Goal: Task Accomplishment & Management: Complete application form

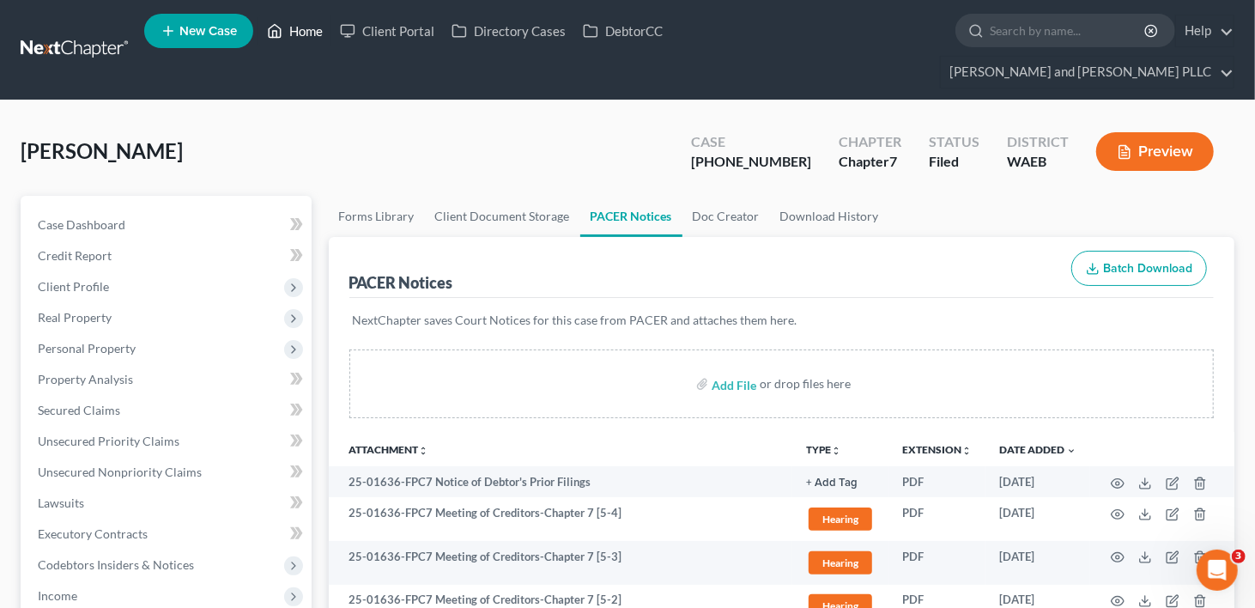
click at [301, 31] on link "Home" at bounding box center [294, 30] width 73 height 31
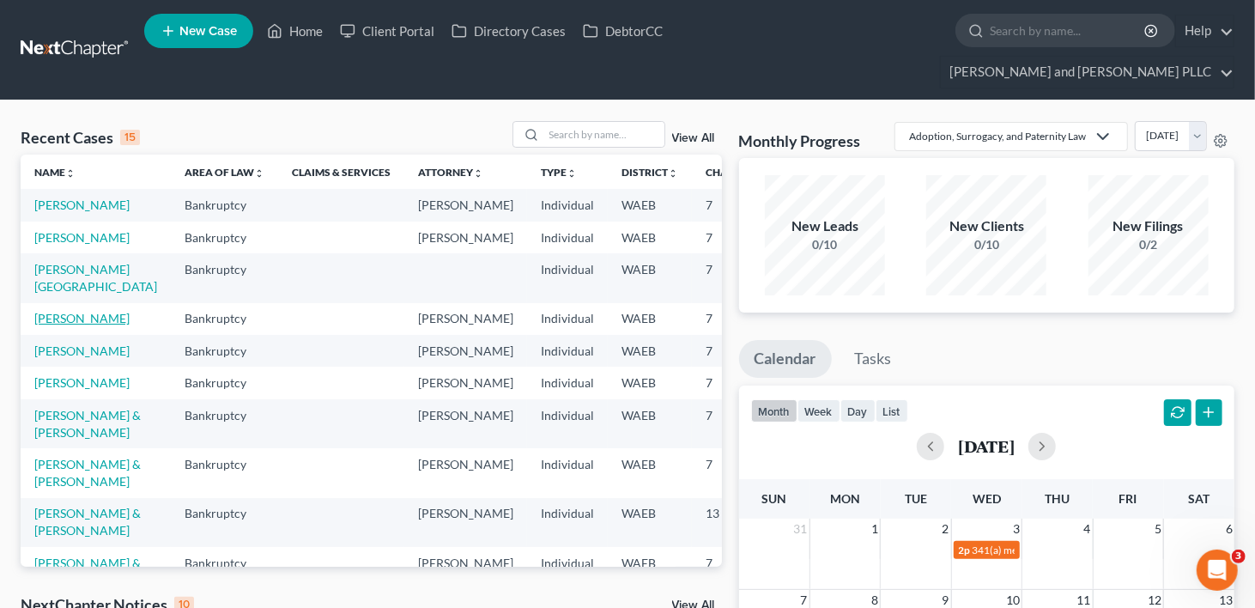
click at [54, 325] on link "[PERSON_NAME]" at bounding box center [81, 318] width 95 height 15
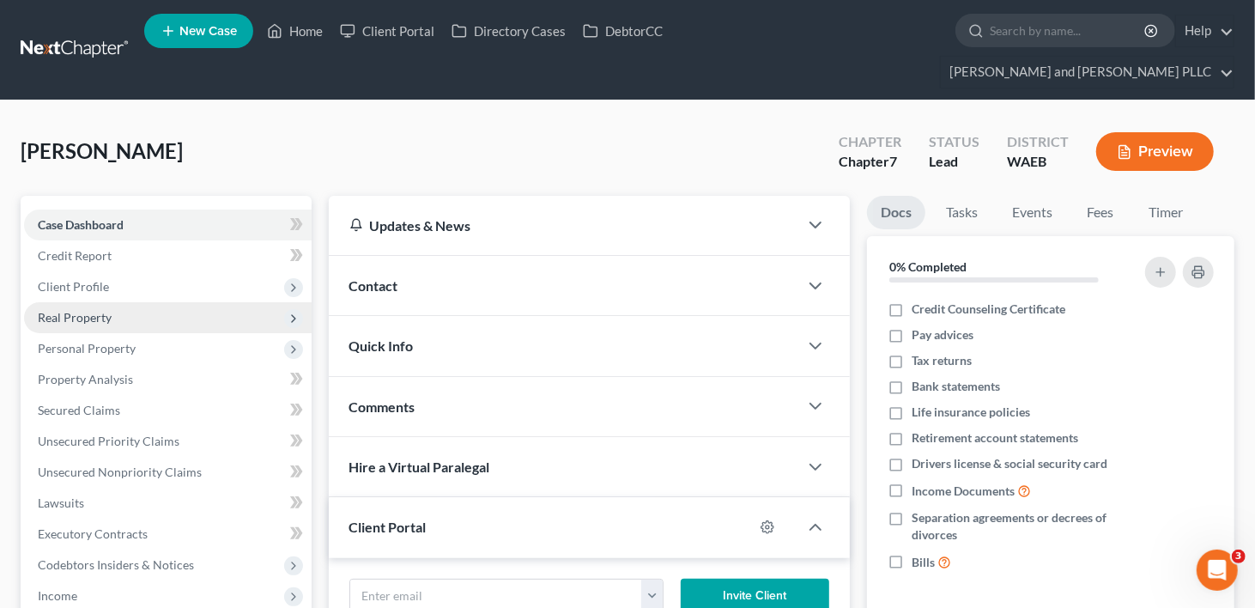
click at [79, 310] on span "Real Property" at bounding box center [75, 317] width 74 height 15
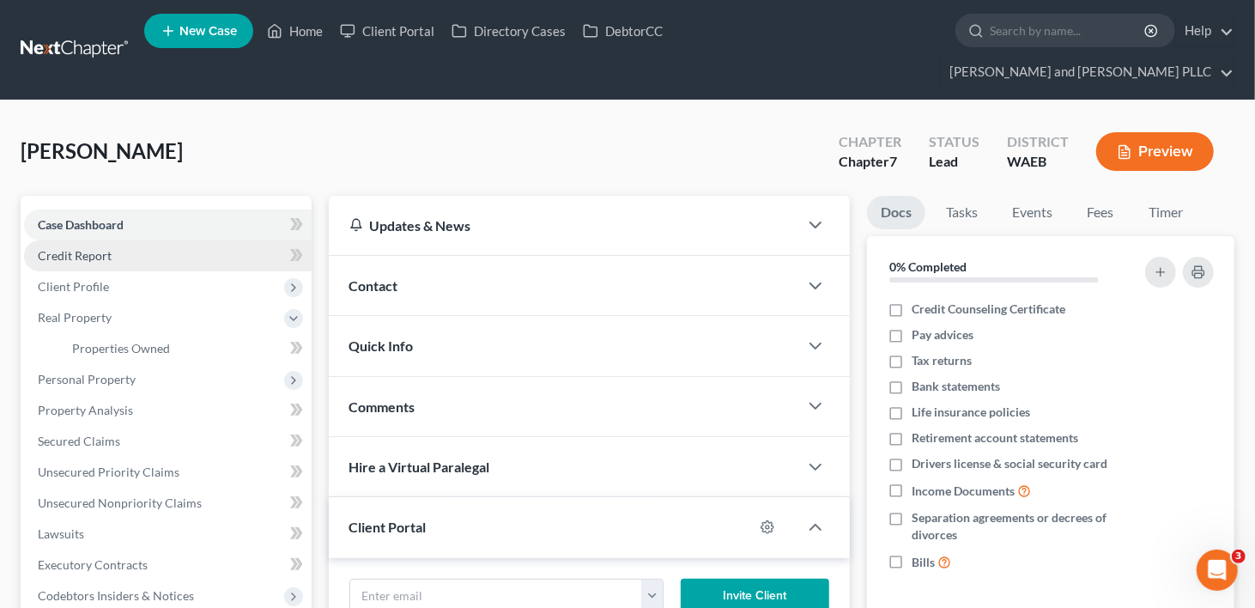
click at [71, 248] on span "Credit Report" at bounding box center [75, 255] width 74 height 15
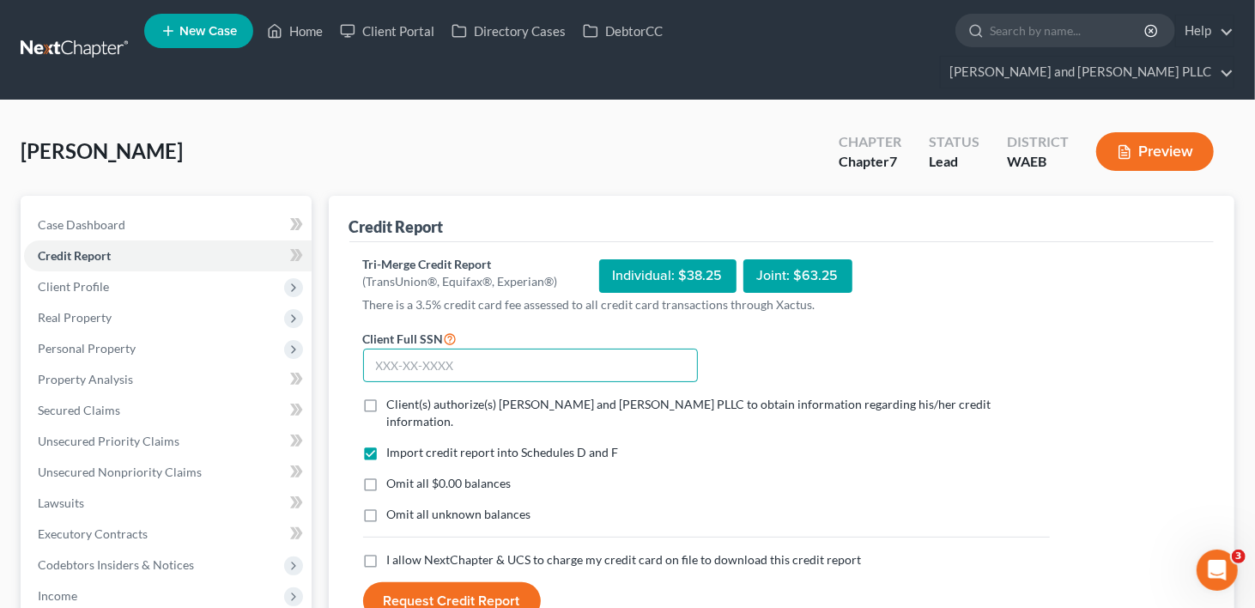
click at [413, 349] on input "text" at bounding box center [530, 366] width 335 height 34
type input "538-47-1472"
click at [387, 396] on label "Client(s) authorize(s) [PERSON_NAME] and [PERSON_NAME] PLLC to obtain informati…" at bounding box center [718, 413] width 663 height 34
click at [394, 396] on input "Client(s) authorize(s) [PERSON_NAME] and [PERSON_NAME] PLLC to obtain informati…" at bounding box center [399, 401] width 11 height 11
checkbox input "true"
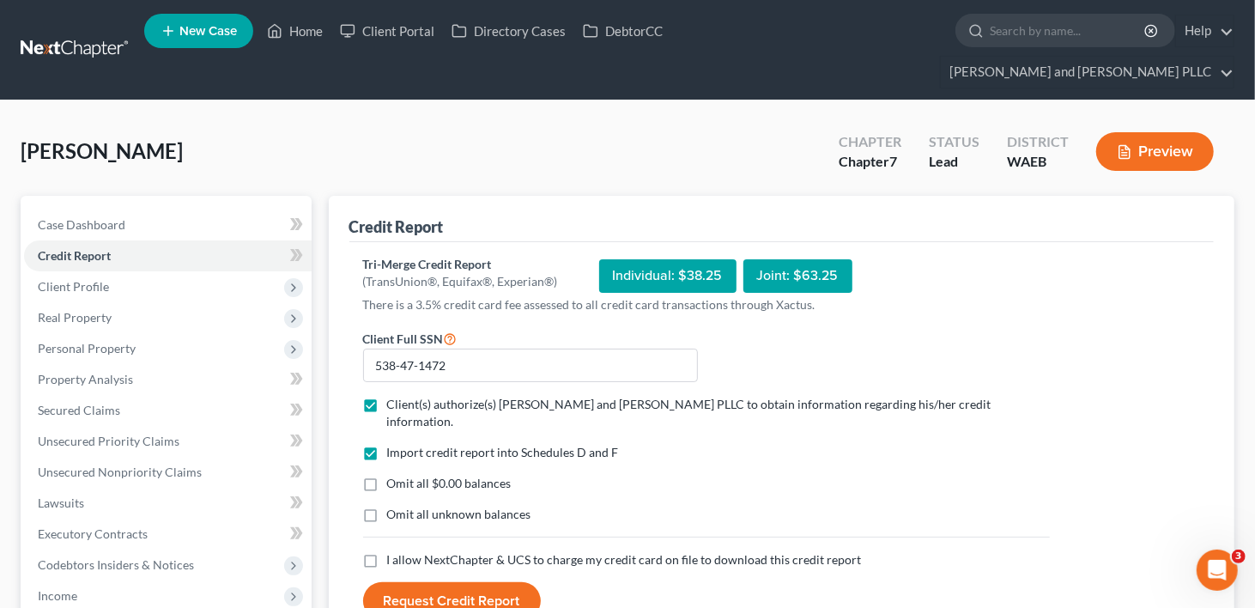
click at [387, 551] on label "I allow NextChapter & UCS to charge my credit card on file to download this cre…" at bounding box center [624, 559] width 475 height 17
click at [394, 551] on input "I allow NextChapter & UCS to charge my credit card on file to download this cre…" at bounding box center [399, 556] width 11 height 11
checkbox input "true"
click at [434, 582] on button "Request Credit Report" at bounding box center [452, 601] width 178 height 38
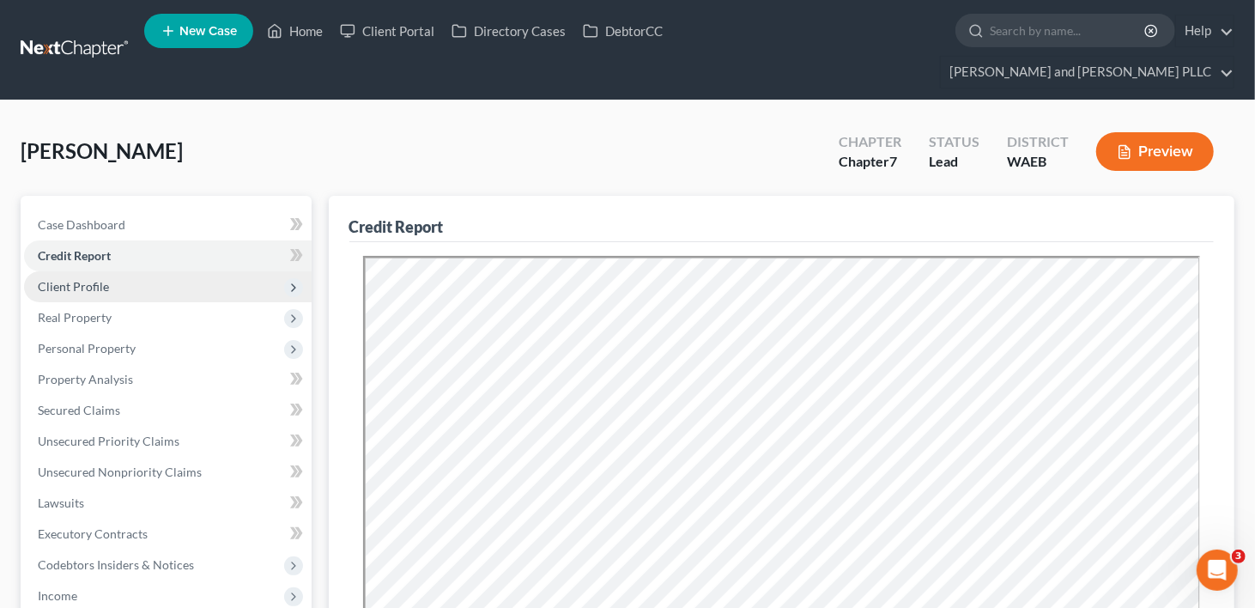
click at [71, 279] on span "Client Profile" at bounding box center [73, 286] width 71 height 15
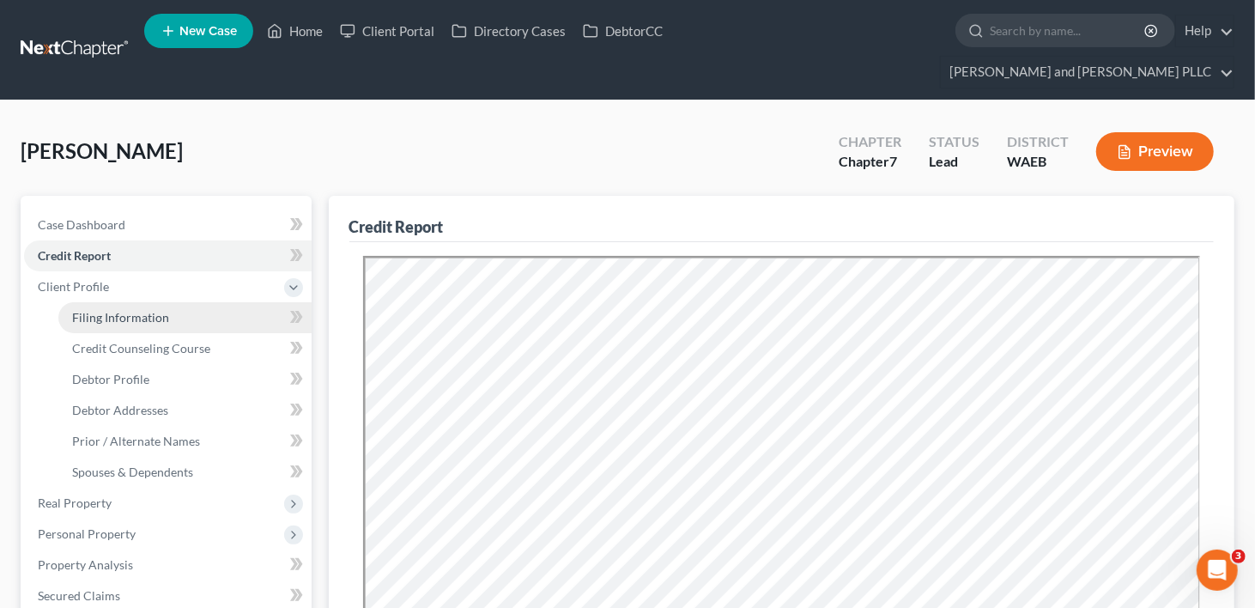
click at [79, 310] on span "Filing Information" at bounding box center [120, 317] width 97 height 15
select select "1"
select select "0"
select select "50"
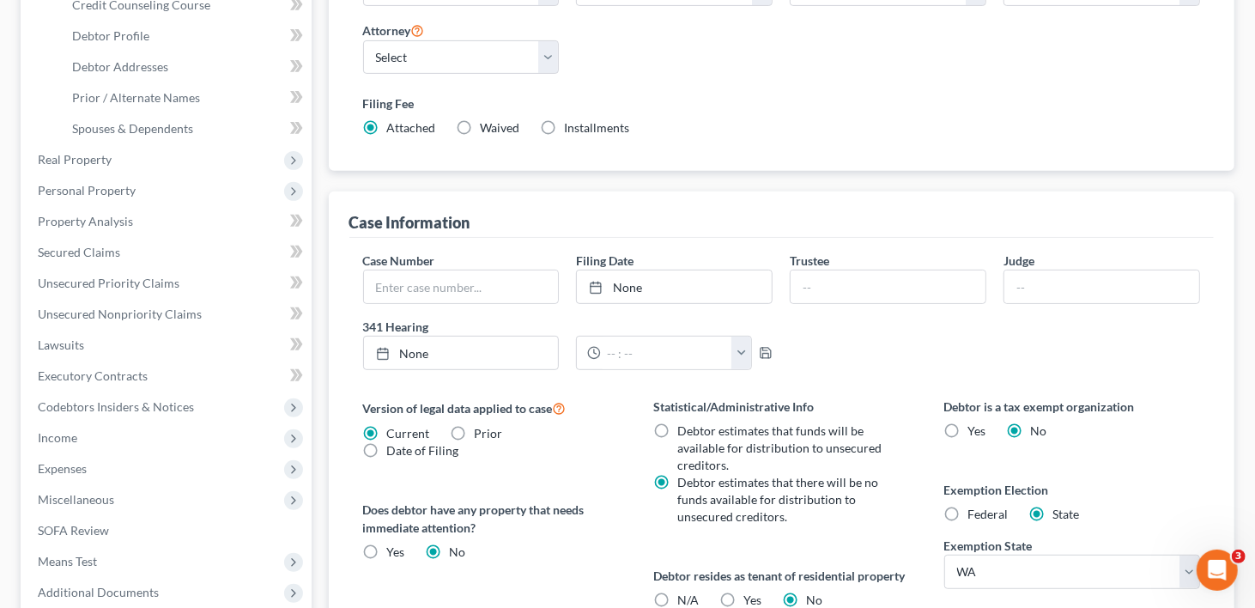
scroll to position [86, 0]
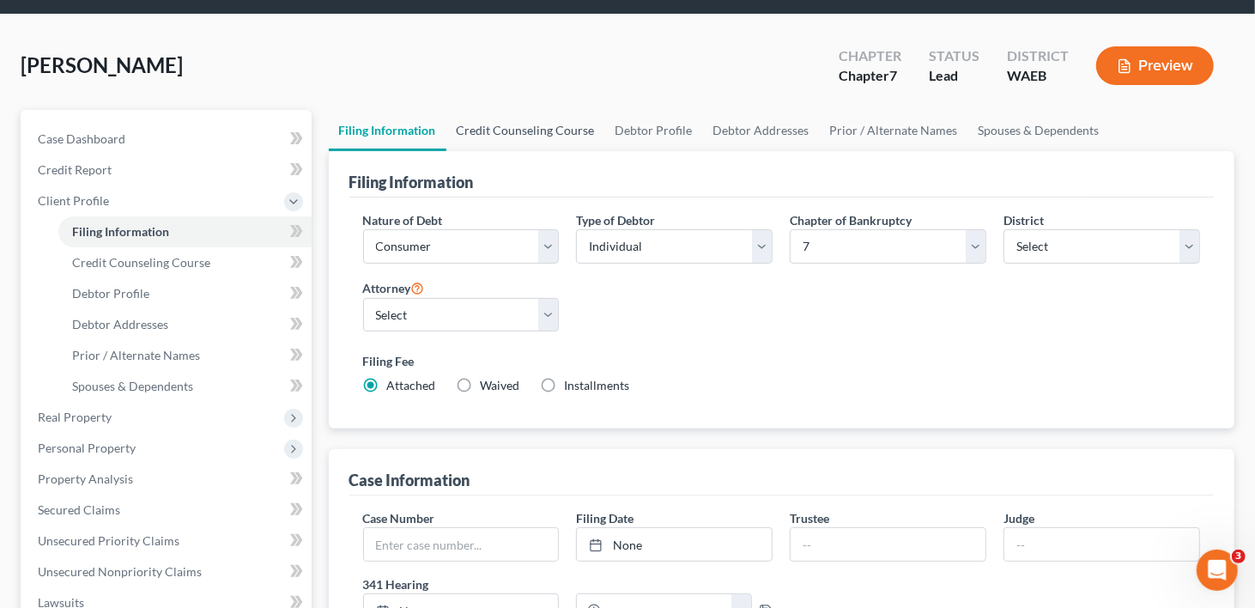
click at [503, 110] on link "Credit Counseling Course" at bounding box center [525, 130] width 159 height 41
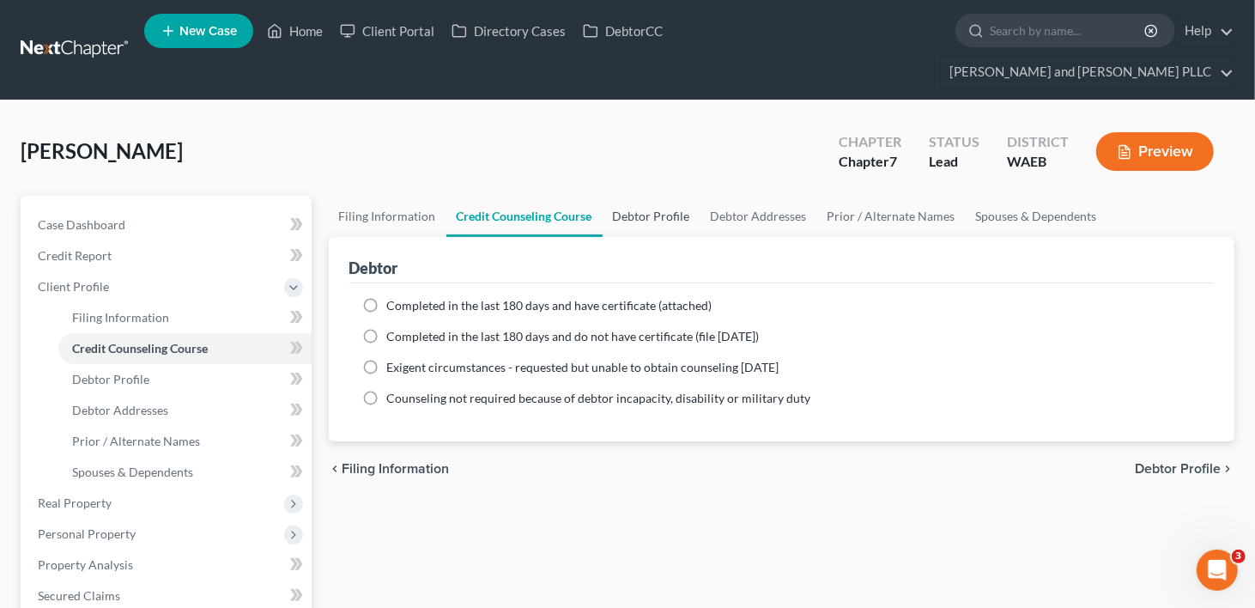
click at [658, 196] on link "Debtor Profile" at bounding box center [652, 216] width 98 height 41
select select "0"
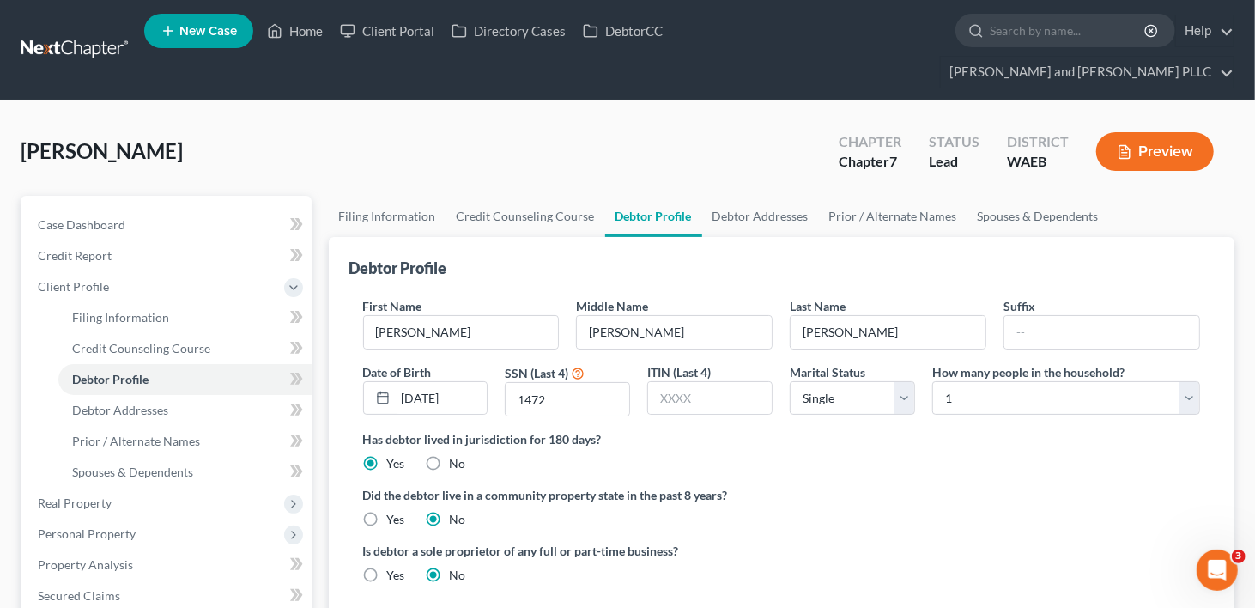
click at [387, 511] on label "Yes" at bounding box center [396, 519] width 18 height 17
click at [394, 511] on input "Yes" at bounding box center [399, 516] width 11 height 11
radio input "true"
radio input "false"
click at [741, 196] on link "Debtor Addresses" at bounding box center [760, 216] width 117 height 41
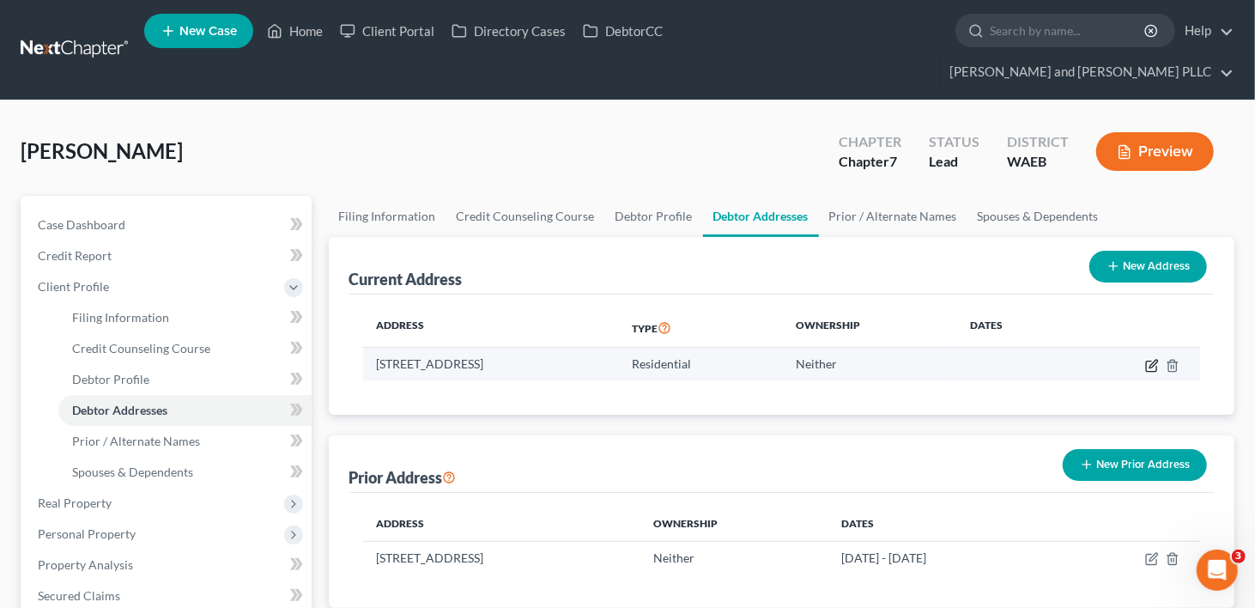
click at [1150, 359] on icon "button" at bounding box center [1152, 366] width 14 height 14
select select "50"
select select "0"
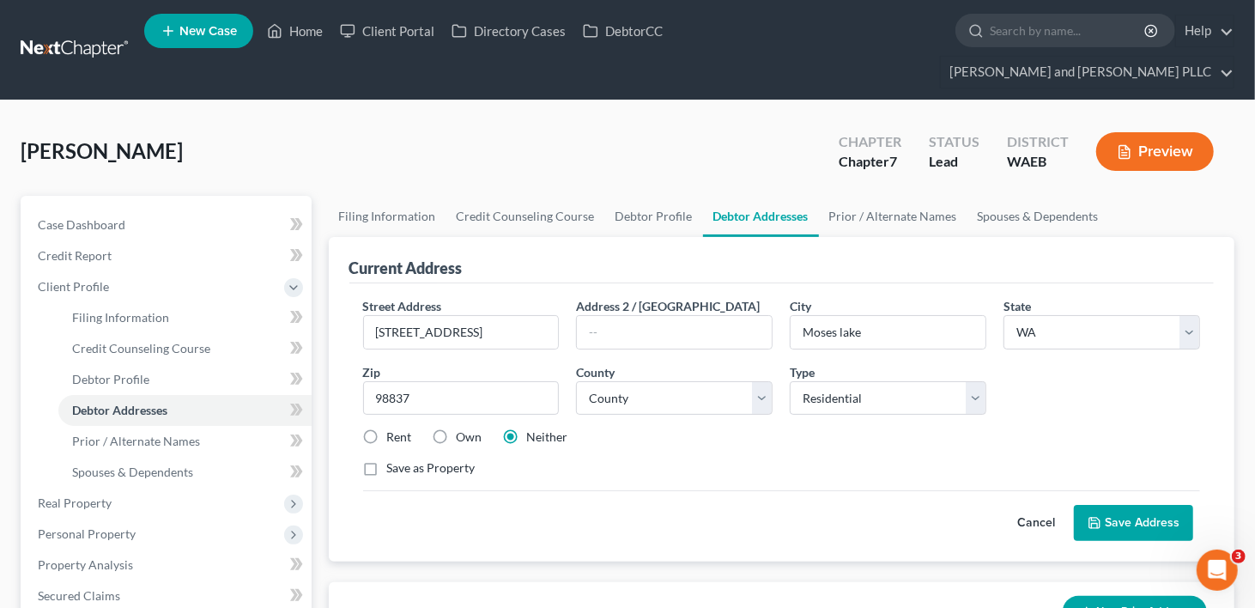
click at [457, 428] on label "Own" at bounding box center [470, 436] width 26 height 17
click at [464, 428] on input "Own" at bounding box center [469, 433] width 11 height 11
radio input "true"
click at [1133, 505] on button "Save Address" at bounding box center [1133, 523] width 119 height 36
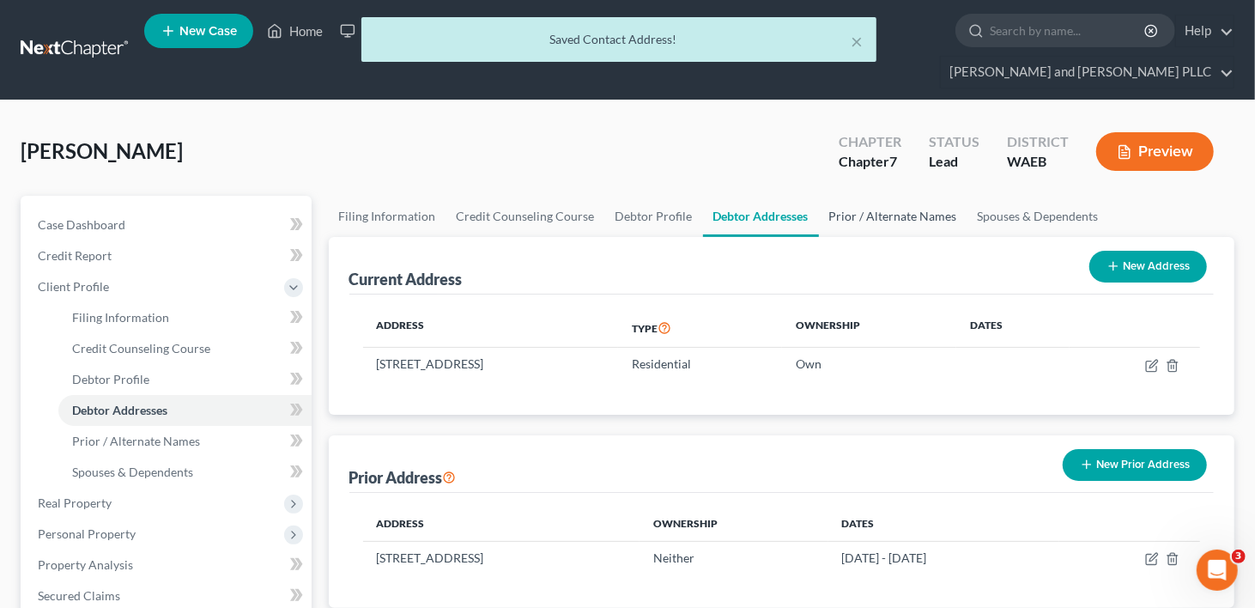
click at [859, 196] on link "Prior / Alternate Names" at bounding box center [893, 216] width 149 height 41
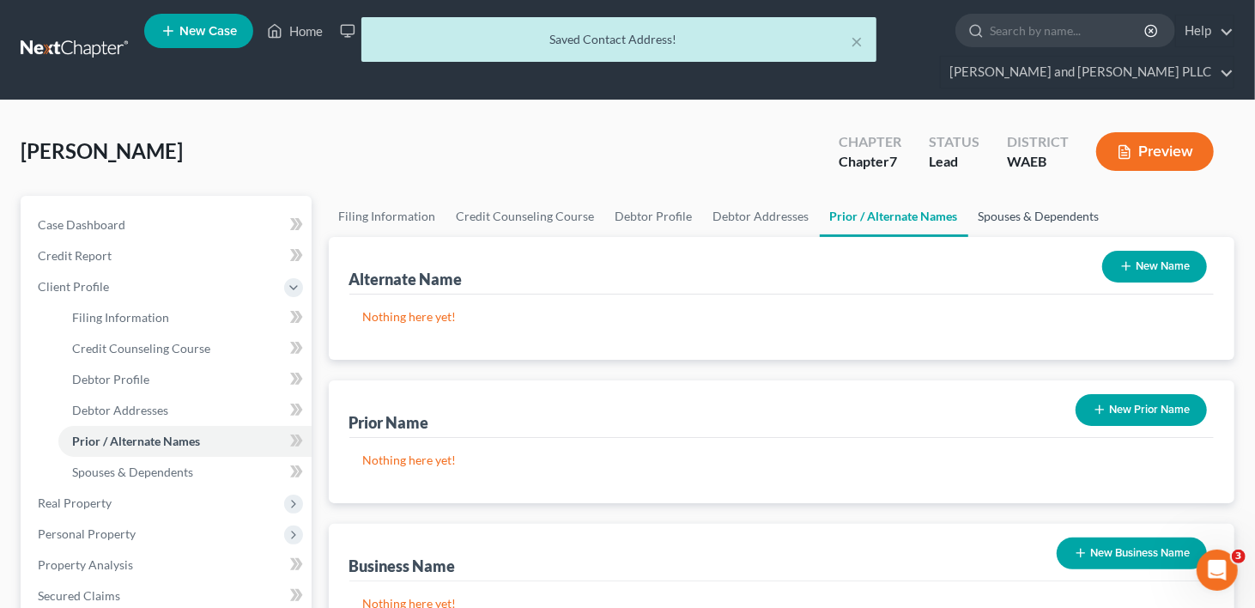
click at [1024, 196] on link "Spouses & Dependents" at bounding box center [1040, 216] width 142 height 41
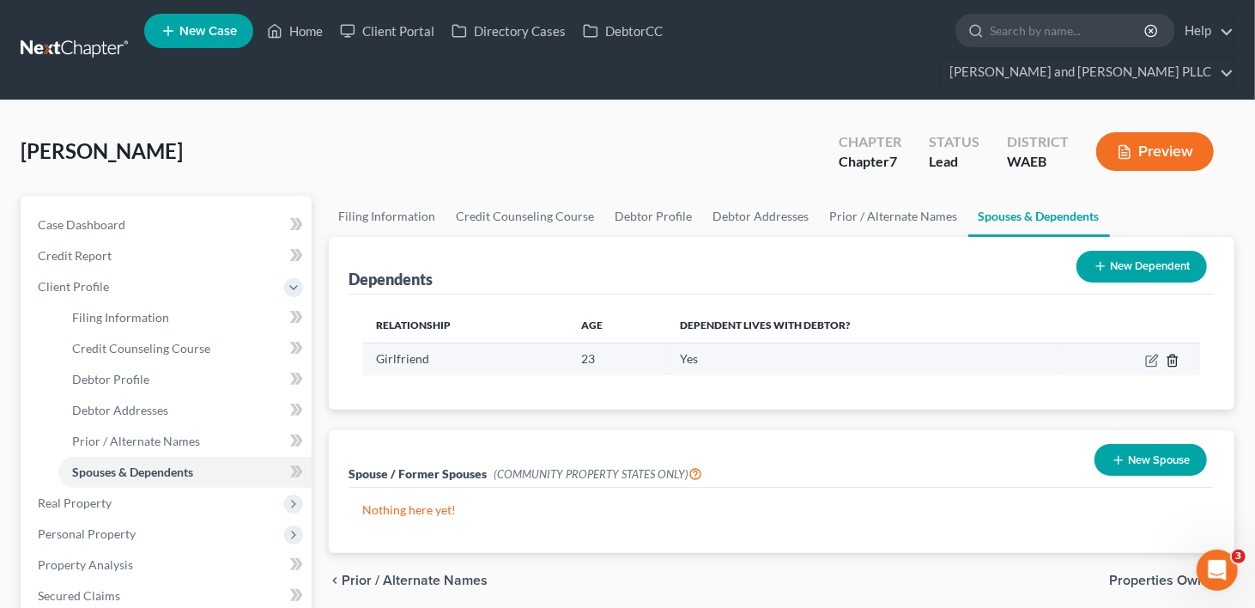
click at [1170, 354] on icon "button" at bounding box center [1173, 361] width 14 height 14
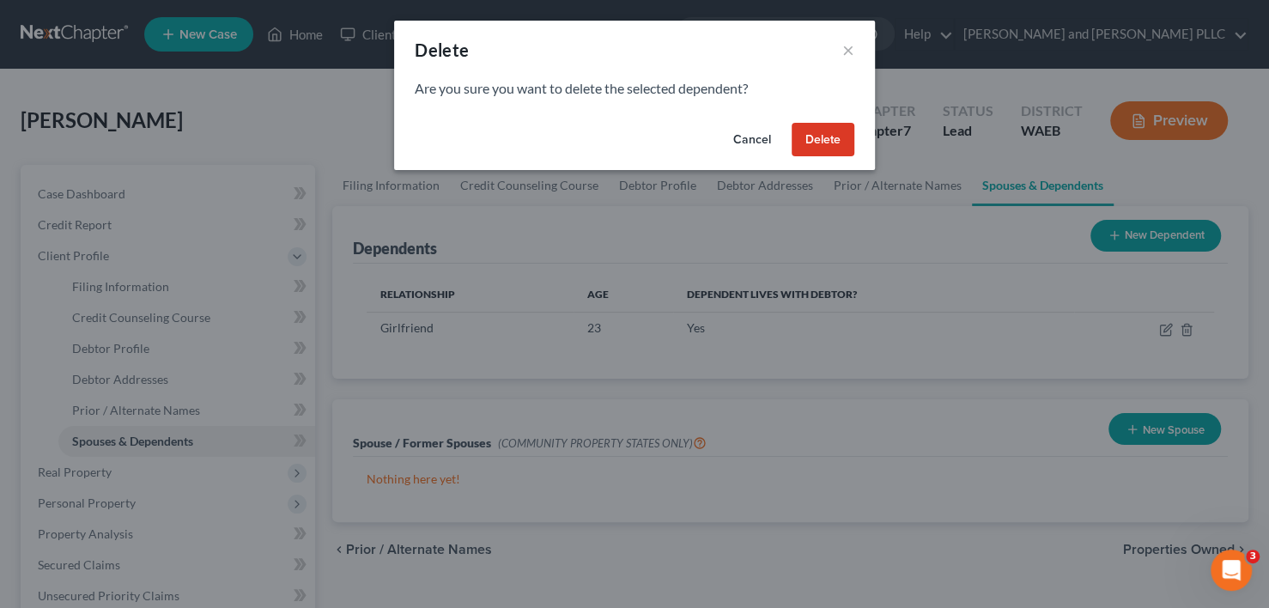
click at [833, 133] on button "Delete" at bounding box center [823, 140] width 63 height 34
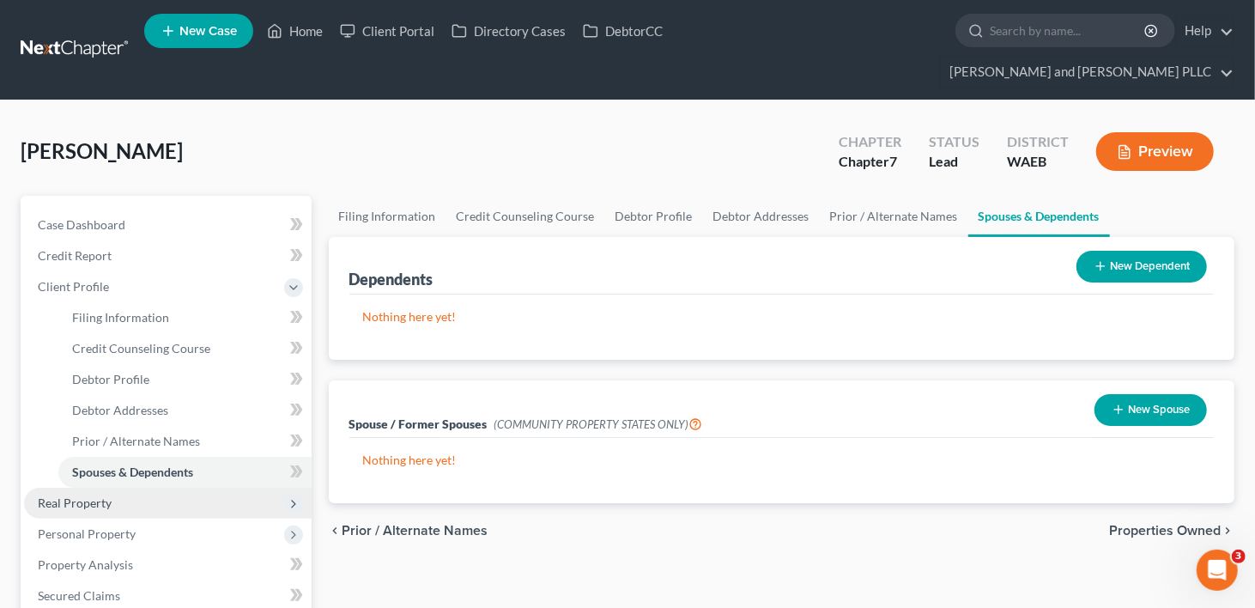
click at [64, 495] on span "Real Property" at bounding box center [75, 502] width 74 height 15
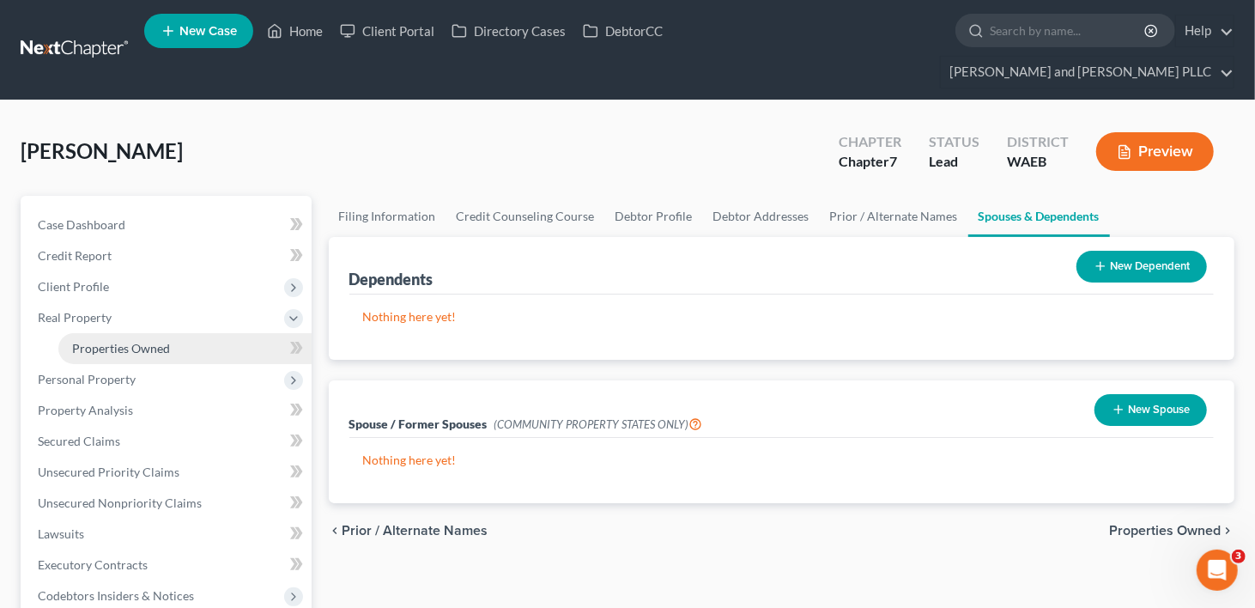
click at [104, 341] on span "Properties Owned" at bounding box center [121, 348] width 98 height 15
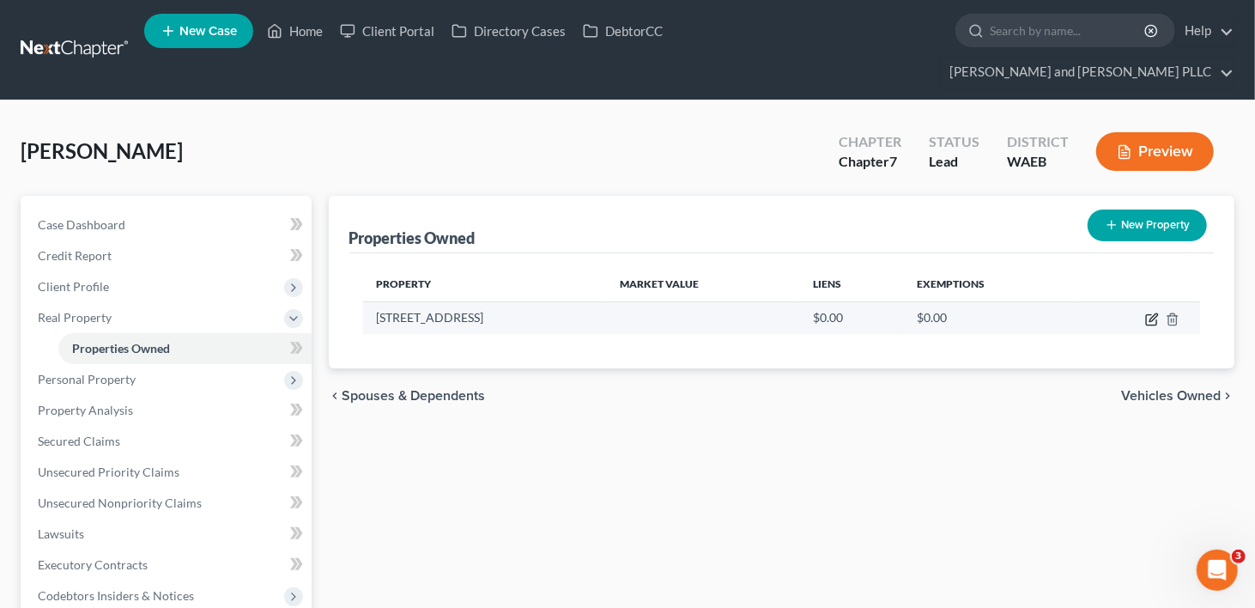
click at [1148, 313] on icon "button" at bounding box center [1152, 320] width 14 height 14
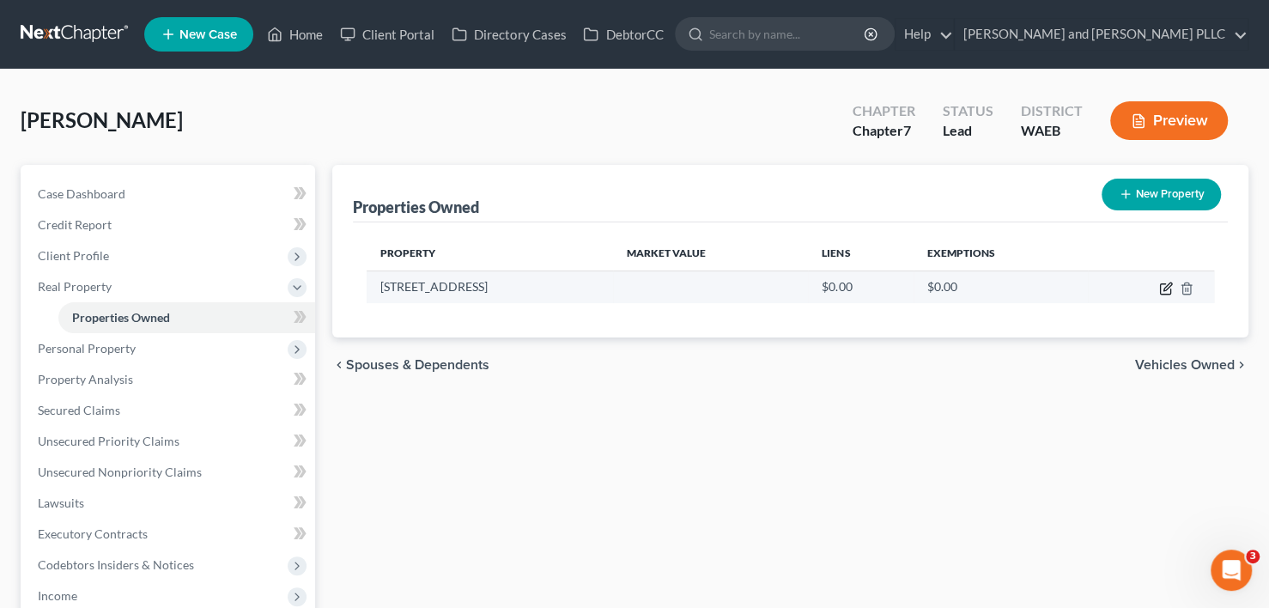
select select "50"
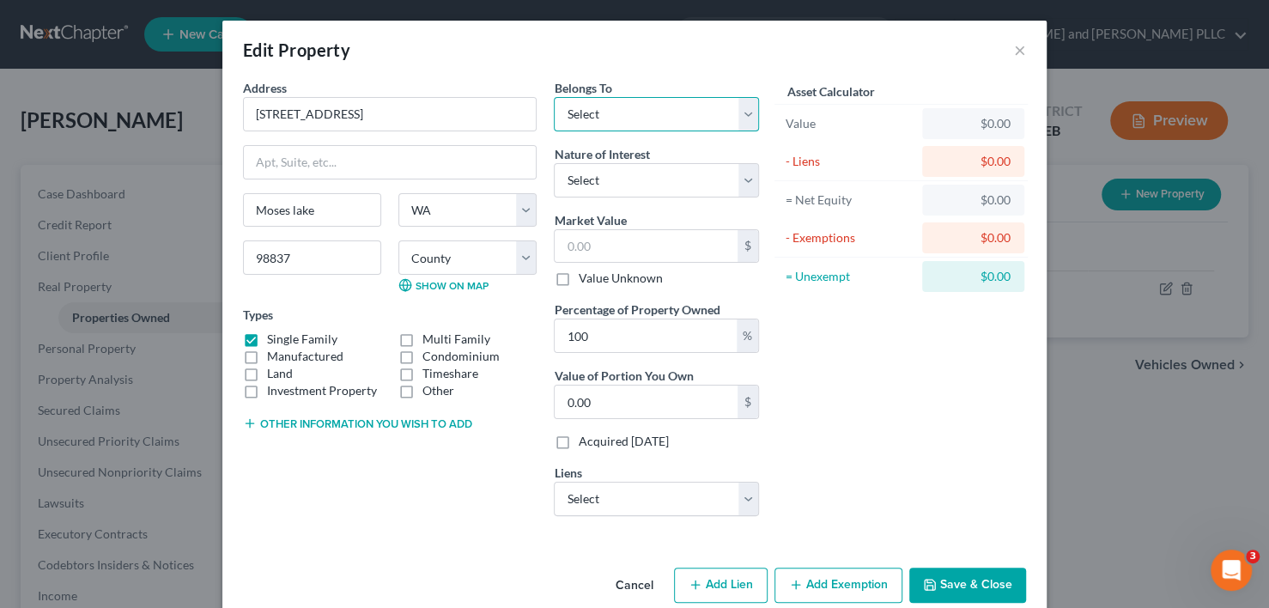
click at [743, 110] on select "Select Debtor 1 Only Debtor 2 Only Debtor 1 And Debtor 2 Only At Least One Of T…" at bounding box center [656, 114] width 205 height 34
select select "0"
click at [554, 97] on select "Select Debtor 1 Only Debtor 2 Only Debtor 1 And Debtor 2 Only At Least One Of T…" at bounding box center [656, 114] width 205 height 34
click at [598, 240] on input "text" at bounding box center [646, 246] width 183 height 33
type input "2"
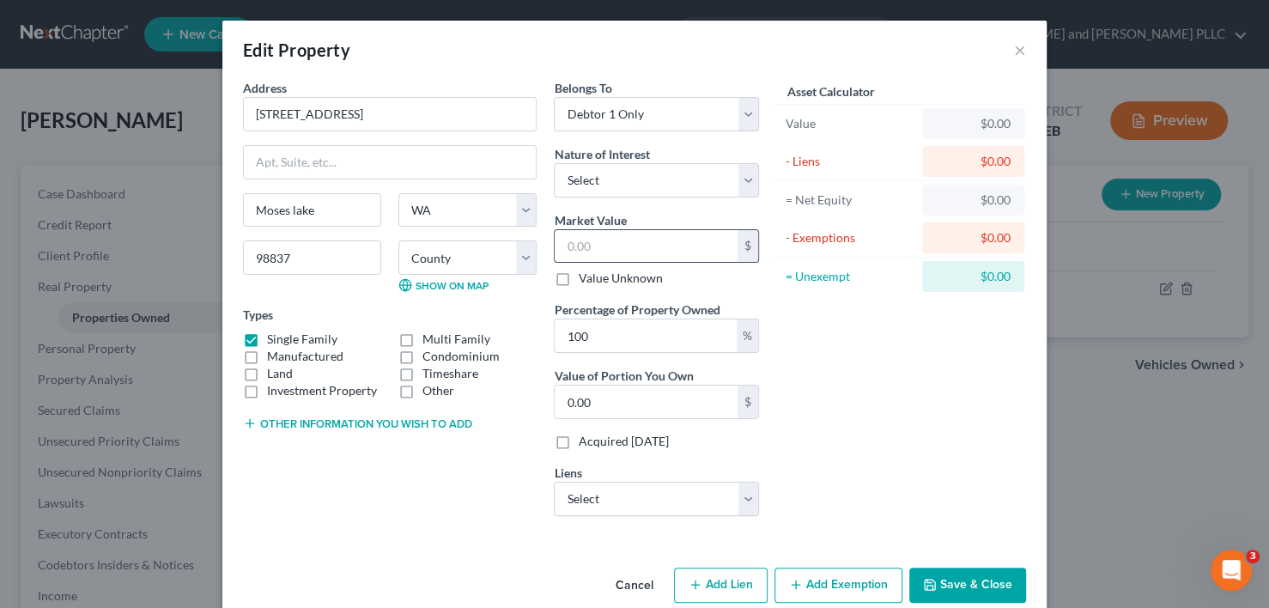
type input "2.00"
type input "25"
type input "25.00"
type input "250"
type input "250.00"
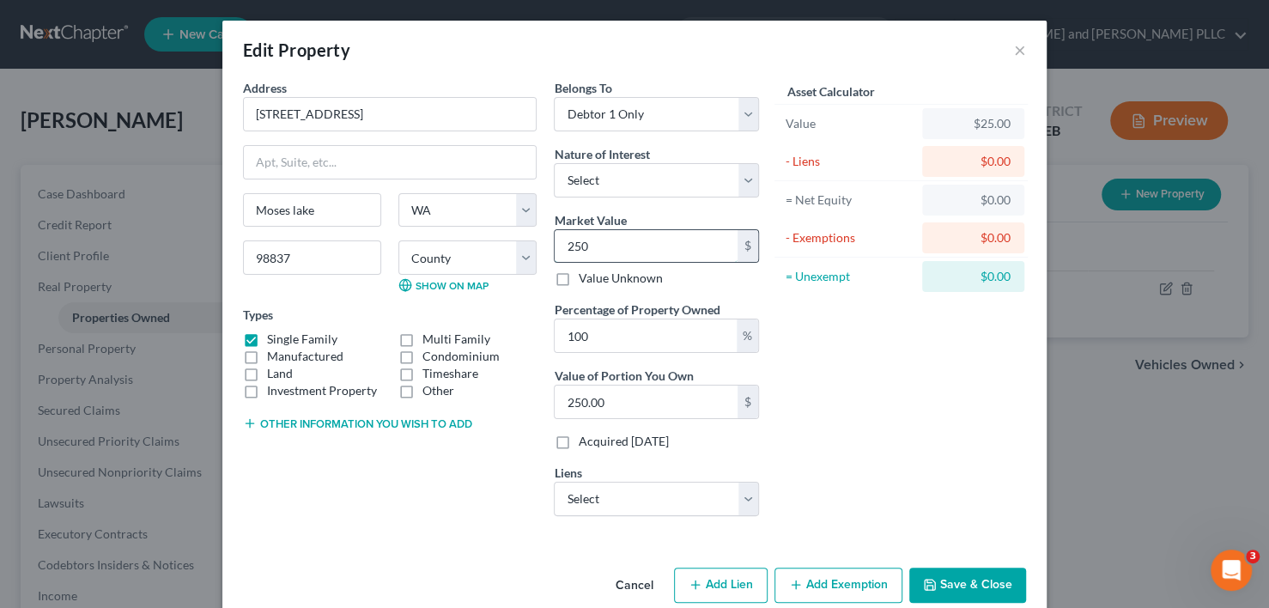
type input "2508"
type input "2,508.00"
type input "2,5080"
type input "25,080.00"
type input "25,0800"
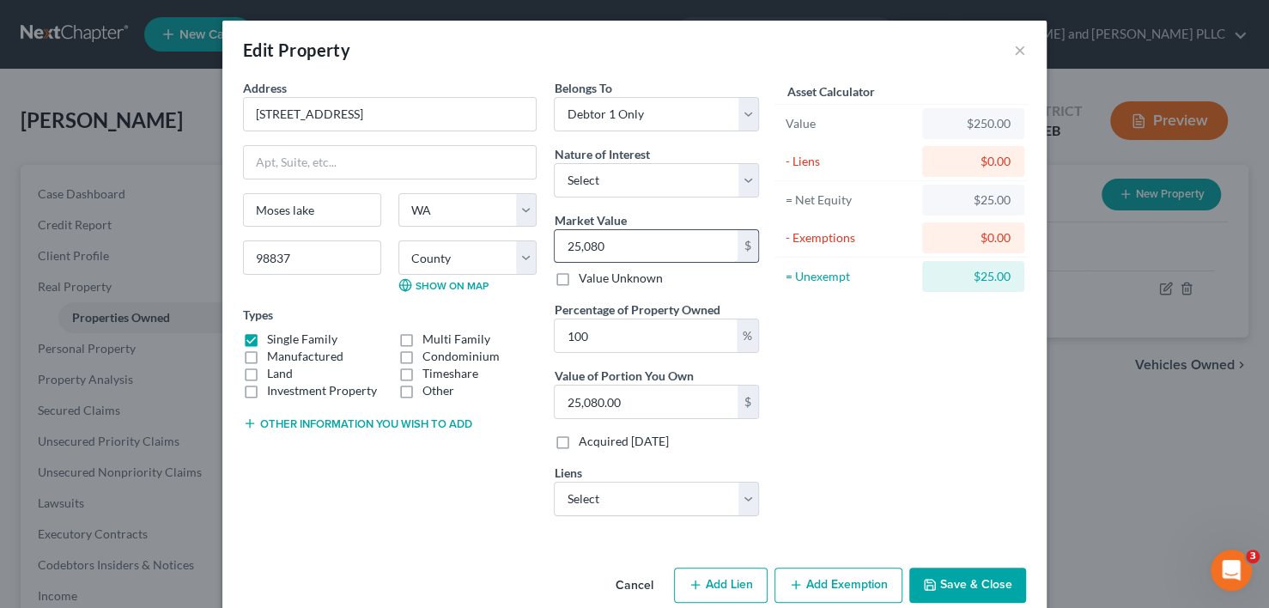
type input "250,800.00"
click at [734, 495] on select "Select Evergreen Home Loans - $178,734.00" at bounding box center [656, 499] width 205 height 34
select select "3"
select select "0"
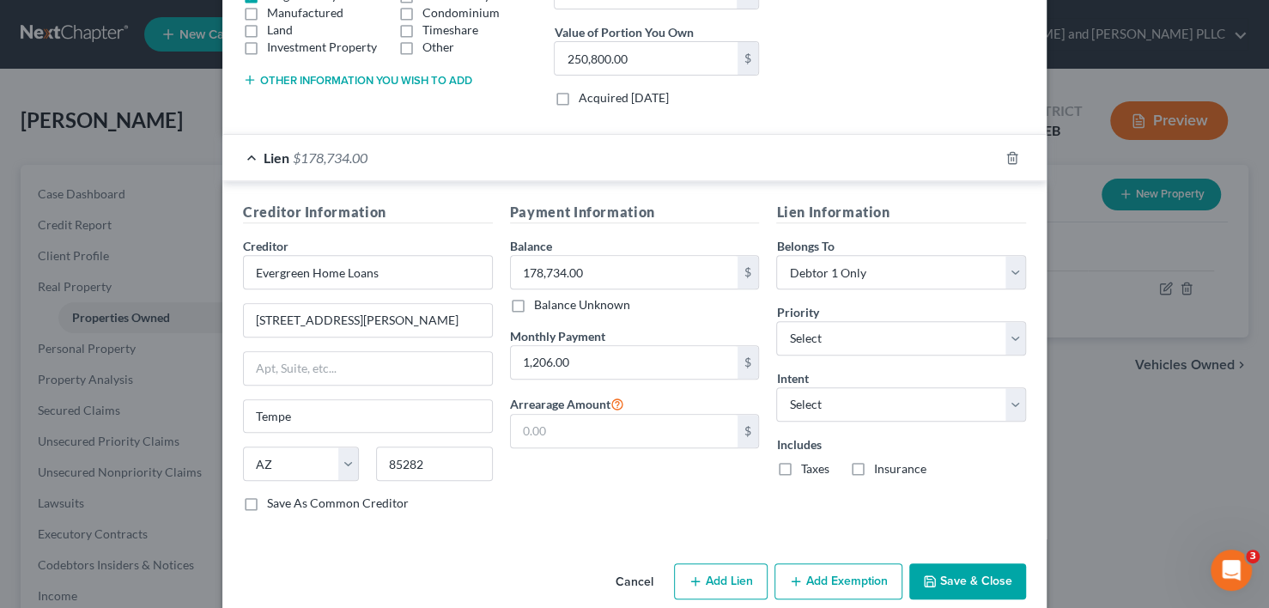
scroll to position [364, 0]
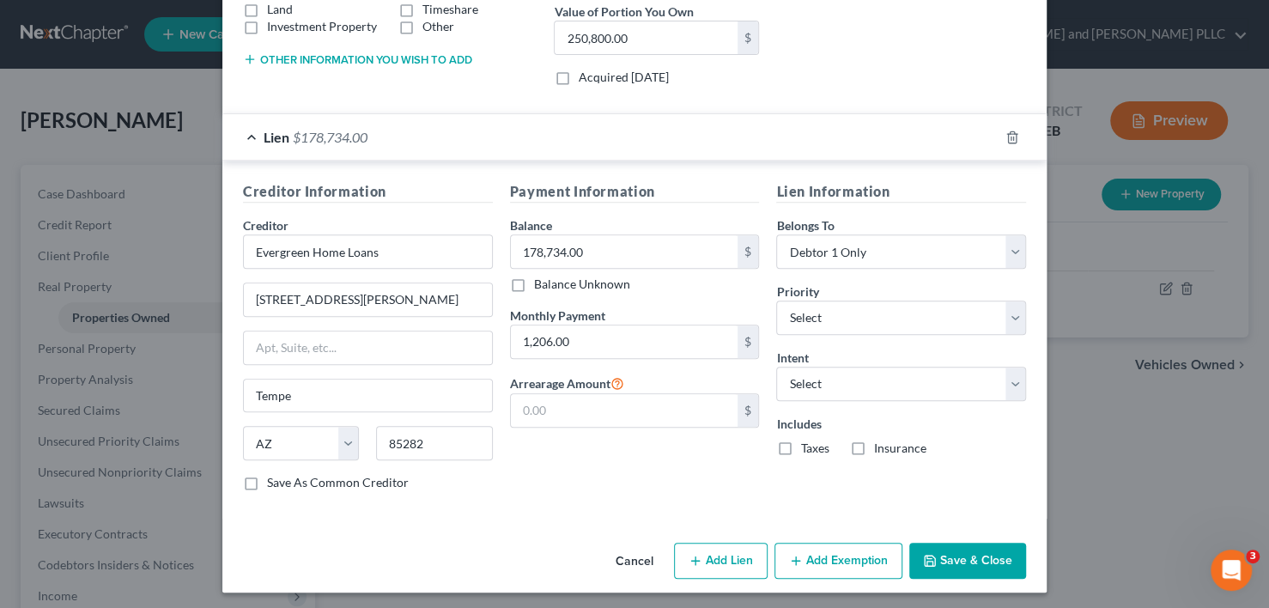
click at [800, 446] on label "Taxes" at bounding box center [814, 448] width 28 height 17
click at [807, 446] on input "Taxes" at bounding box center [812, 445] width 11 height 11
checkbox input "true"
click at [873, 441] on label "Insurance" at bounding box center [899, 448] width 52 height 17
click at [880, 441] on input "Insurance" at bounding box center [885, 445] width 11 height 11
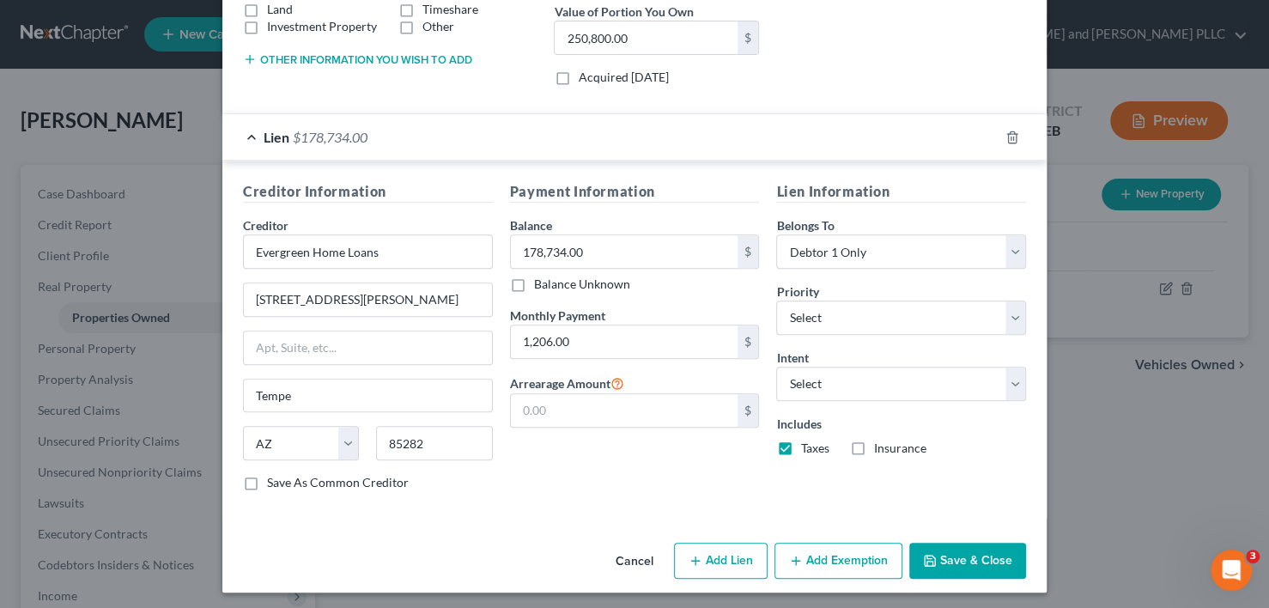
checkbox input "true"
click at [1008, 376] on select "Select Surrender Redeem Reaffirm Avoid Other" at bounding box center [901, 384] width 250 height 34
select select "2"
click at [776, 367] on select "Select Surrender Redeem Reaffirm Avoid Other" at bounding box center [901, 384] width 250 height 34
click at [835, 549] on button "Add Exemption" at bounding box center [839, 561] width 128 height 36
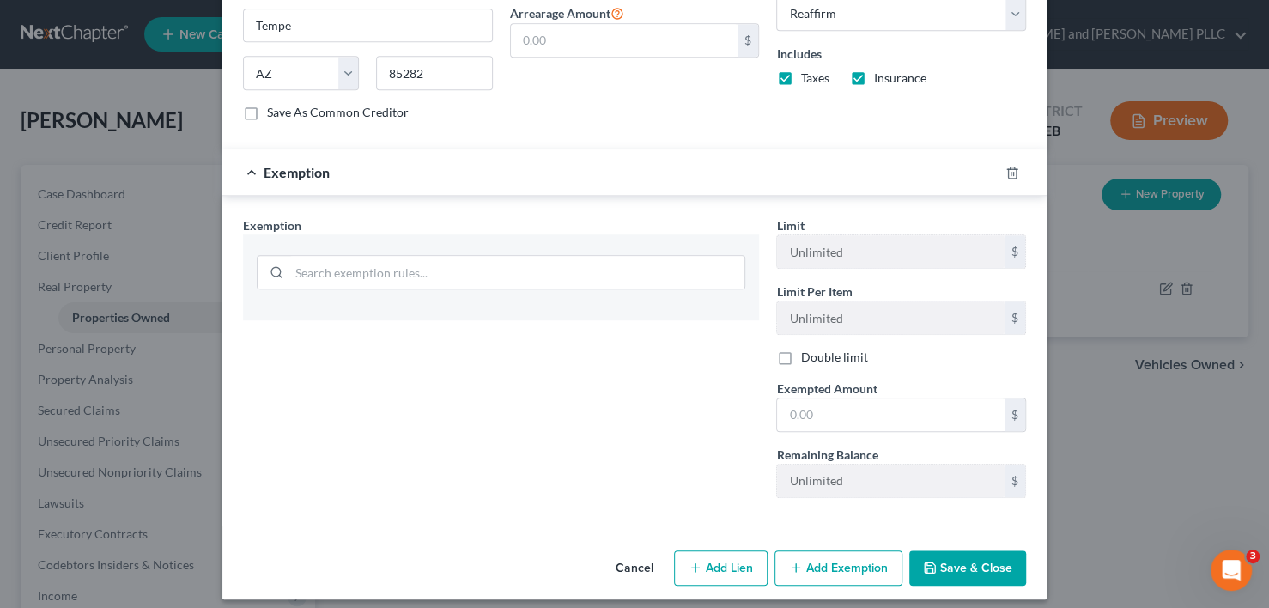
scroll to position [739, 0]
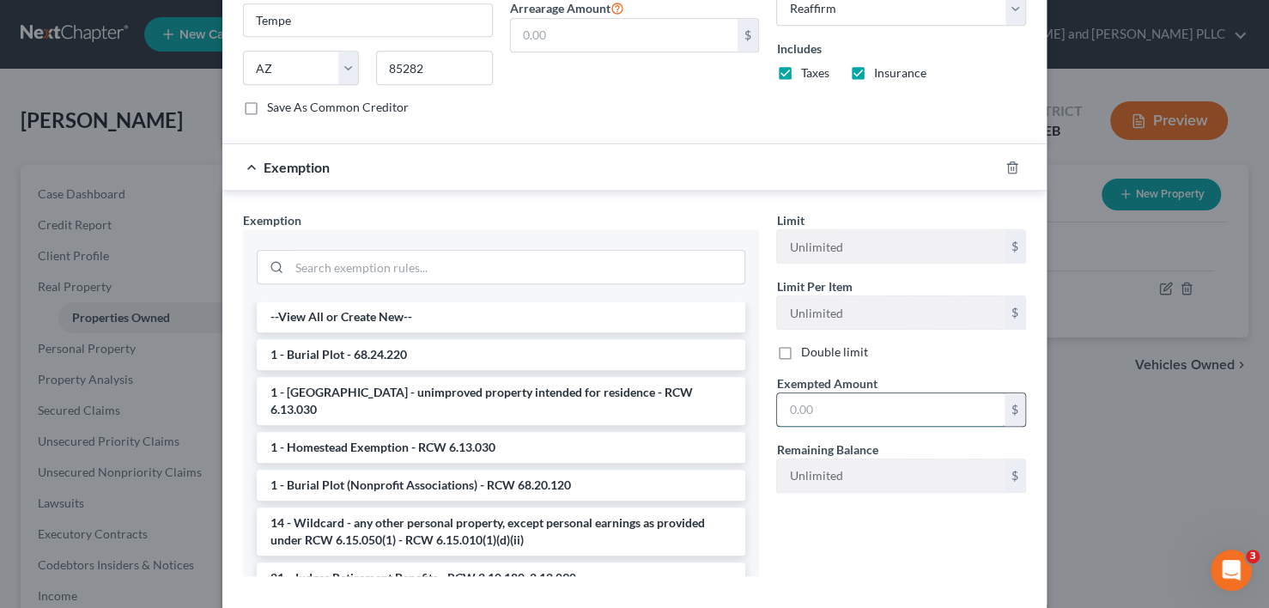
click at [843, 410] on input "text" at bounding box center [891, 409] width 228 height 33
type input "72,066.00"
click at [400, 432] on li "1 - Homestead Exemption - RCW 6.13.030" at bounding box center [501, 447] width 489 height 31
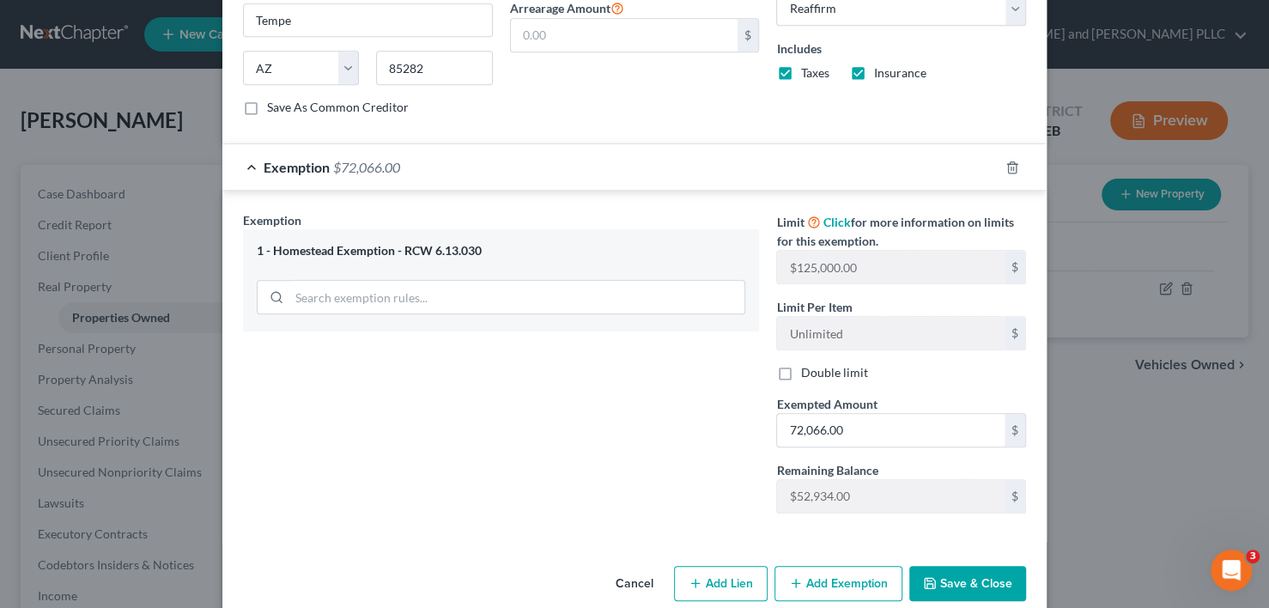
click at [964, 569] on button "Save & Close" at bounding box center [967, 584] width 117 height 36
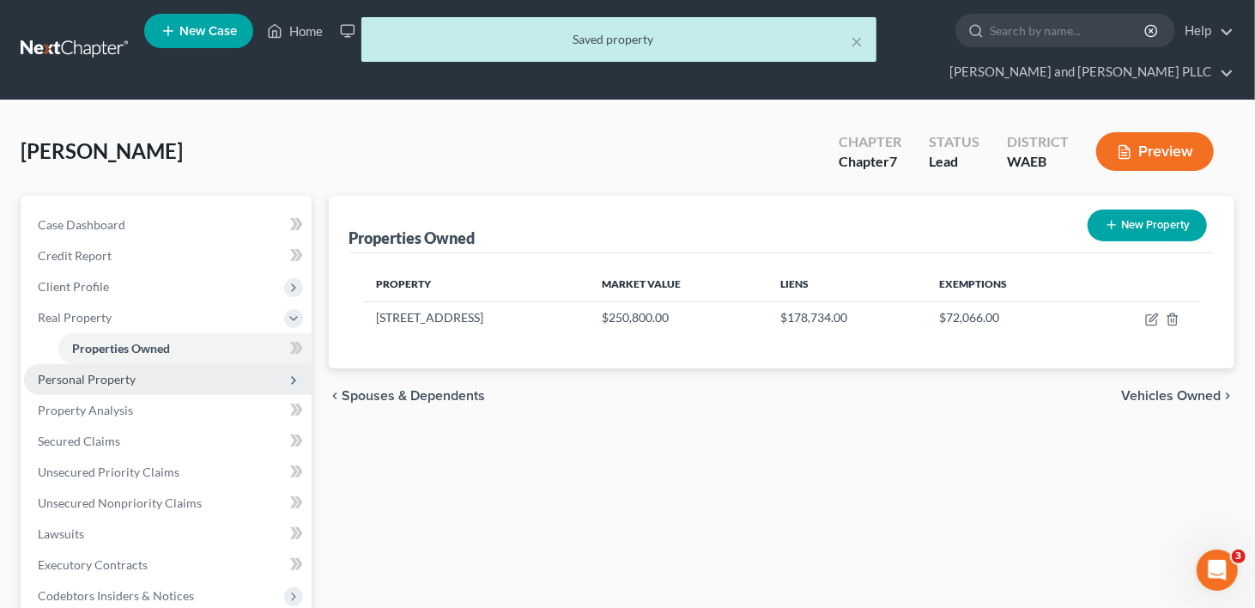
click at [102, 372] on span "Personal Property" at bounding box center [87, 379] width 98 height 15
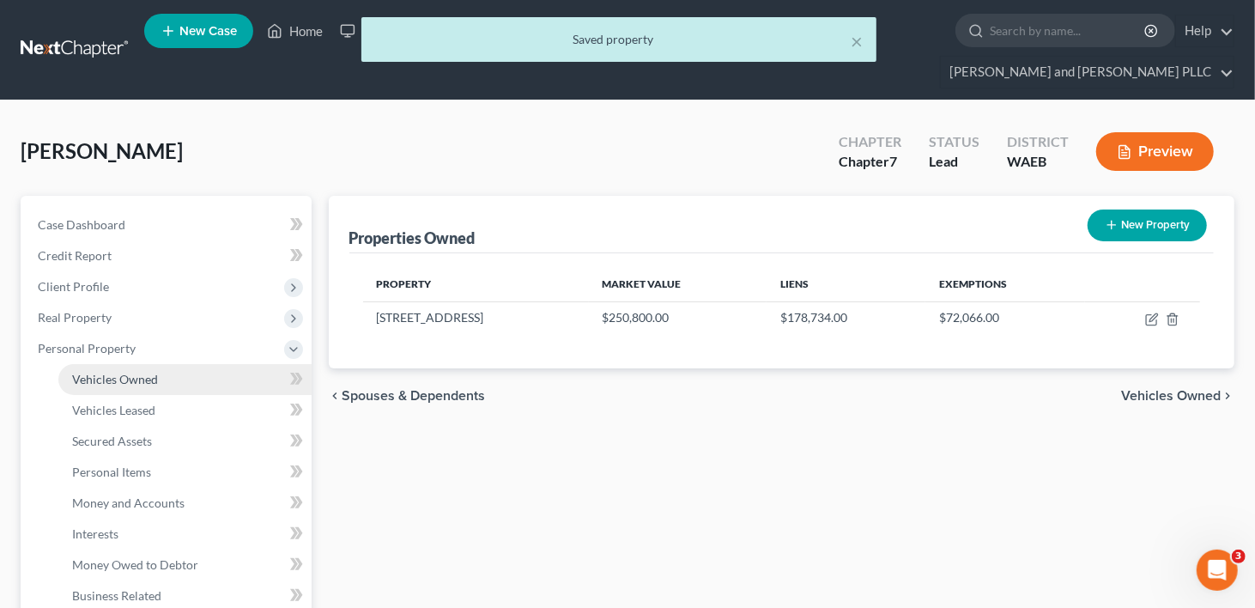
click at [109, 372] on span "Vehicles Owned" at bounding box center [115, 379] width 86 height 15
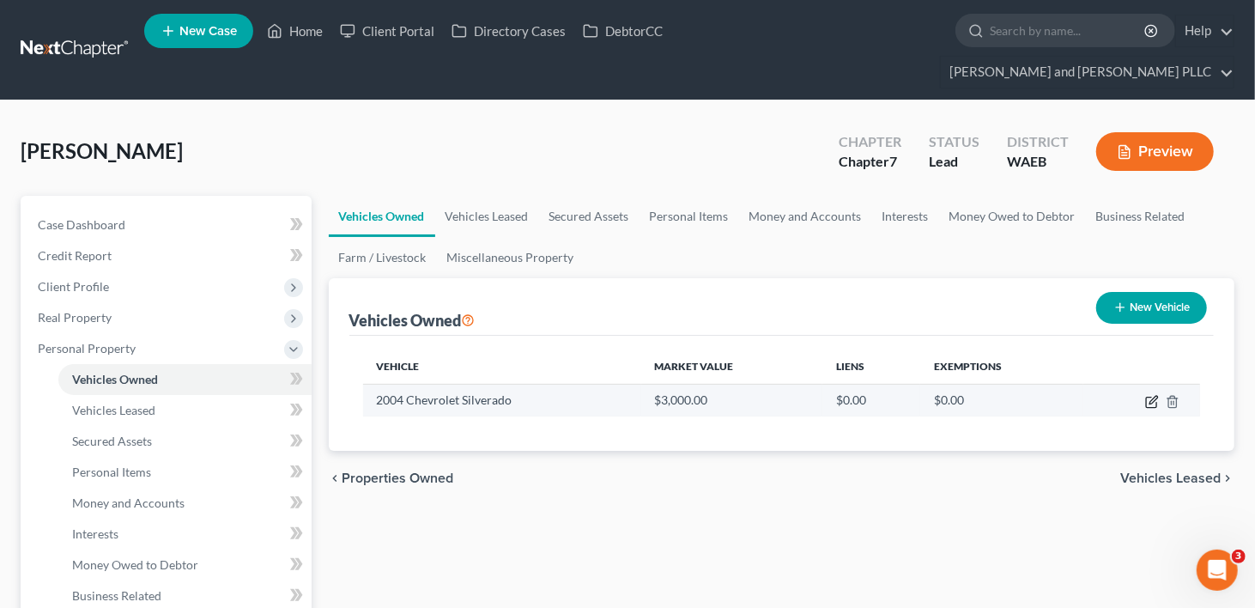
click at [1153, 396] on icon "button" at bounding box center [1154, 400] width 8 height 8
select select "0"
select select "22"
select select "3"
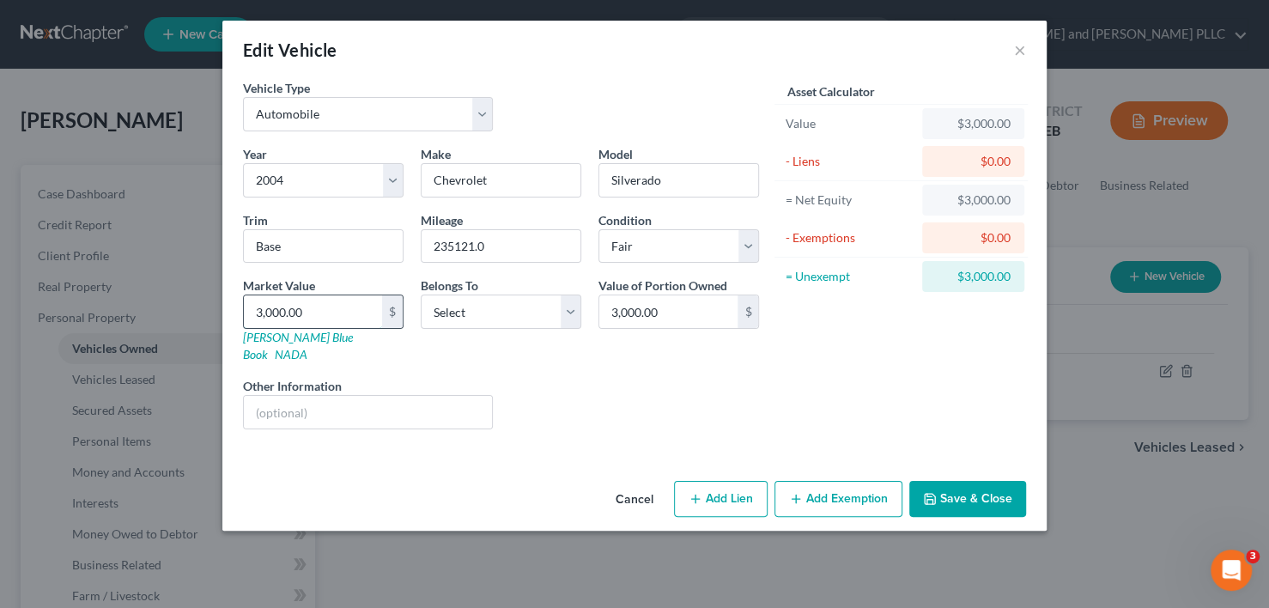
click at [325, 312] on input "3,000.00" at bounding box center [313, 311] width 138 height 33
type input "3"
type input "3.00"
type input "38"
type input "38.00"
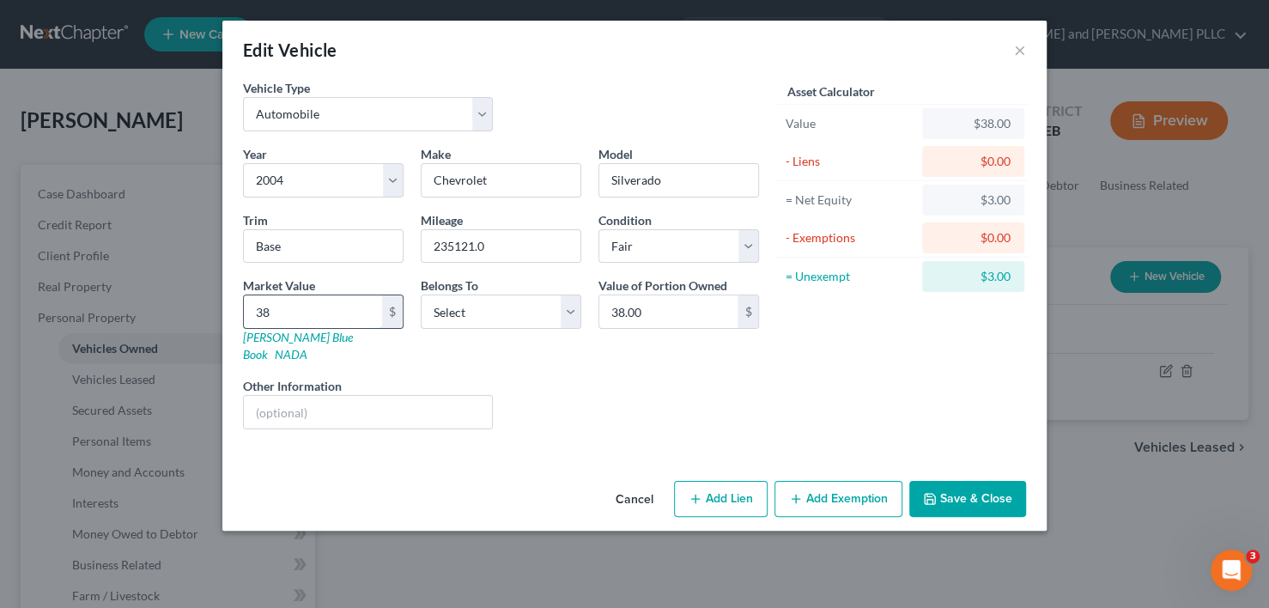
type input "383"
type input "383.00"
type input "3838"
type input "3,838.00"
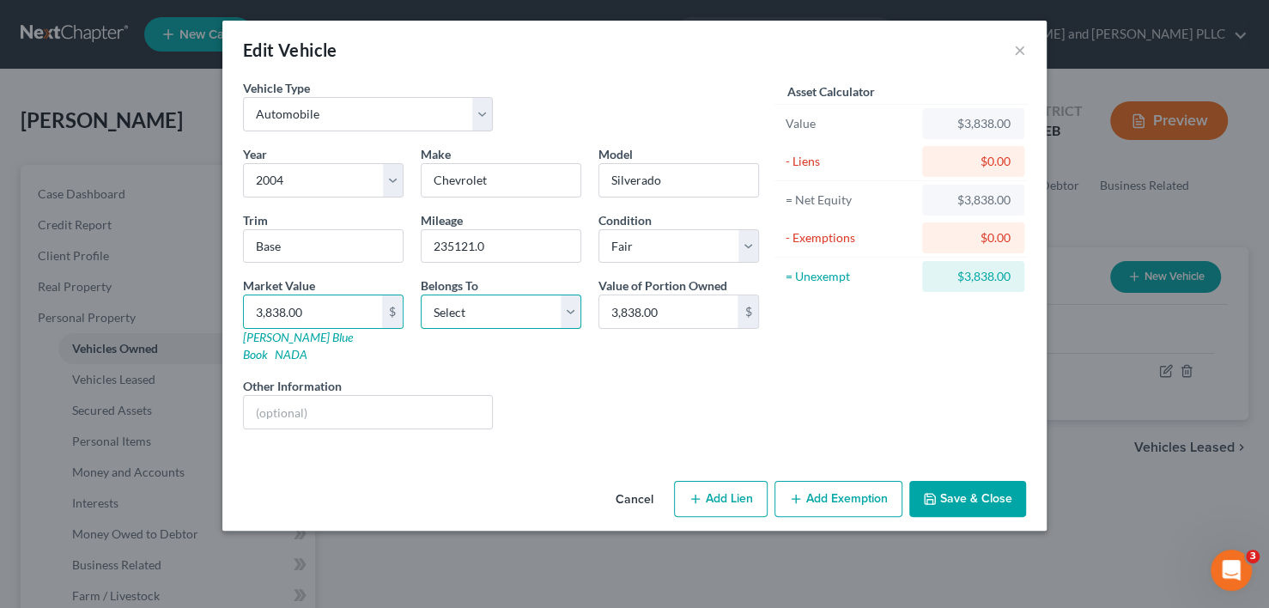
click at [570, 317] on select "Select Debtor 1 Only Debtor 2 Only Debtor 1 And Debtor 2 Only At Least One Of T…" at bounding box center [501, 312] width 161 height 34
select select "0"
click at [421, 295] on select "Select Debtor 1 Only Debtor 2 Only Debtor 1 And Debtor 2 Only At Least One Of T…" at bounding box center [501, 312] width 161 height 34
click at [854, 481] on button "Add Exemption" at bounding box center [839, 499] width 128 height 36
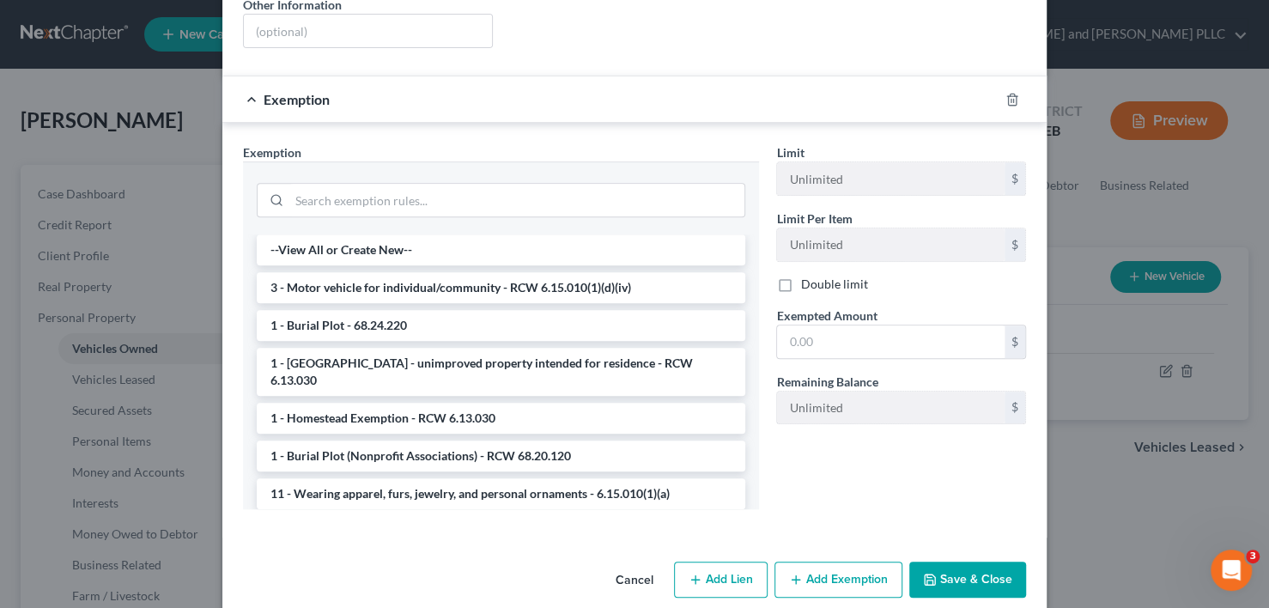
scroll to position [385, 0]
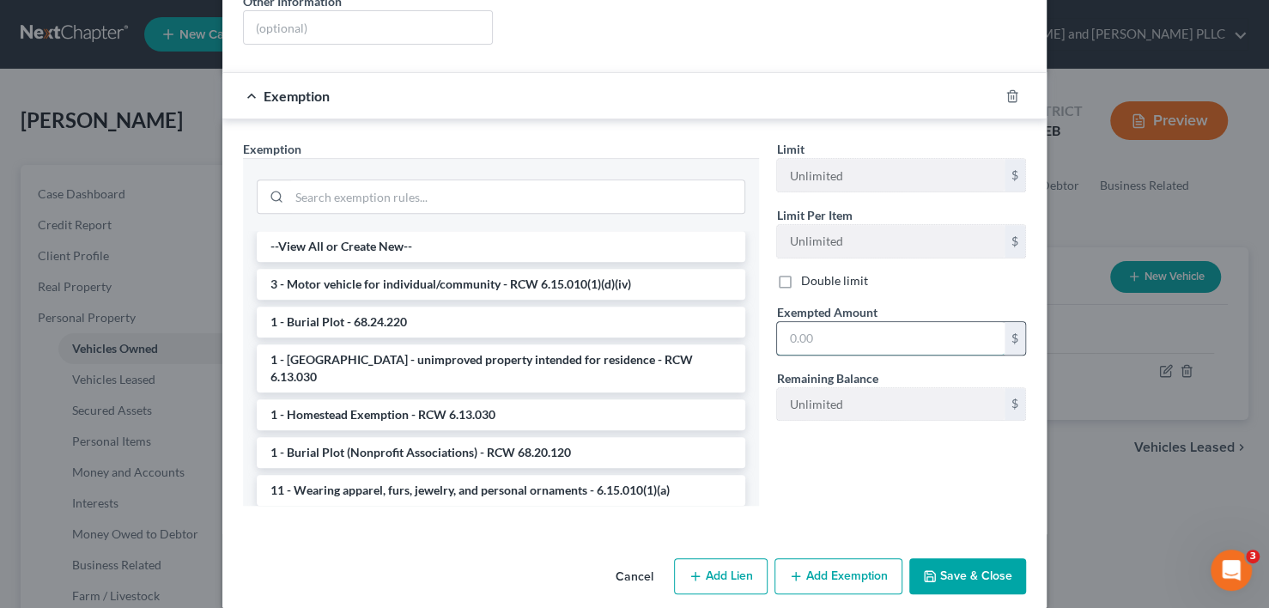
click at [864, 322] on input "text" at bounding box center [891, 338] width 228 height 33
type input "3,838.00"
click at [452, 269] on li "3 - Motor vehicle for individual/community - RCW 6.15.010(1)(d)(iv)" at bounding box center [501, 284] width 489 height 31
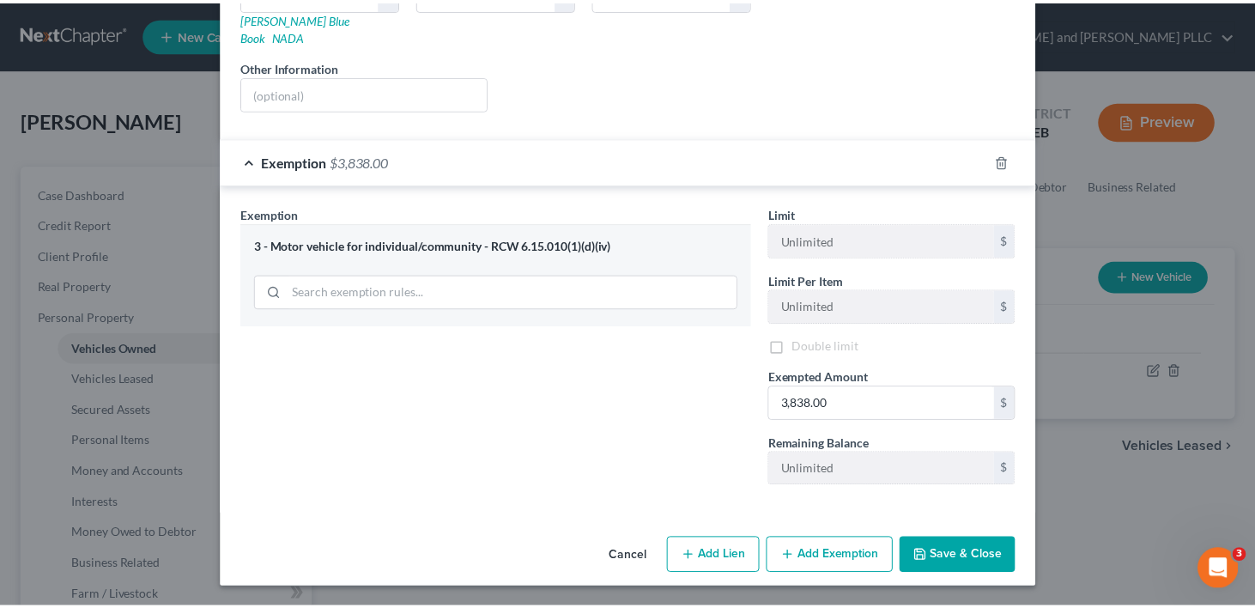
scroll to position [319, 0]
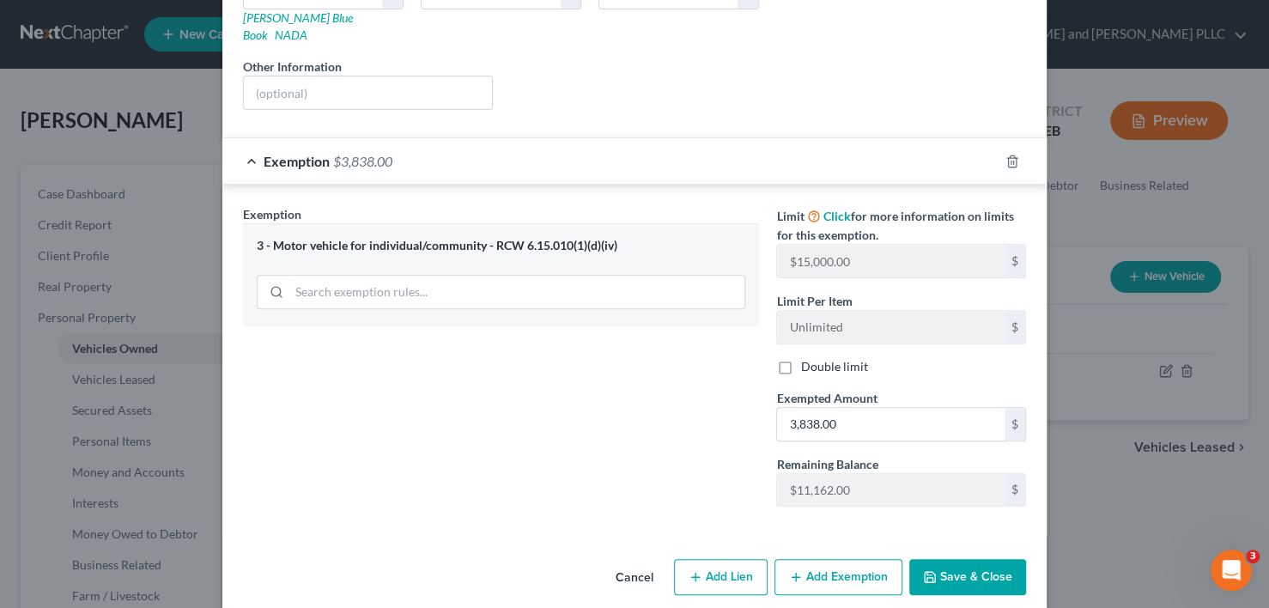
click at [961, 559] on button "Save & Close" at bounding box center [967, 577] width 117 height 36
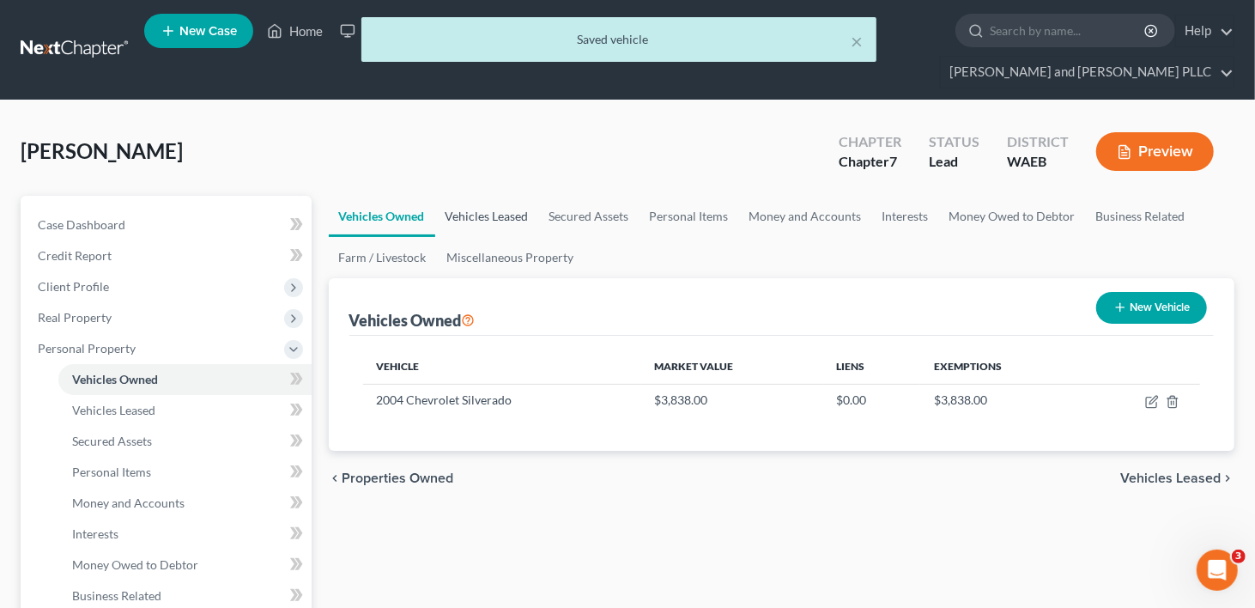
click at [501, 196] on link "Vehicles Leased" at bounding box center [487, 216] width 104 height 41
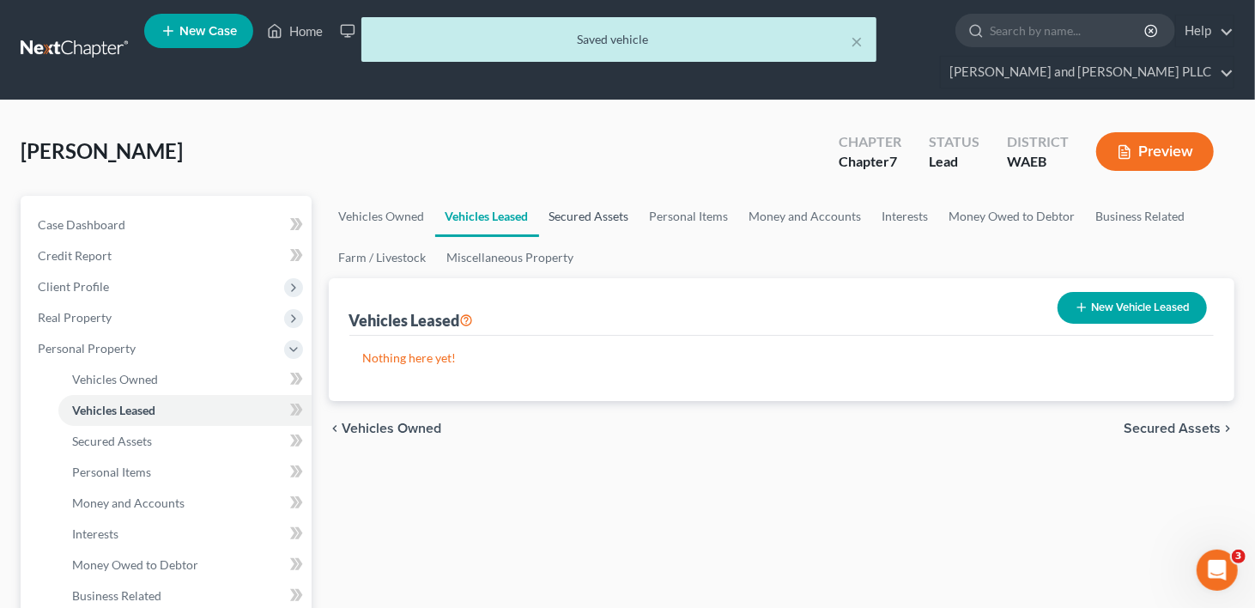
click at [561, 196] on link "Secured Assets" at bounding box center [589, 216] width 100 height 41
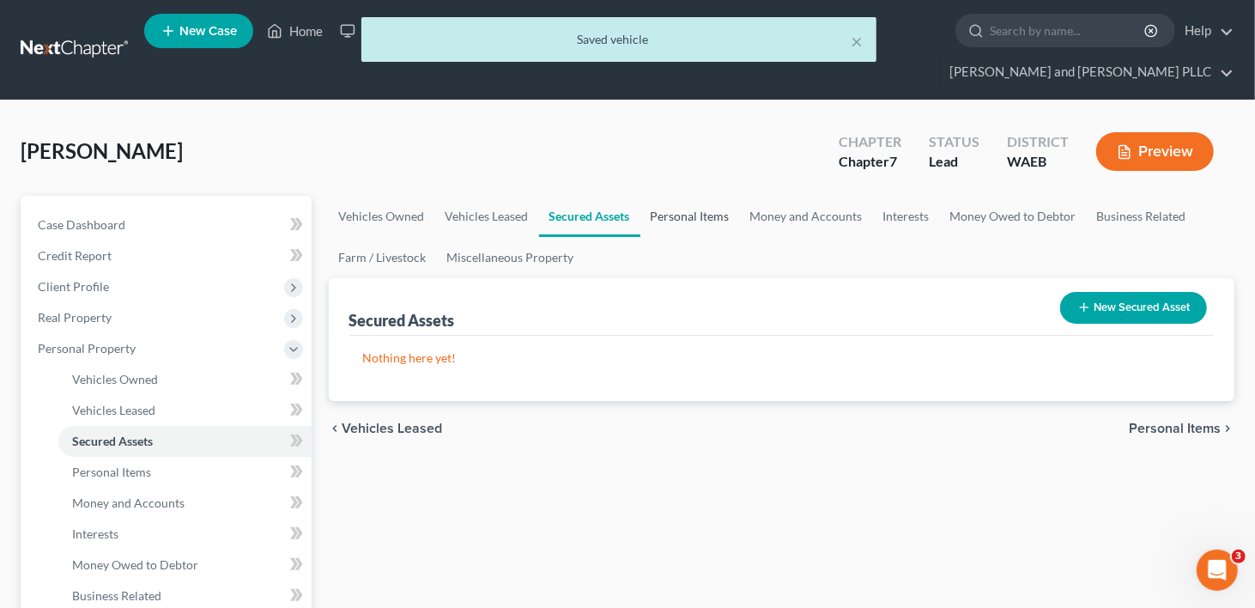
click at [667, 196] on link "Personal Items" at bounding box center [691, 216] width 100 height 41
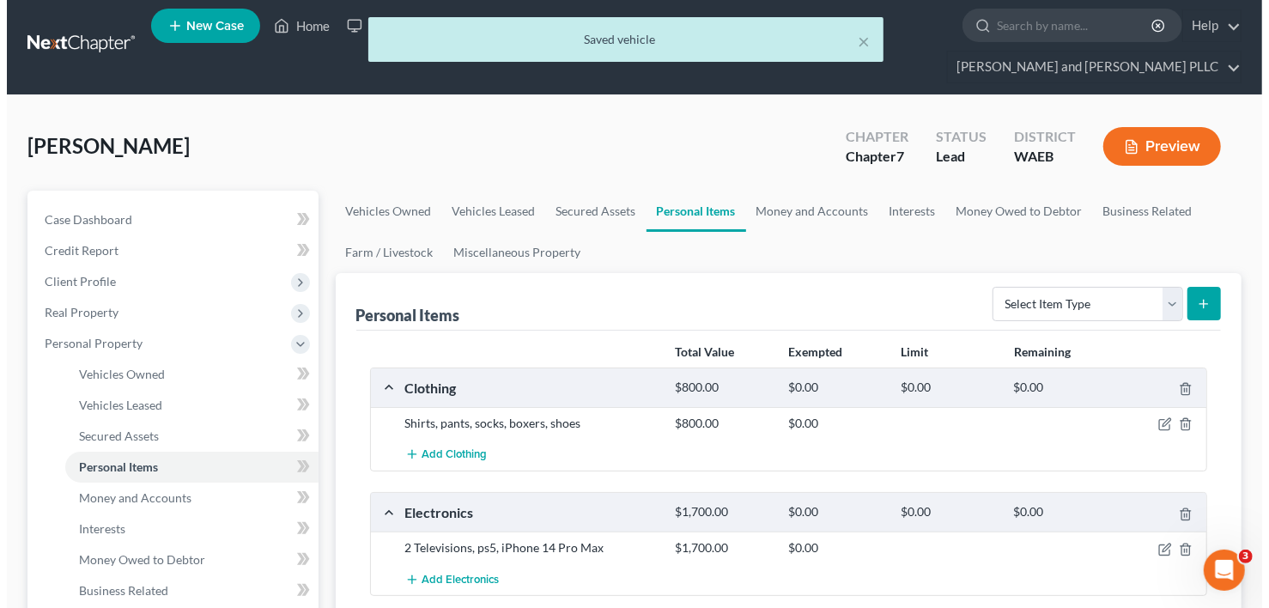
scroll to position [172, 0]
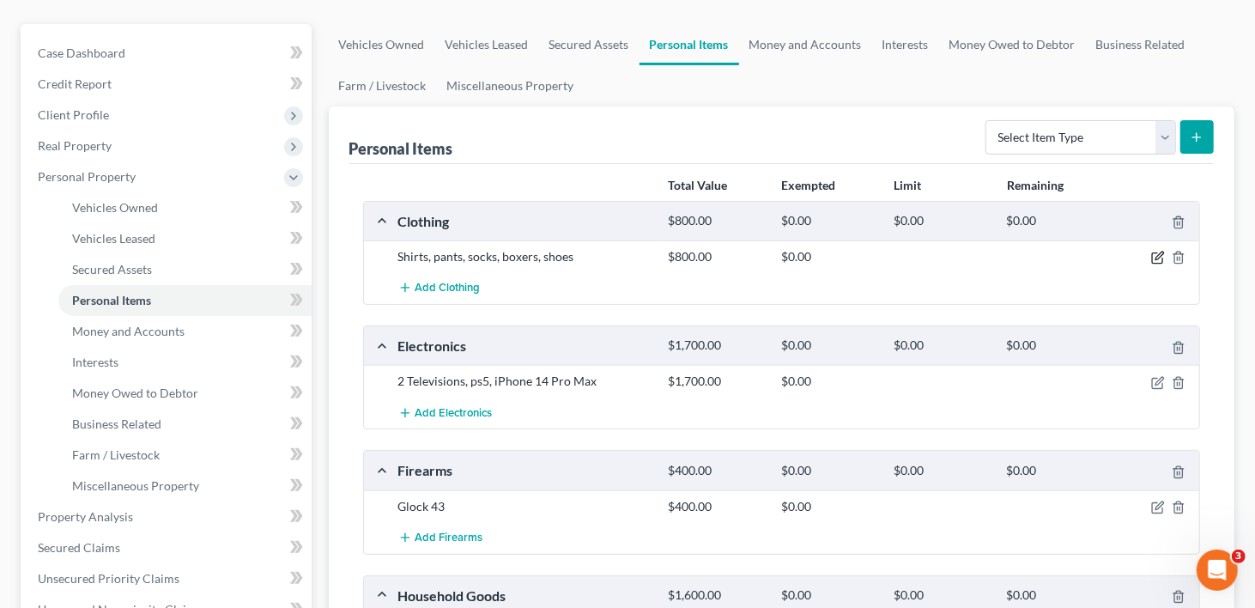
click at [1158, 251] on icon "button" at bounding box center [1158, 258] width 14 height 14
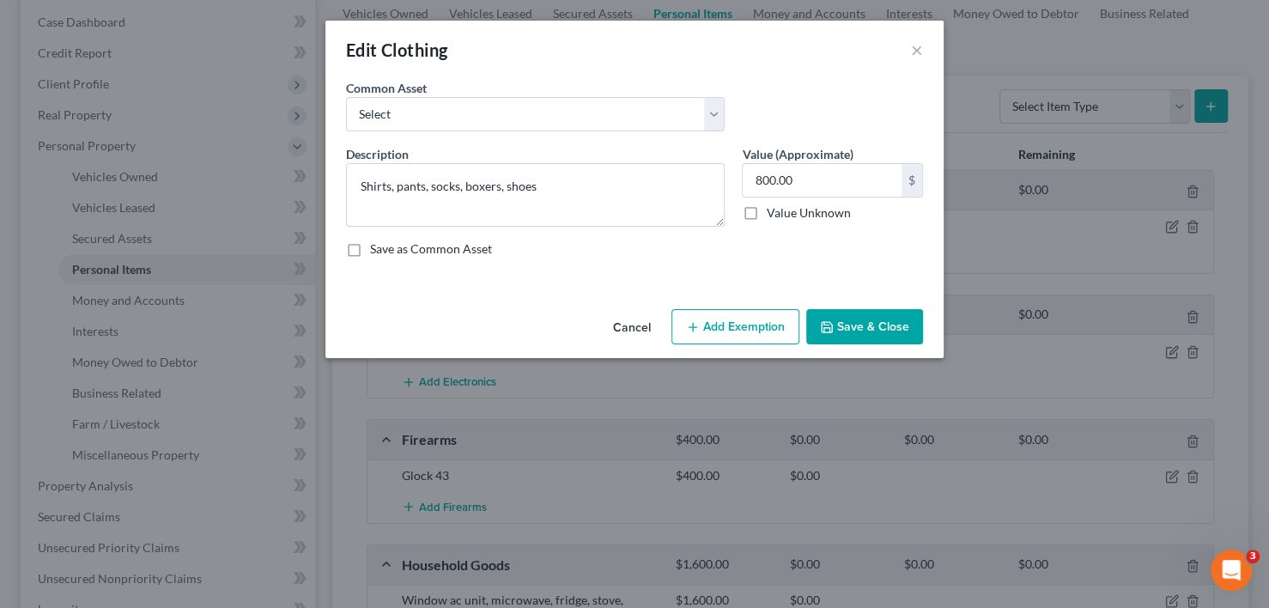
click at [745, 329] on button "Add Exemption" at bounding box center [735, 327] width 128 height 36
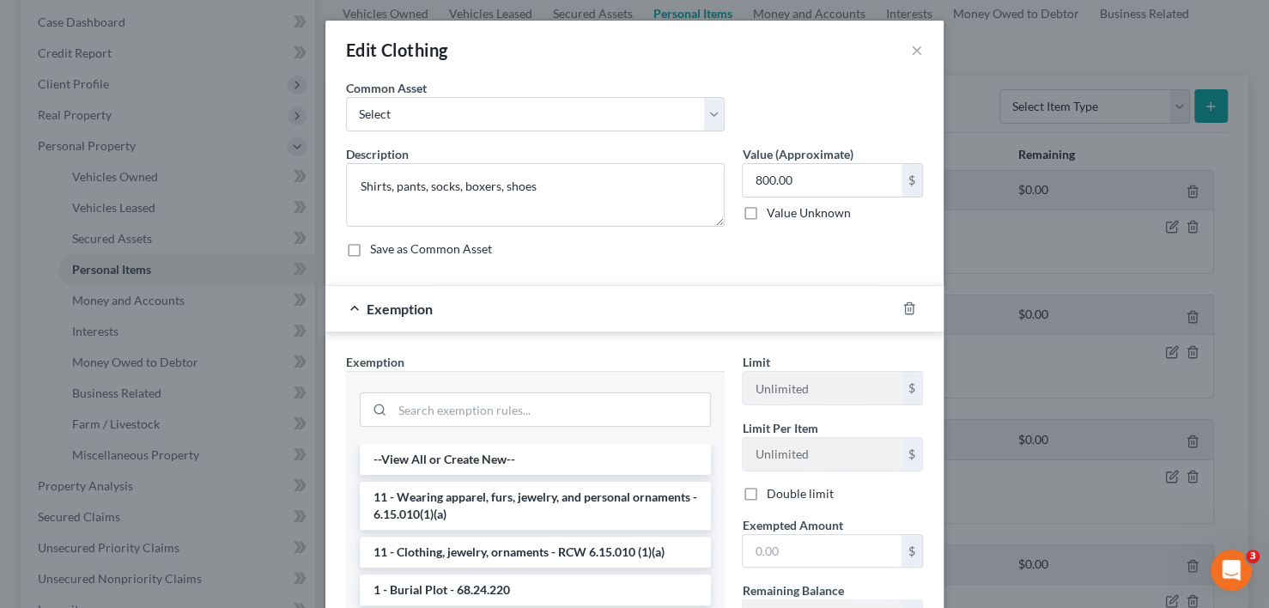
scroll to position [86, 0]
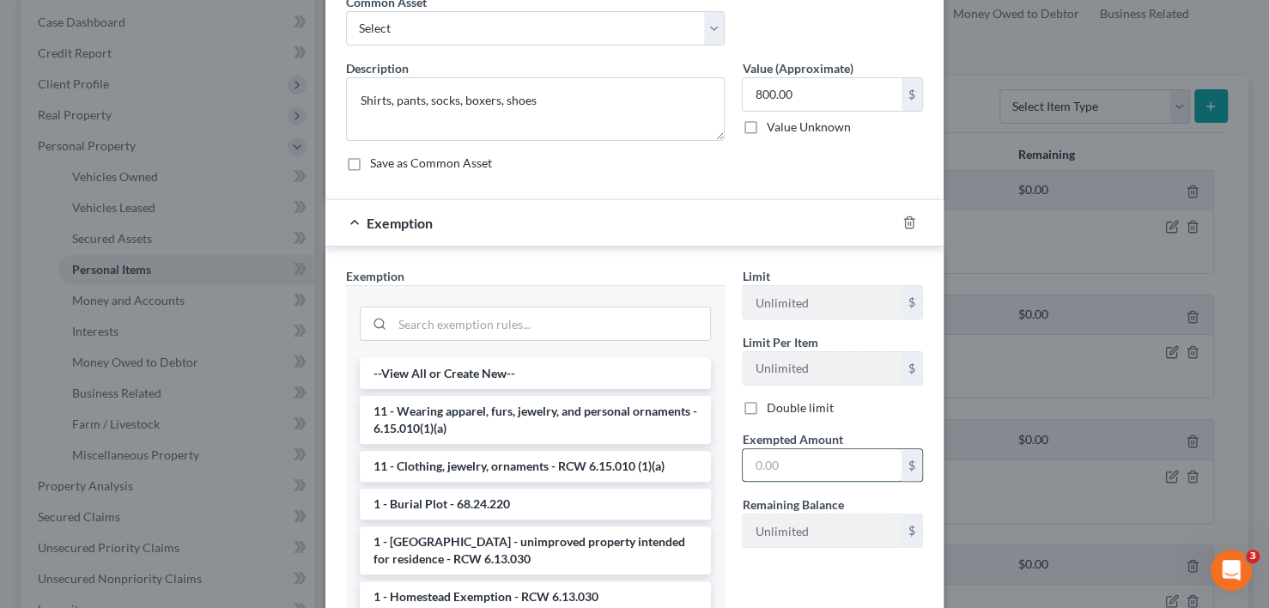
click at [800, 462] on input "text" at bounding box center [822, 465] width 159 height 33
type input "800"
click at [528, 469] on li "11 - Clothing, jewelry, ornaments - RCW 6.15.010 (1)(a)" at bounding box center [535, 466] width 351 height 31
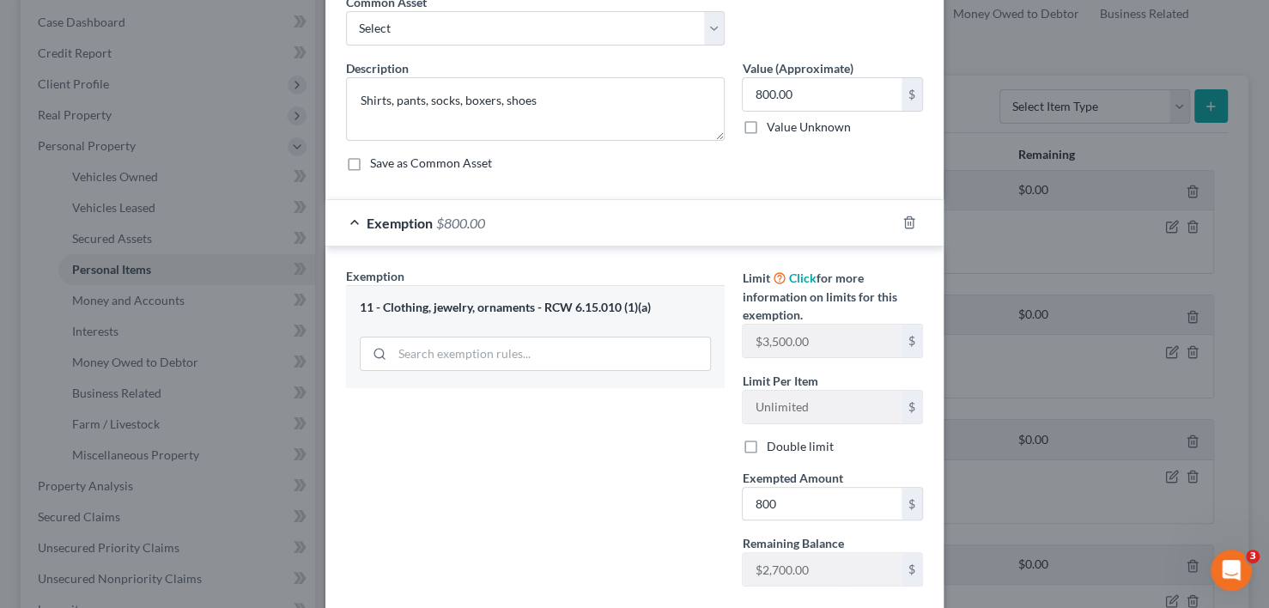
scroll to position [184, 0]
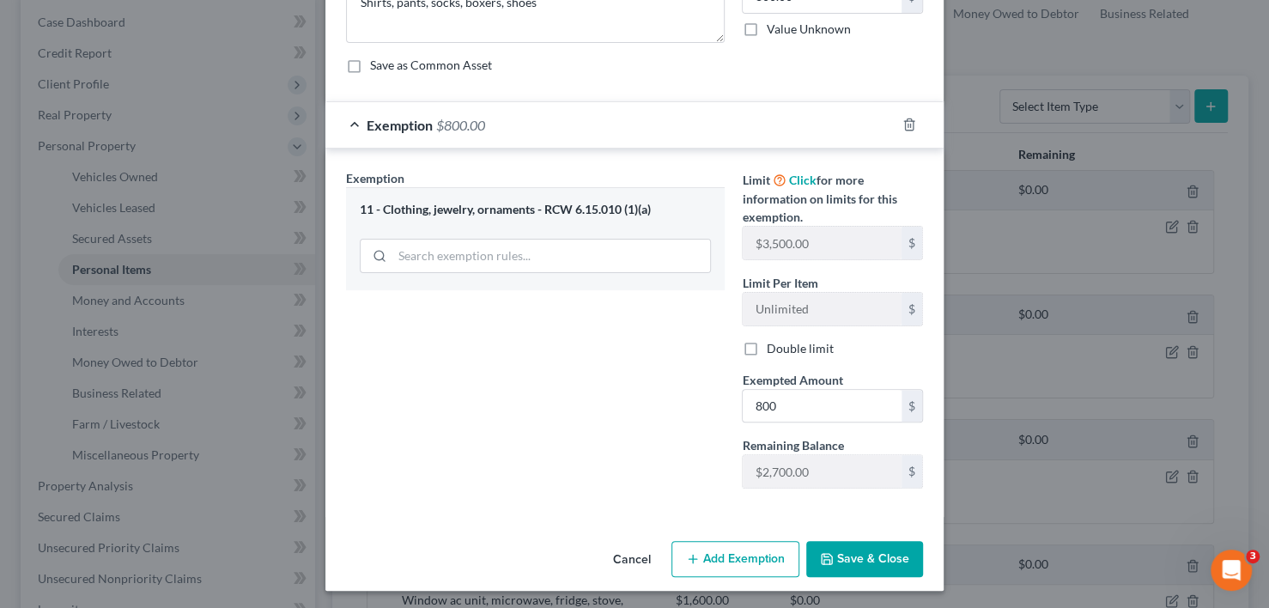
click at [846, 552] on button "Save & Close" at bounding box center [864, 559] width 117 height 36
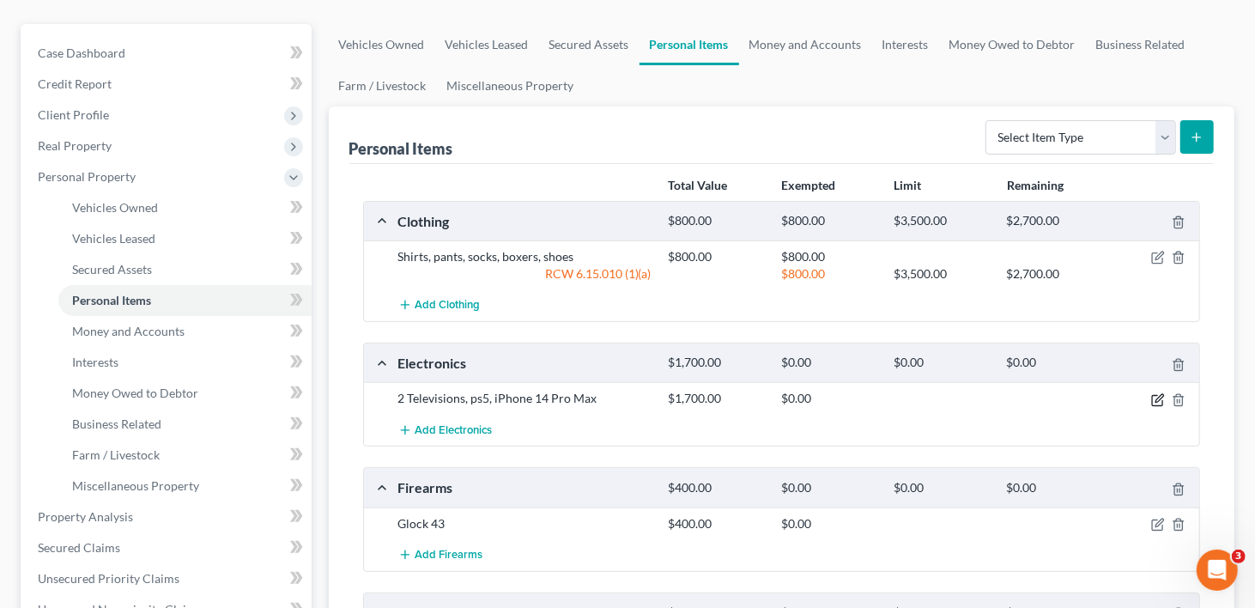
click at [1157, 393] on icon "button" at bounding box center [1158, 400] width 14 height 14
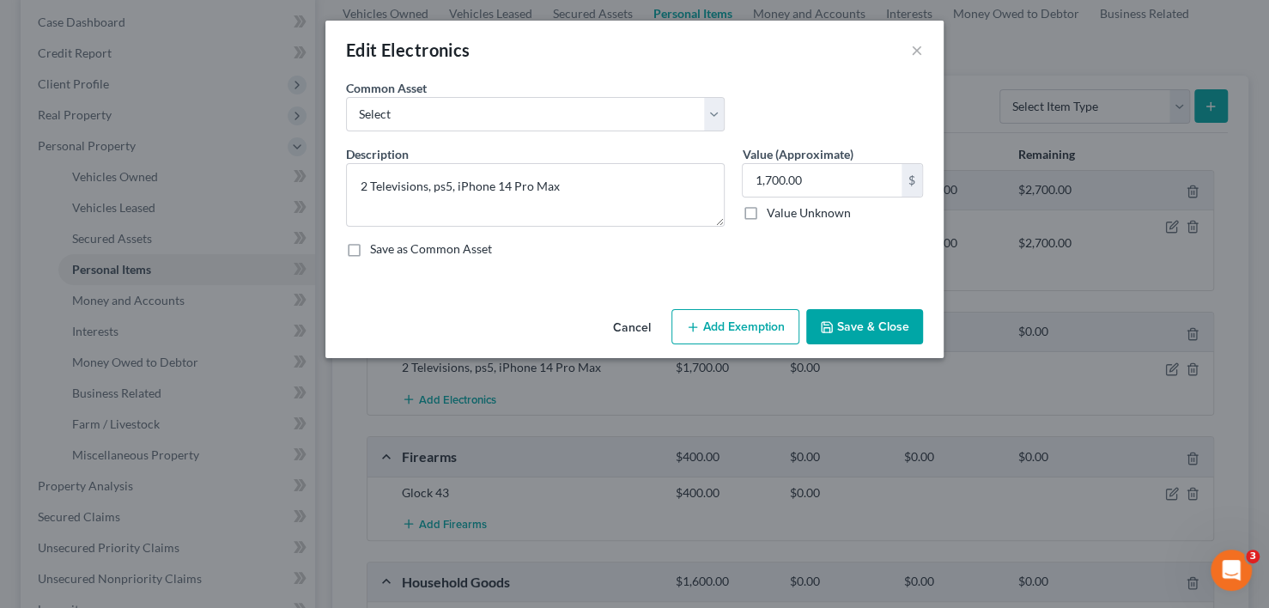
click at [718, 325] on button "Add Exemption" at bounding box center [735, 327] width 128 height 36
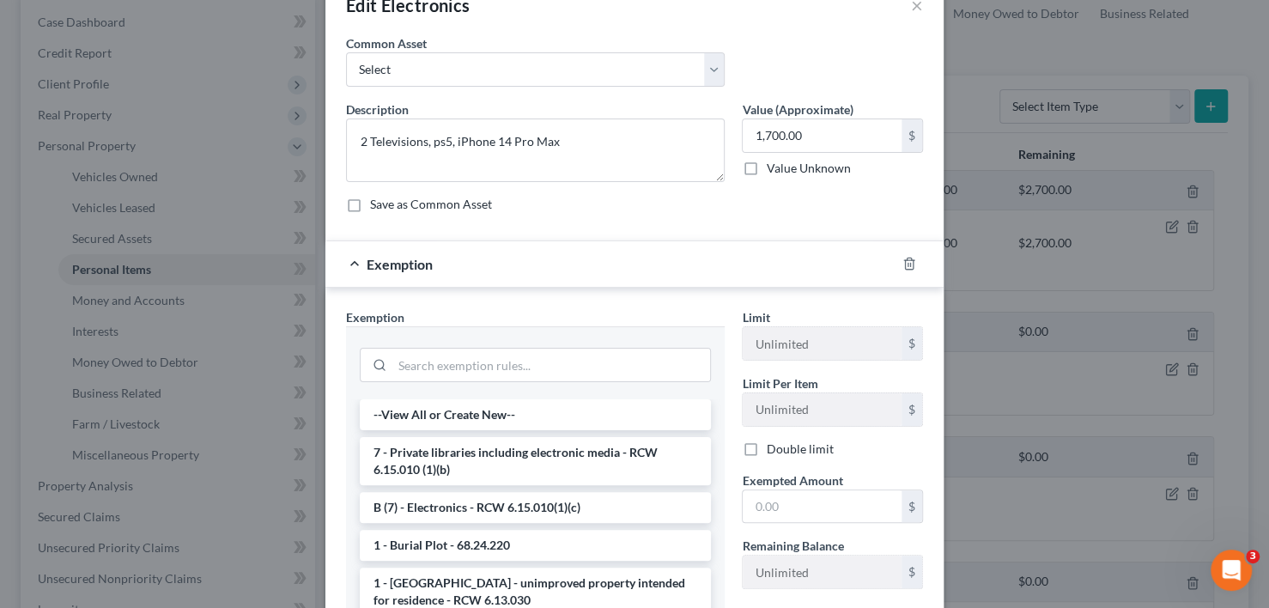
scroll to position [86, 0]
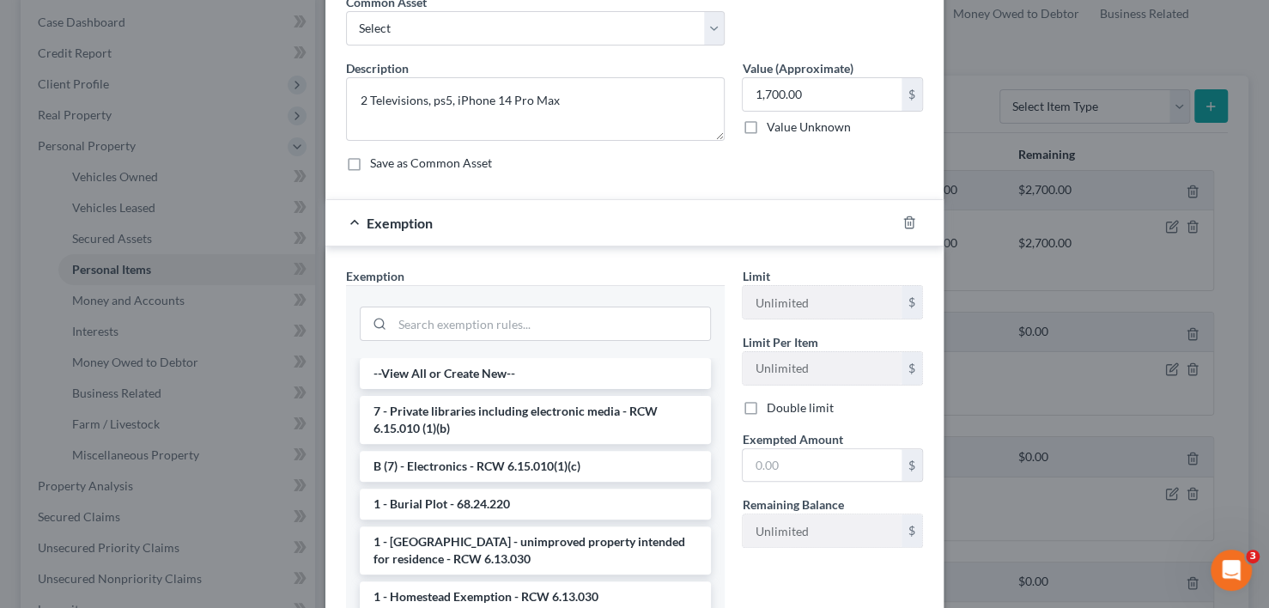
click at [607, 461] on li "B (7) - Electronics - RCW 6.15.010(1)(c)" at bounding box center [535, 466] width 351 height 31
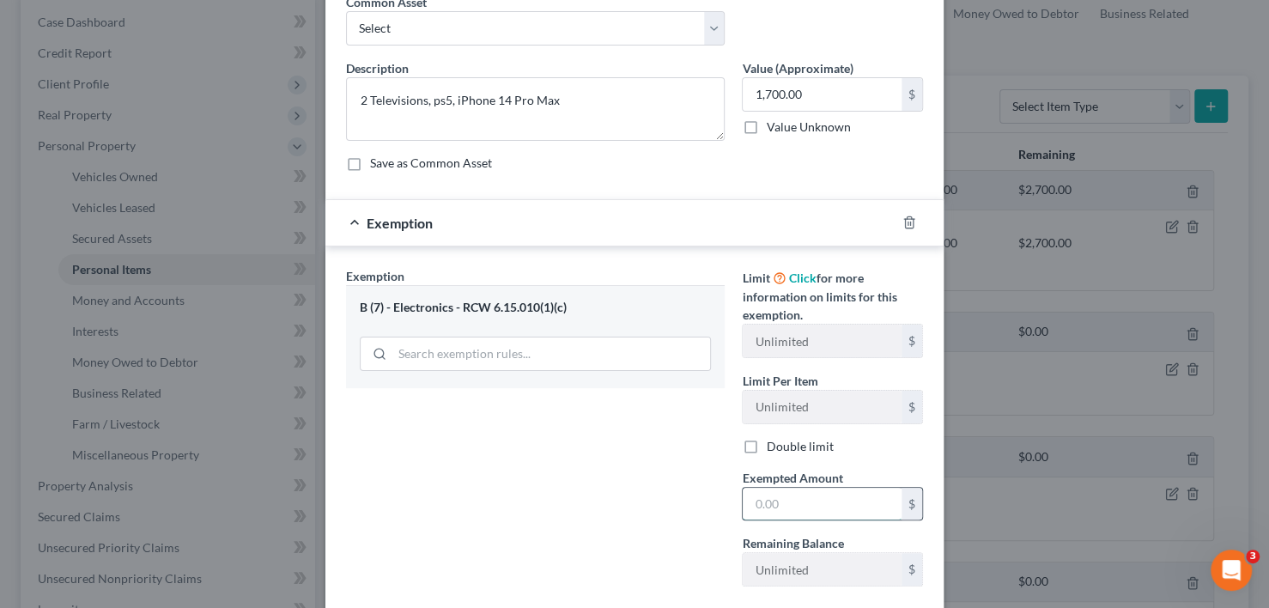
click at [799, 500] on input "text" at bounding box center [822, 504] width 159 height 33
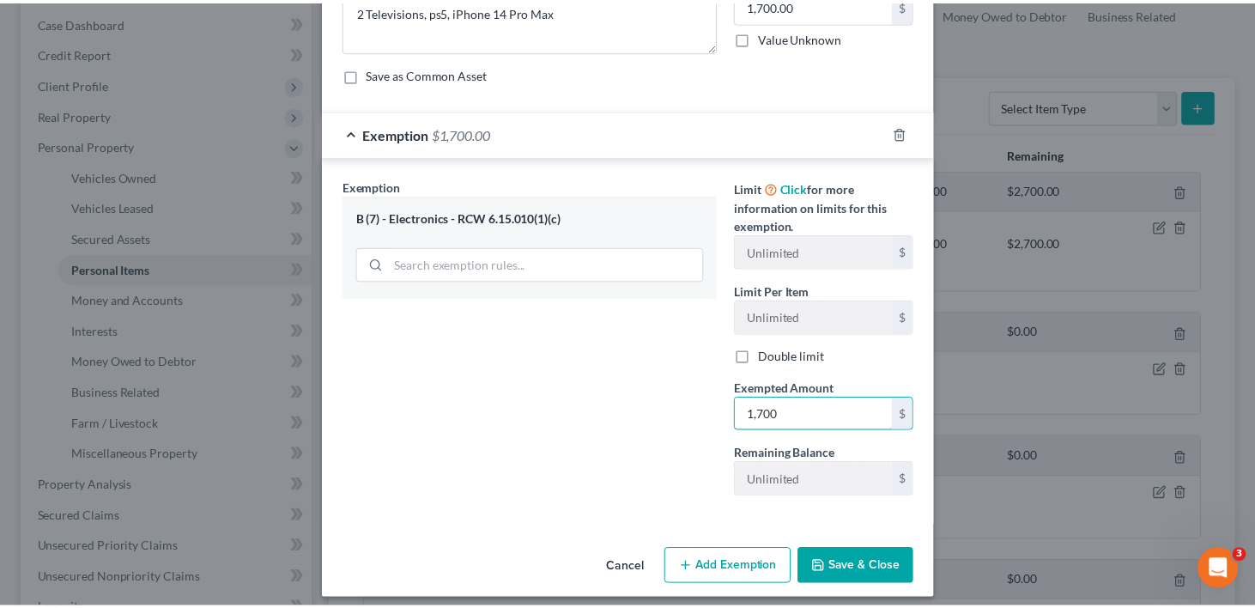
scroll to position [184, 0]
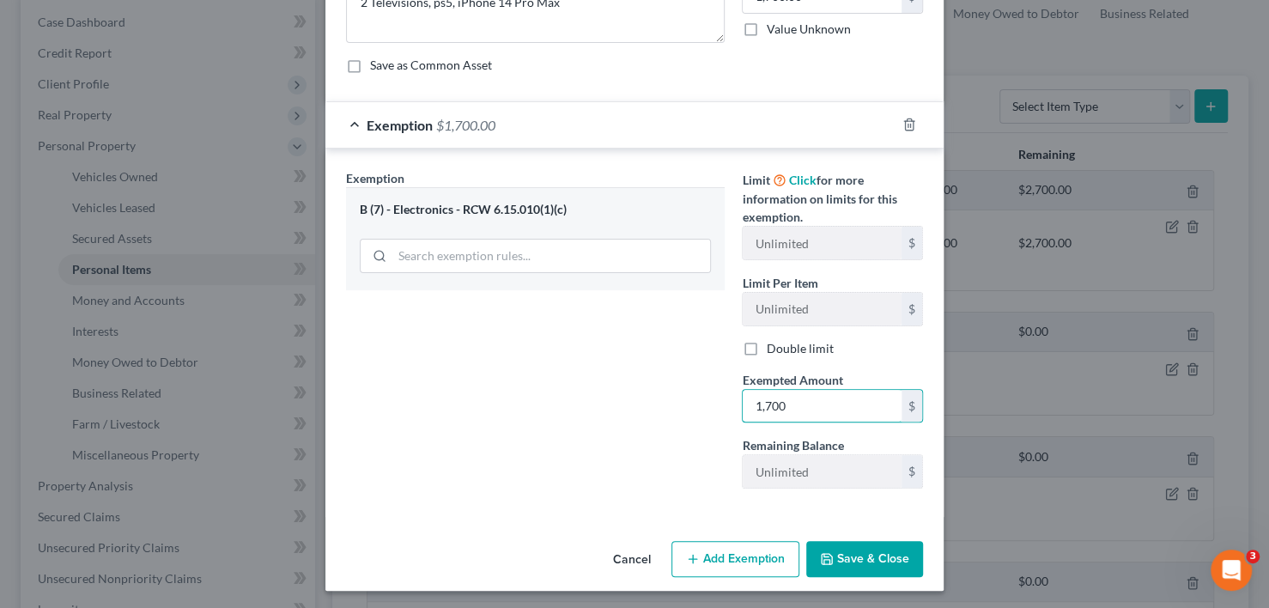
type input "1,700"
click at [876, 562] on button "Save & Close" at bounding box center [864, 559] width 117 height 36
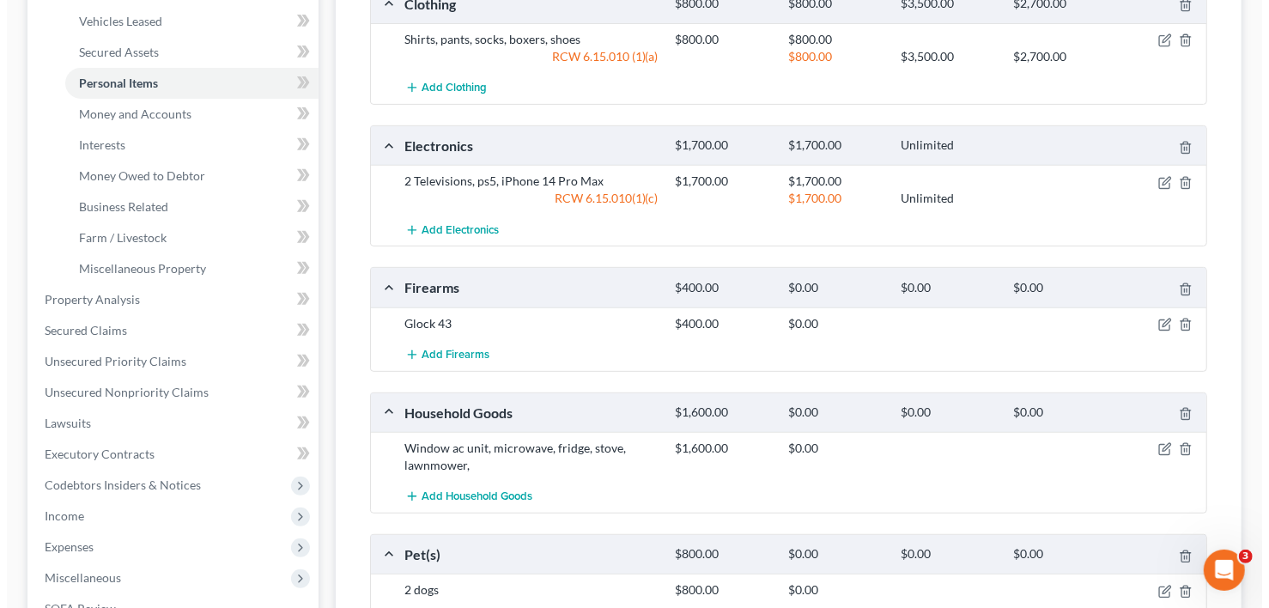
scroll to position [429, 0]
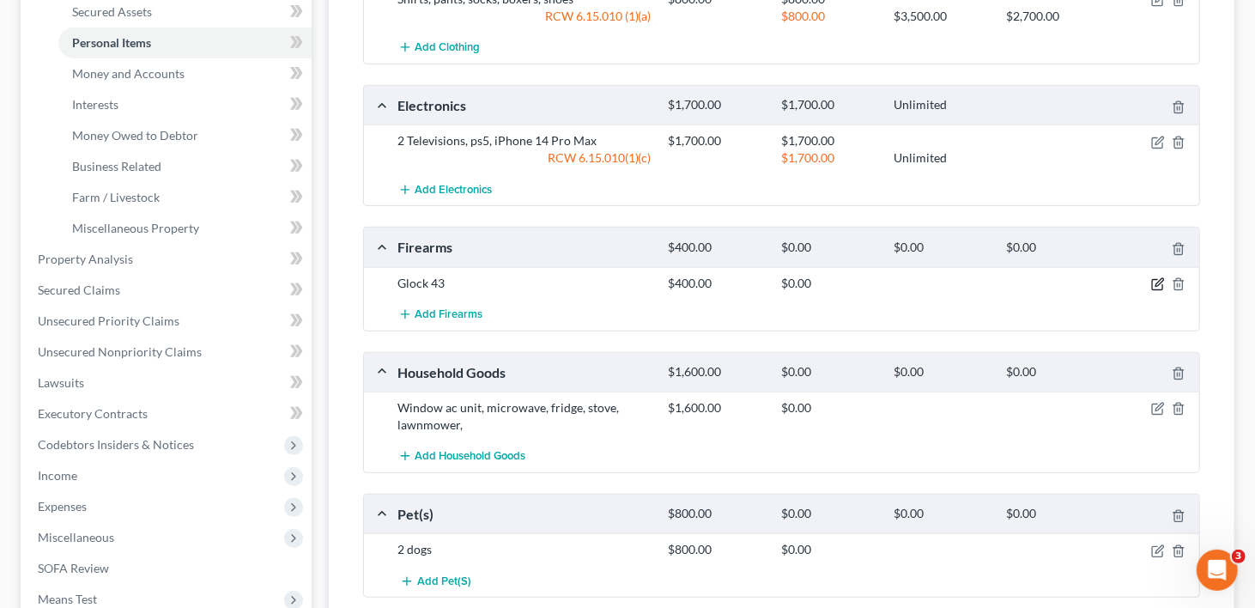
click at [1156, 277] on icon "button" at bounding box center [1158, 284] width 14 height 14
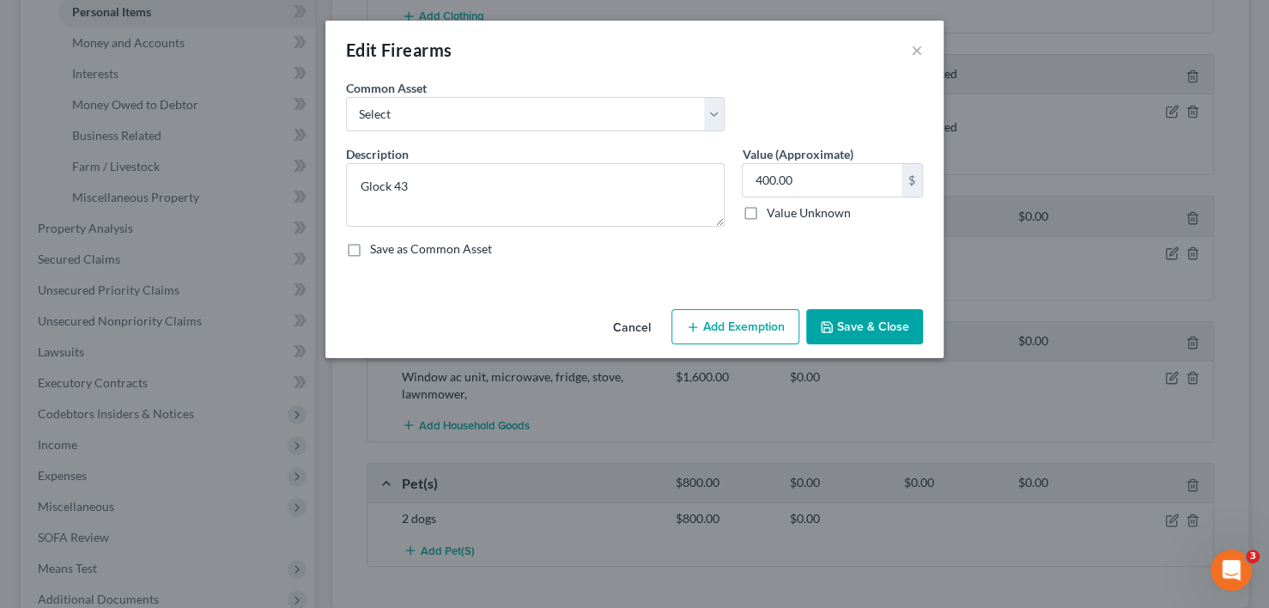
click at [721, 337] on button "Add Exemption" at bounding box center [735, 327] width 128 height 36
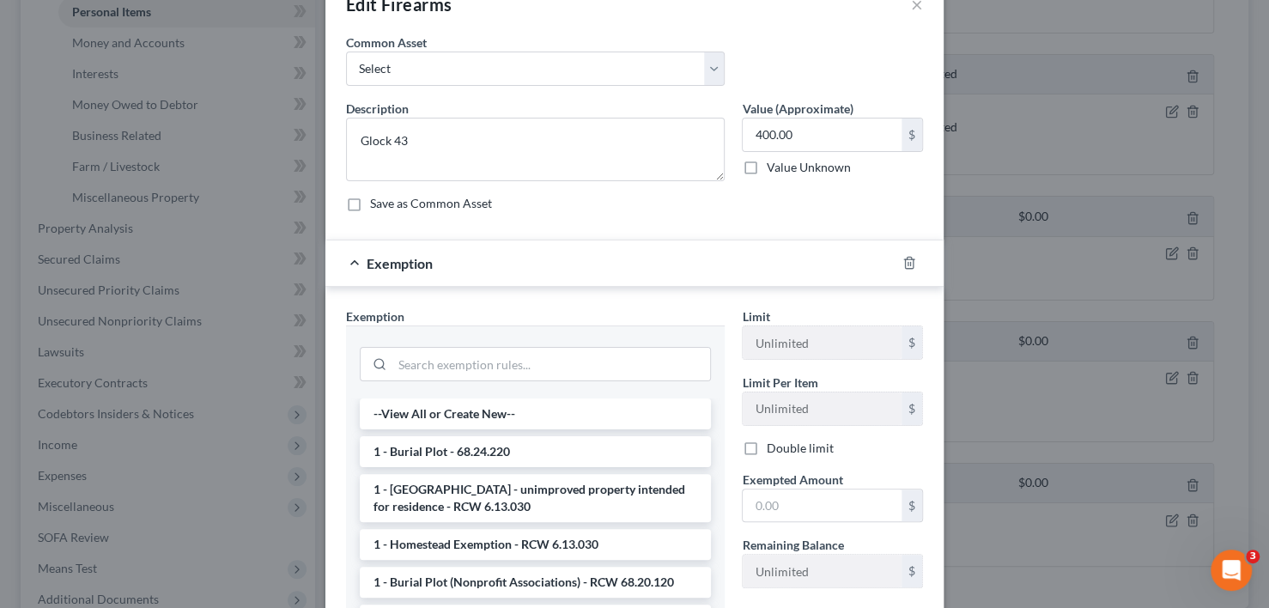
scroll to position [86, 0]
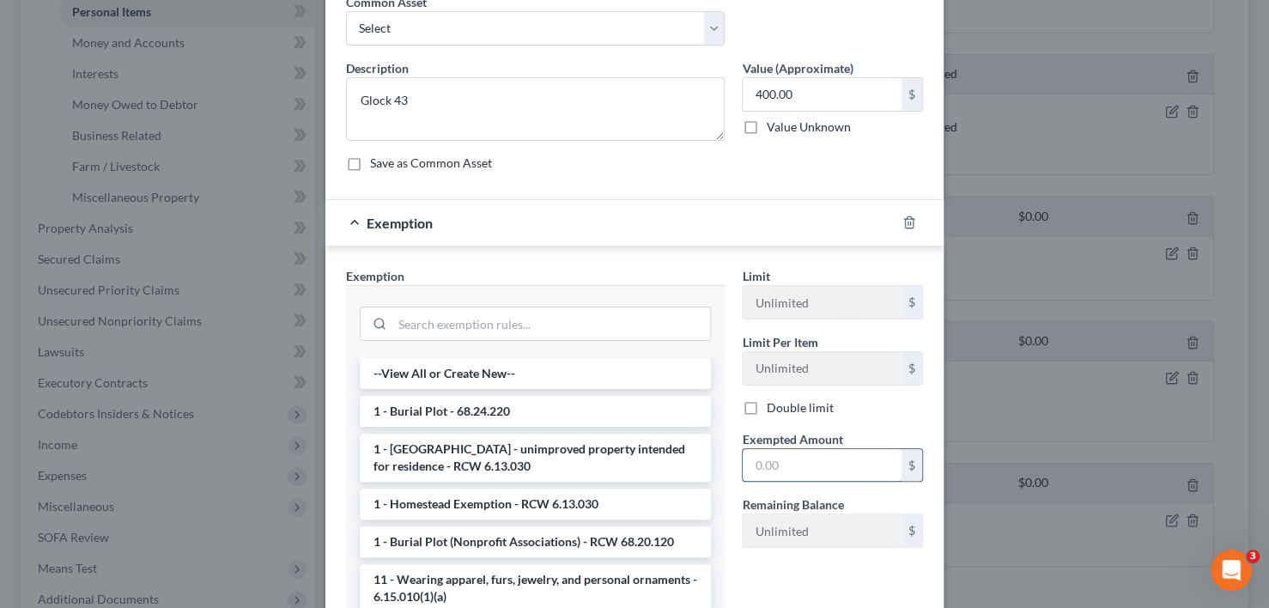
click at [801, 466] on input "text" at bounding box center [822, 465] width 159 height 33
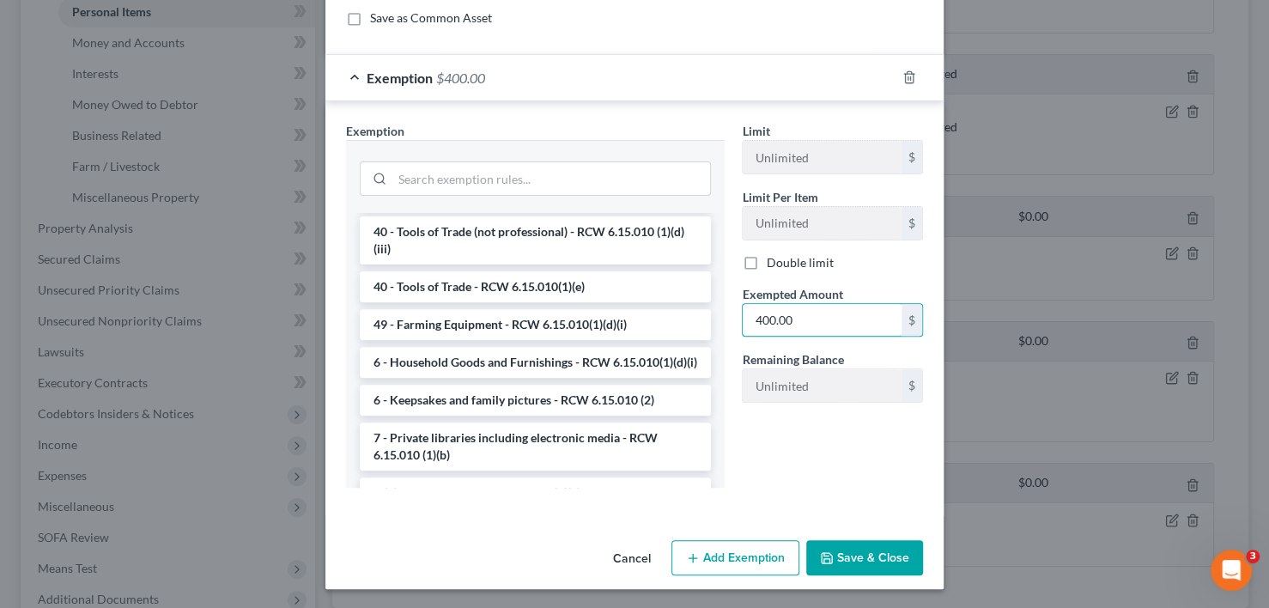
scroll to position [1717, 0]
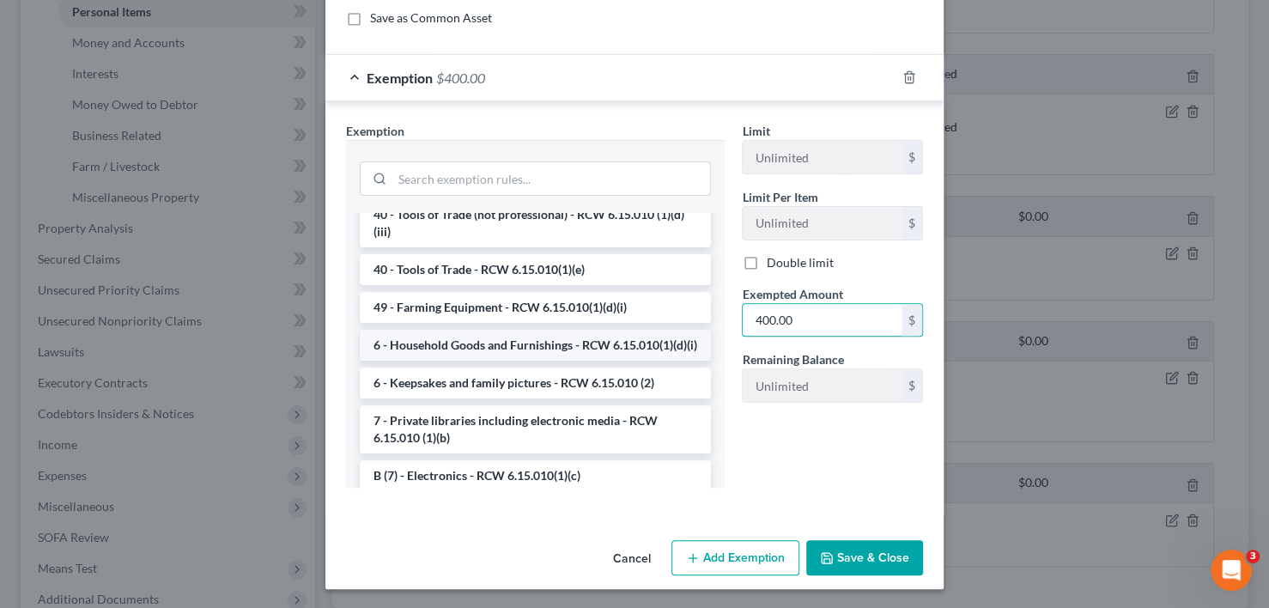
type input "400.00"
click at [556, 361] on li "6 - Household Goods and Furnishings - RCW 6.15.010(1)(d)(i)" at bounding box center [535, 345] width 351 height 31
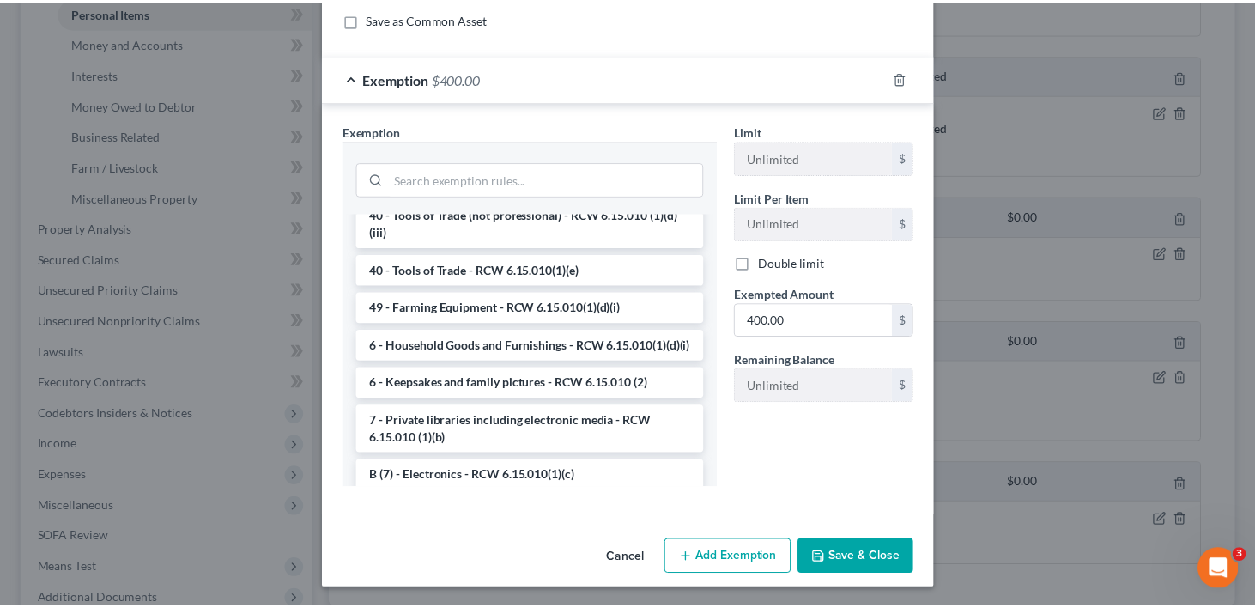
scroll to position [184, 0]
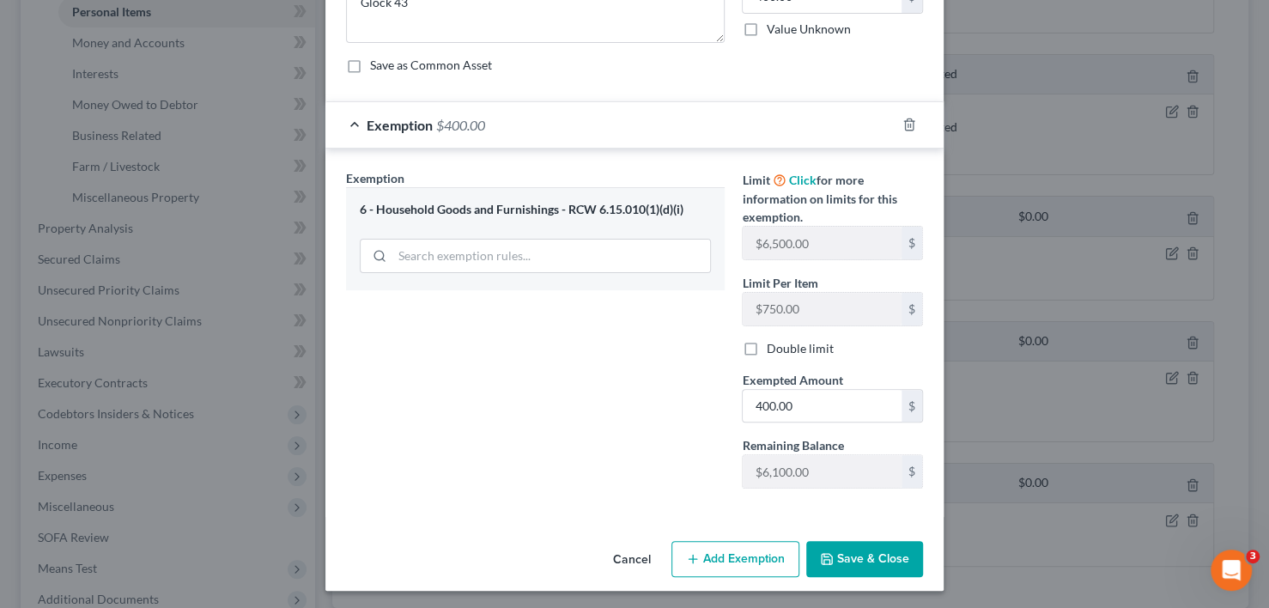
click at [861, 556] on button "Save & Close" at bounding box center [864, 559] width 117 height 36
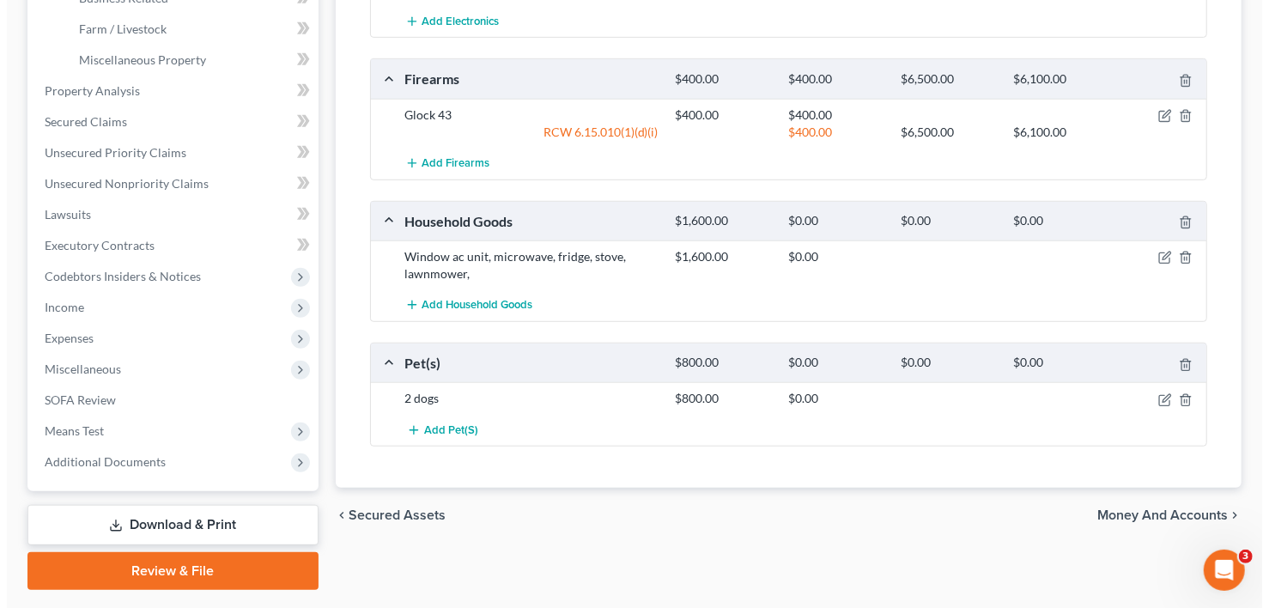
scroll to position [601, 0]
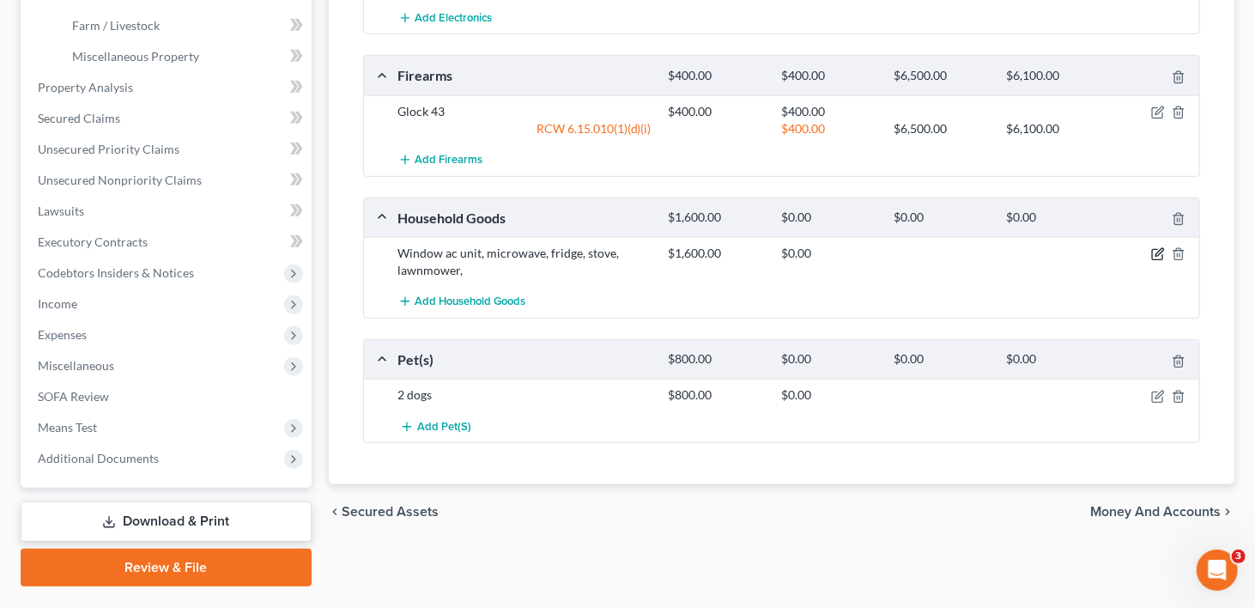
click at [1160, 249] on icon "button" at bounding box center [1160, 253] width 8 height 8
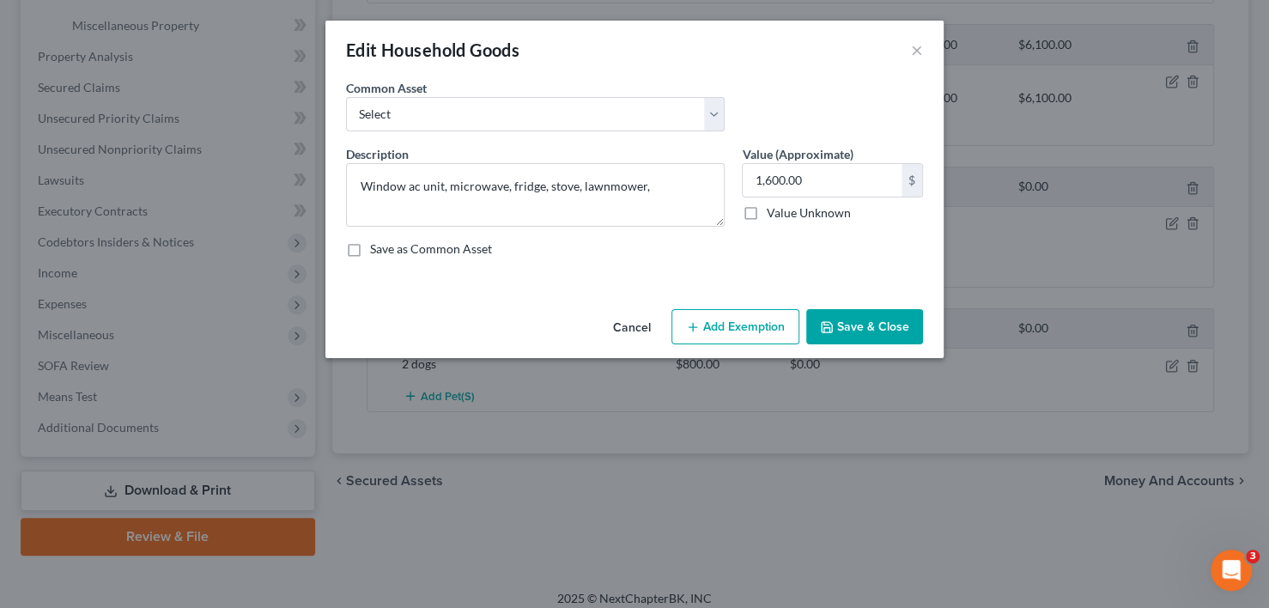
click at [712, 324] on button "Add Exemption" at bounding box center [735, 327] width 128 height 36
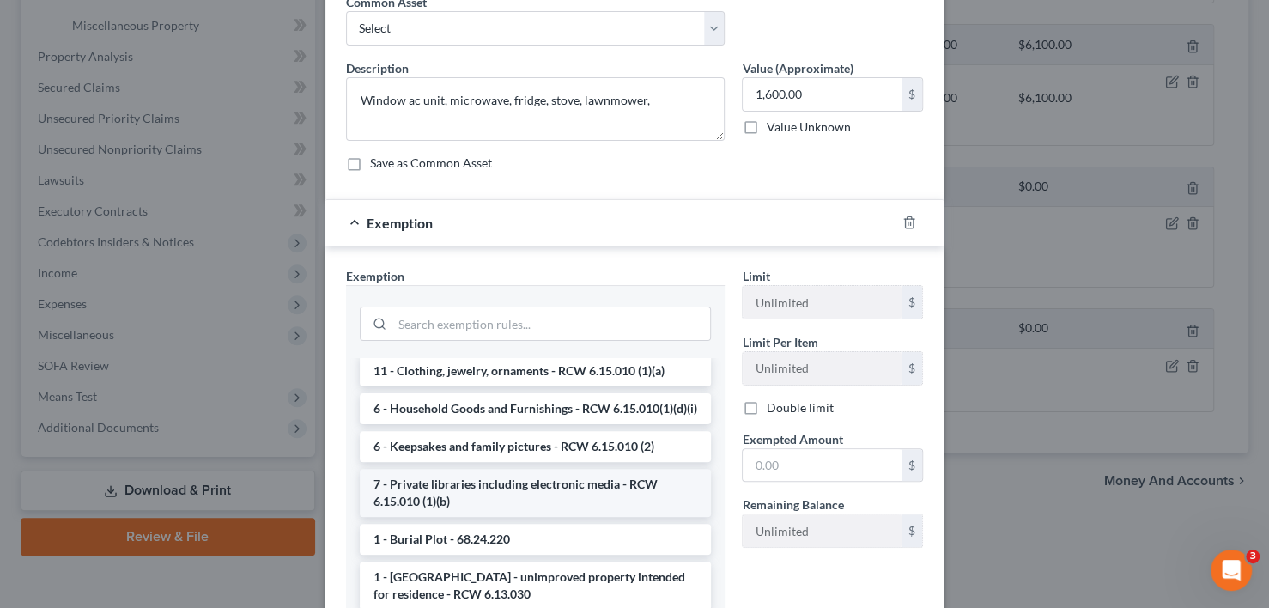
scroll to position [86, 0]
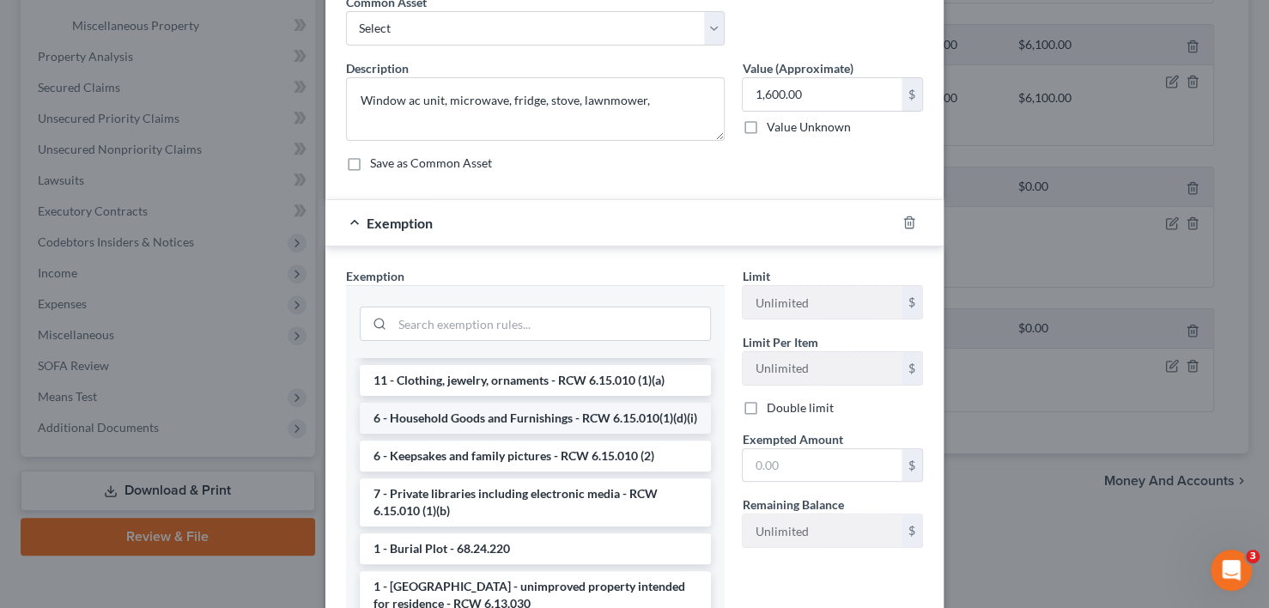
click at [567, 417] on li "6 - Household Goods and Furnishings - RCW 6.15.010(1)(d)(i)" at bounding box center [535, 418] width 351 height 31
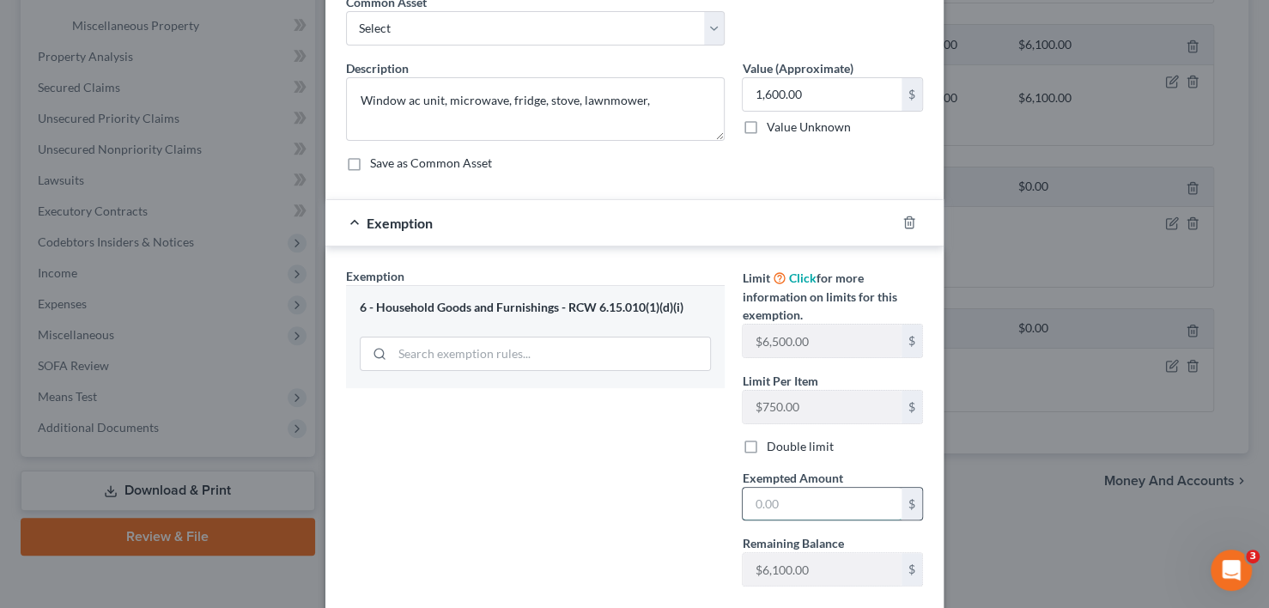
drag, startPoint x: 818, startPoint y: 497, endPoint x: 827, endPoint y: 493, distance: 9.6
click at [818, 497] on input "text" at bounding box center [822, 504] width 159 height 33
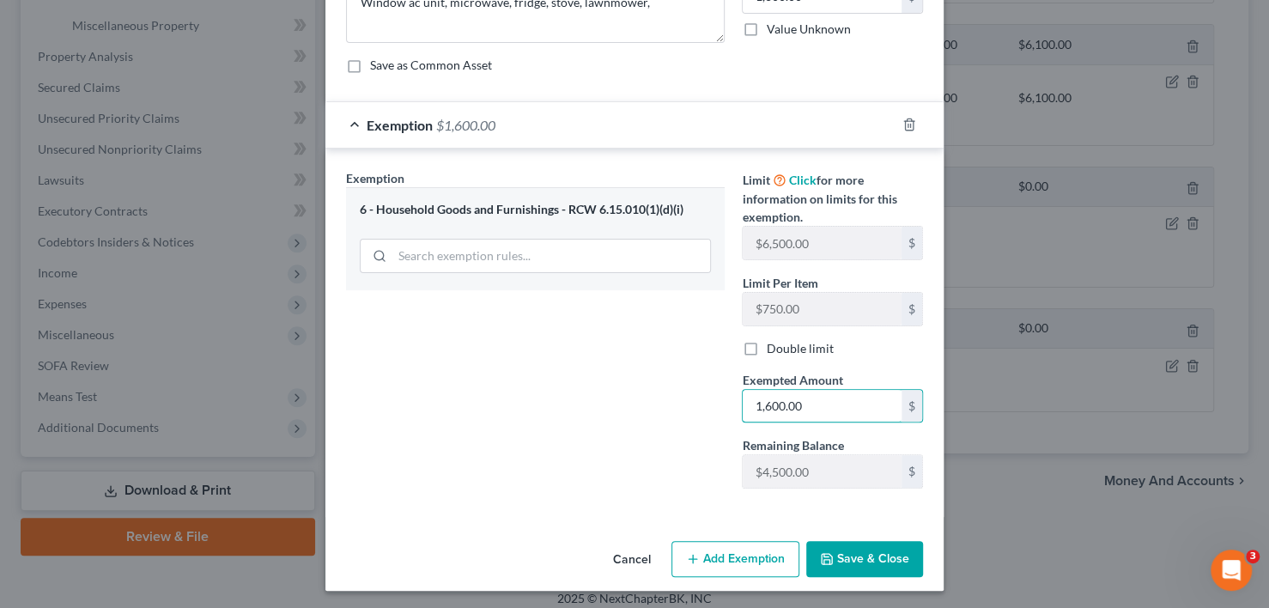
type input "1,600.00"
click at [859, 552] on button "Save & Close" at bounding box center [864, 559] width 117 height 36
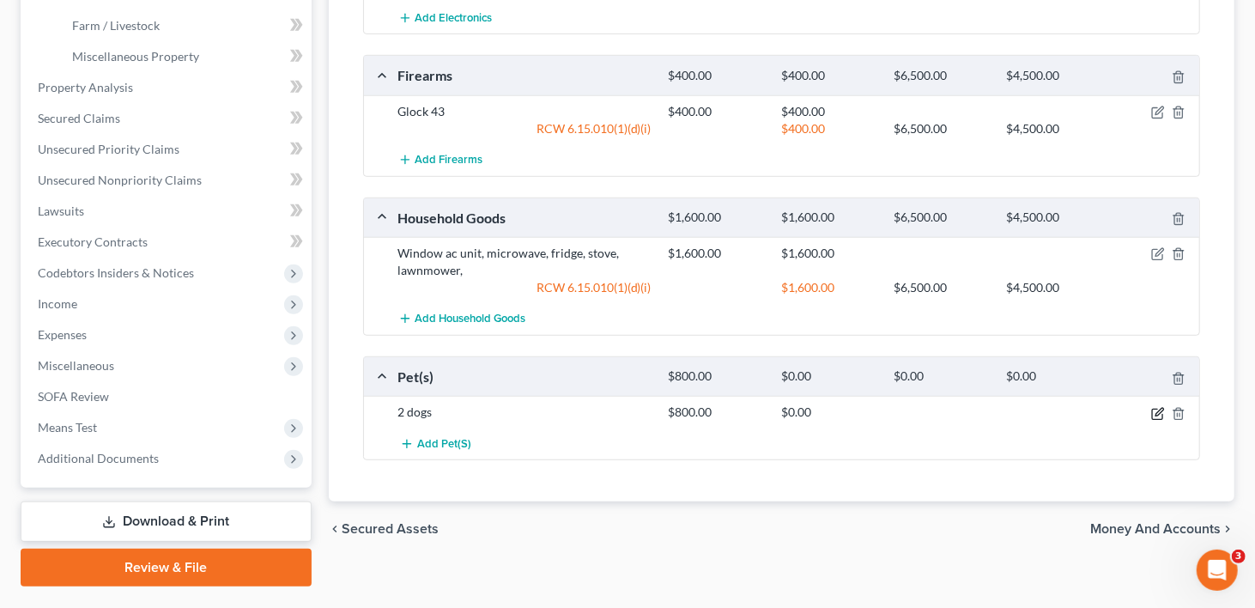
click at [1159, 407] on icon "button" at bounding box center [1158, 414] width 14 height 14
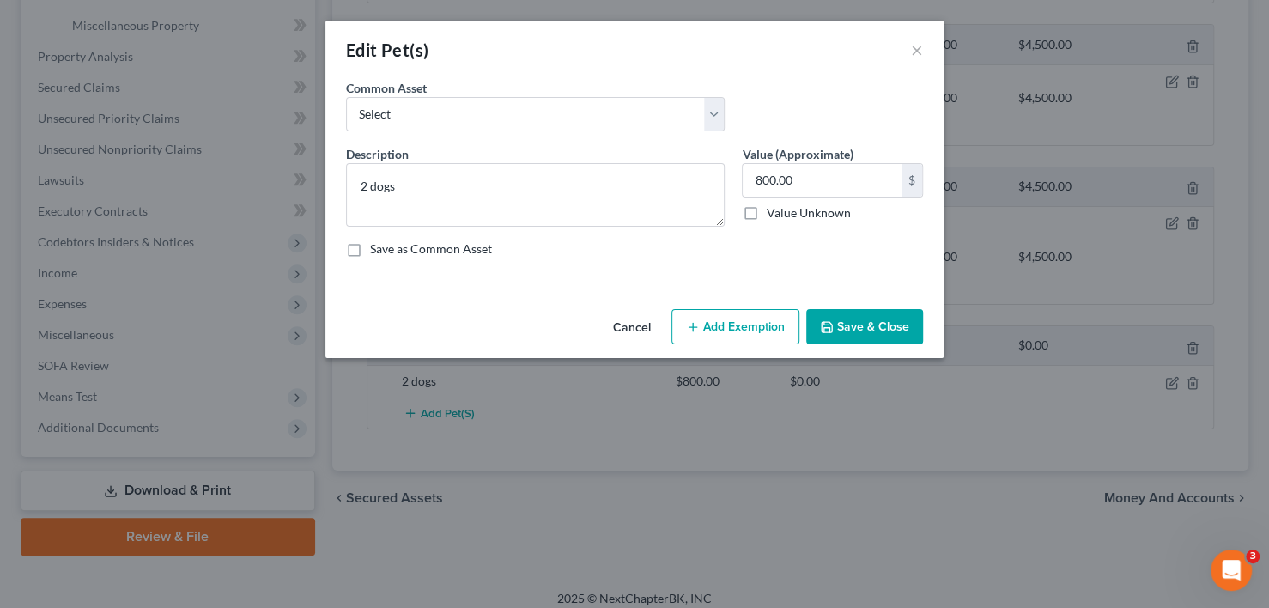
click at [729, 335] on button "Add Exemption" at bounding box center [735, 327] width 128 height 36
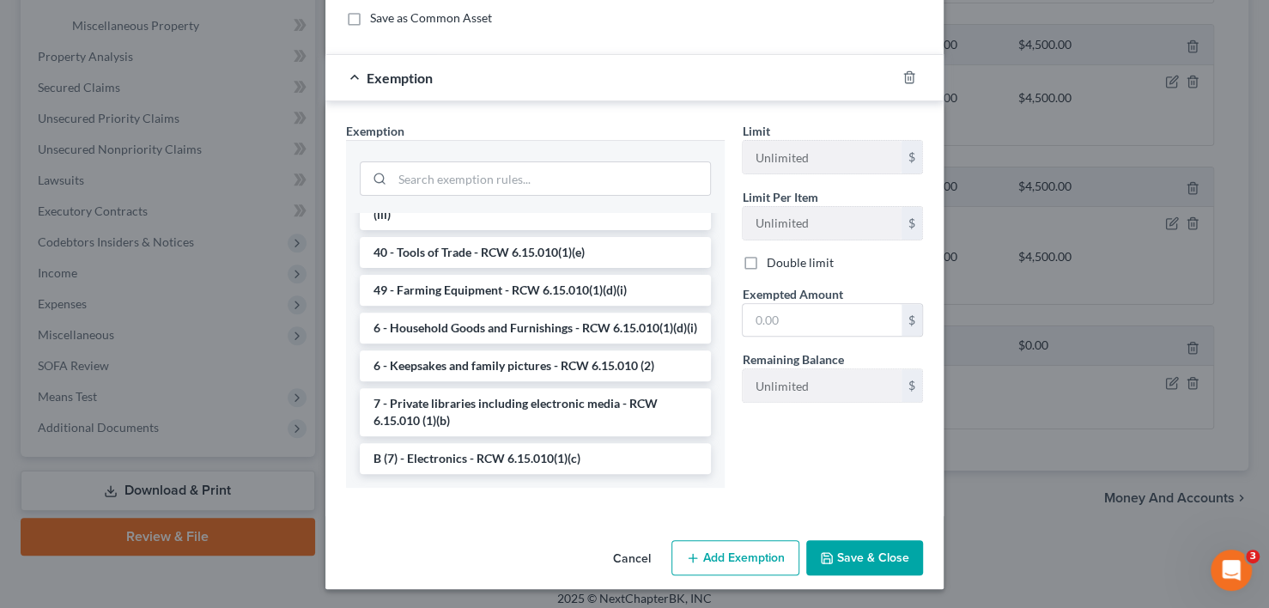
scroll to position [1819, 0]
click at [500, 320] on li "6 - Household Goods and Furnishings - RCW 6.15.010(1)(d)(i)" at bounding box center [535, 328] width 351 height 31
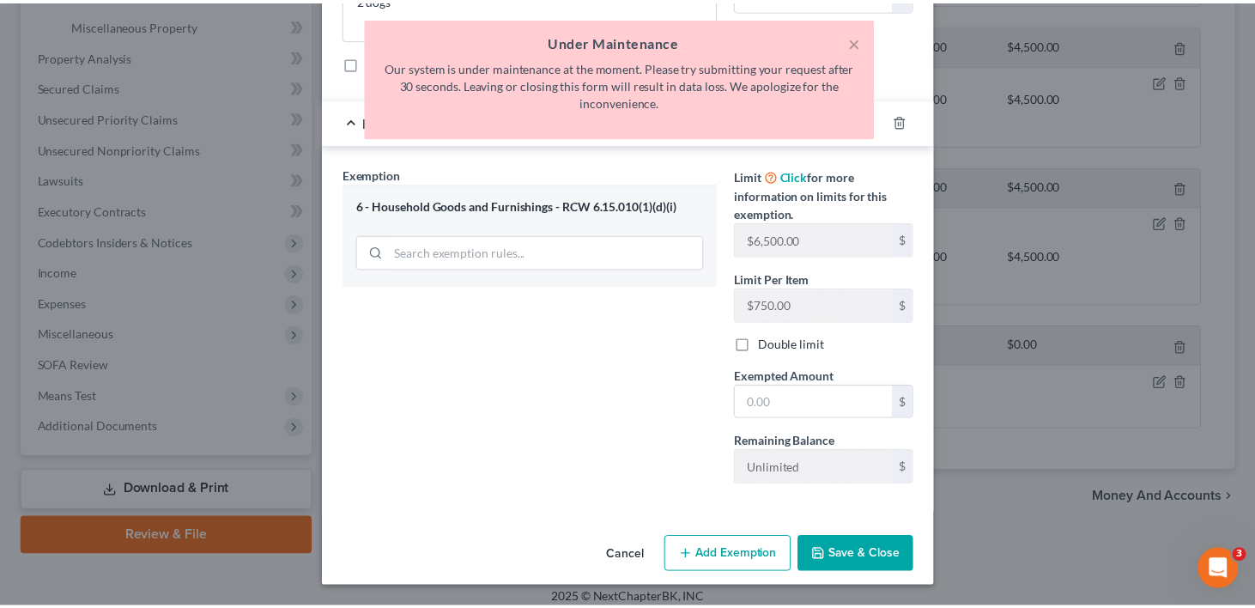
scroll to position [184, 0]
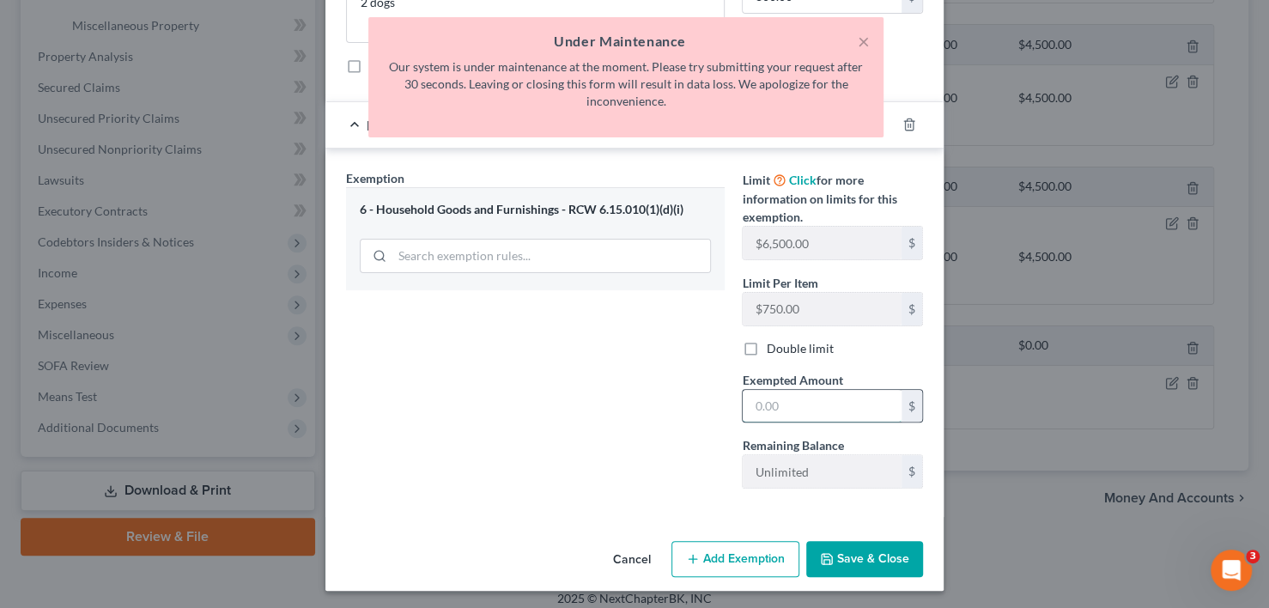
click at [817, 408] on input "text" at bounding box center [822, 406] width 159 height 33
type input "800"
click at [879, 559] on button "Save & Close" at bounding box center [864, 559] width 117 height 36
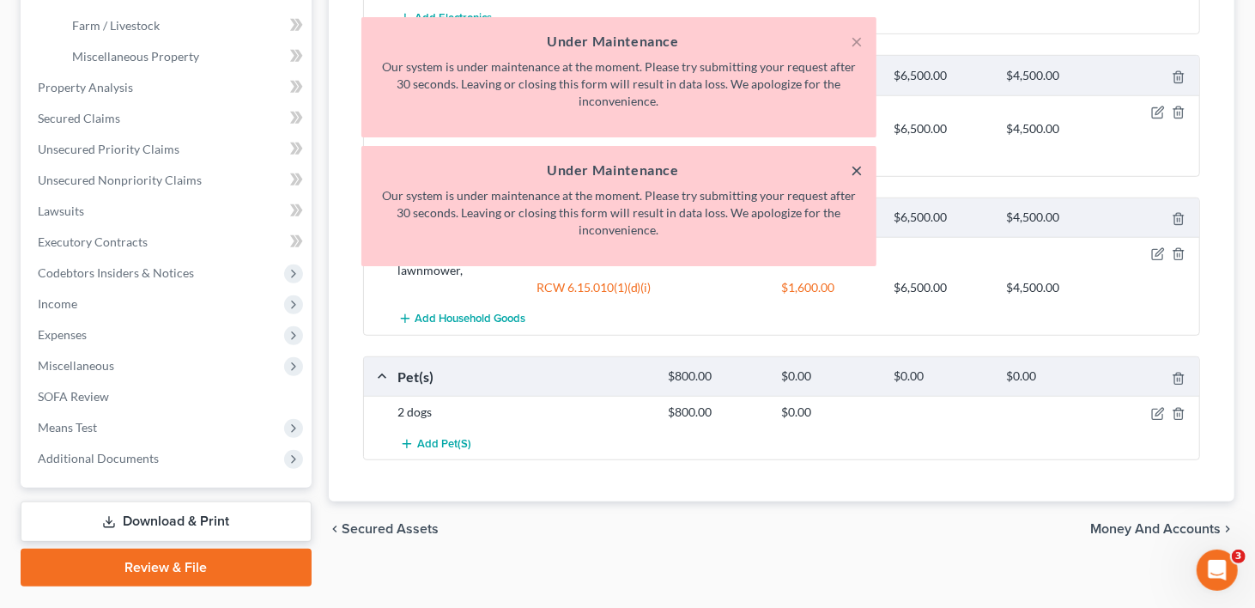
click at [857, 168] on button "×" at bounding box center [857, 170] width 12 height 21
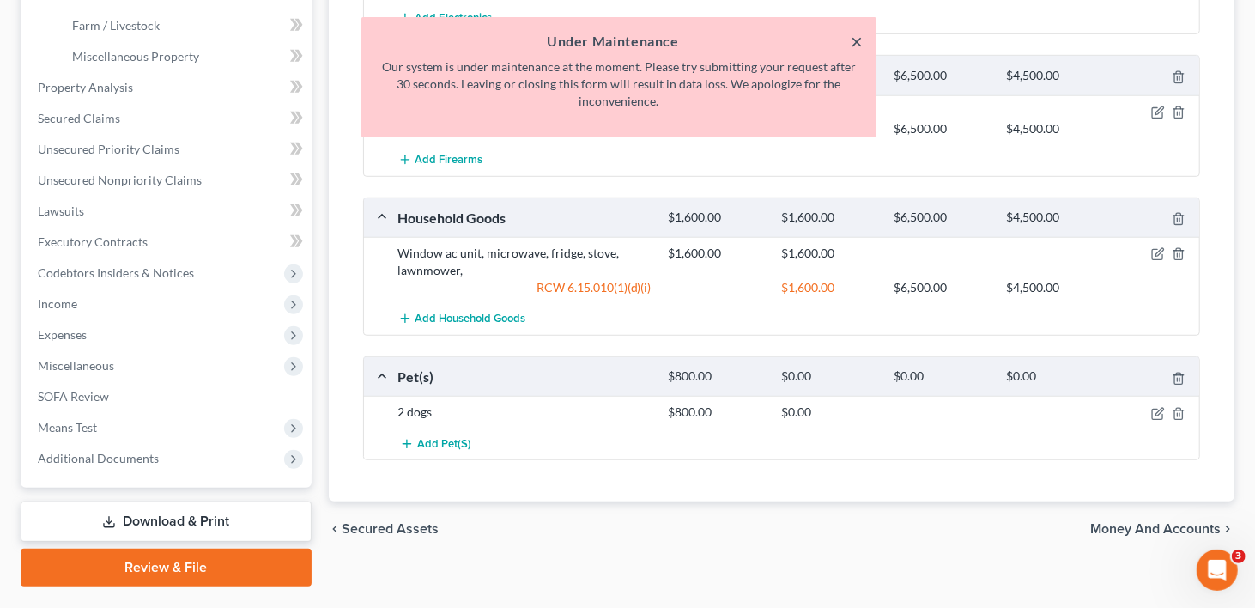
click at [855, 38] on button "×" at bounding box center [857, 41] width 12 height 21
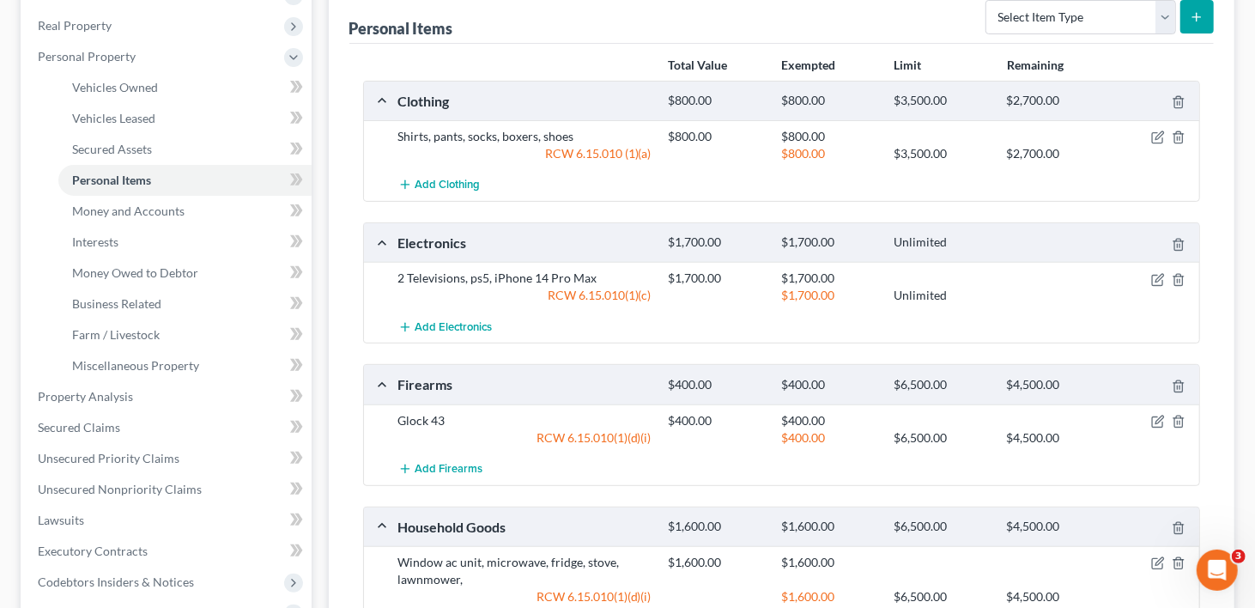
scroll to position [86, 0]
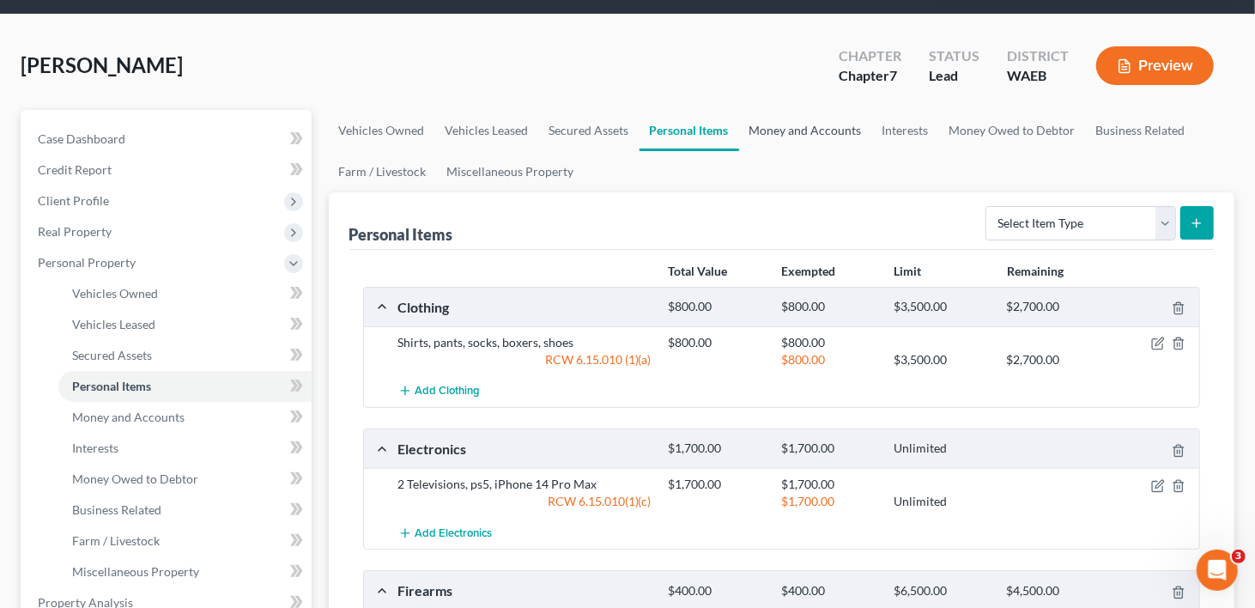
click at [833, 110] on link "Money and Accounts" at bounding box center [805, 130] width 133 height 41
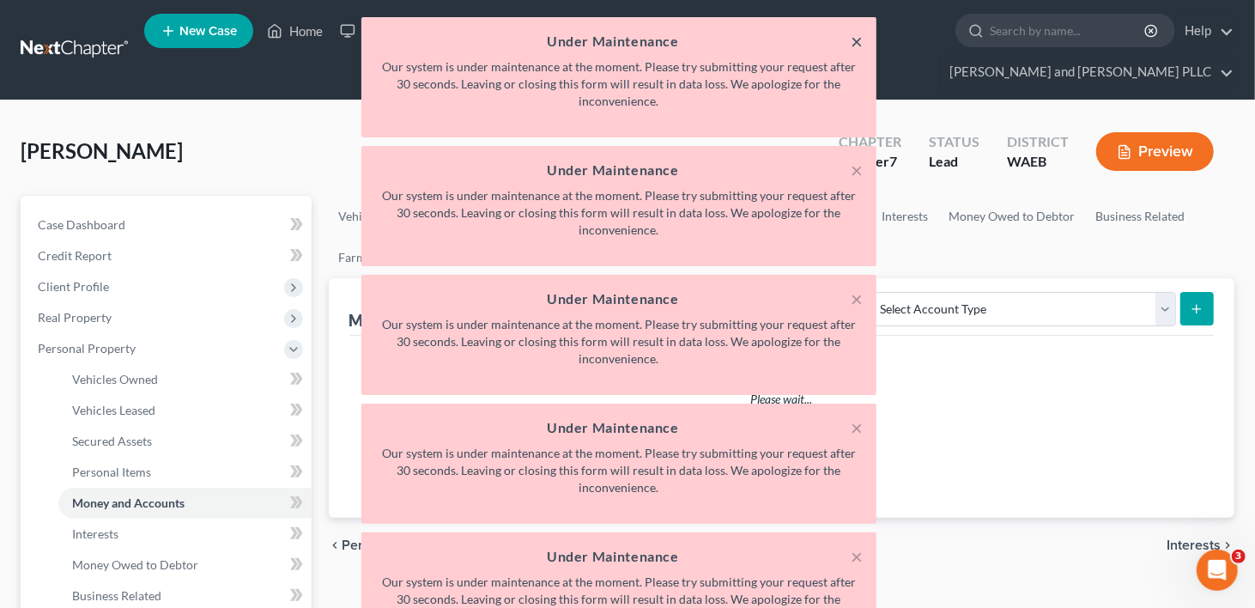
click at [857, 39] on button "×" at bounding box center [857, 41] width 12 height 21
click at [854, 167] on button "×" at bounding box center [857, 170] width 12 height 21
click at [854, 298] on button "×" at bounding box center [857, 299] width 12 height 21
click at [1024, 409] on div "× Under Maintenance Our system is under maintenance at the moment. Please try s…" at bounding box center [618, 403] width 1255 height 773
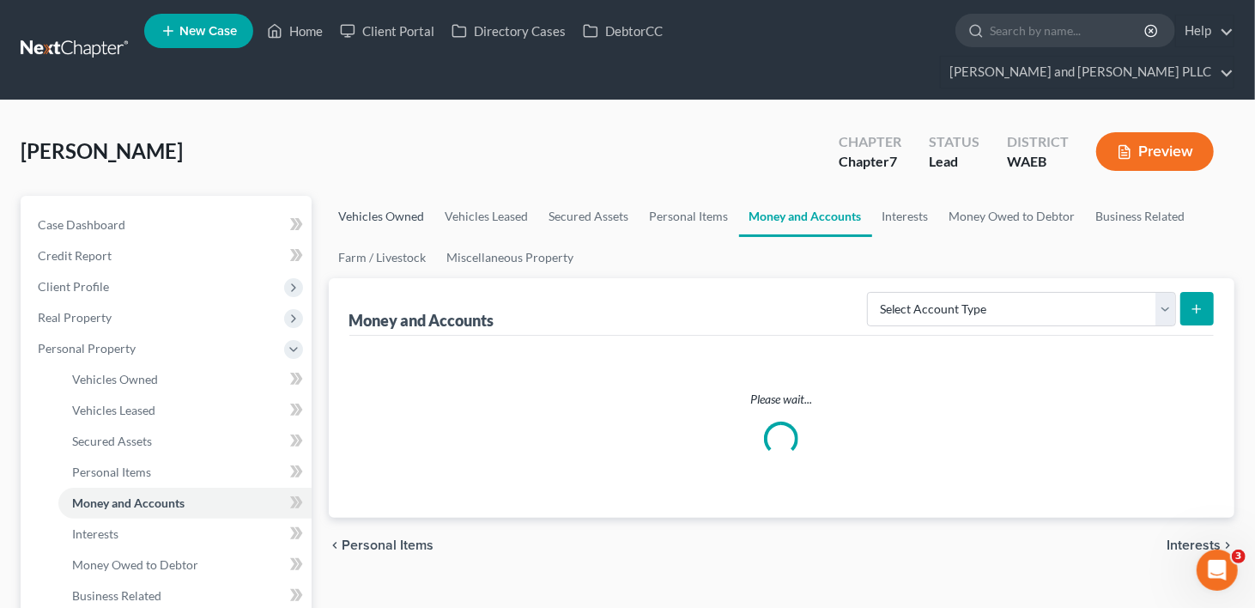
click at [381, 196] on link "Vehicles Owned" at bounding box center [382, 216] width 106 height 41
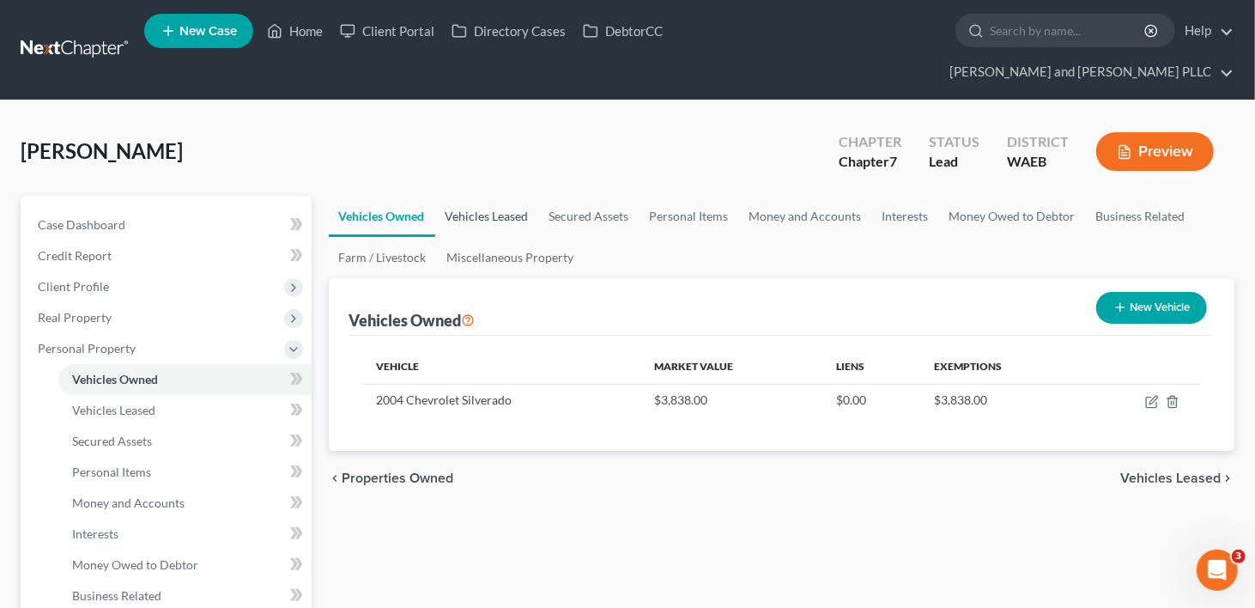
click at [480, 196] on link "Vehicles Leased" at bounding box center [487, 216] width 104 height 41
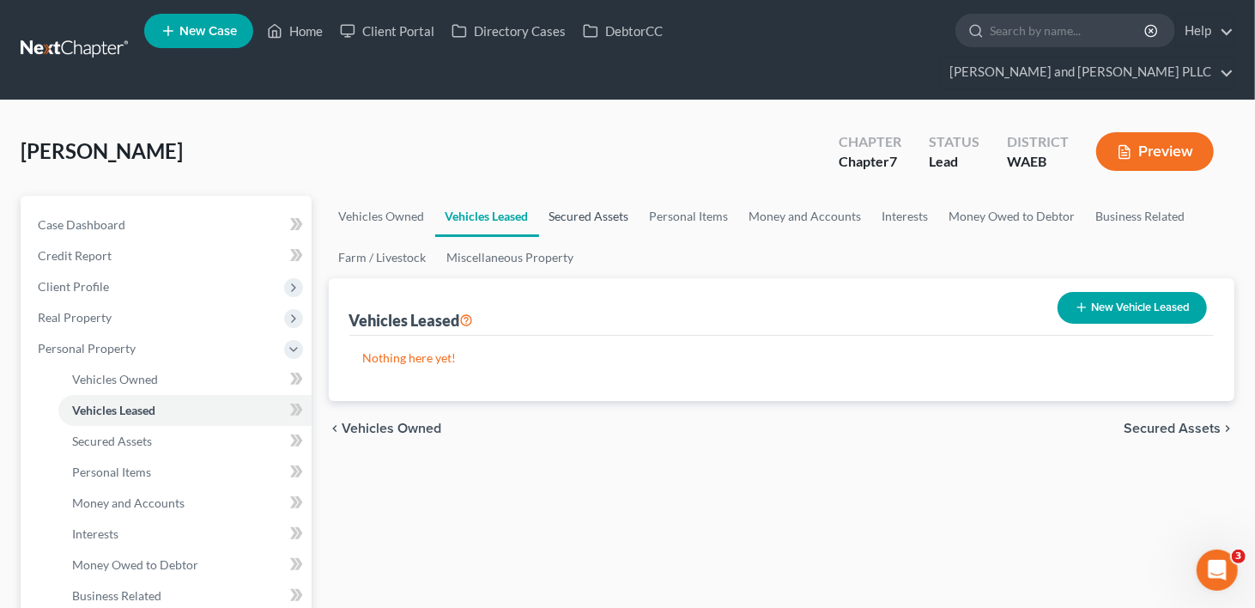
click at [597, 196] on link "Secured Assets" at bounding box center [589, 216] width 100 height 41
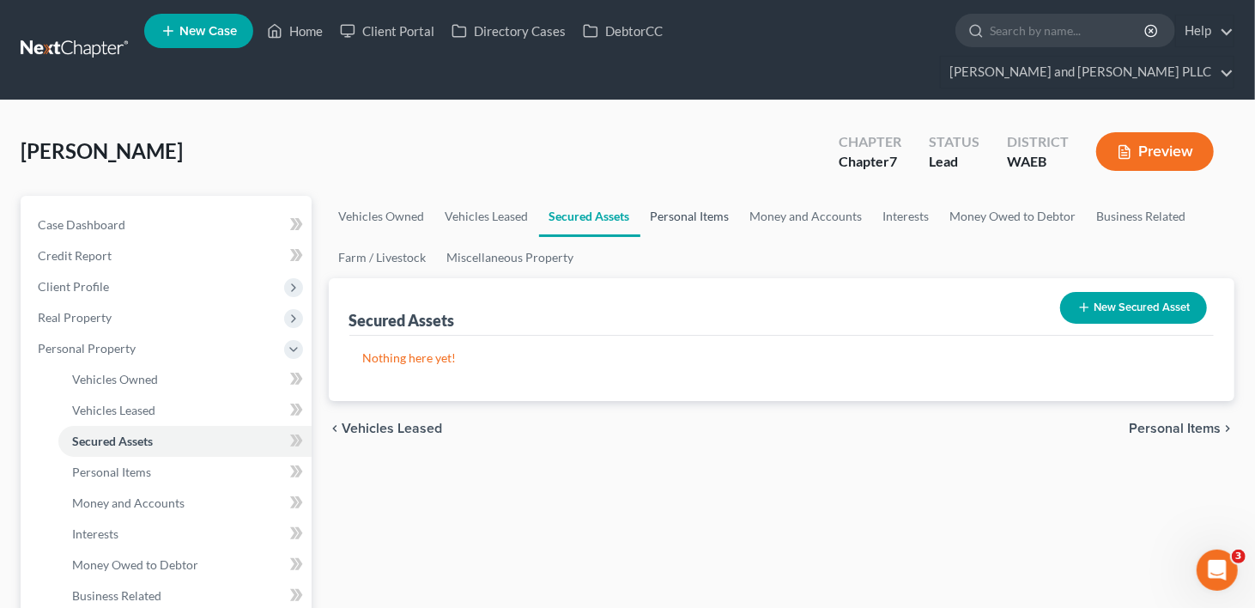
click at [676, 196] on link "Personal Items" at bounding box center [691, 216] width 100 height 41
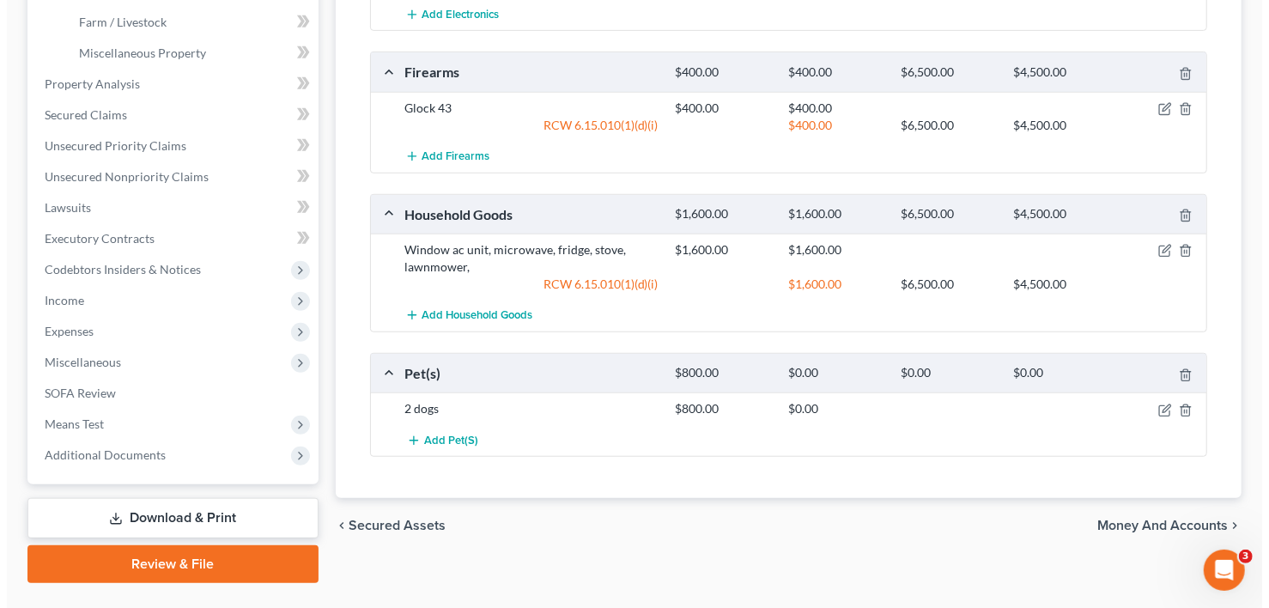
scroll to position [611, 0]
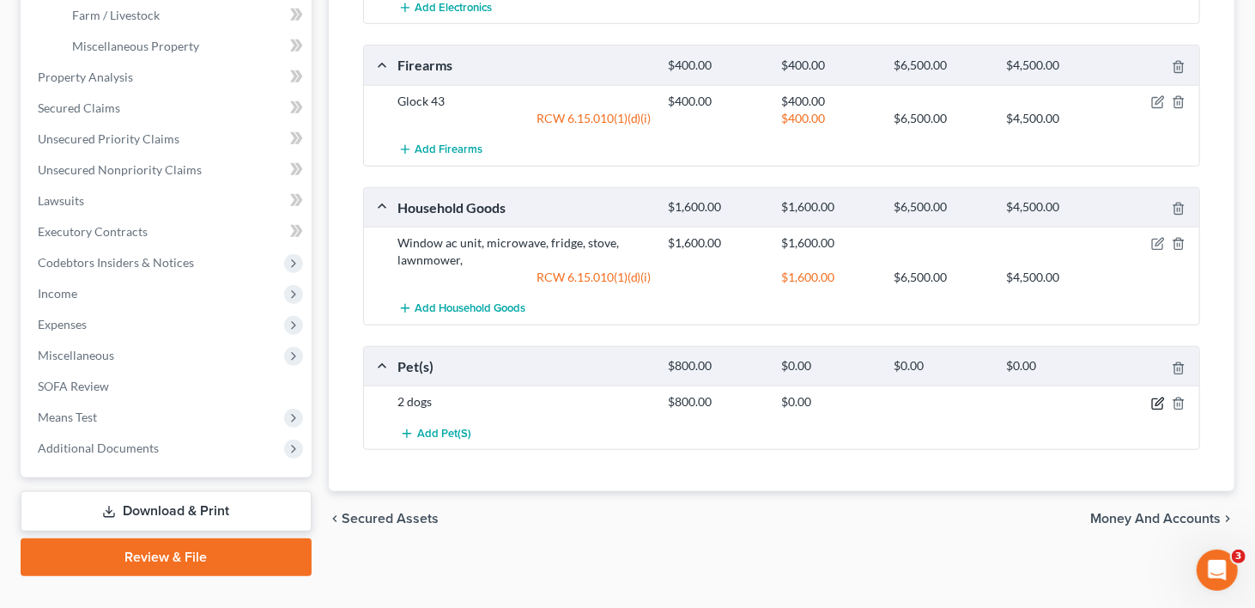
click at [1158, 397] on icon "button" at bounding box center [1158, 404] width 14 height 14
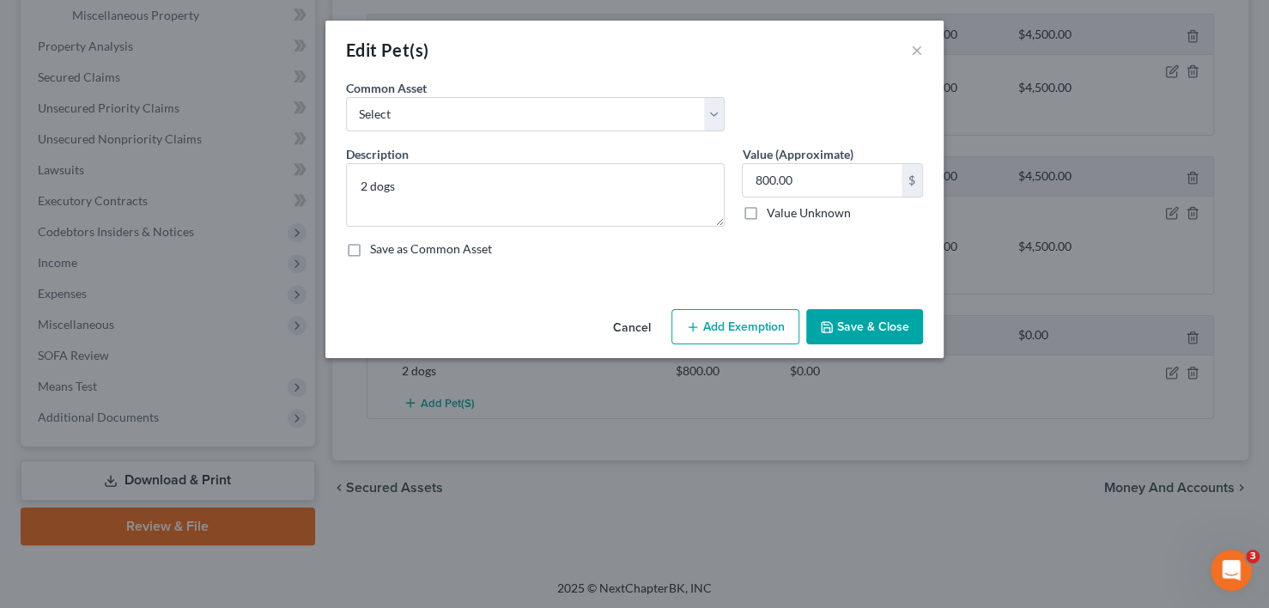
click at [730, 325] on button "Add Exemption" at bounding box center [735, 327] width 128 height 36
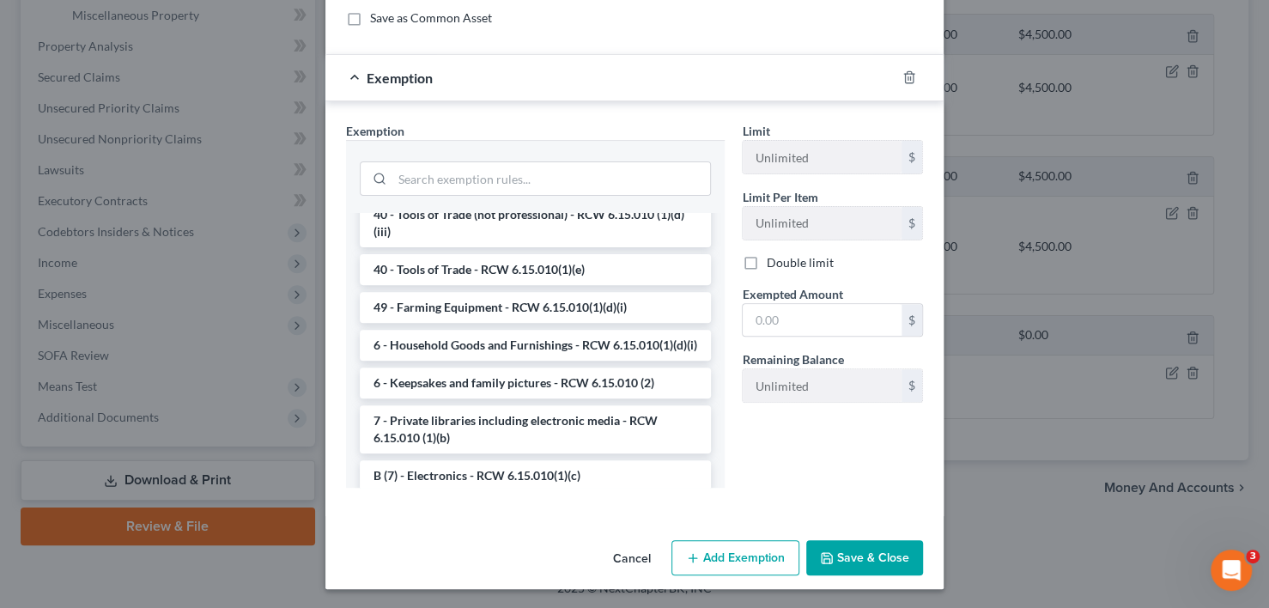
scroll to position [1803, 0]
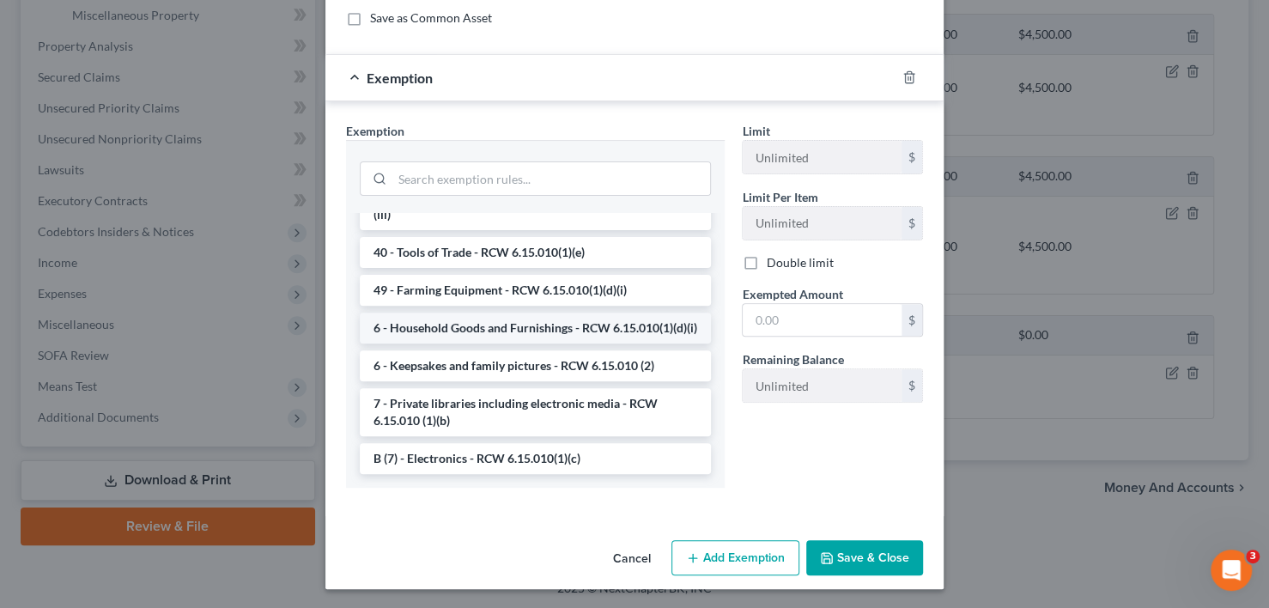
click at [552, 337] on li "6 - Household Goods and Furnishings - RCW 6.15.010(1)(d)(i)" at bounding box center [535, 328] width 351 height 31
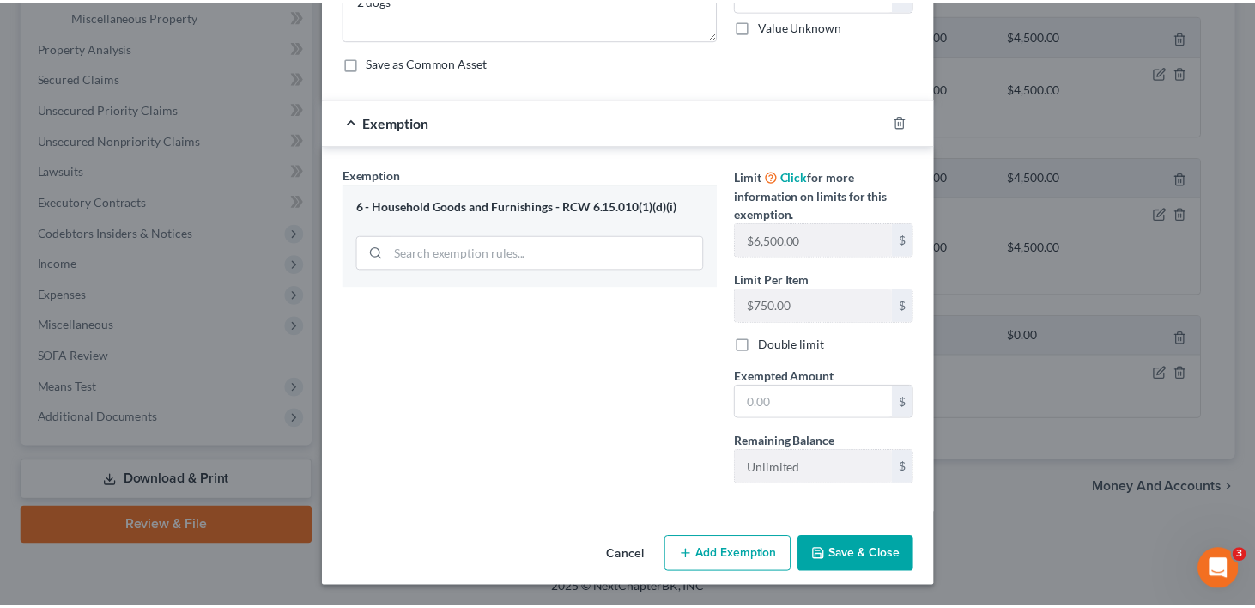
scroll to position [184, 0]
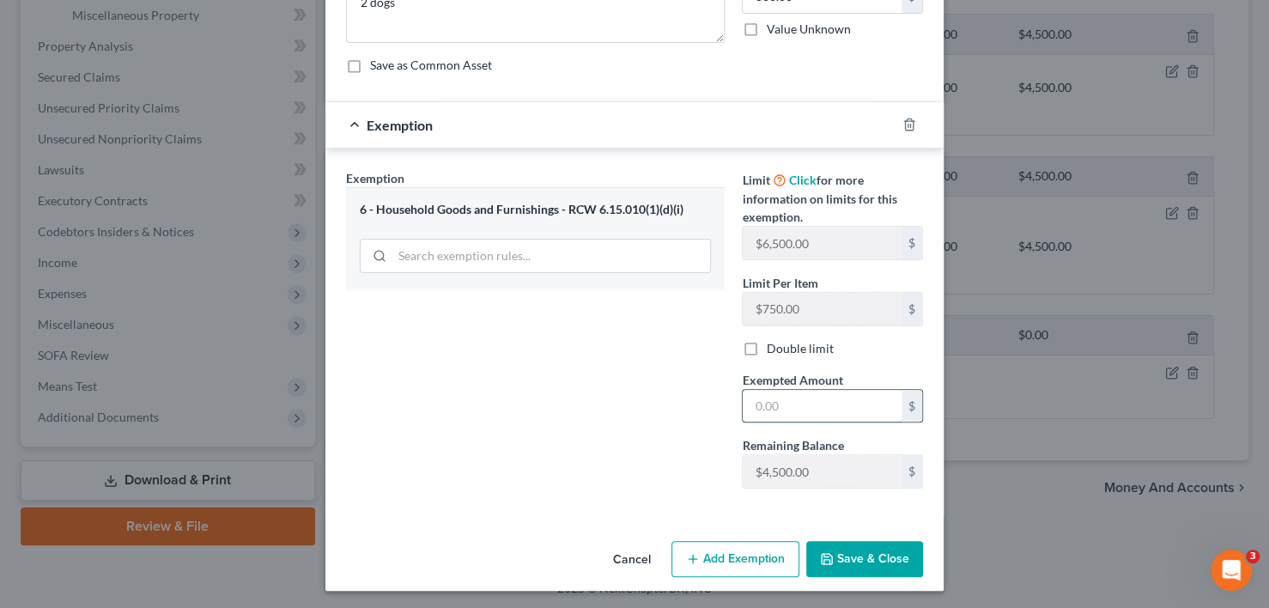
click at [774, 407] on input "text" at bounding box center [822, 406] width 159 height 33
type input "800.00"
click at [838, 557] on button "Save & Close" at bounding box center [864, 559] width 117 height 36
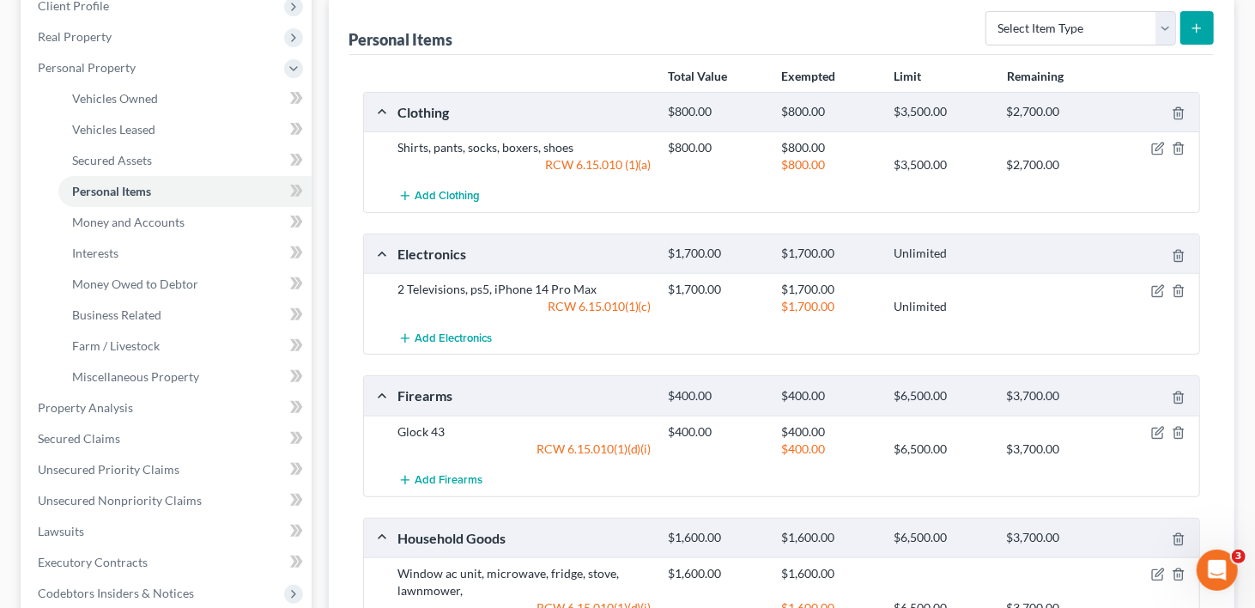
scroll to position [96, 0]
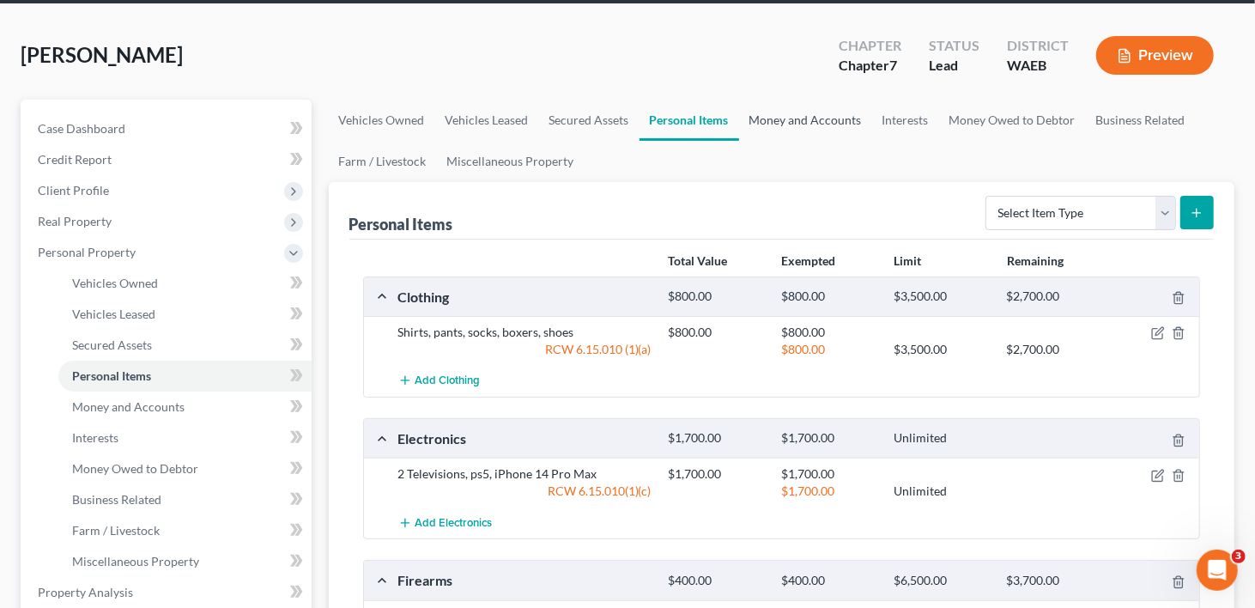
click at [812, 100] on link "Money and Accounts" at bounding box center [805, 120] width 133 height 41
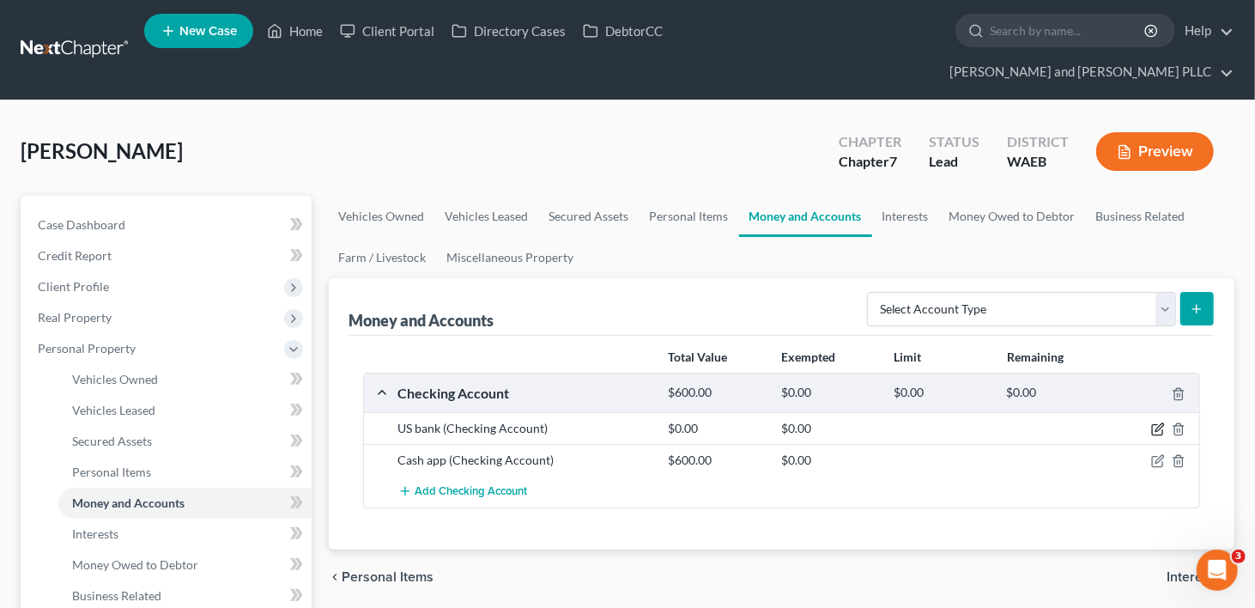
click at [1156, 424] on icon "button" at bounding box center [1160, 428] width 8 height 8
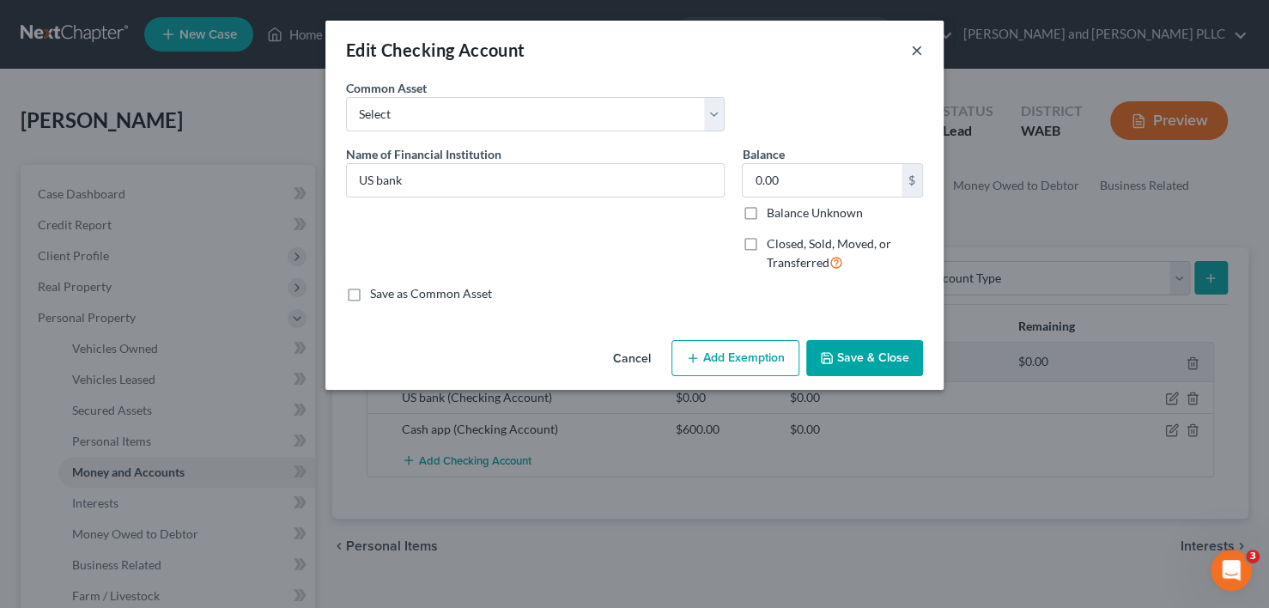
click at [914, 47] on button "×" at bounding box center [917, 49] width 12 height 21
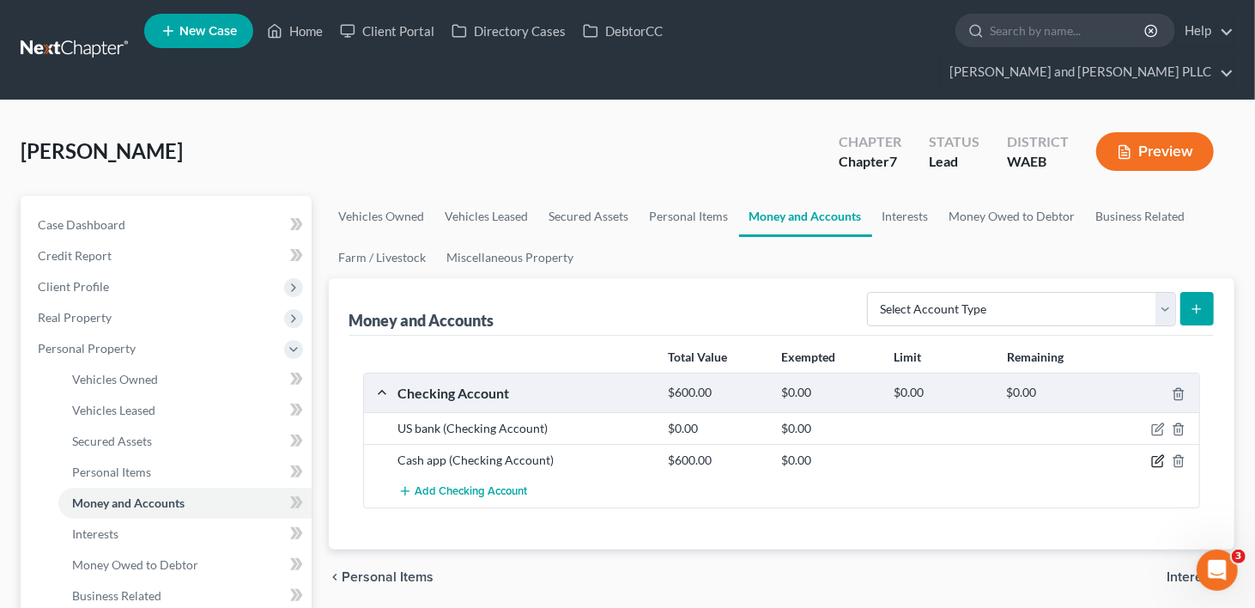
click at [1153, 457] on icon "button" at bounding box center [1157, 462] width 10 height 10
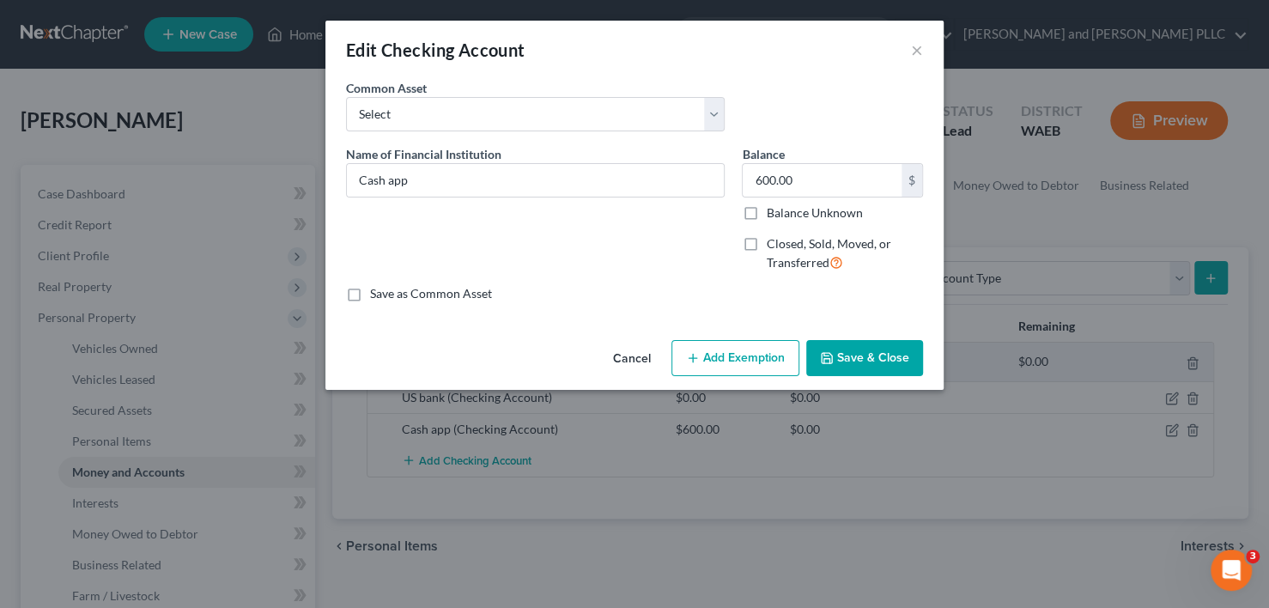
click at [772, 357] on button "Add Exemption" at bounding box center [735, 358] width 128 height 36
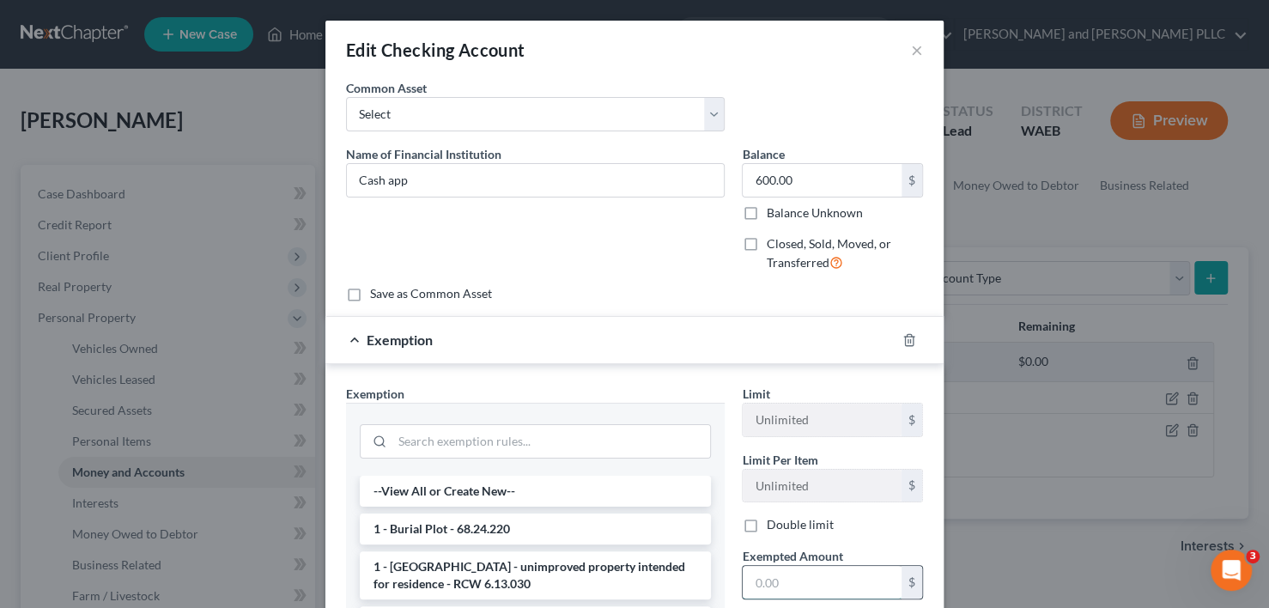
click at [784, 574] on input "text" at bounding box center [822, 582] width 159 height 33
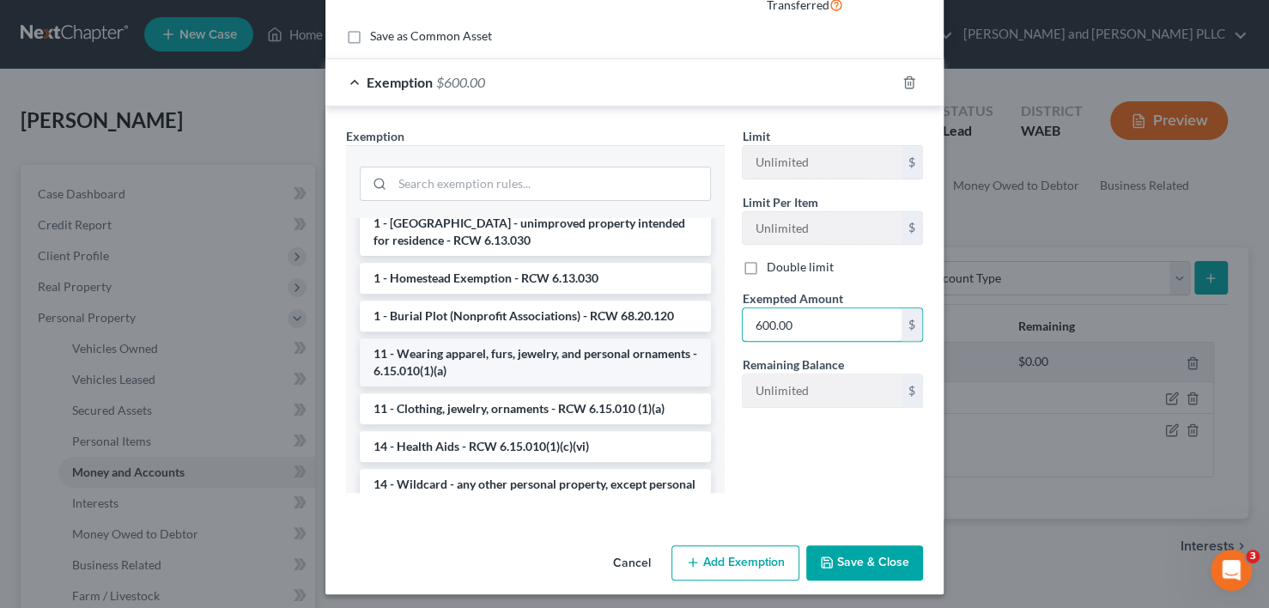
scroll to position [172, 0]
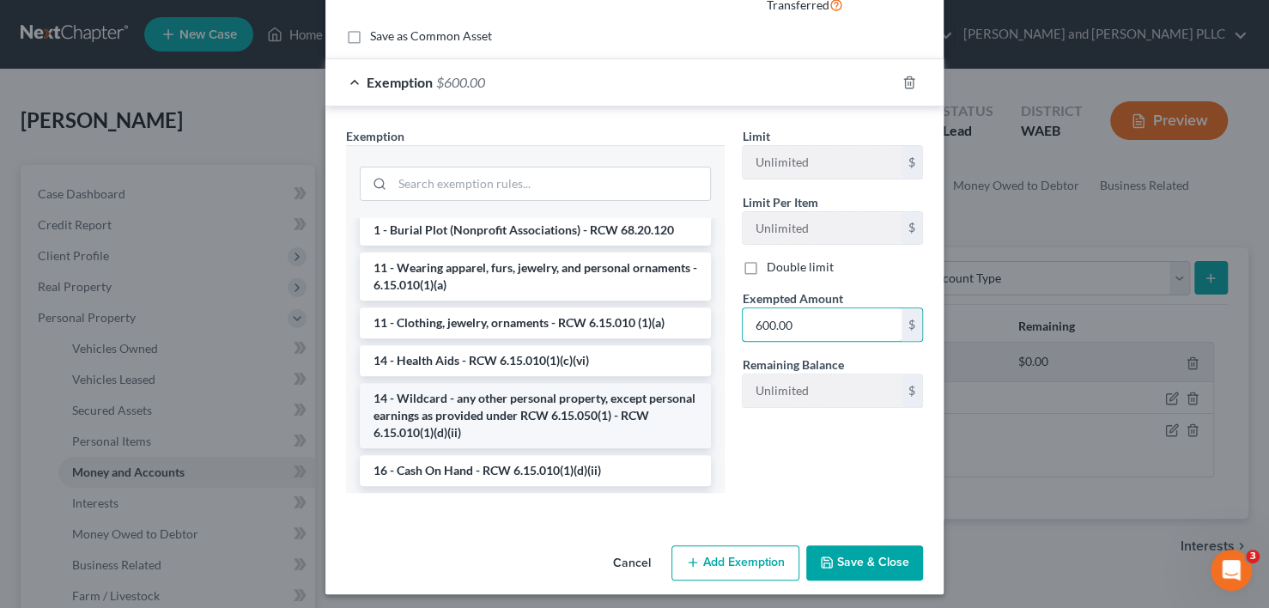
type input "600.00"
click at [556, 401] on li "14 - Wildcard - any other personal property, except personal earnings as provid…" at bounding box center [535, 415] width 351 height 65
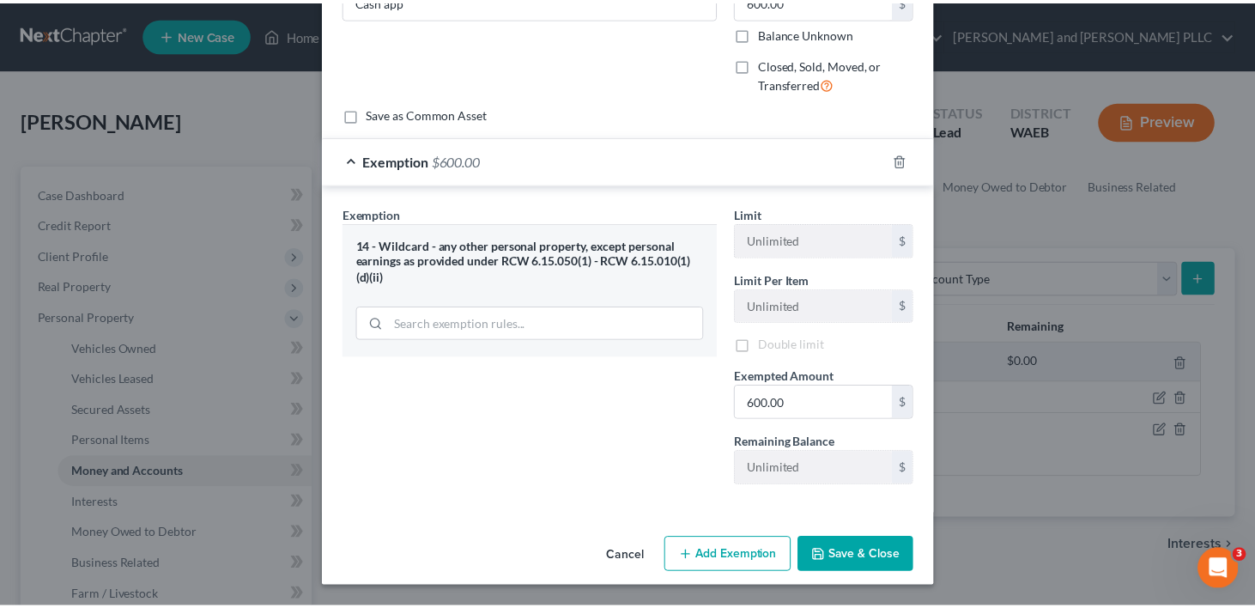
scroll to position [216, 0]
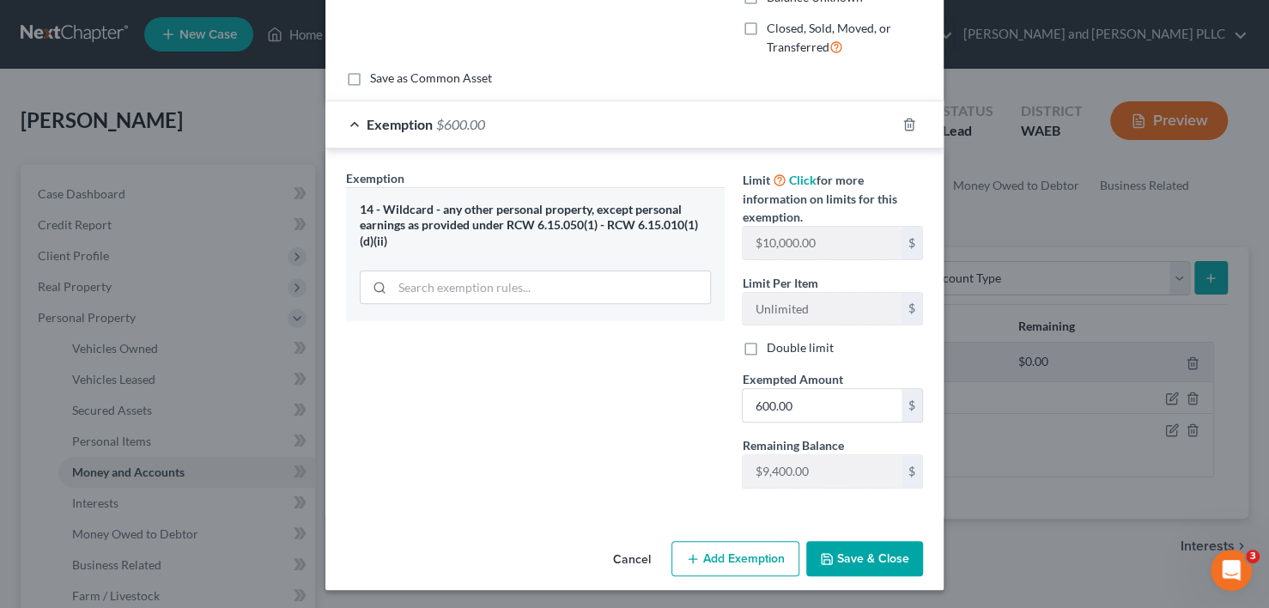
click at [858, 556] on button "Save & Close" at bounding box center [864, 559] width 117 height 36
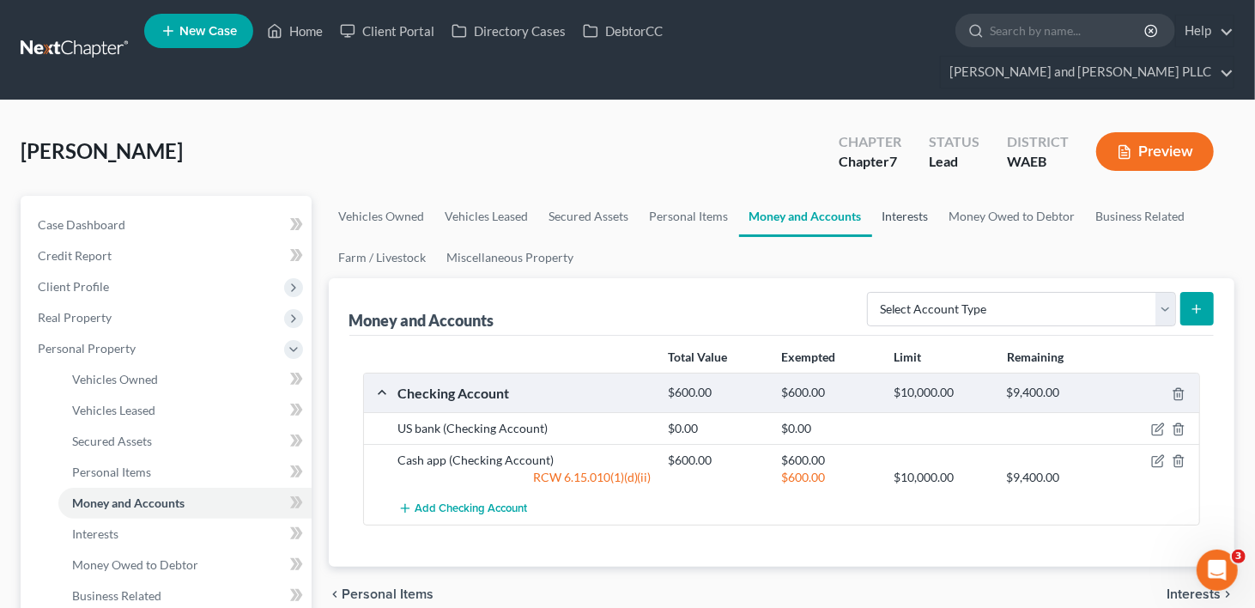
click at [914, 196] on link "Interests" at bounding box center [905, 216] width 67 height 41
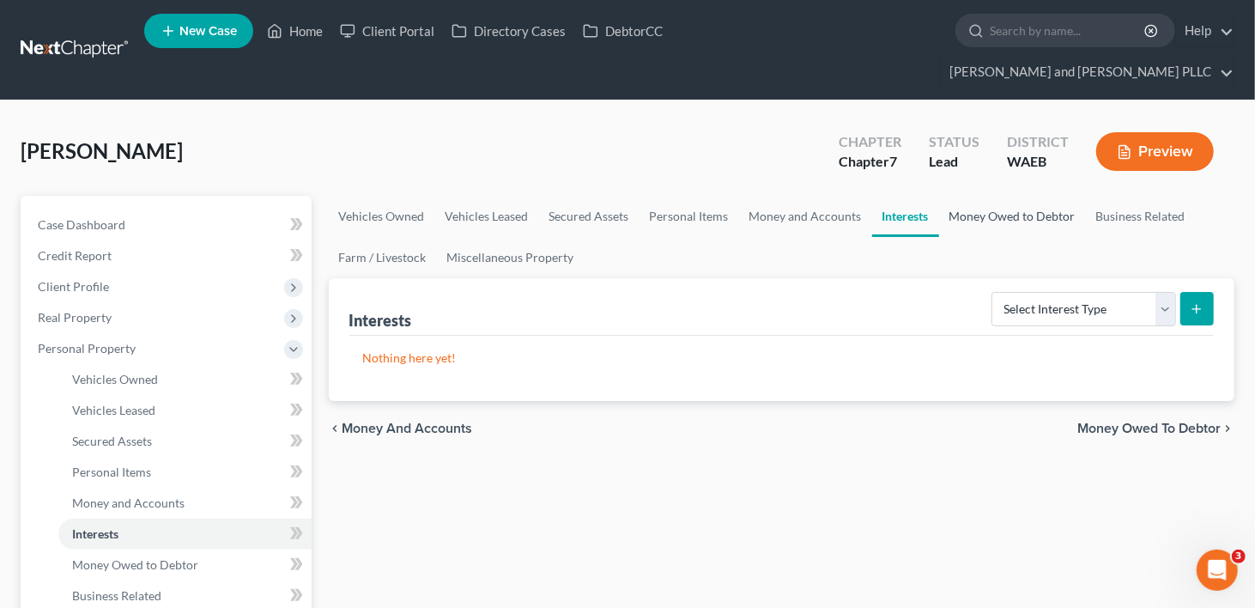
click at [993, 196] on link "Money Owed to Debtor" at bounding box center [1012, 216] width 147 height 41
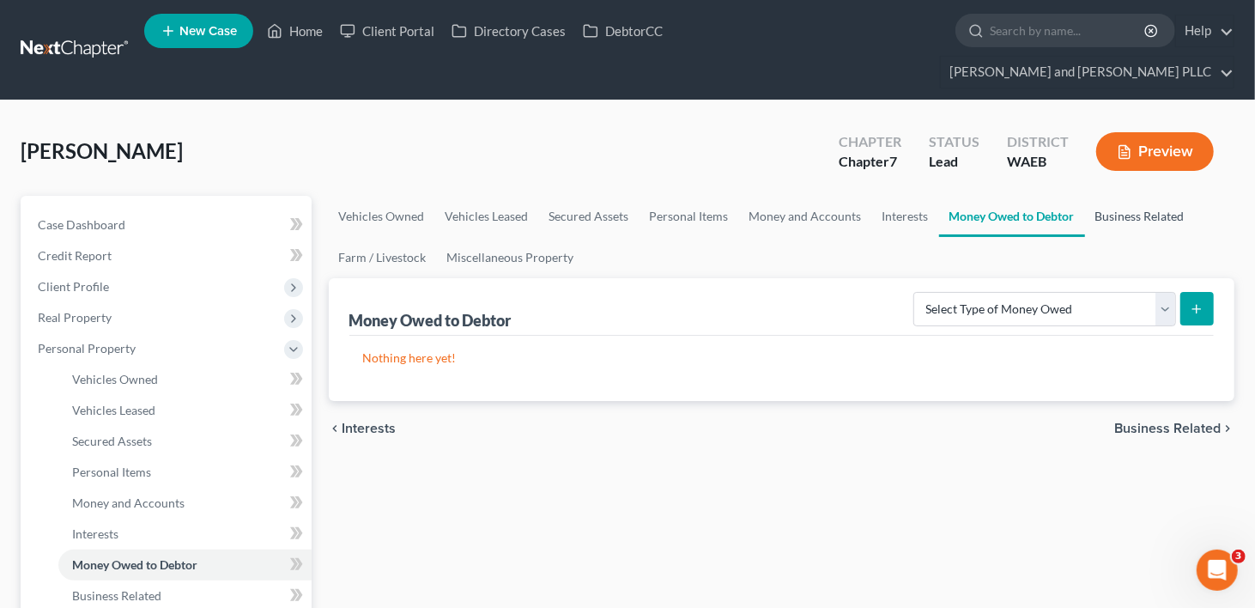
click at [1156, 196] on link "Business Related" at bounding box center [1140, 216] width 110 height 41
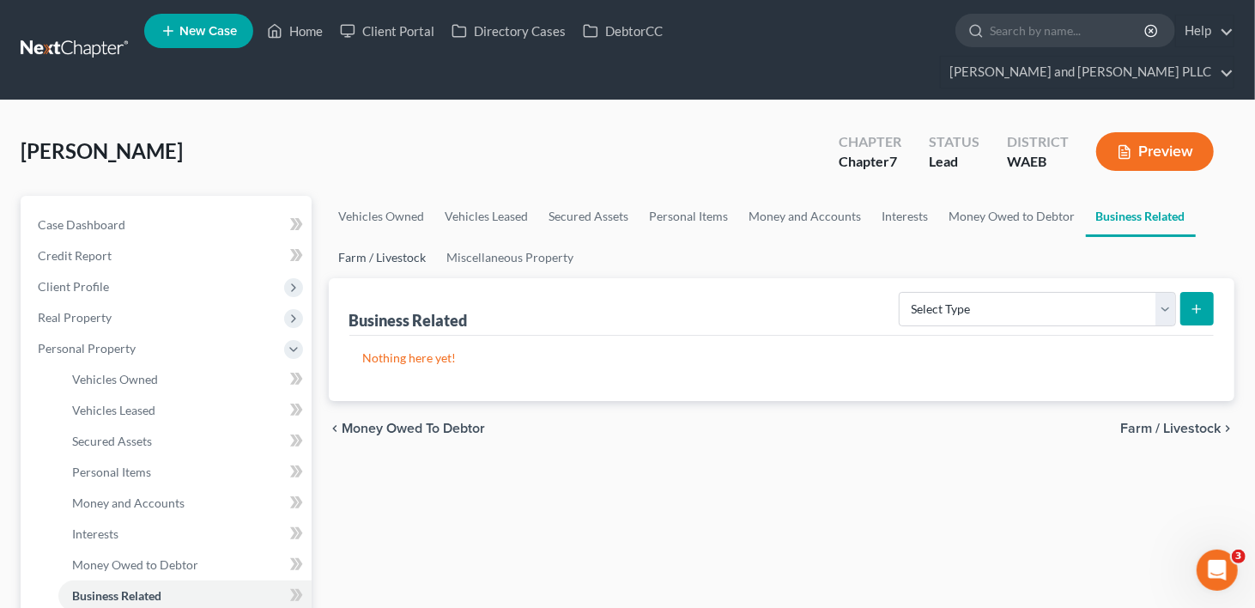
click at [390, 237] on link "Farm / Livestock" at bounding box center [383, 257] width 108 height 41
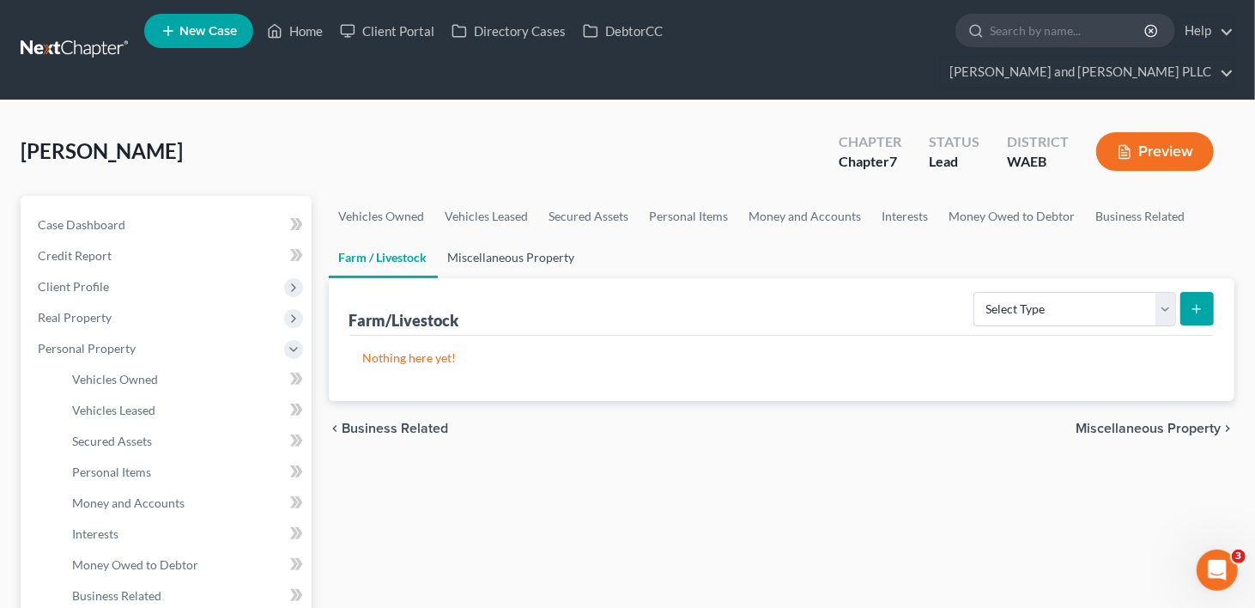
click at [503, 237] on link "Miscellaneous Property" at bounding box center [512, 257] width 148 height 41
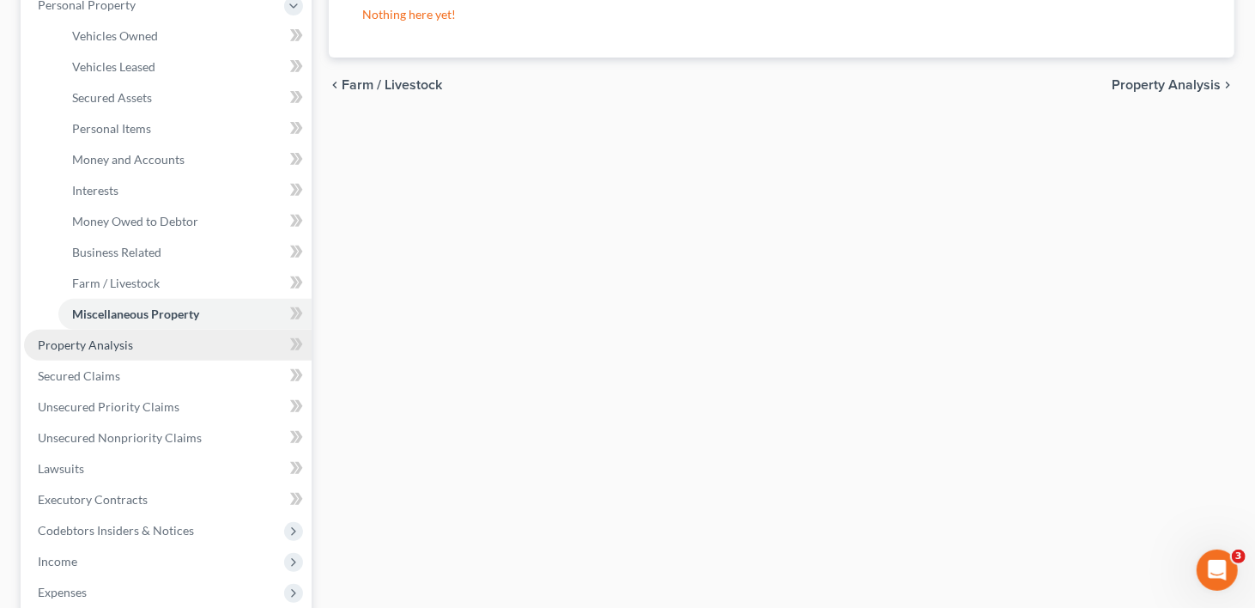
click at [94, 337] on span "Property Analysis" at bounding box center [85, 344] width 95 height 15
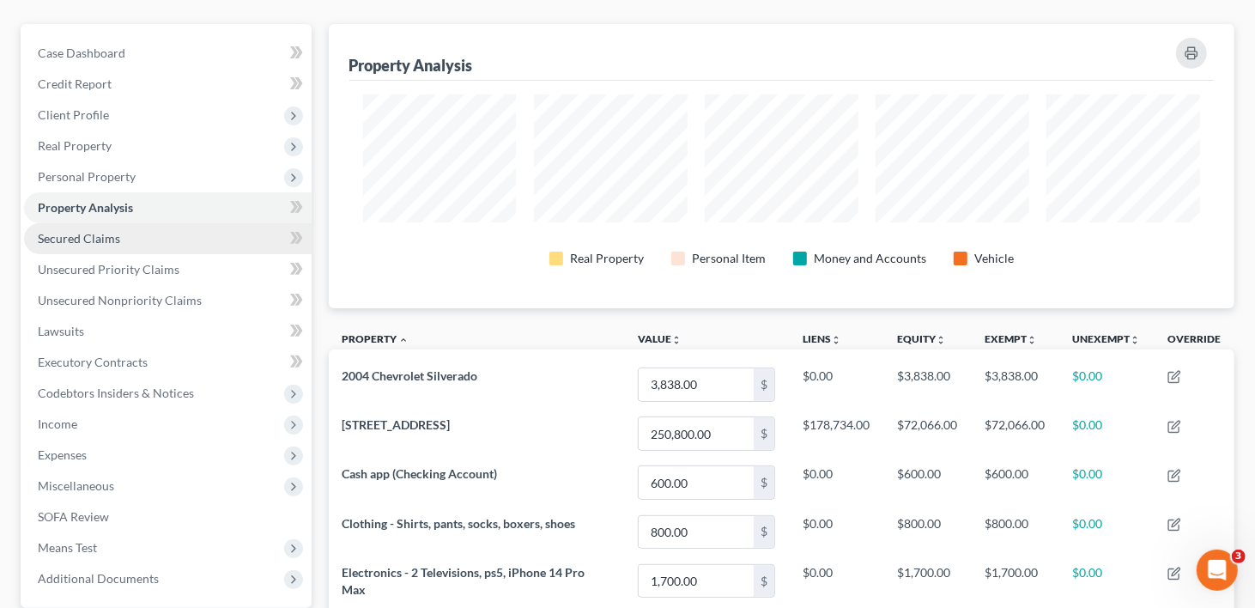
click at [70, 231] on span "Secured Claims" at bounding box center [79, 238] width 82 height 15
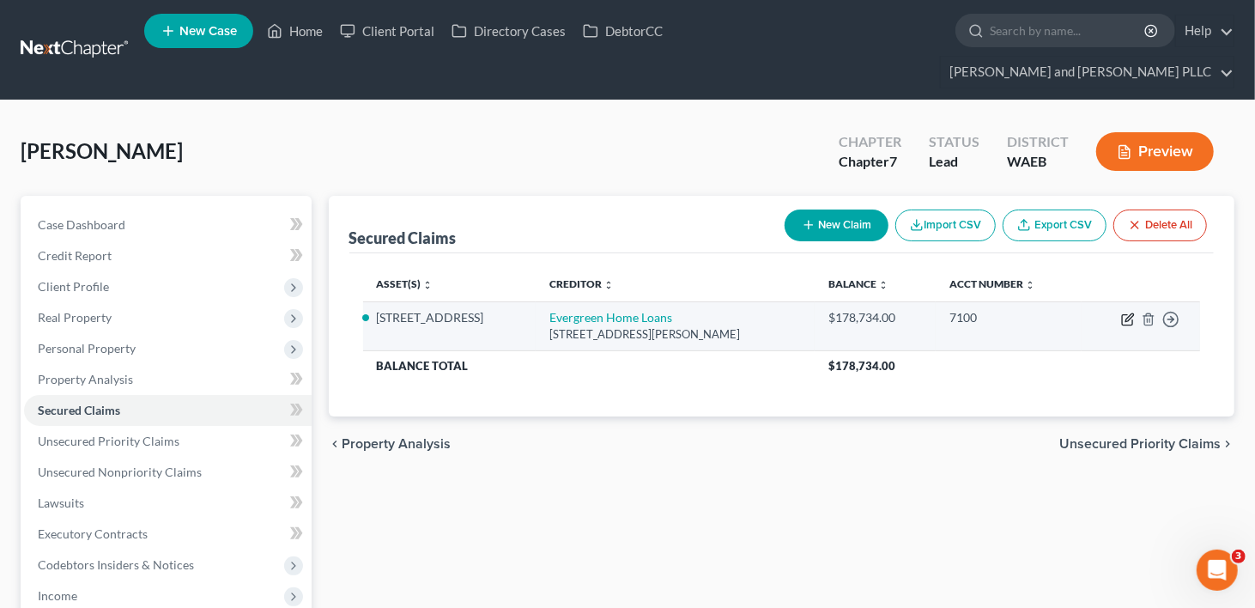
click at [1128, 313] on icon "button" at bounding box center [1130, 317] width 8 height 8
select select "3"
select select "2"
select select "0"
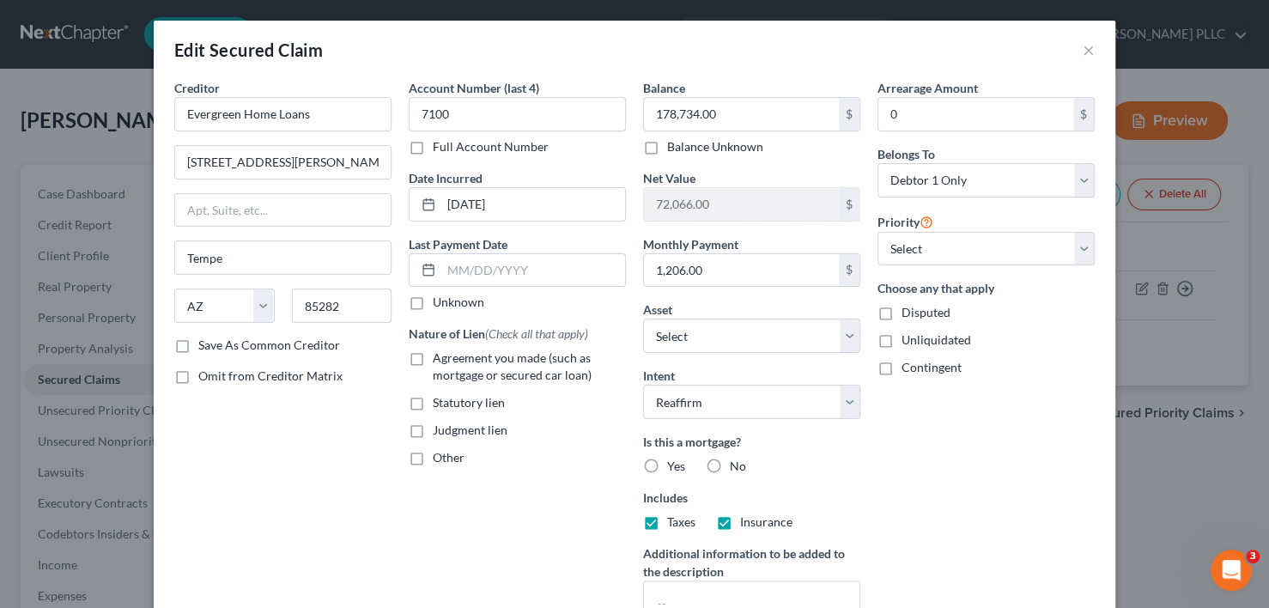
click at [667, 461] on label "Yes" at bounding box center [676, 466] width 18 height 17
click at [674, 461] on input "Yes" at bounding box center [679, 463] width 11 height 11
radio input "true"
click at [433, 357] on label "Agreement you made (such as mortgage or secured car loan)" at bounding box center [529, 366] width 193 height 34
click at [440, 357] on input "Agreement you made (such as mortgage or secured car loan)" at bounding box center [445, 354] width 11 height 11
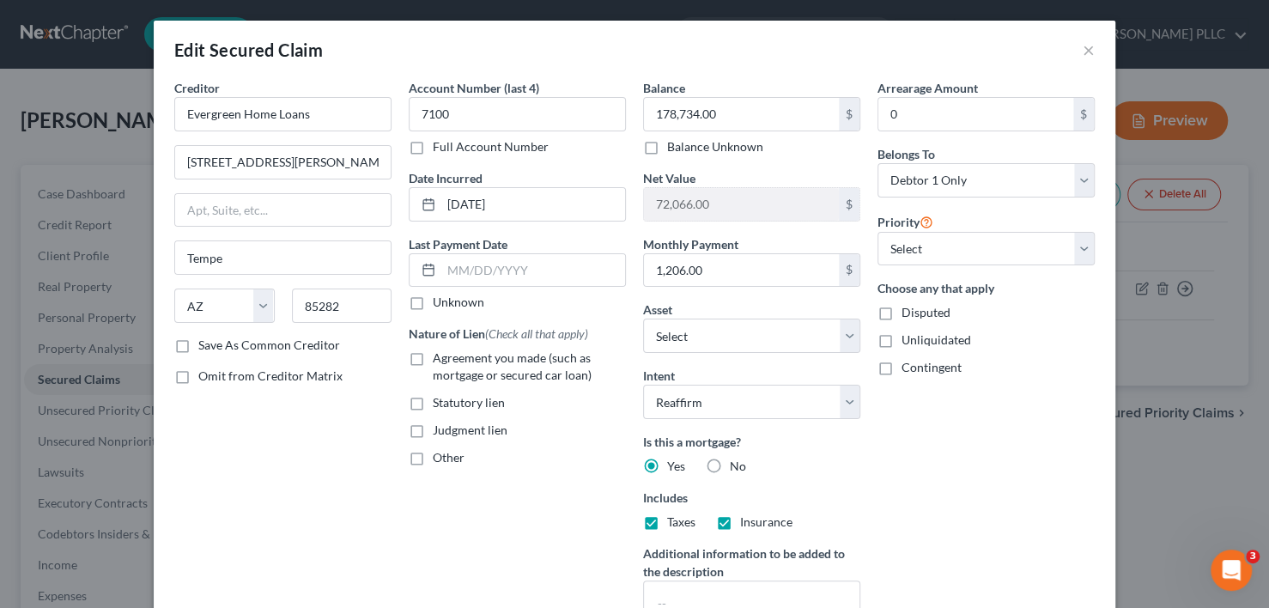
checkbox input "true"
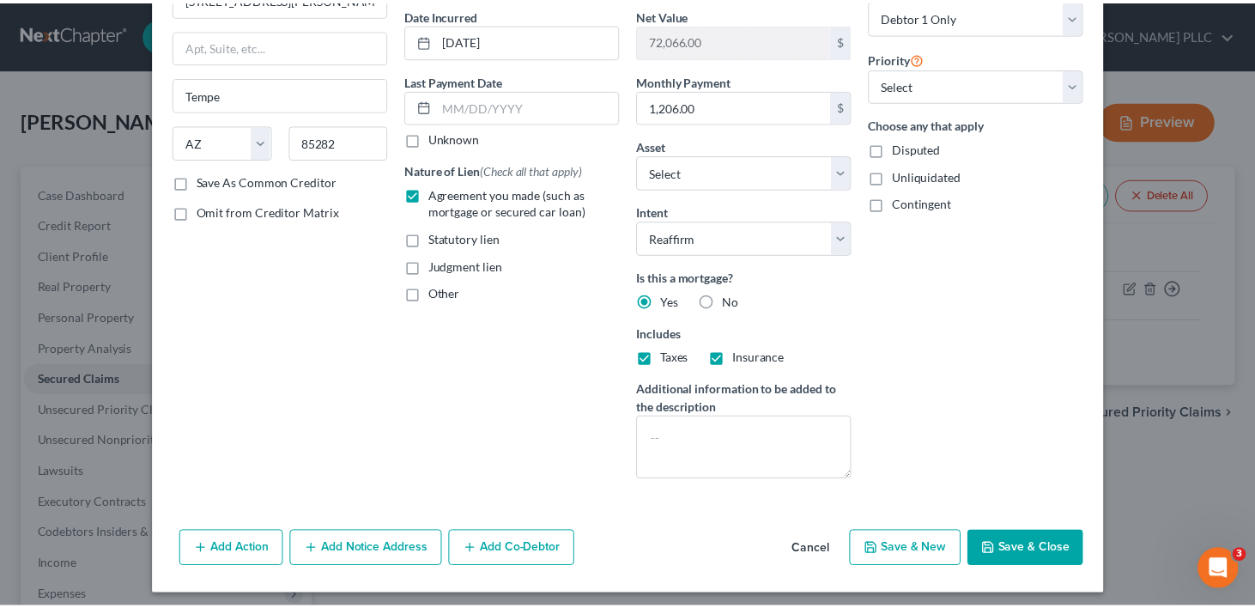
scroll to position [168, 0]
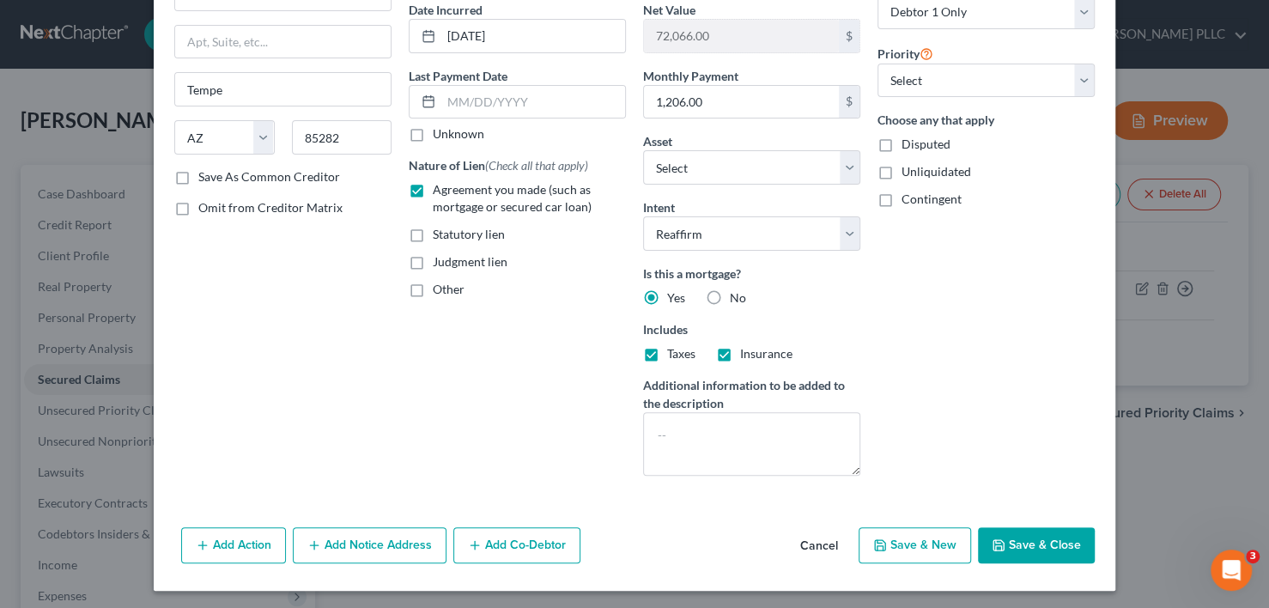
click at [1056, 539] on button "Save & Close" at bounding box center [1036, 545] width 117 height 36
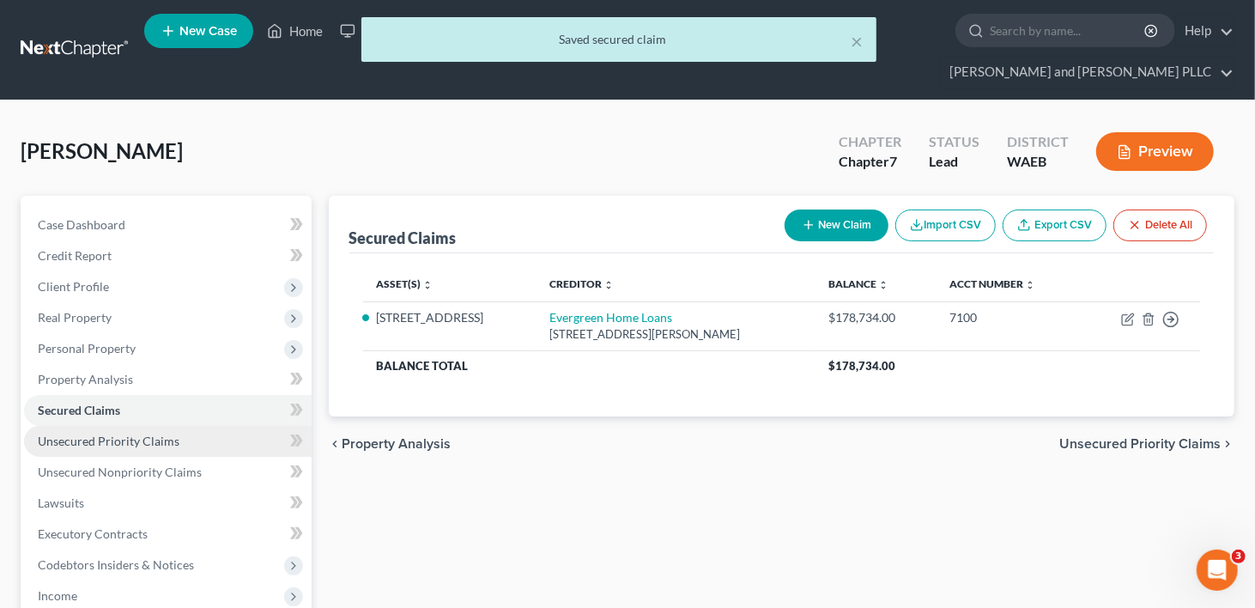
click at [84, 434] on span "Unsecured Priority Claims" at bounding box center [109, 441] width 142 height 15
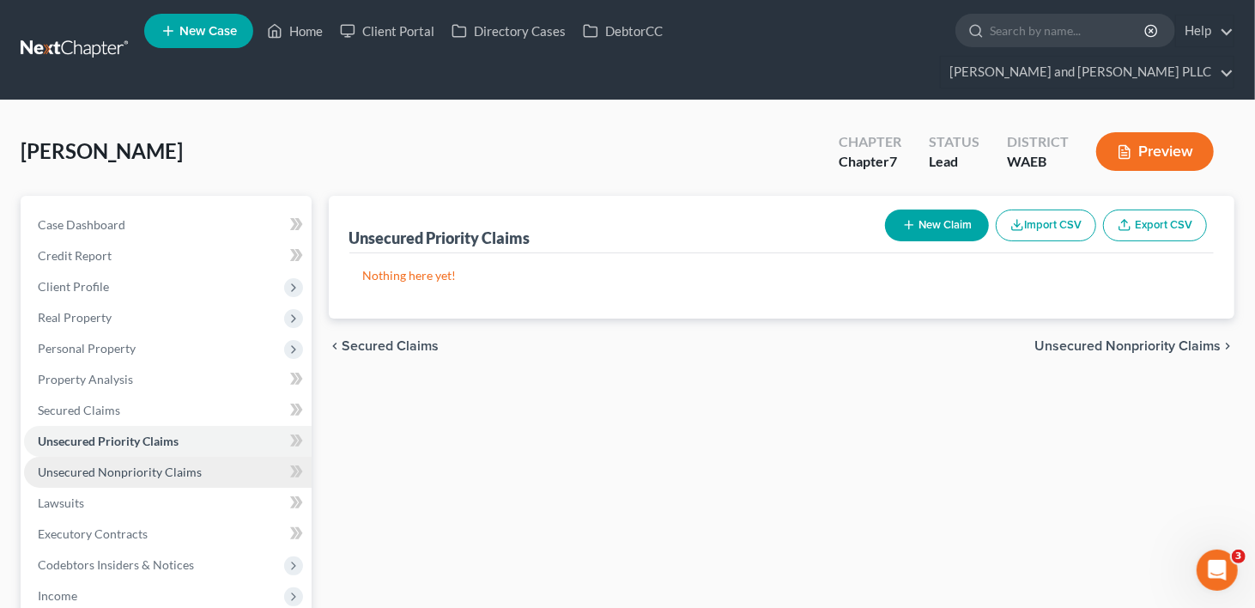
click at [90, 465] on span "Unsecured Nonpriority Claims" at bounding box center [120, 472] width 164 height 15
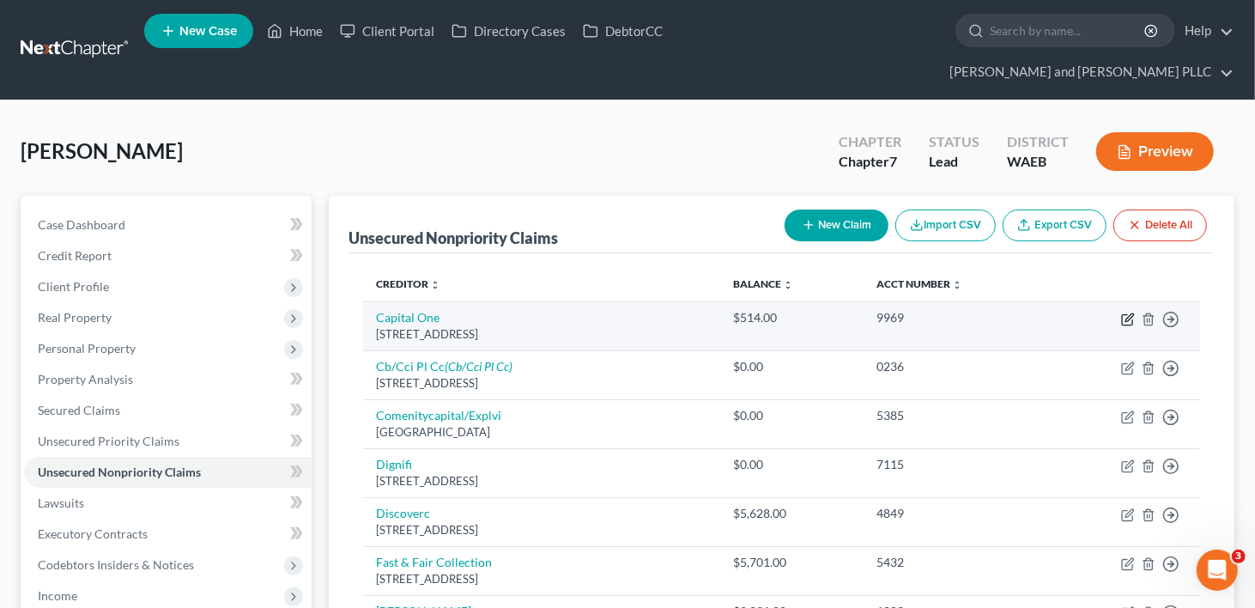
click at [1126, 313] on icon "button" at bounding box center [1130, 317] width 8 height 8
select select "46"
select select "2"
select select "0"
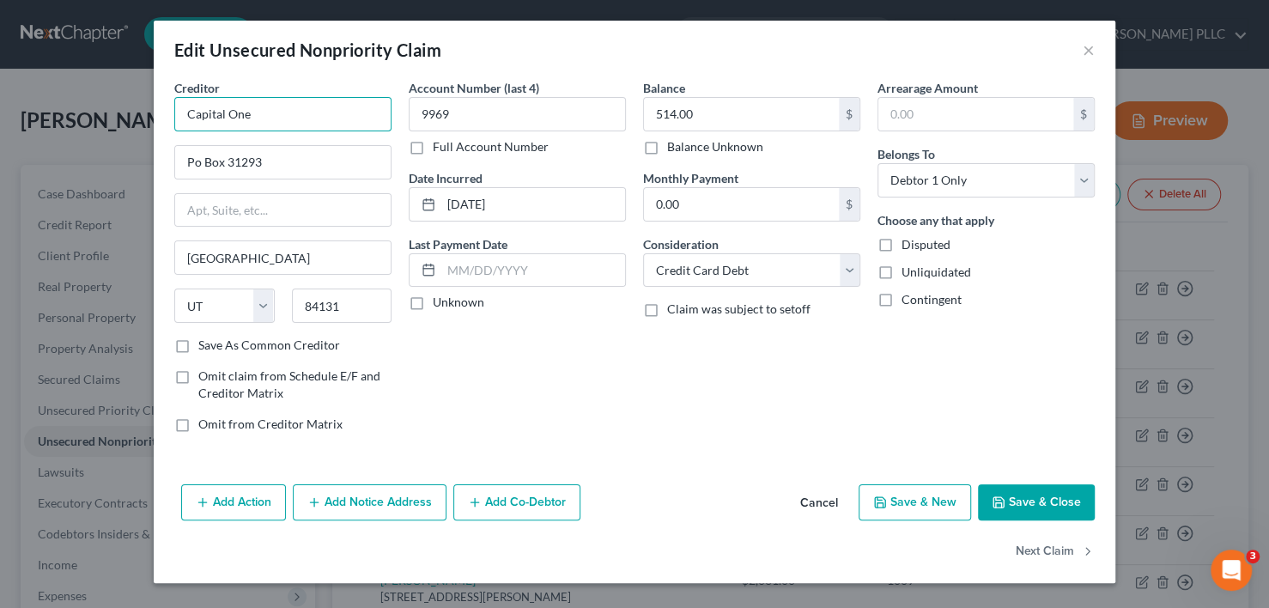
click at [283, 106] on input "Capital One" at bounding box center [282, 114] width 217 height 34
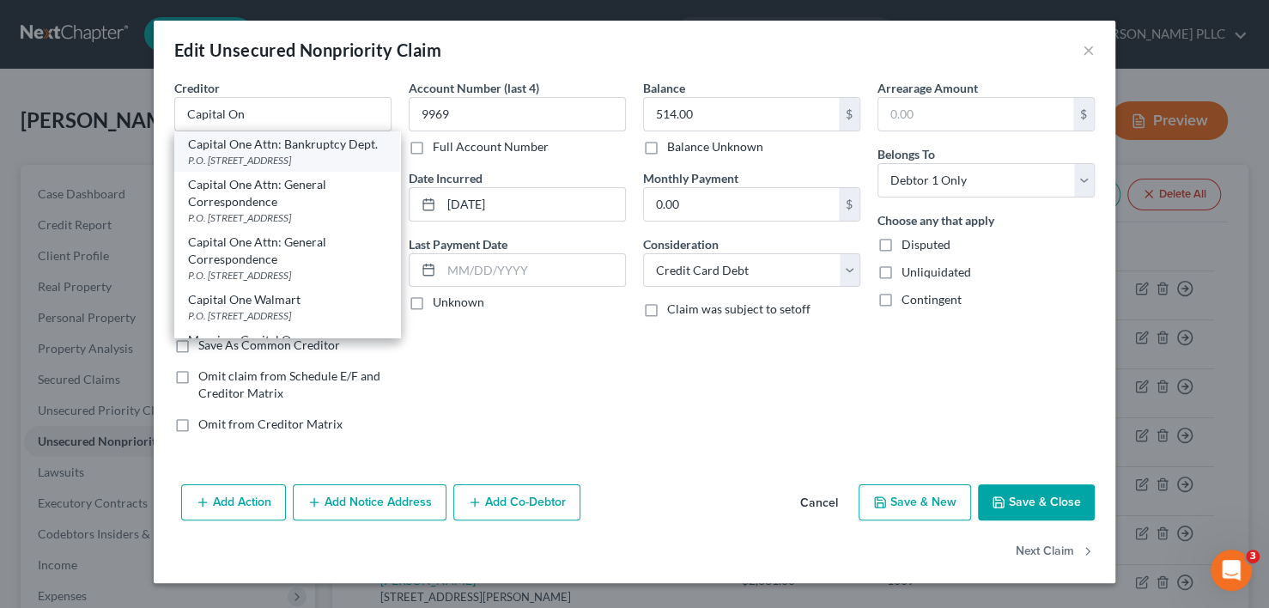
click at [282, 153] on div "Capital One Attn: Bankruptcy Dept." at bounding box center [287, 144] width 198 height 17
type input "Capital One Attn: Bankruptcy Dept."
type input "P.O. Box 30285"
type input "84130-0285"
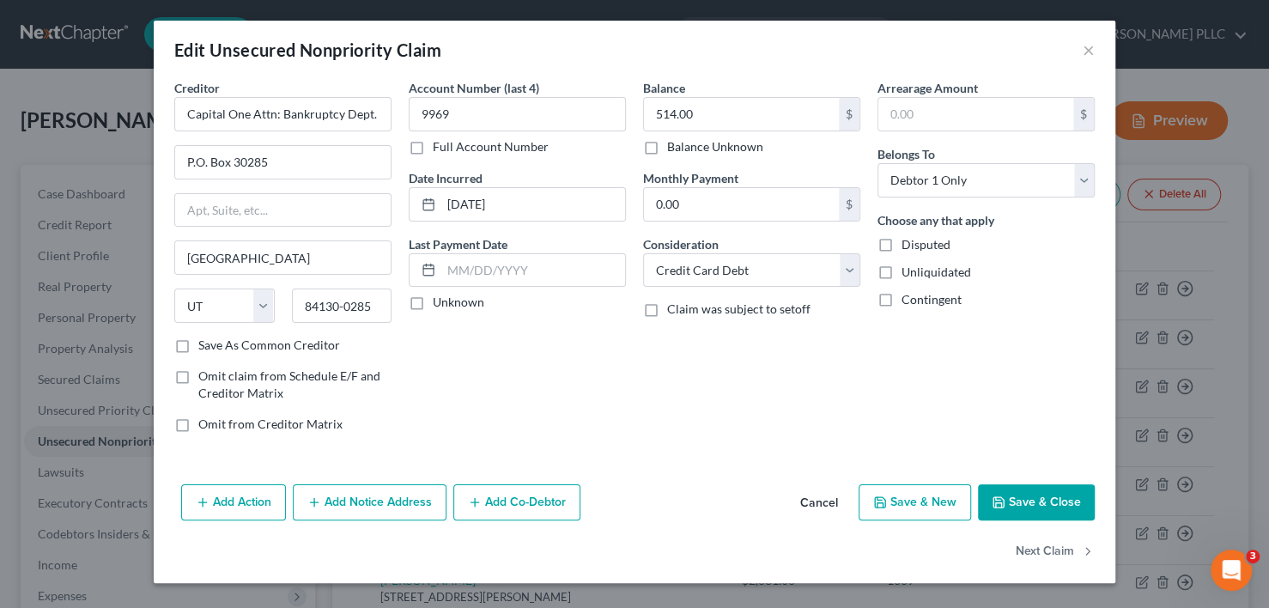
click at [1042, 501] on button "Save & Close" at bounding box center [1036, 502] width 117 height 36
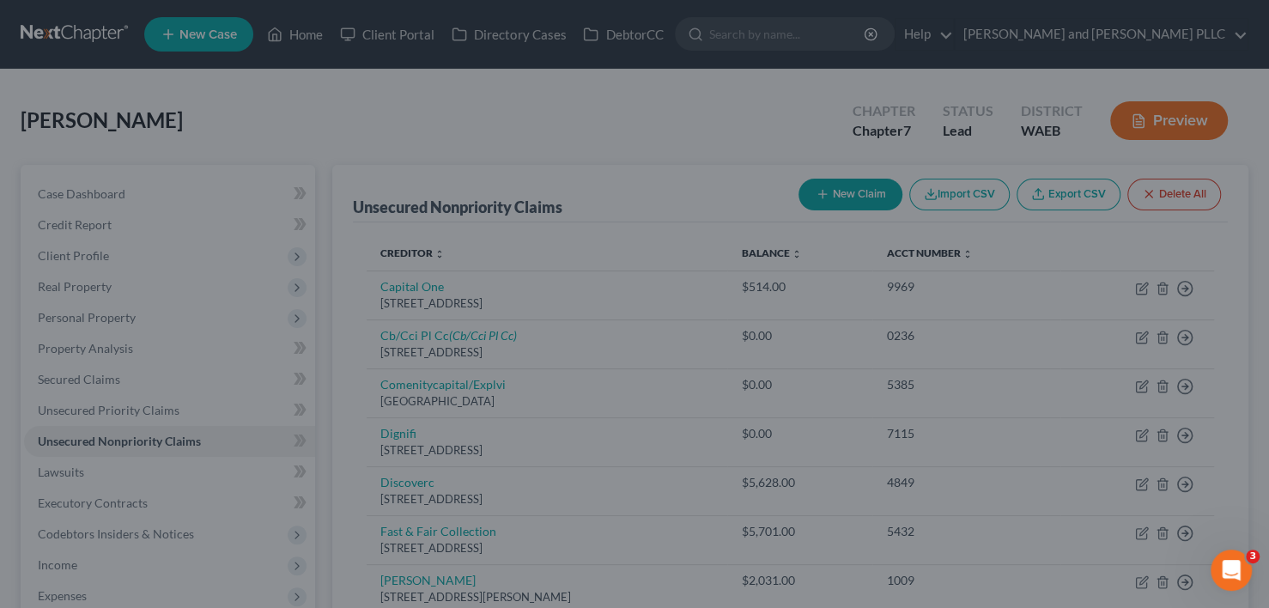
type input "0"
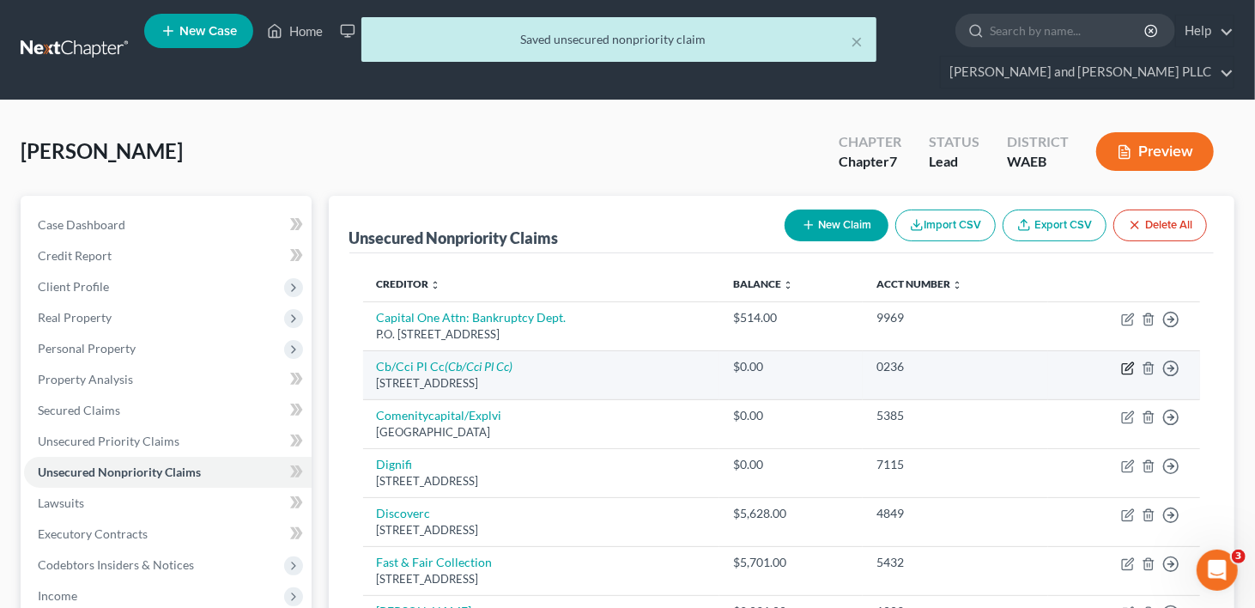
click at [1125, 361] on icon "button" at bounding box center [1128, 368] width 14 height 14
select select "38"
select select "2"
select select "0"
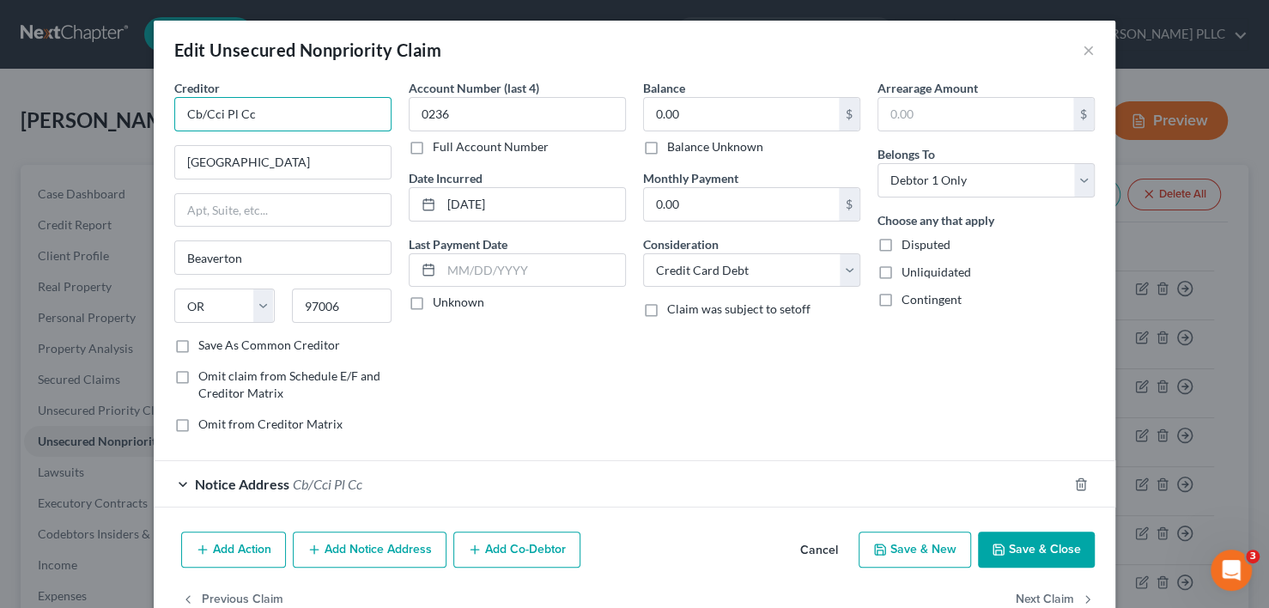
drag, startPoint x: 280, startPoint y: 117, endPoint x: 171, endPoint y: 120, distance: 109.1
click at [174, 120] on input "Cb/Cci Pl Cc" at bounding box center [282, 114] width 217 height 34
type input "Concora Credit"
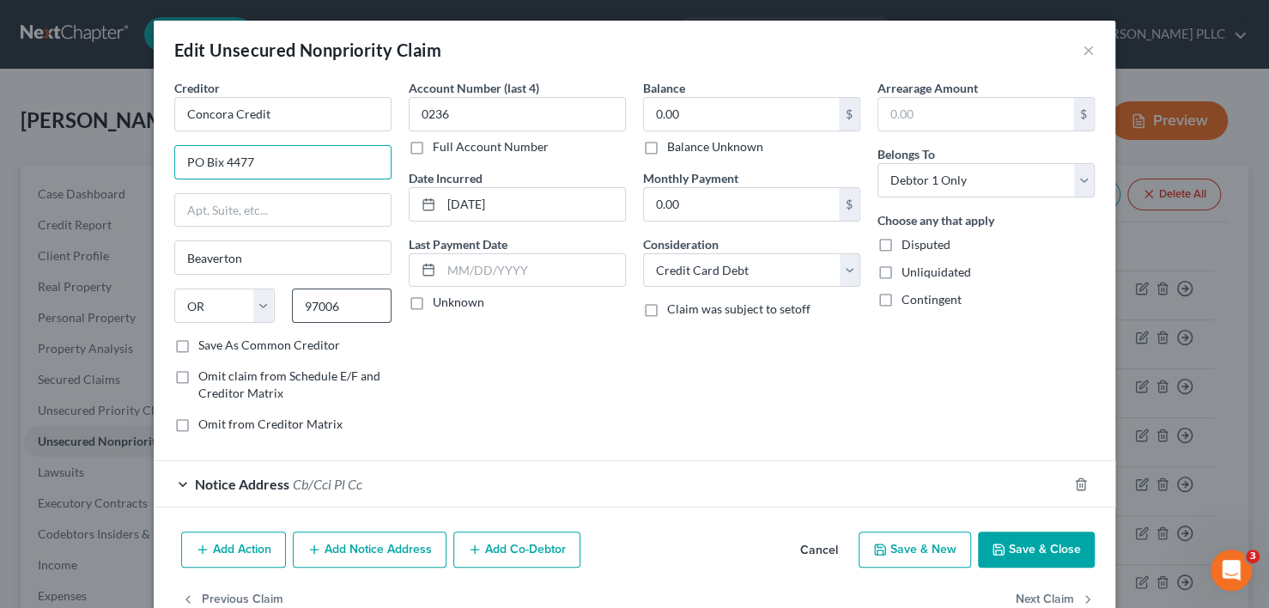
type input "PO Bix 4477"
click at [339, 301] on input "97006" at bounding box center [342, 306] width 100 height 34
type input "97076-4477"
click at [198, 343] on label "Save As Common Creditor" at bounding box center [269, 345] width 142 height 17
click at [205, 343] on input "Save As Common Creditor" at bounding box center [210, 342] width 11 height 11
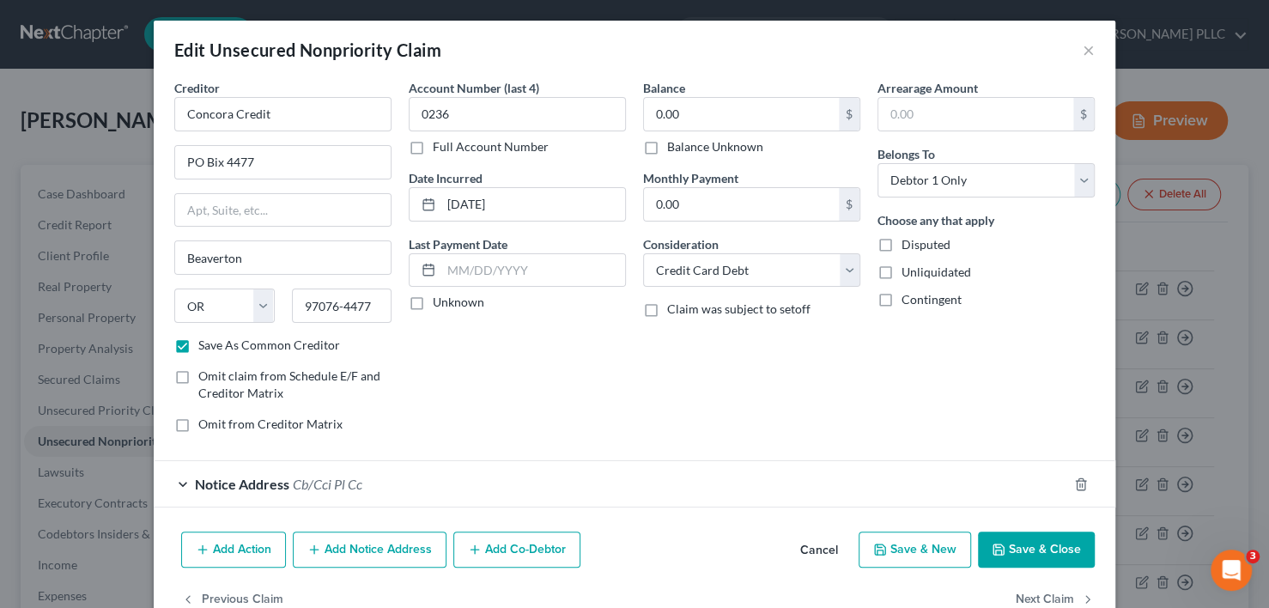
click at [1009, 539] on button "Save & Close" at bounding box center [1036, 550] width 117 height 36
checkbox input "false"
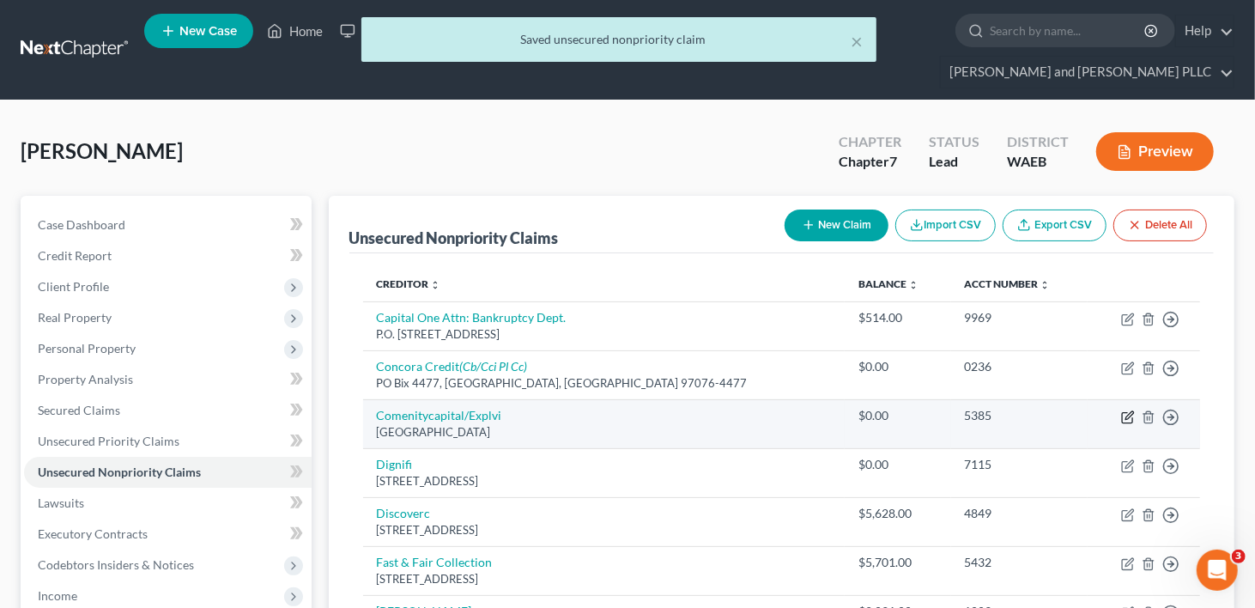
click at [1127, 410] on icon "button" at bounding box center [1128, 417] width 14 height 14
select select "36"
select select "2"
select select "0"
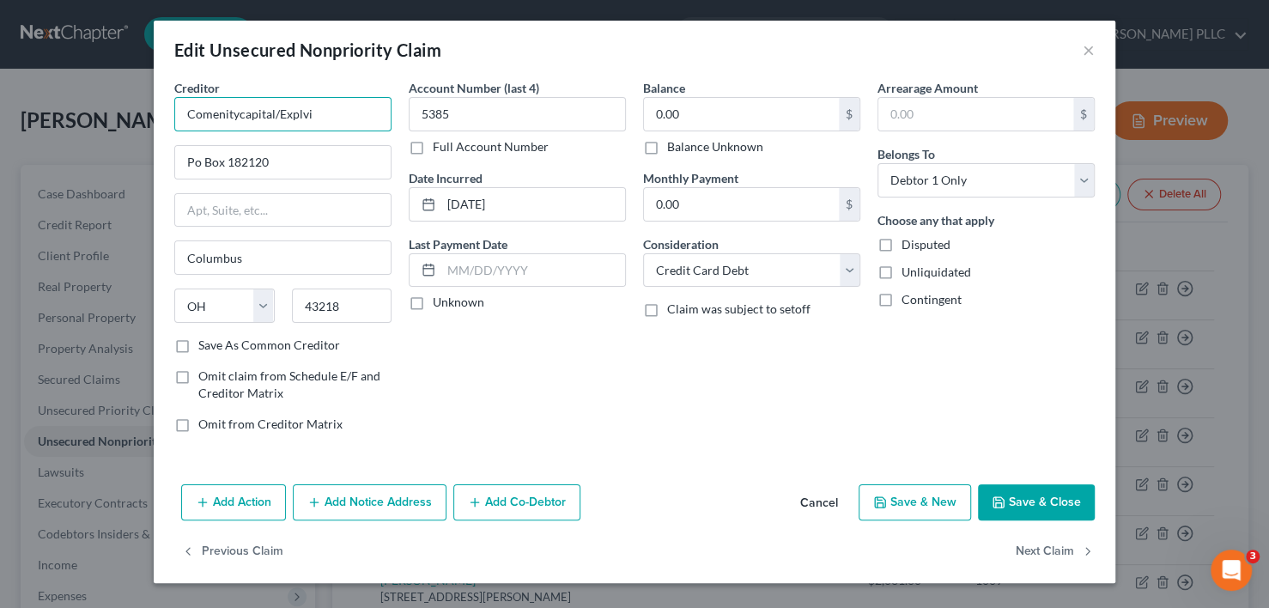
click at [329, 119] on input "Comenitycapital/Explvi" at bounding box center [282, 114] width 217 height 34
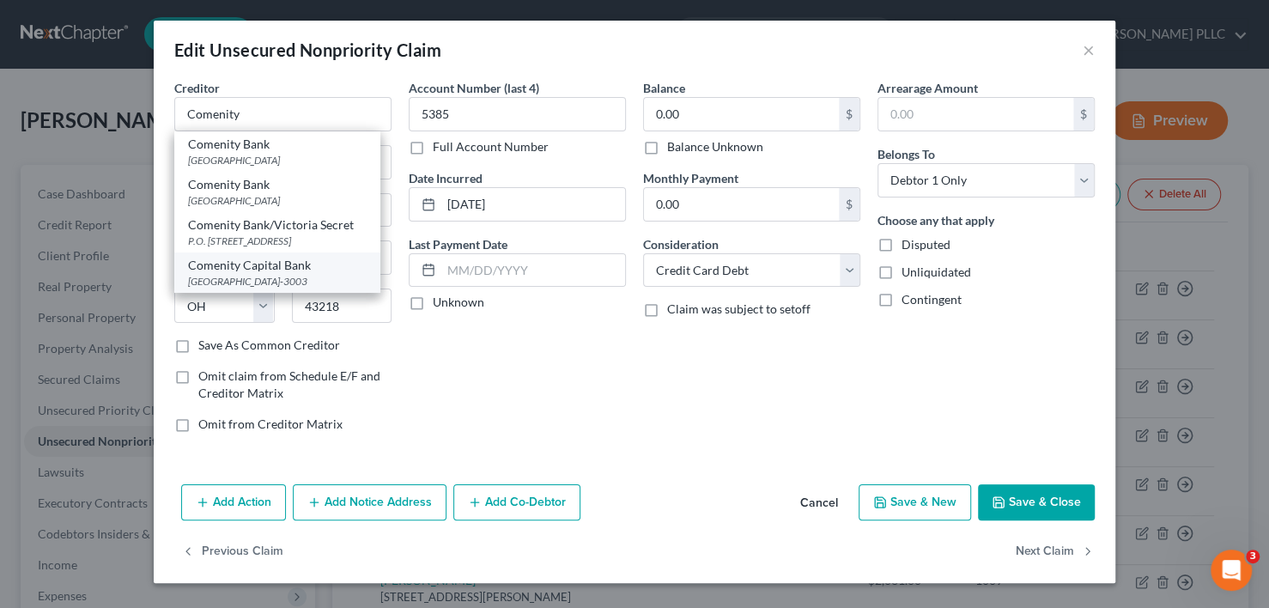
click at [289, 274] on div "Comenity Capital Bank" at bounding box center [277, 265] width 179 height 17
type input "Comenity Capital Bank"
type input "PO Box 183043"
type input "43218-3003"
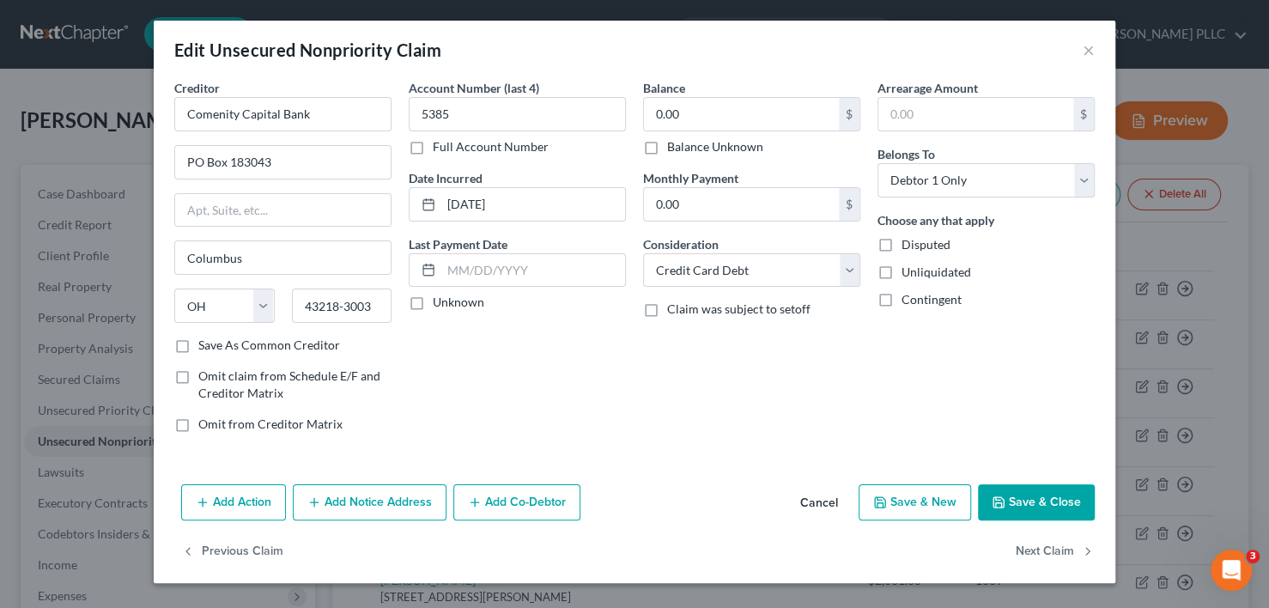
click at [1030, 508] on button "Save & Close" at bounding box center [1036, 502] width 117 height 36
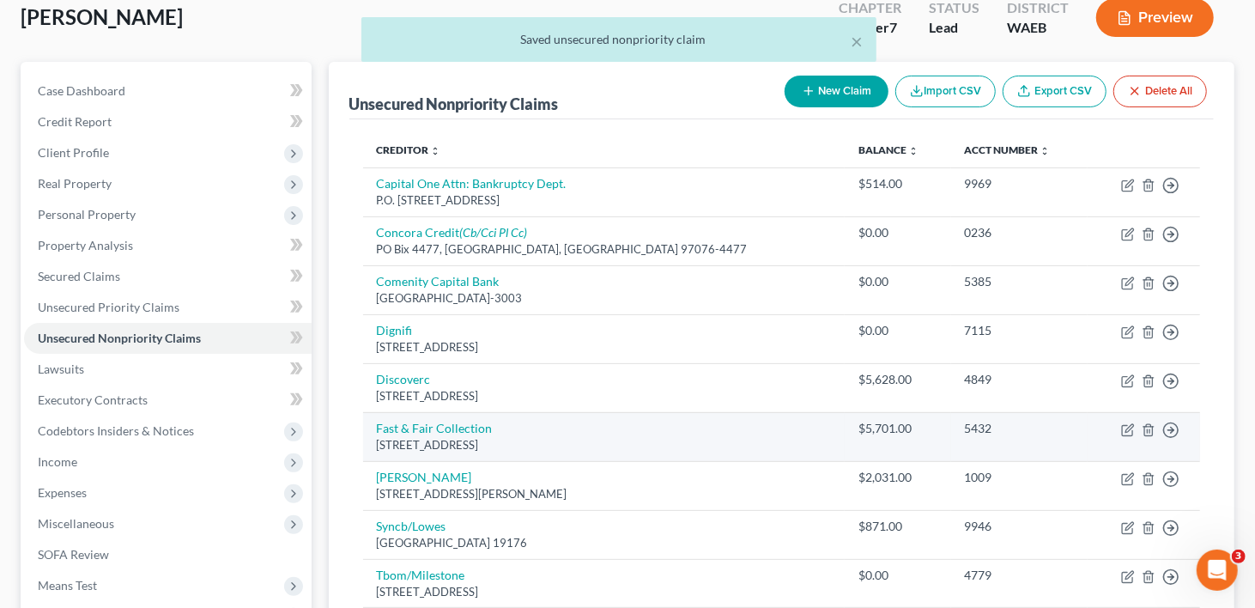
scroll to position [172, 0]
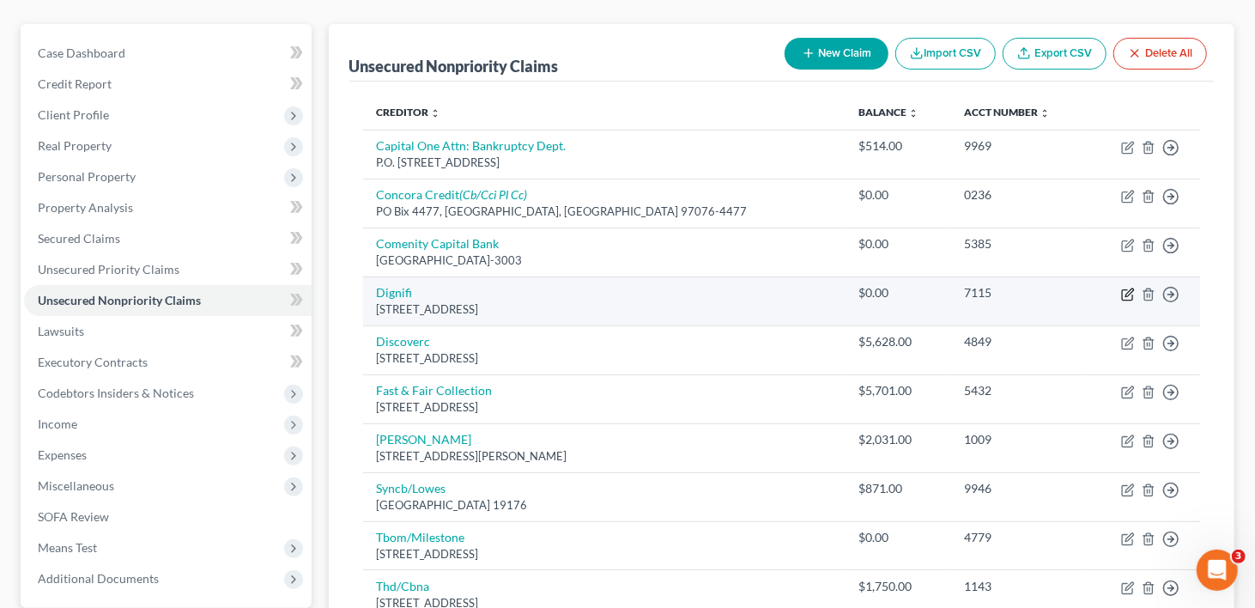
click at [1129, 288] on icon "button" at bounding box center [1128, 295] width 14 height 14
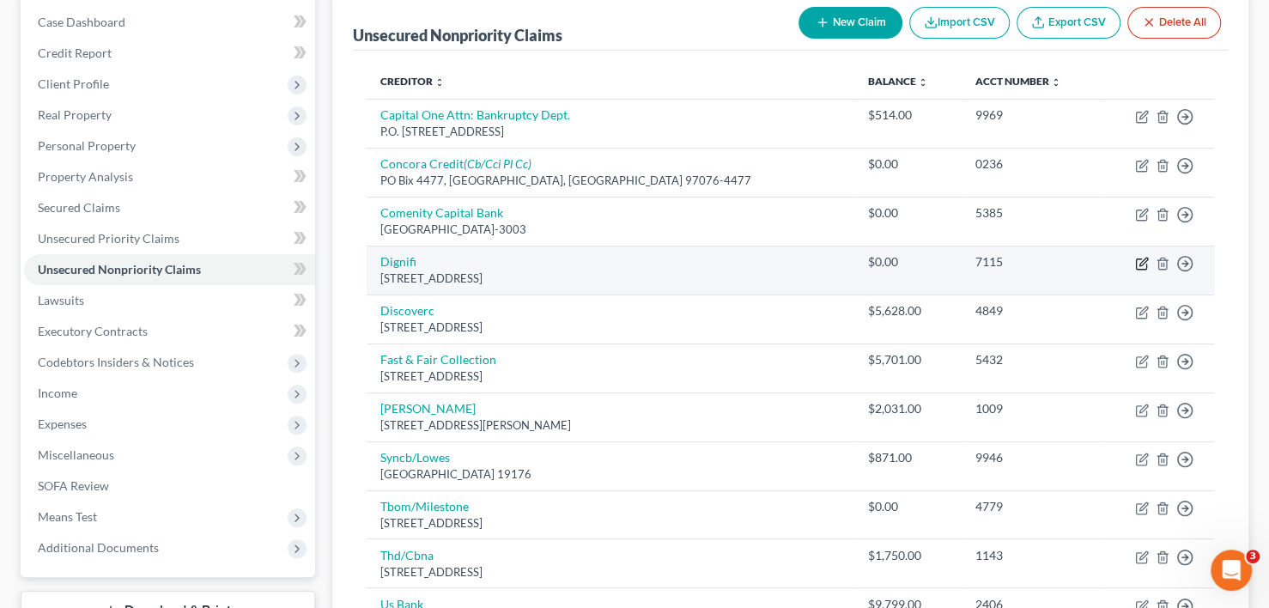
select select "50"
select select "0"
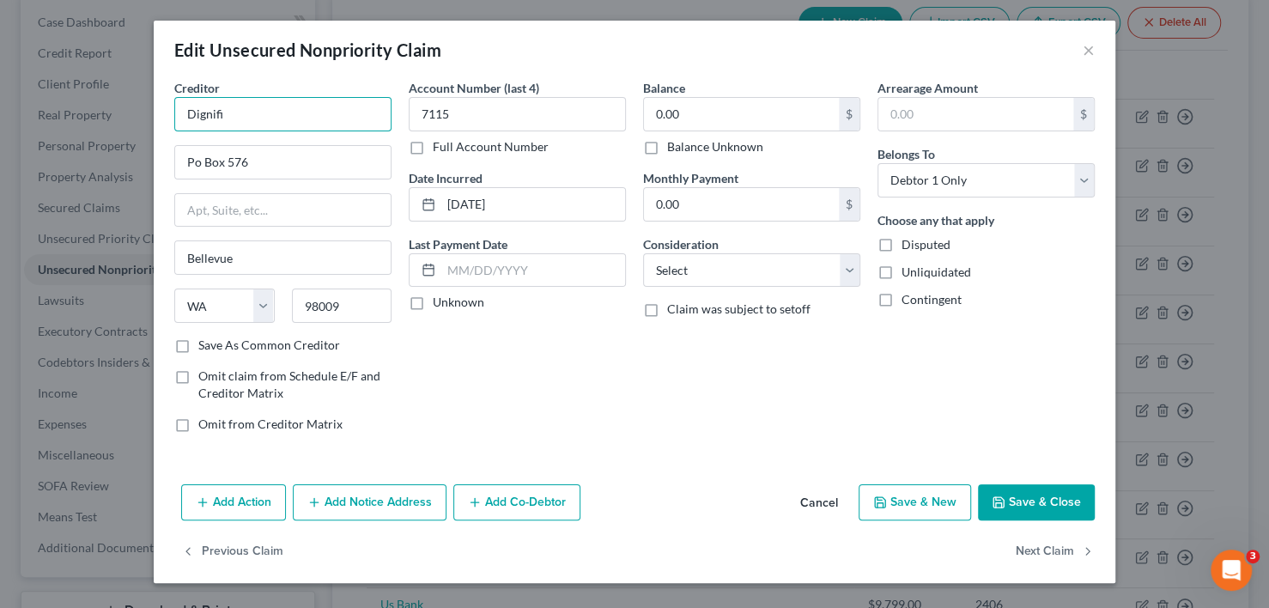
click at [267, 109] on input "Dignifi" at bounding box center [282, 114] width 217 height 34
click at [229, 111] on input "Dignif" at bounding box center [282, 114] width 217 height 34
type input "Dignifi"
click at [198, 343] on label "Save As Common Creditor" at bounding box center [269, 345] width 142 height 17
click at [205, 343] on input "Save As Common Creditor" at bounding box center [210, 342] width 11 height 11
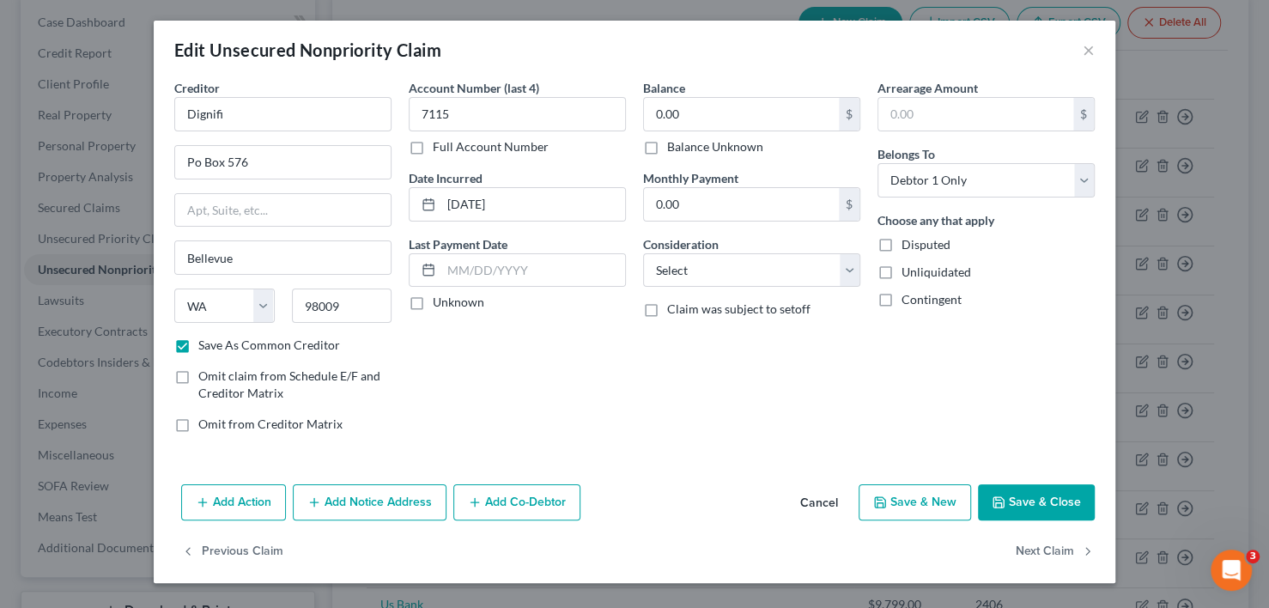
click at [1025, 503] on button "Save & Close" at bounding box center [1036, 502] width 117 height 36
checkbox input "false"
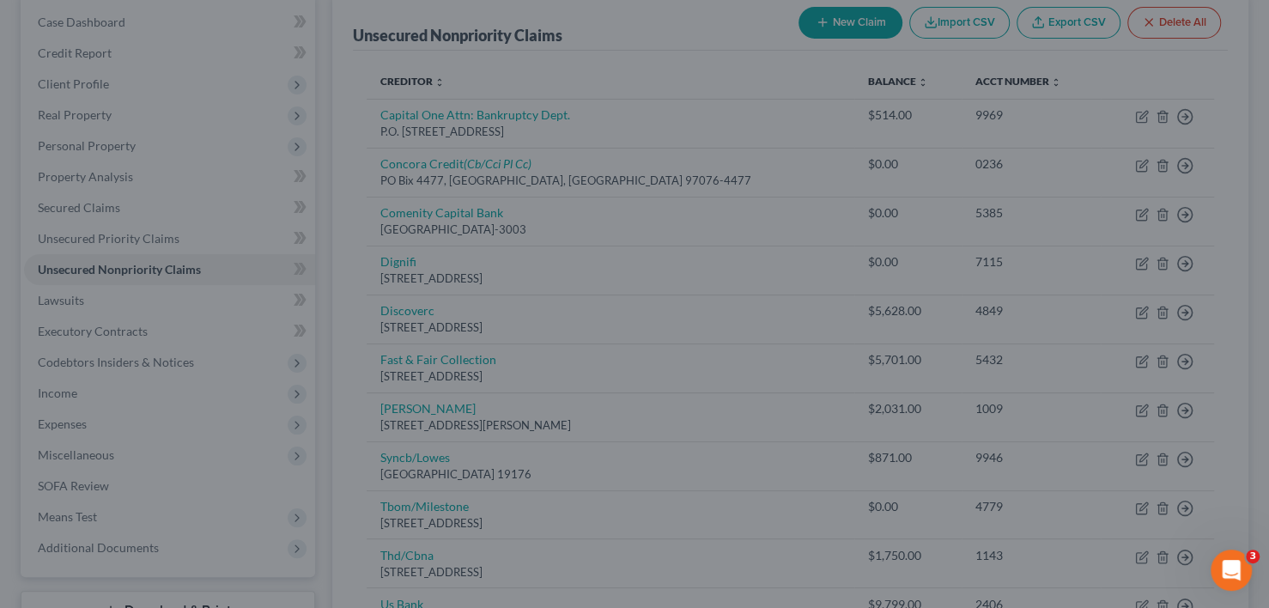
type input "0"
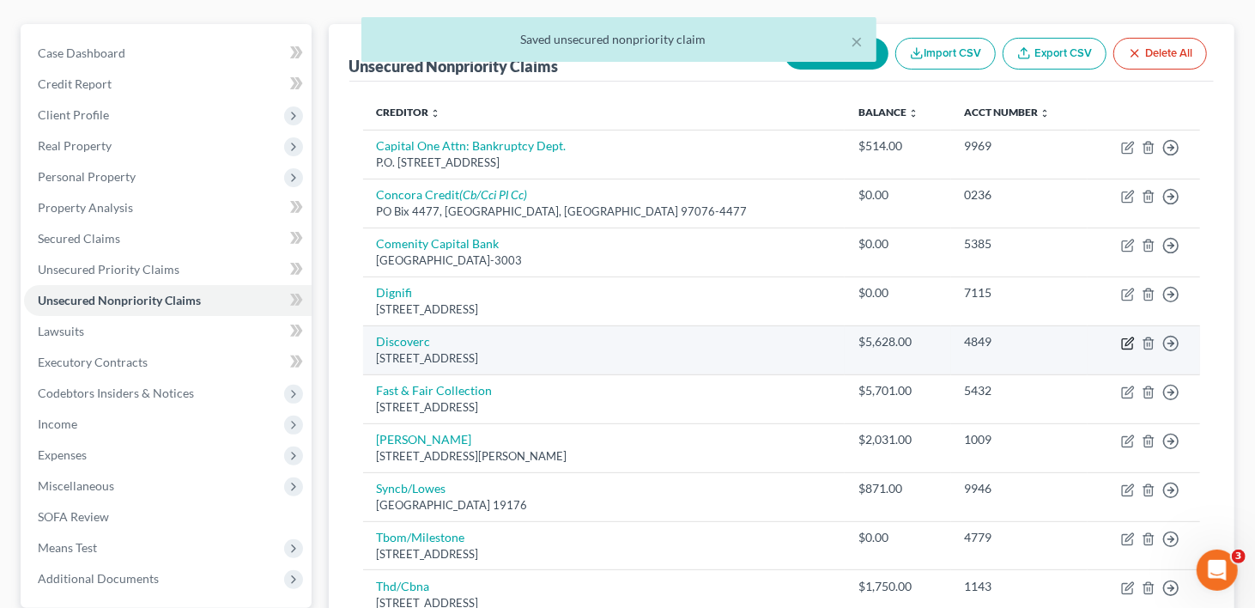
click at [1127, 337] on icon "button" at bounding box center [1128, 344] width 14 height 14
select select "46"
select select "2"
select select "0"
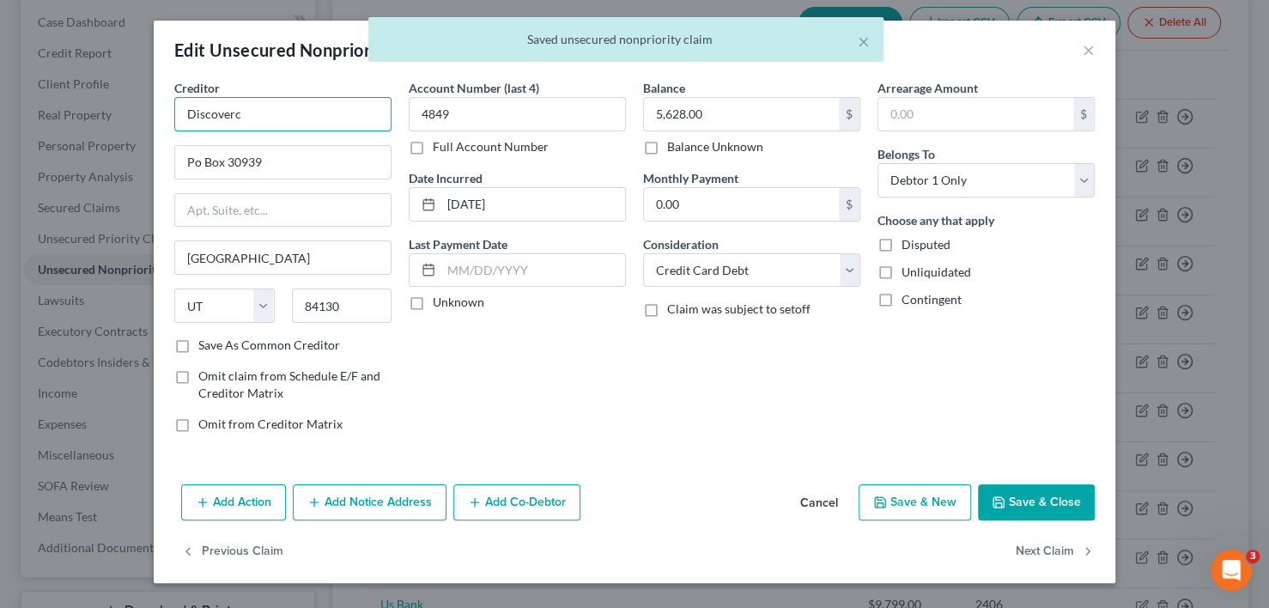
click at [278, 118] on input "Discoverc" at bounding box center [282, 114] width 217 height 34
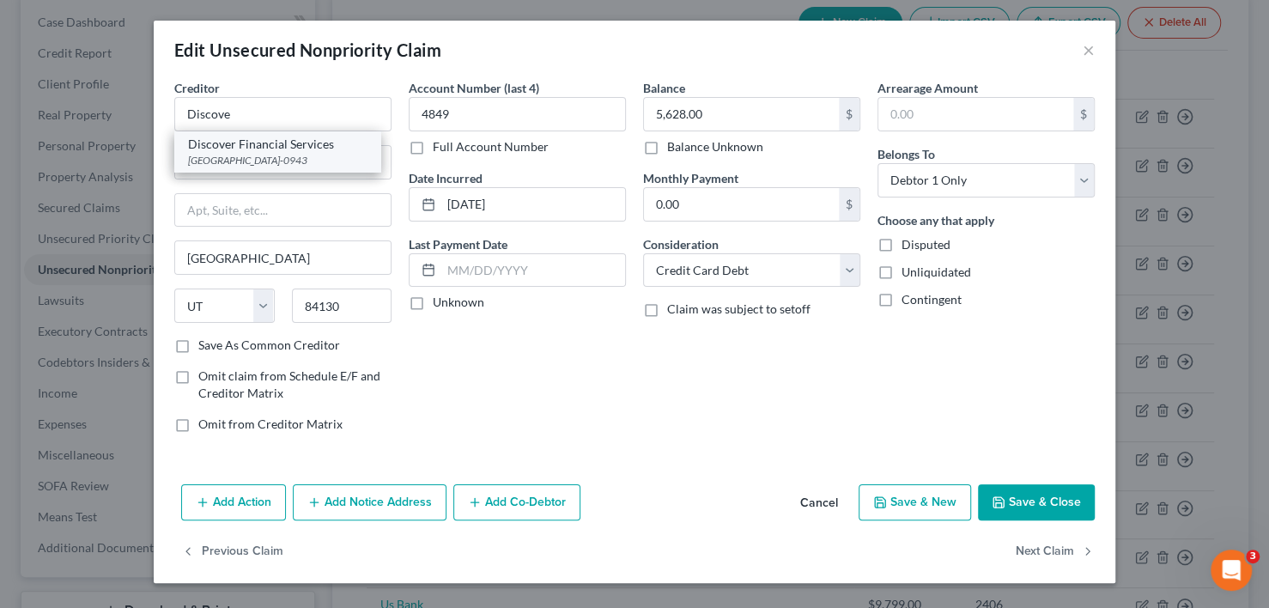
click at [277, 153] on div "[GEOGRAPHIC_DATA]-0943" at bounding box center [277, 160] width 179 height 15
type input "Discover Financial Services"
type input "Po Box 30943"
type input "84130-0943"
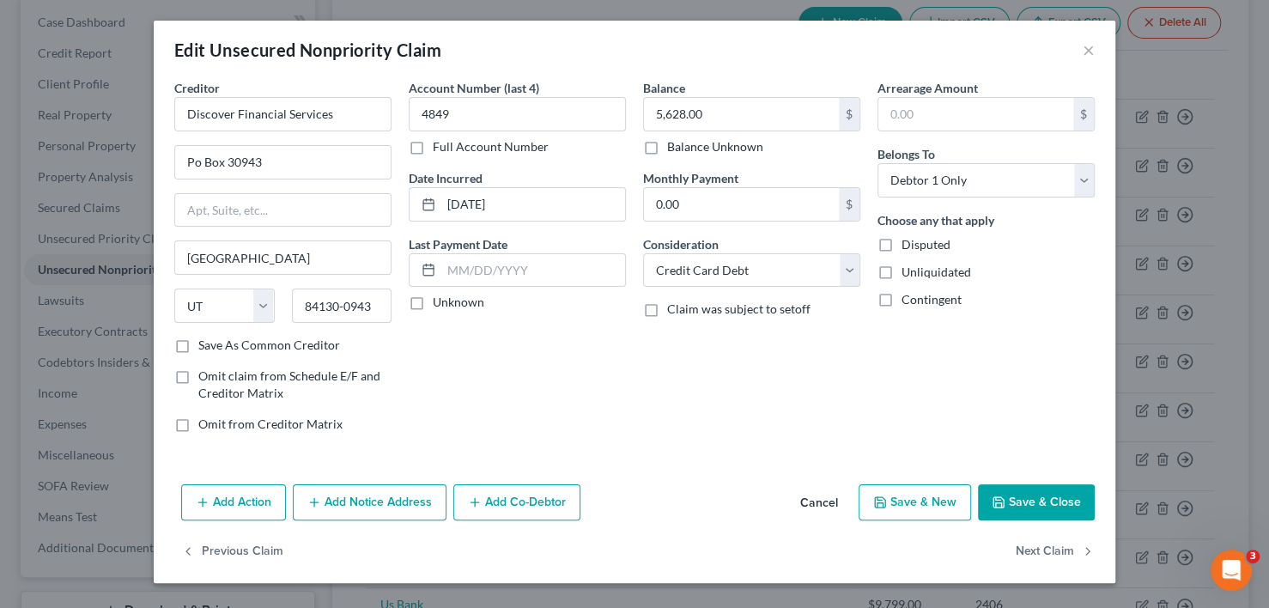
click at [1062, 499] on button "Save & Close" at bounding box center [1036, 502] width 117 height 36
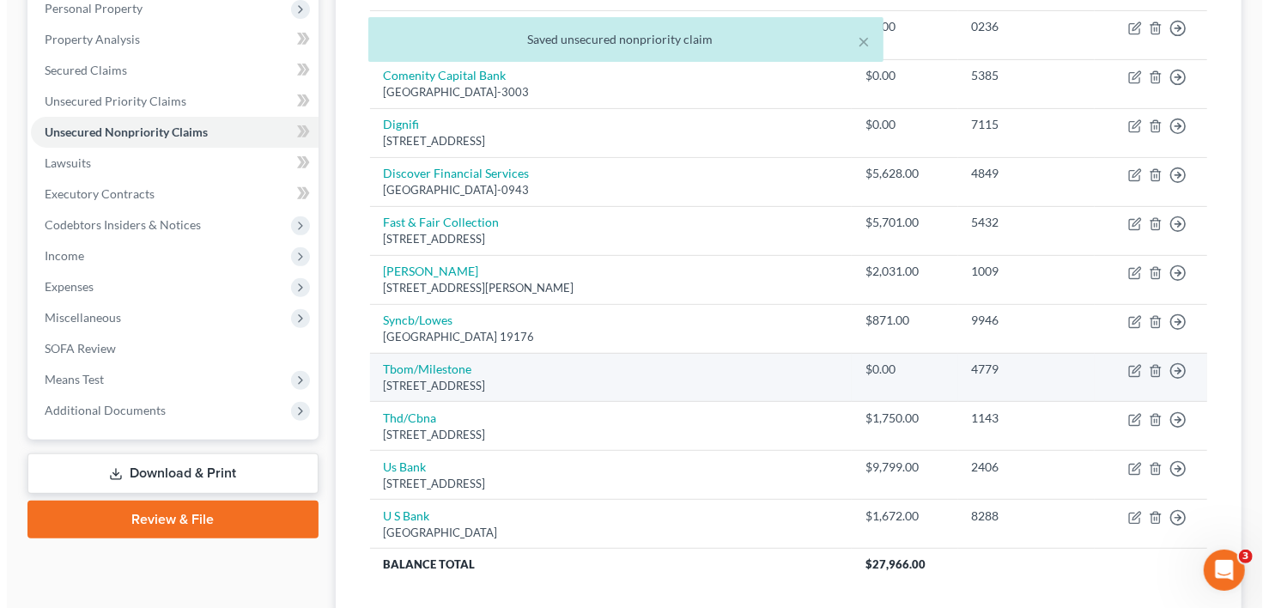
scroll to position [343, 0]
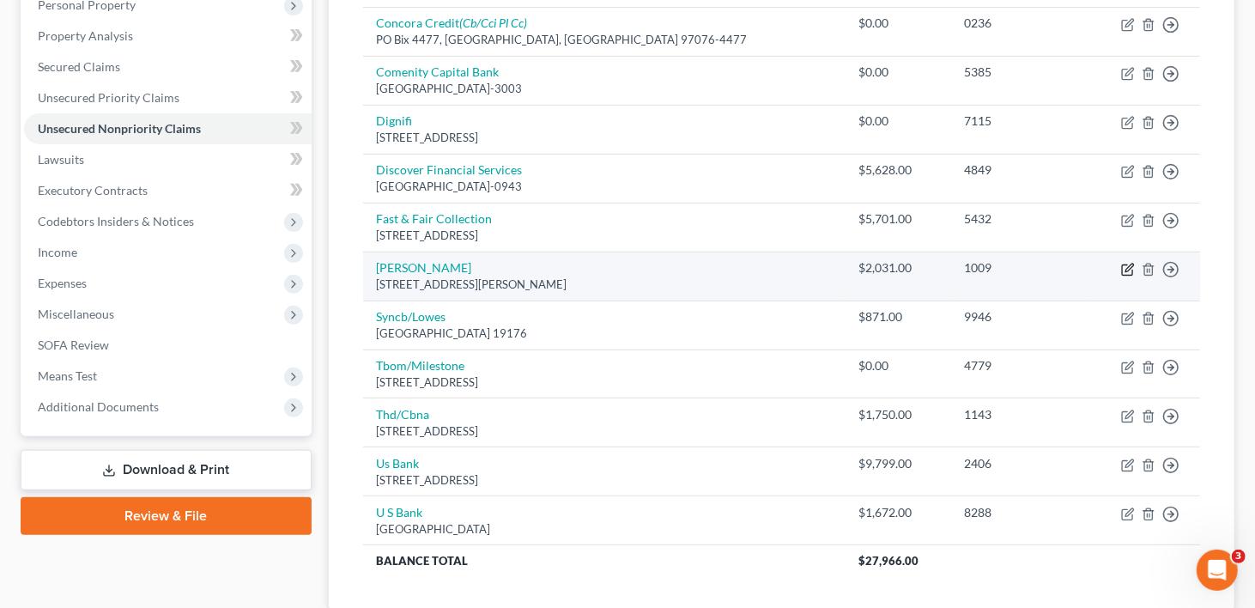
click at [1128, 263] on icon "button" at bounding box center [1128, 270] width 14 height 14
select select "38"
select select "2"
select select "0"
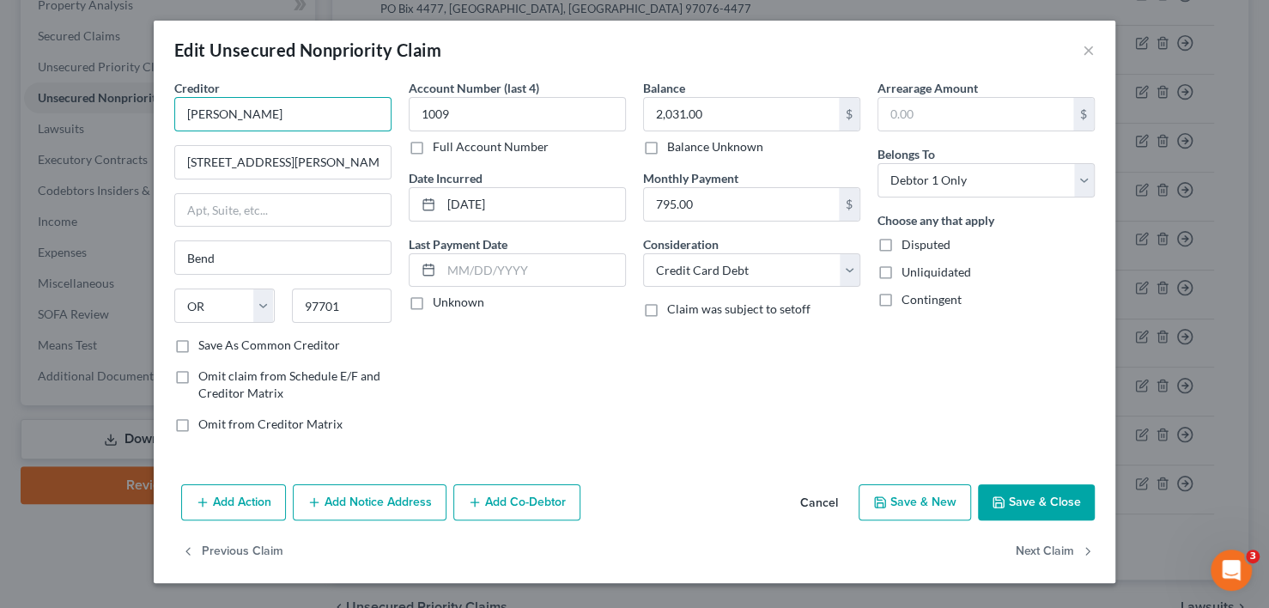
click at [280, 118] on input "[PERSON_NAME]" at bounding box center [282, 114] width 217 height 34
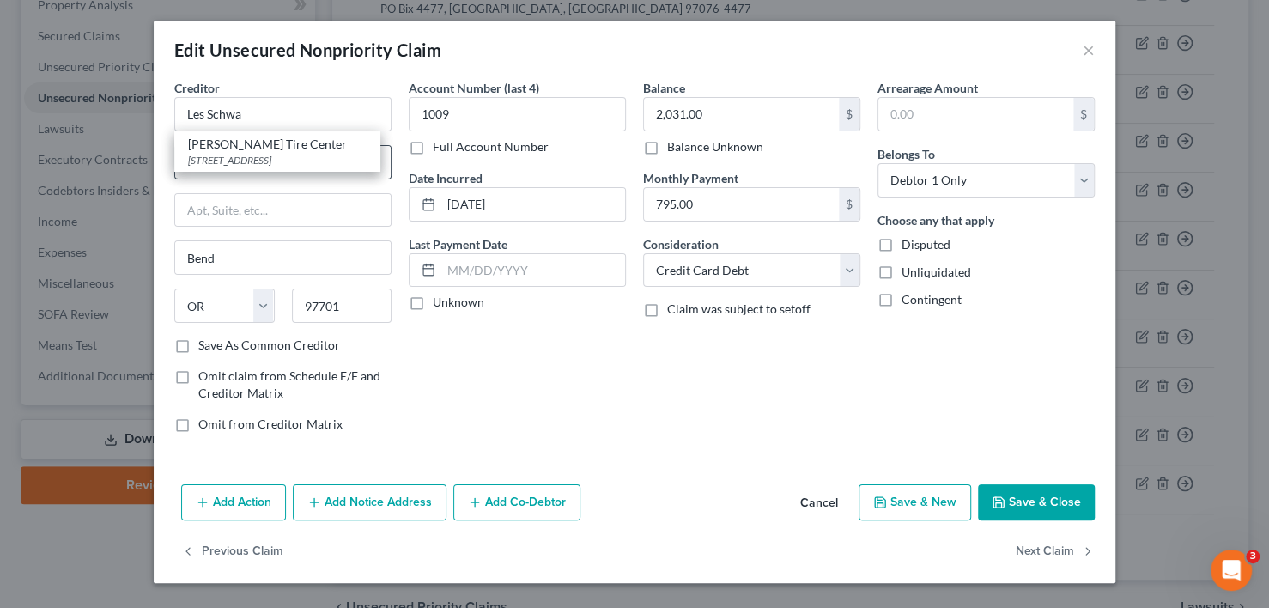
drag, startPoint x: 275, startPoint y: 151, endPoint x: 295, endPoint y: 152, distance: 19.8
click at [274, 152] on div "[PERSON_NAME][GEOGRAPHIC_DATA][STREET_ADDRESS]" at bounding box center [277, 151] width 206 height 40
type input "[PERSON_NAME] Tire Center"
type input "Po Box 5350"
type input "97708"
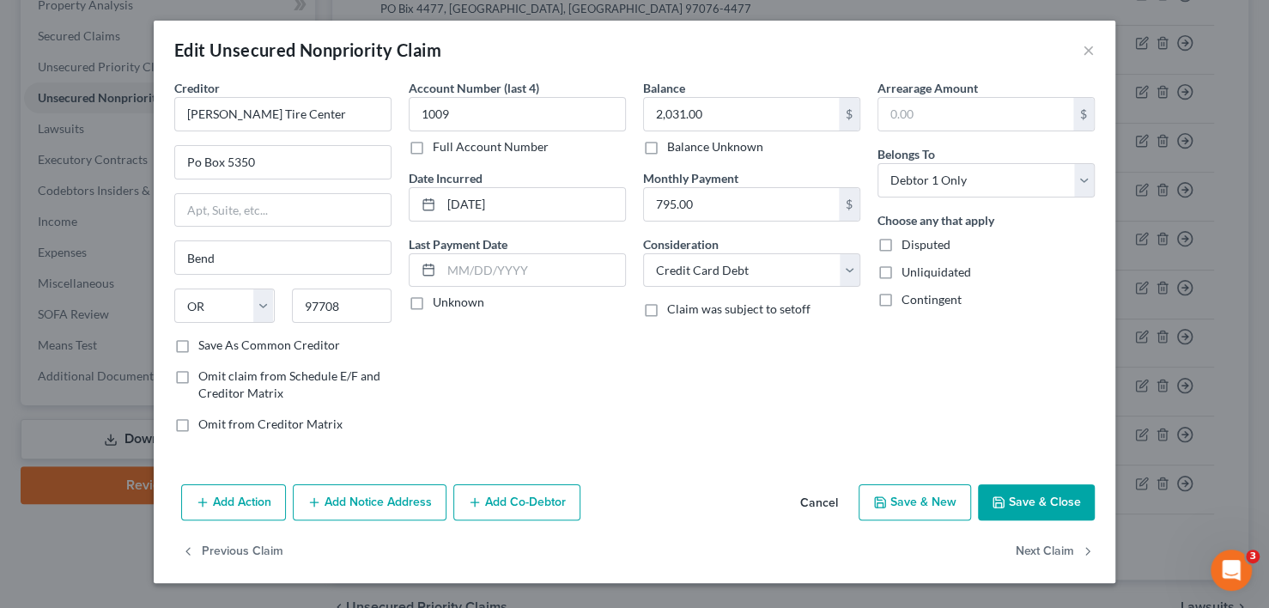
click at [1030, 492] on button "Save & Close" at bounding box center [1036, 502] width 117 height 36
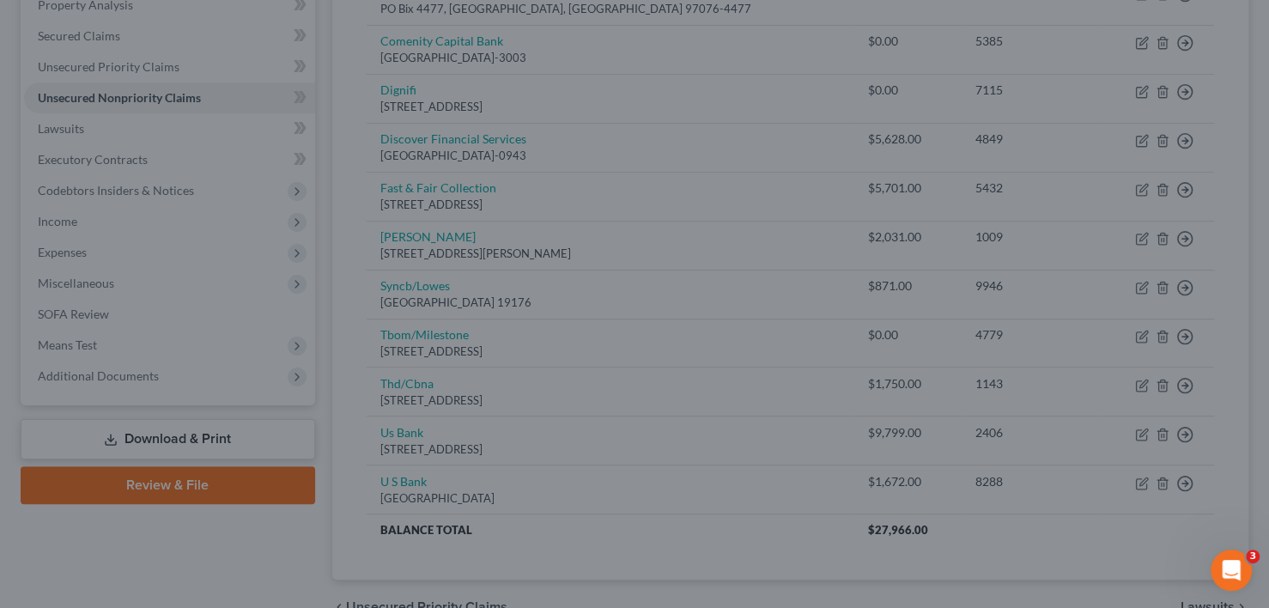
type input "0"
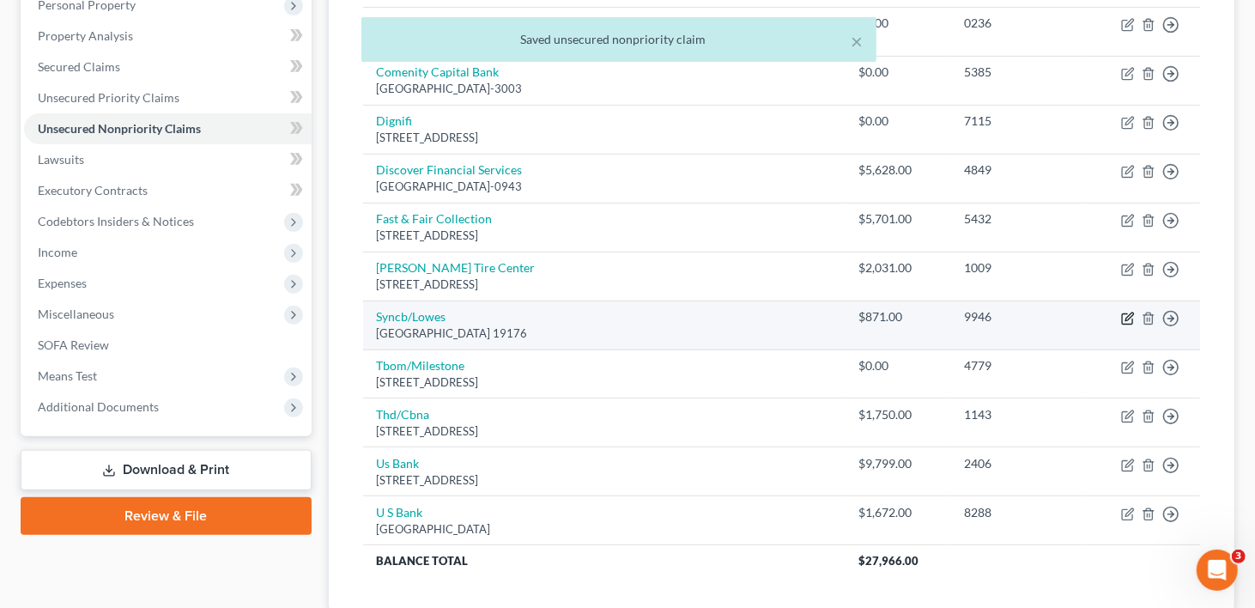
click at [1129, 313] on icon "button" at bounding box center [1130, 317] width 8 height 8
select select "39"
select select "2"
select select "0"
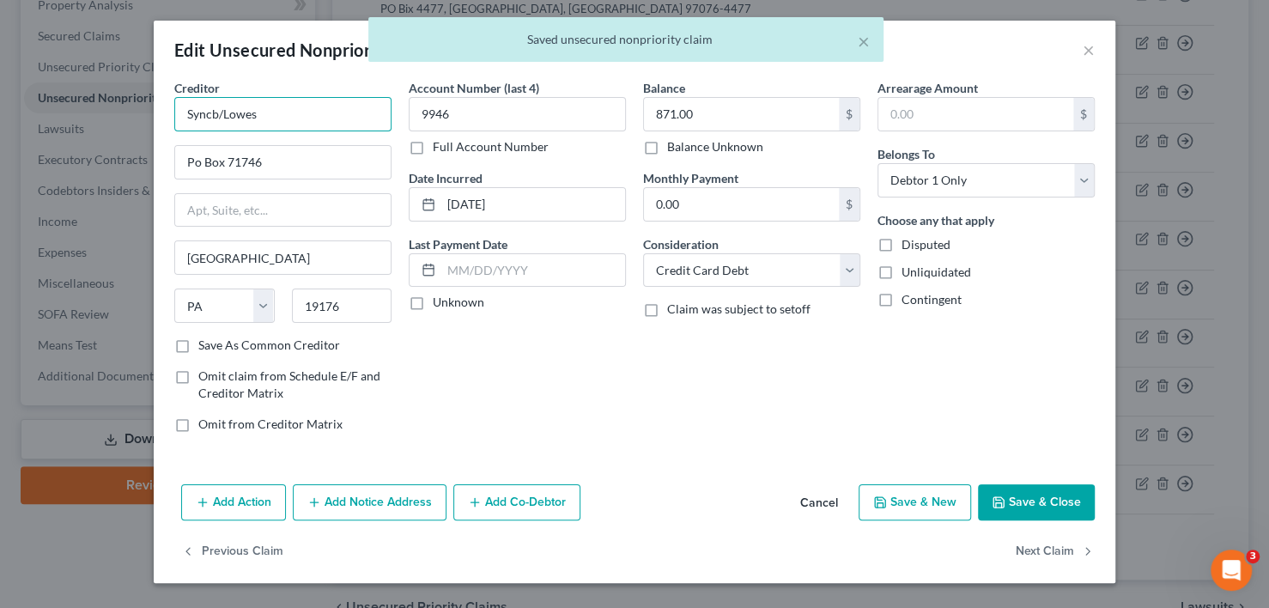
click at [282, 111] on input "Syncb/Lowes" at bounding box center [282, 114] width 217 height 34
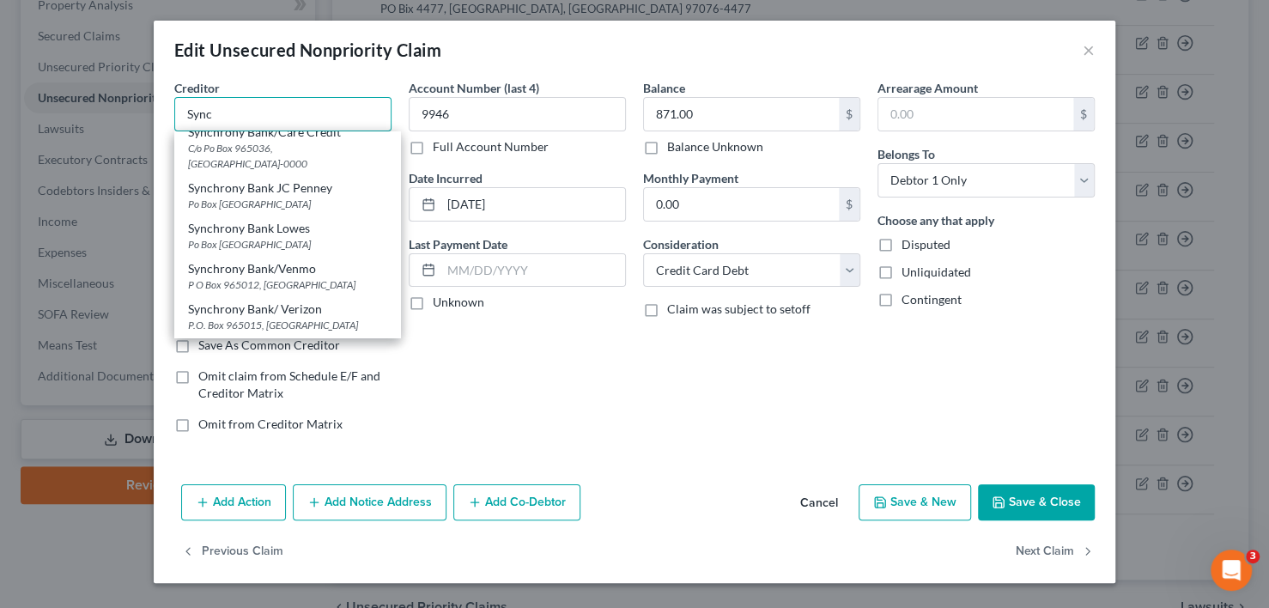
scroll to position [515, 0]
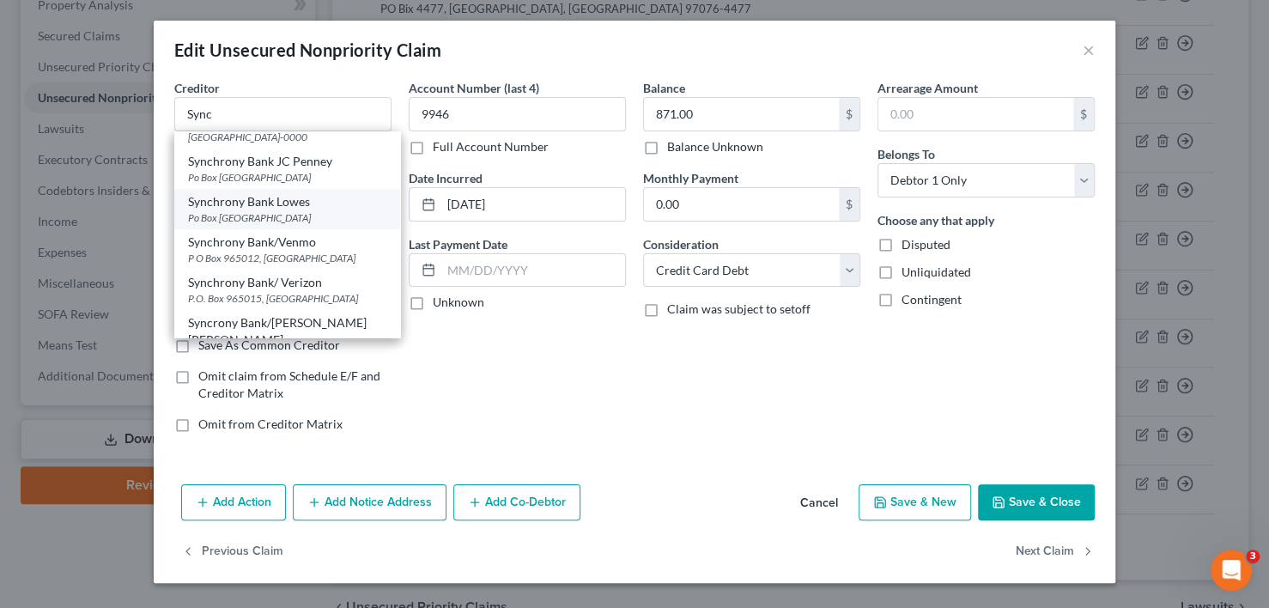
click at [258, 210] on div "Synchrony Bank Lowes" at bounding box center [287, 201] width 198 height 17
type input "Synchrony Bank Lowes"
type input "Po Box 960061"
type input "Orlando"
select select "9"
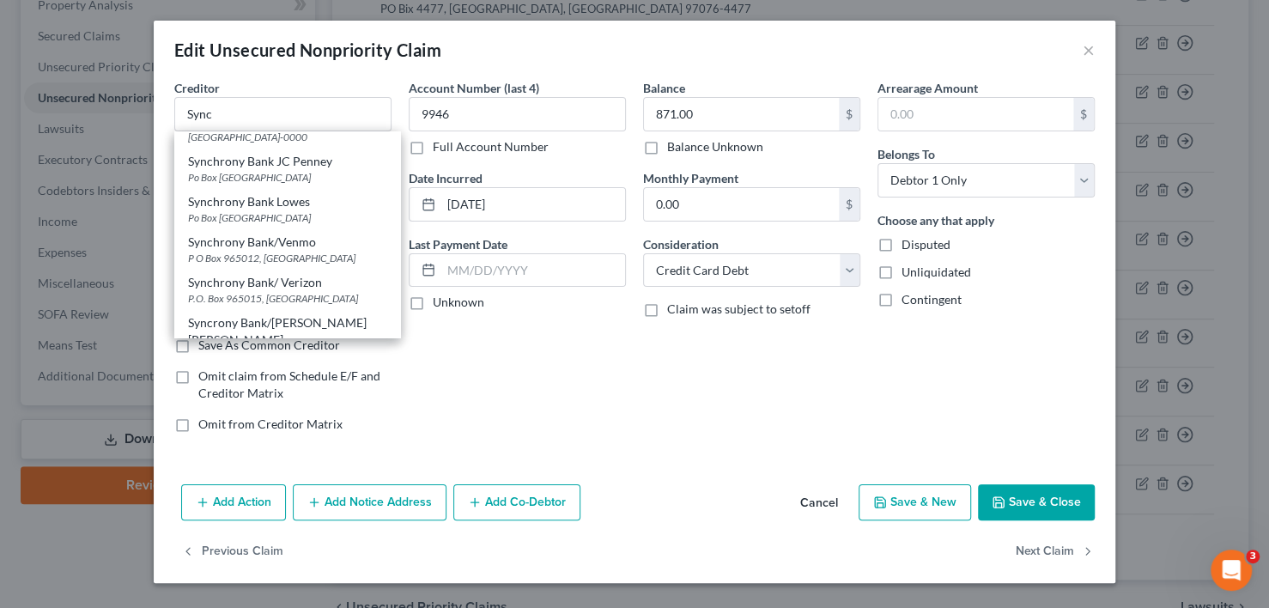
type input "32896"
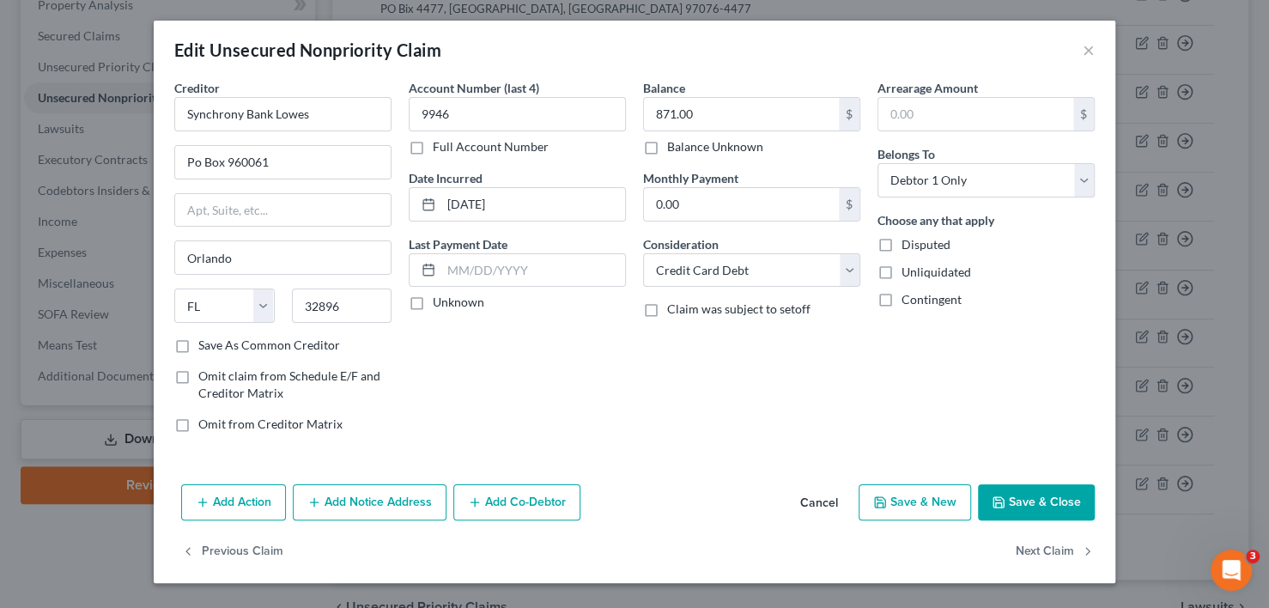
scroll to position [0, 0]
click at [1042, 500] on button "Save & Close" at bounding box center [1036, 502] width 117 height 36
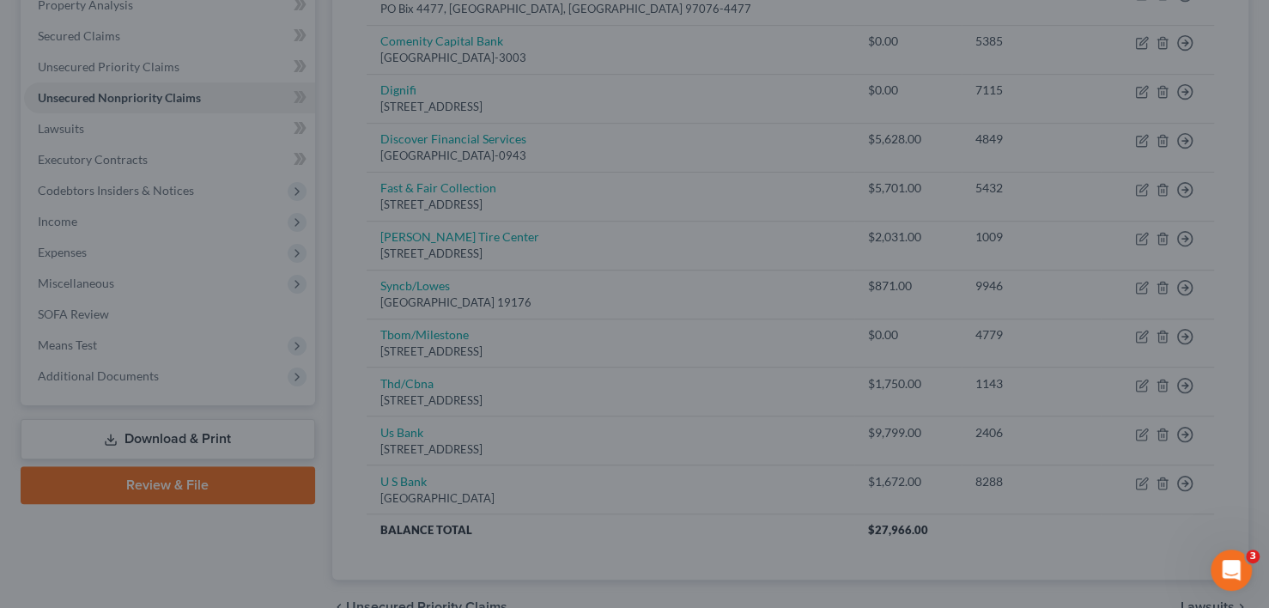
type input "0"
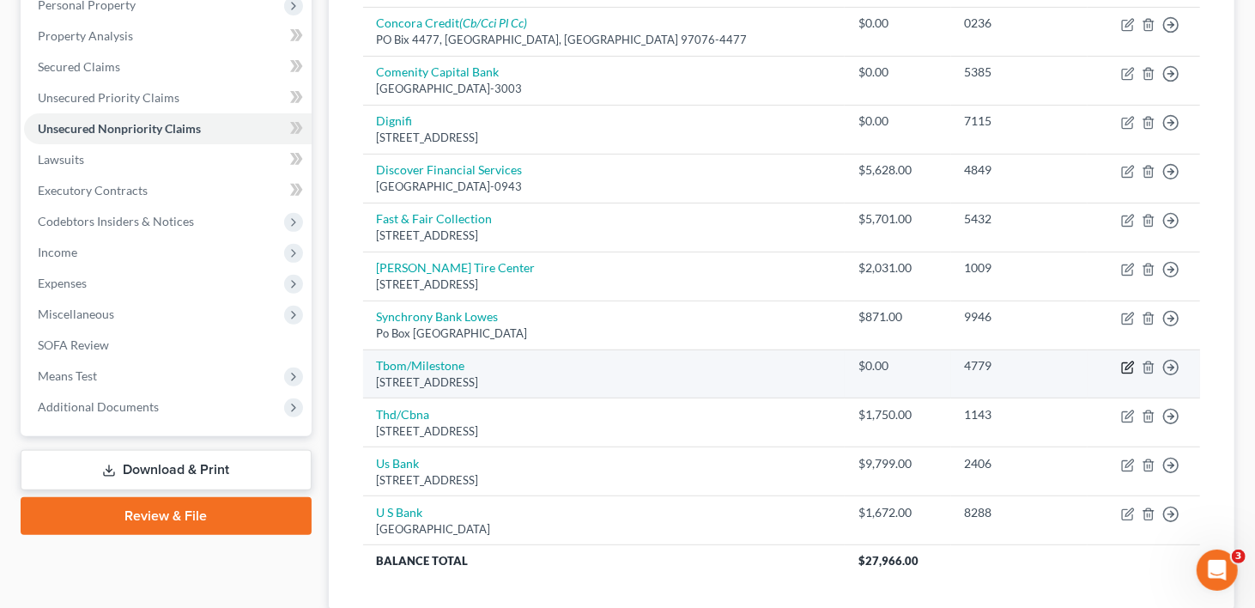
click at [1127, 361] on icon "button" at bounding box center [1130, 365] width 8 height 8
select select "38"
select select "2"
select select "0"
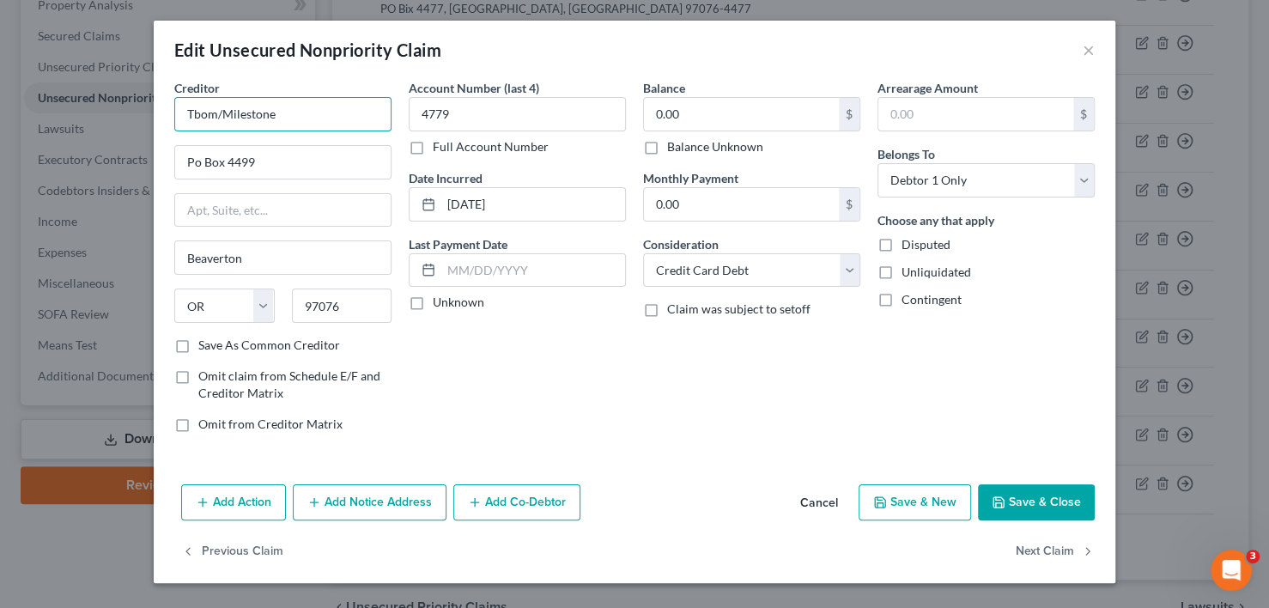
click at [270, 108] on input "Tbom/Milestone" at bounding box center [282, 114] width 217 height 34
click at [278, 112] on input "Tbom/Milestone" at bounding box center [282, 114] width 217 height 34
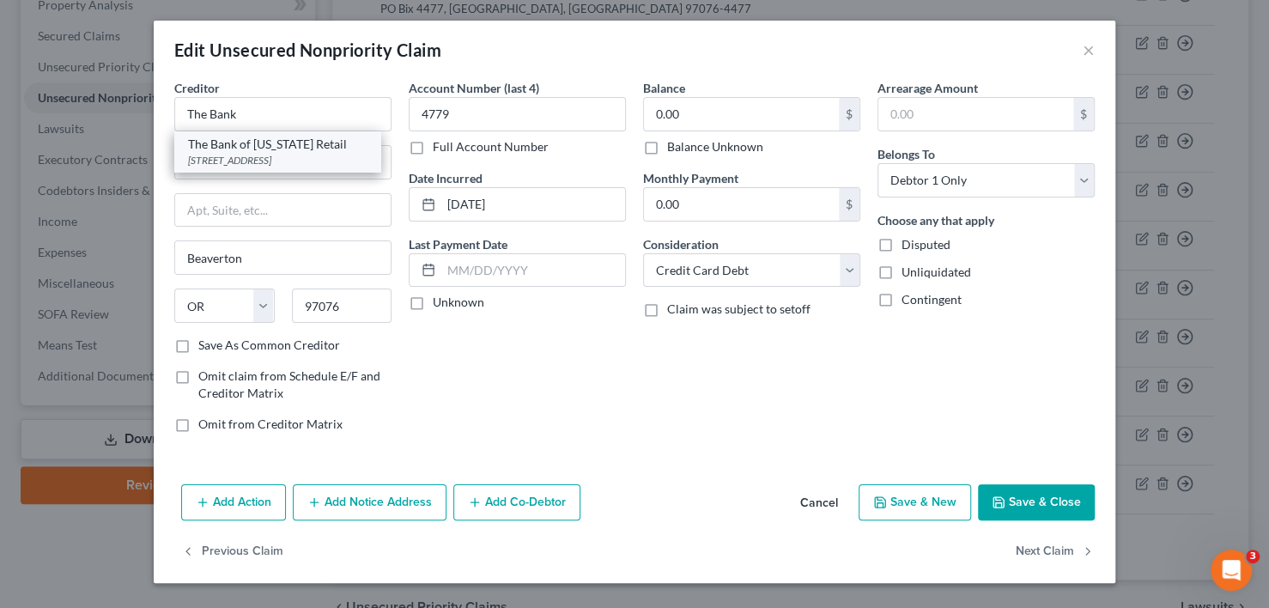
click at [271, 157] on div "[STREET_ADDRESS]" at bounding box center [277, 160] width 179 height 15
type input "The Bank of [US_STATE] Retail"
type input "[STREET_ADDRESS]"
type input "[GEOGRAPHIC_DATA]"
select select "26"
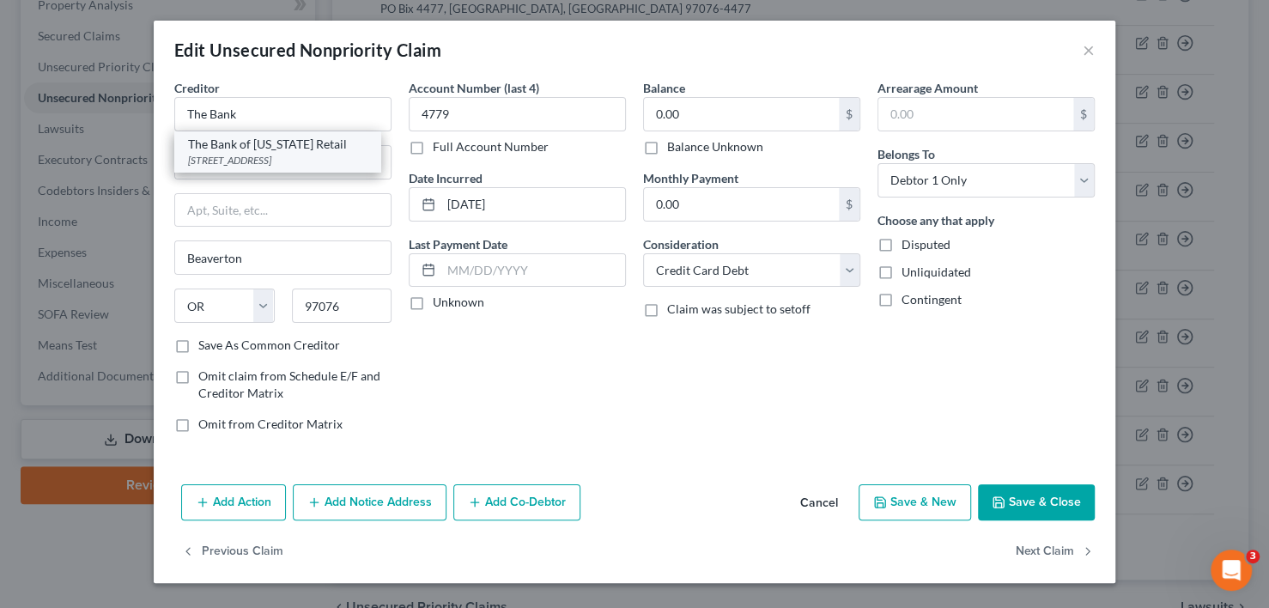
type input "63775"
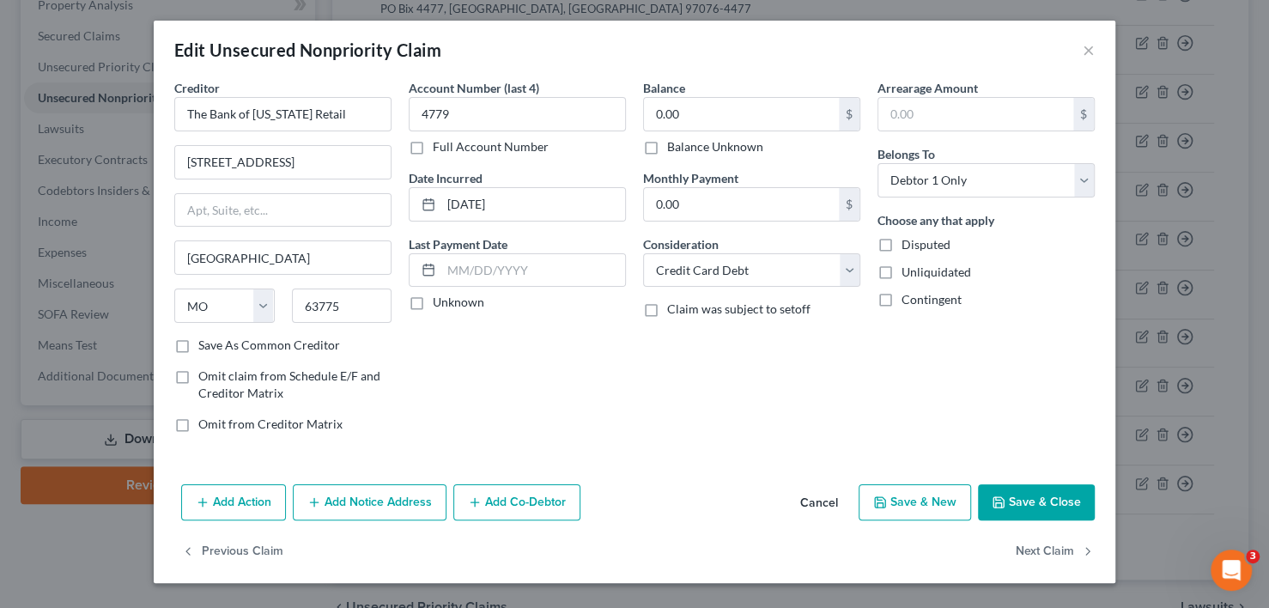
click at [1045, 507] on button "Save & Close" at bounding box center [1036, 502] width 117 height 36
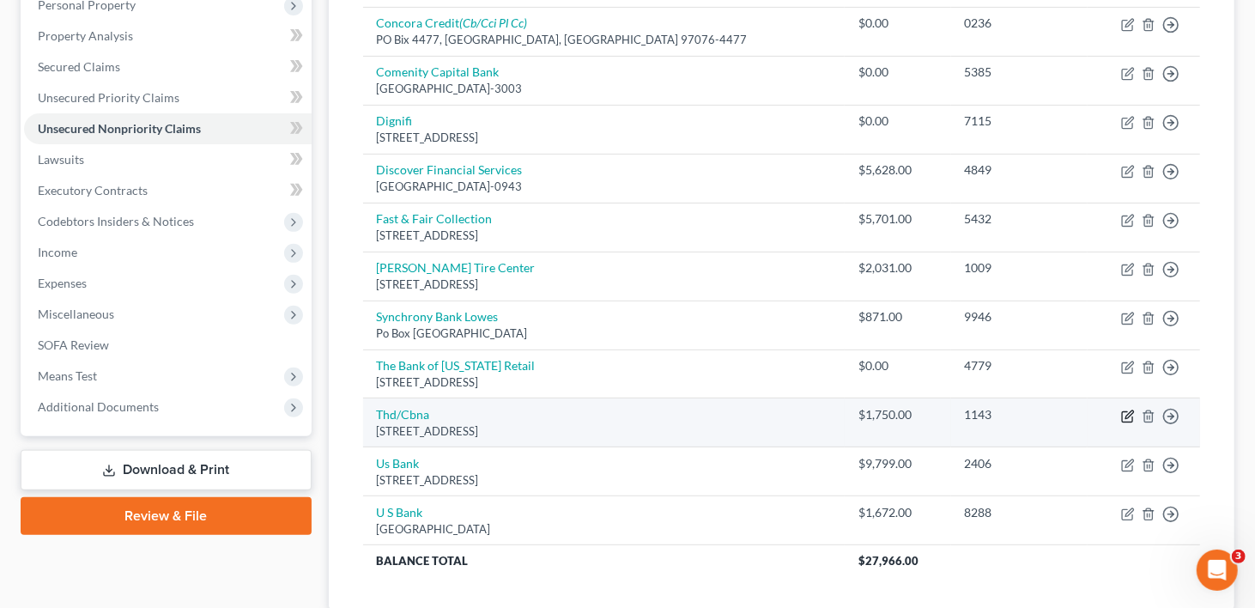
click at [1127, 410] on icon "button" at bounding box center [1128, 417] width 14 height 14
select select "43"
select select "2"
select select "0"
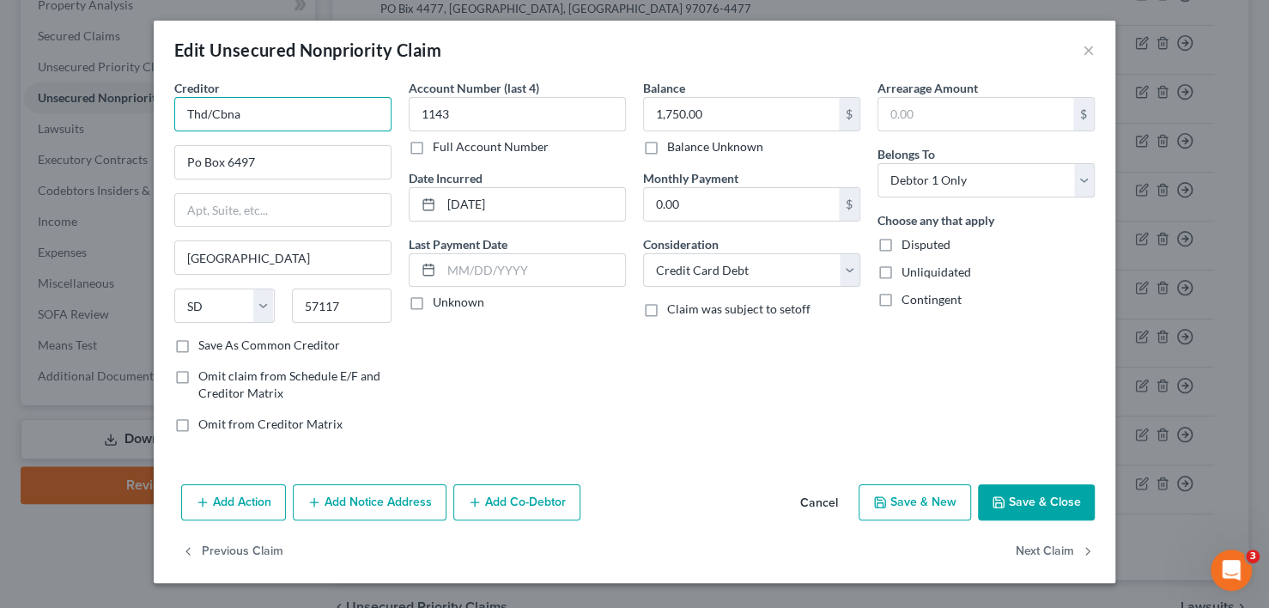
drag, startPoint x: 271, startPoint y: 114, endPoint x: 125, endPoint y: 62, distance: 155.9
click at [112, 85] on div "Edit Unsecured Nonpriority Claim × Creditor * Thd/Cbna Po Box 6497 [GEOGRAPHIC_…" at bounding box center [634, 304] width 1269 height 608
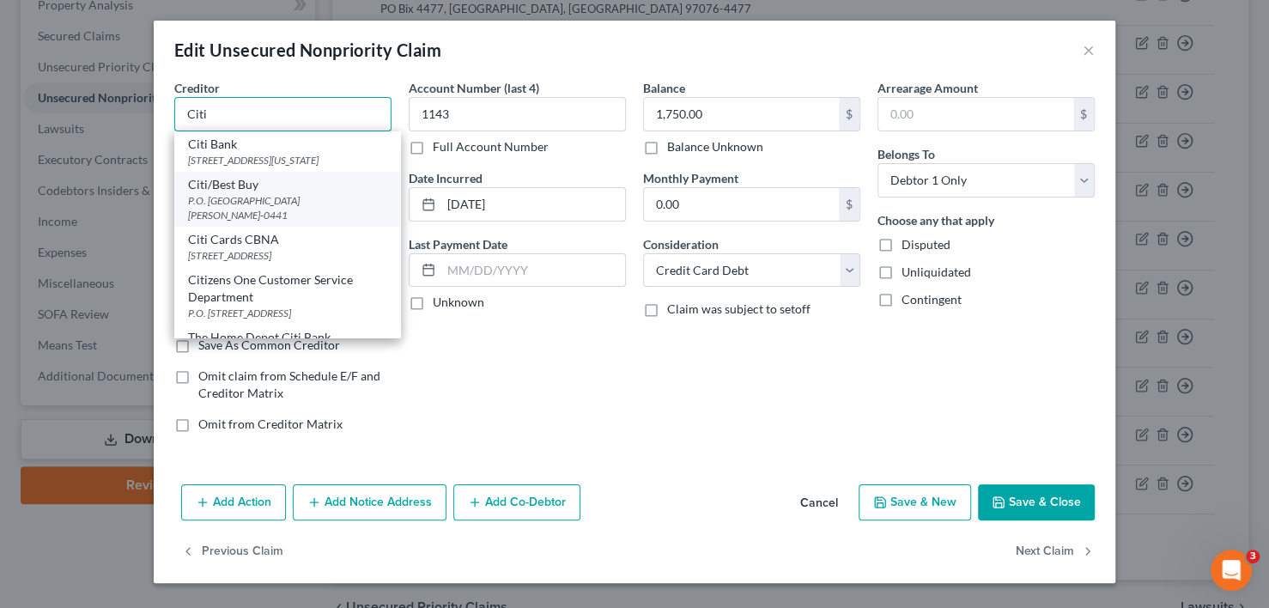
scroll to position [57, 0]
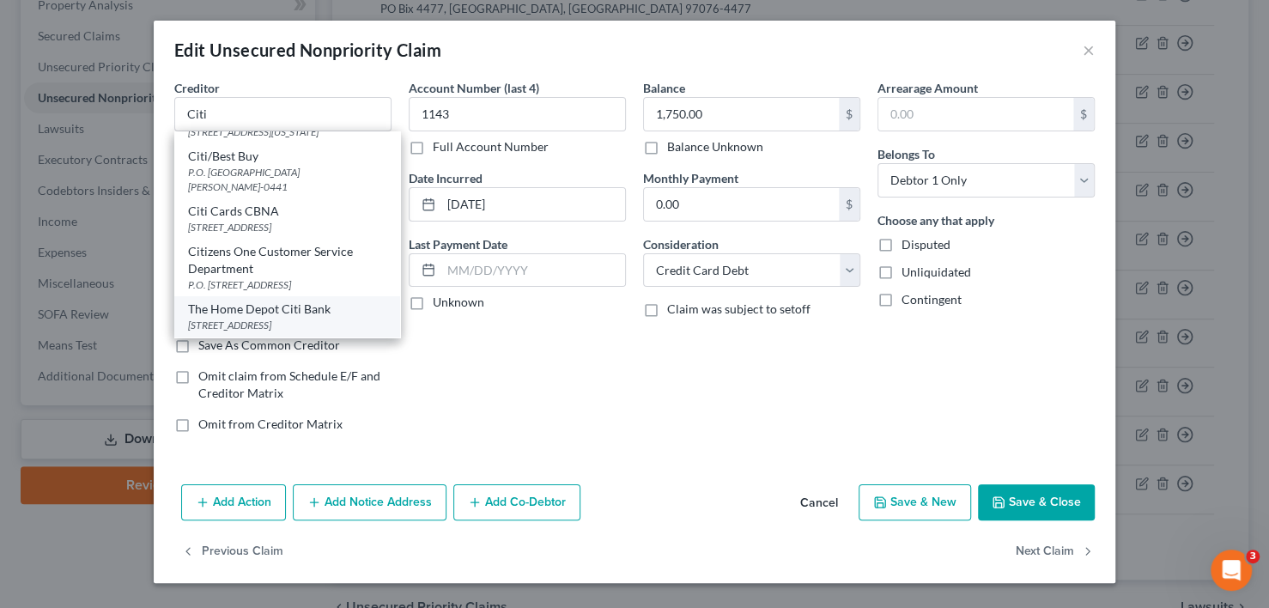
click at [282, 312] on div "The Home Depot Citi Bank" at bounding box center [287, 309] width 198 height 17
type input "The Home Depot Citi Bank"
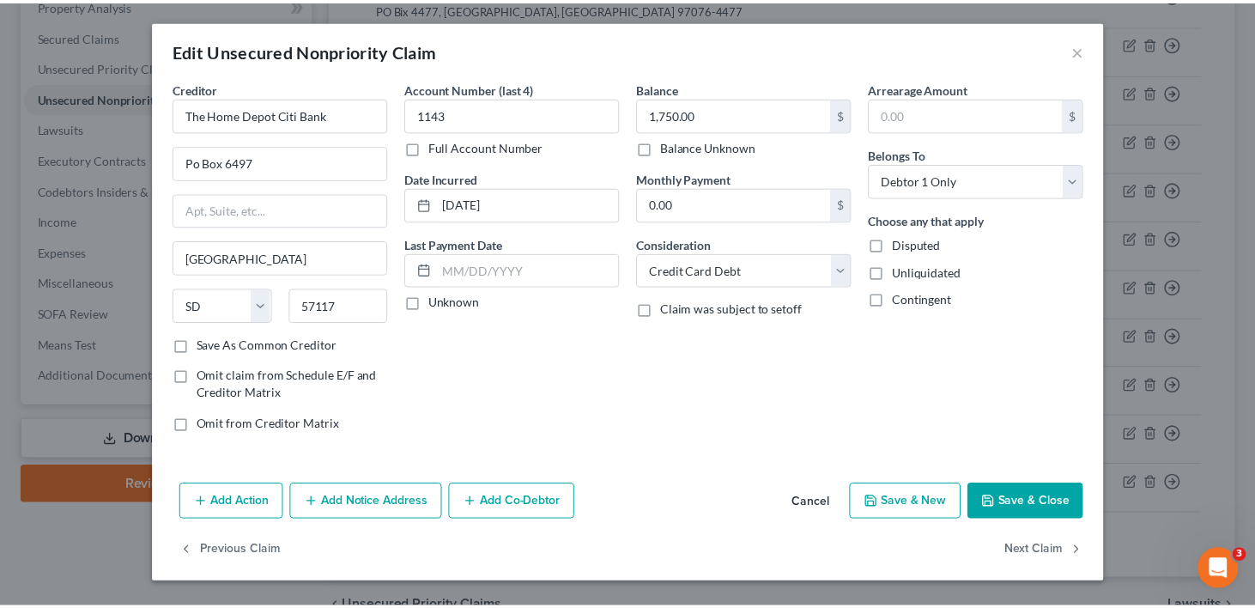
scroll to position [0, 0]
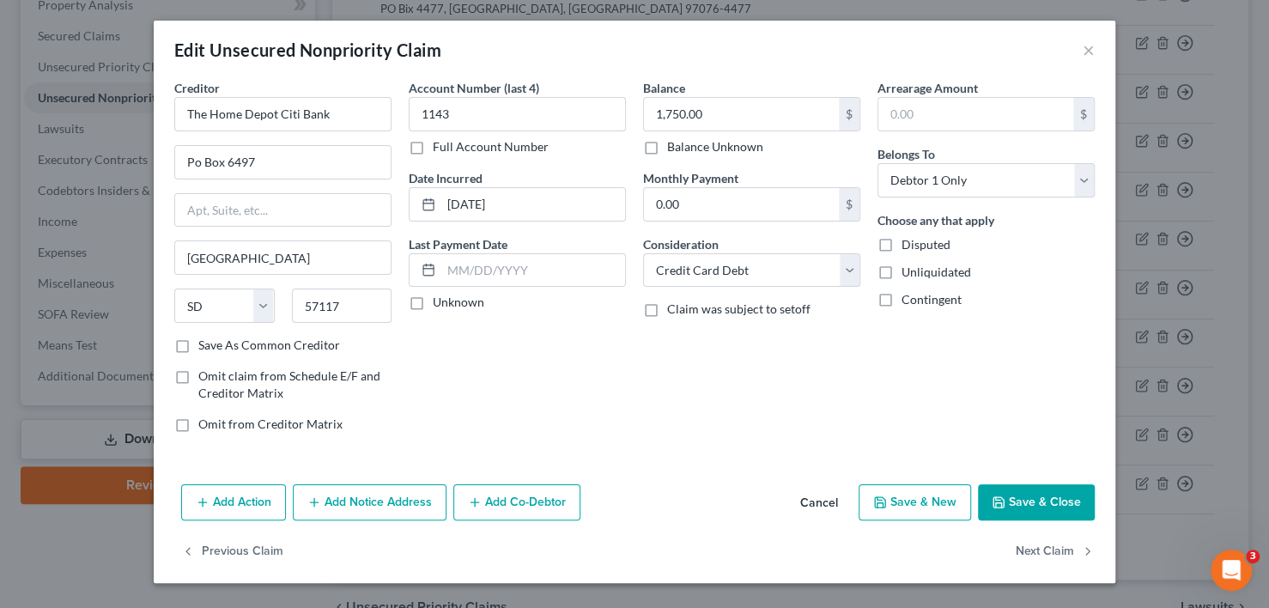
click at [1068, 495] on button "Save & Close" at bounding box center [1036, 502] width 117 height 36
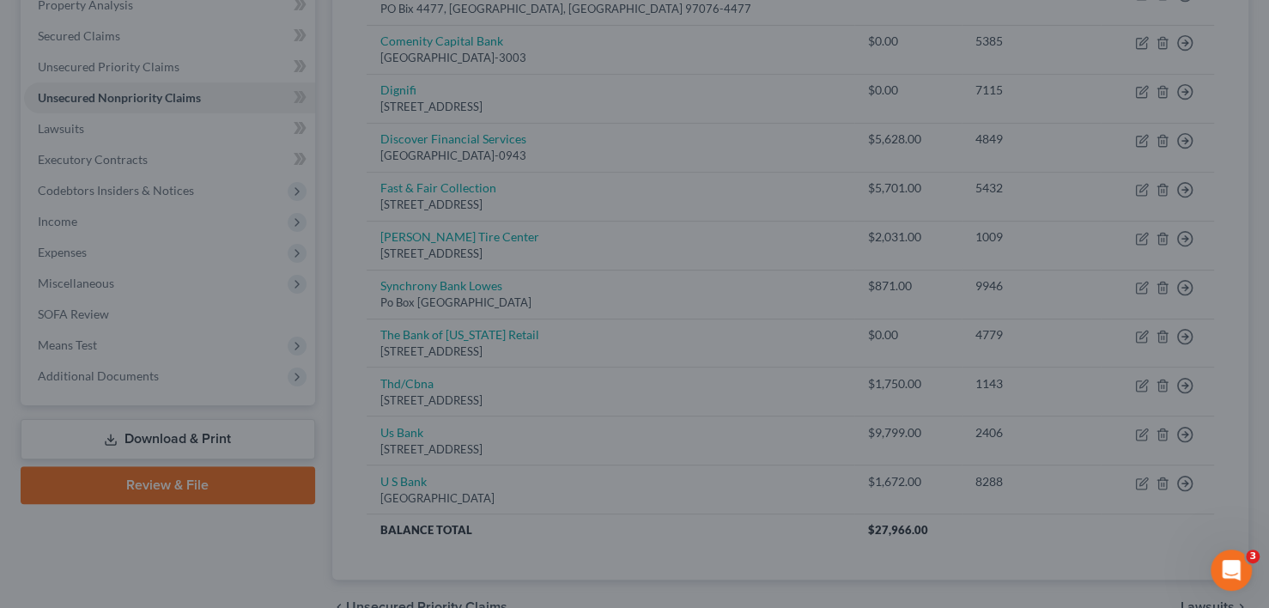
type input "0"
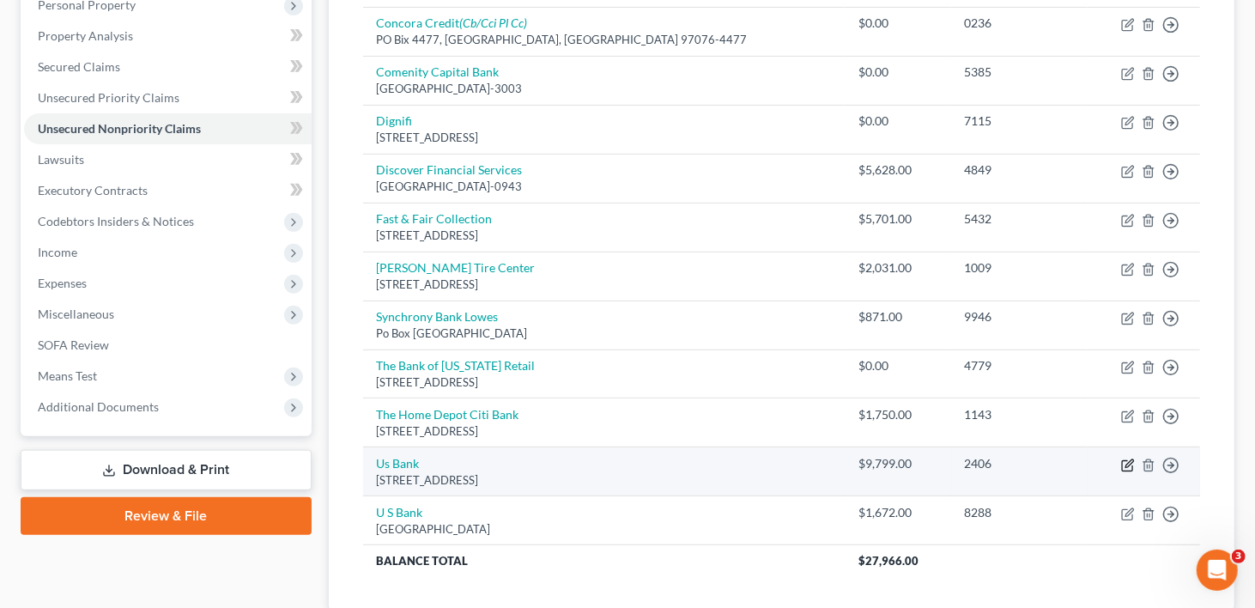
click at [1130, 459] on icon "button" at bounding box center [1128, 466] width 14 height 14
select select "36"
select select "0"
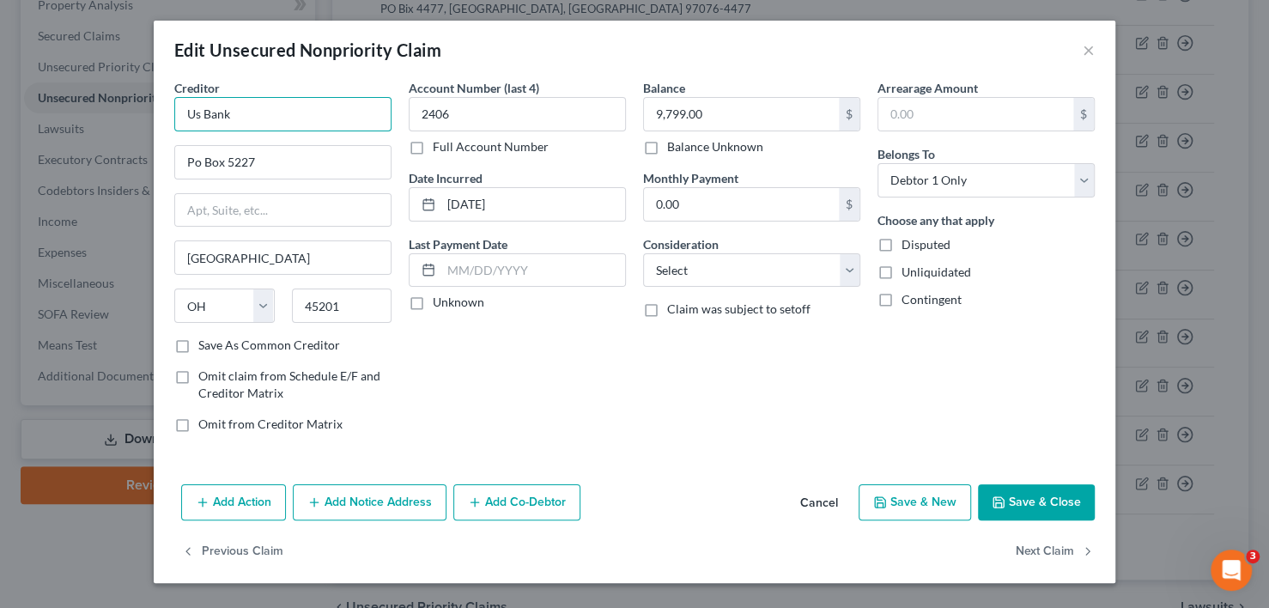
click at [282, 112] on input "Us Bank" at bounding box center [282, 114] width 217 height 34
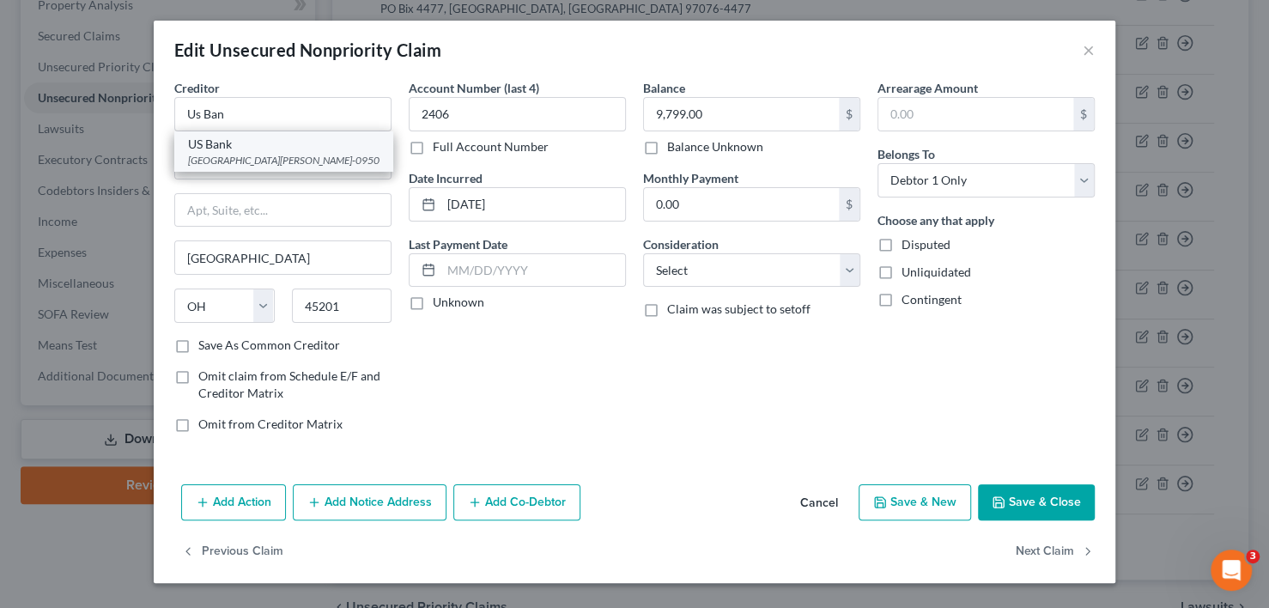
click at [253, 151] on div "US Bank" at bounding box center [283, 144] width 191 height 17
type input "US Bank"
type input "PO Box 1950"
type input "St. [PERSON_NAME]"
select select "24"
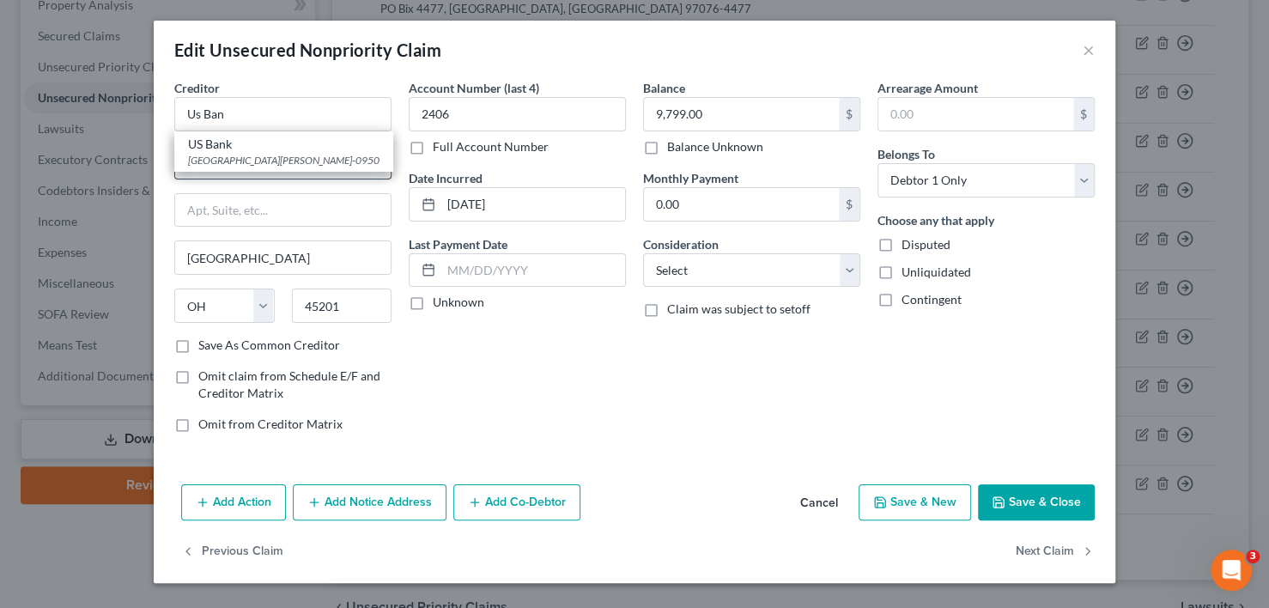
type input "55101-0950"
click at [1041, 509] on button "Save & Close" at bounding box center [1036, 502] width 117 height 36
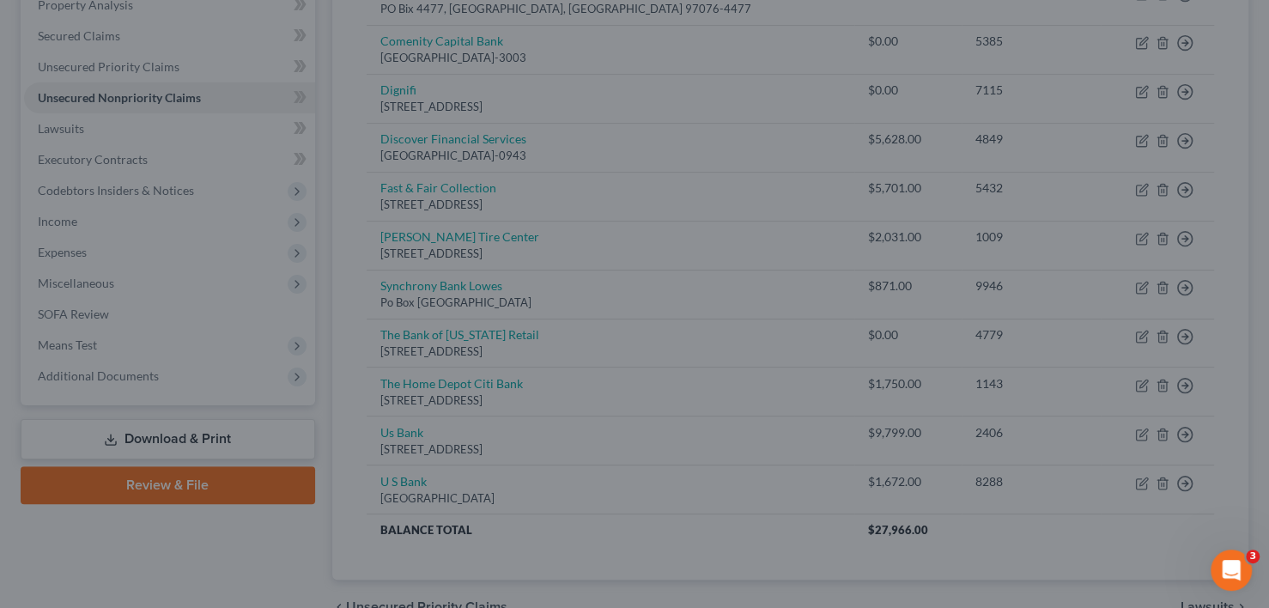
type input "0"
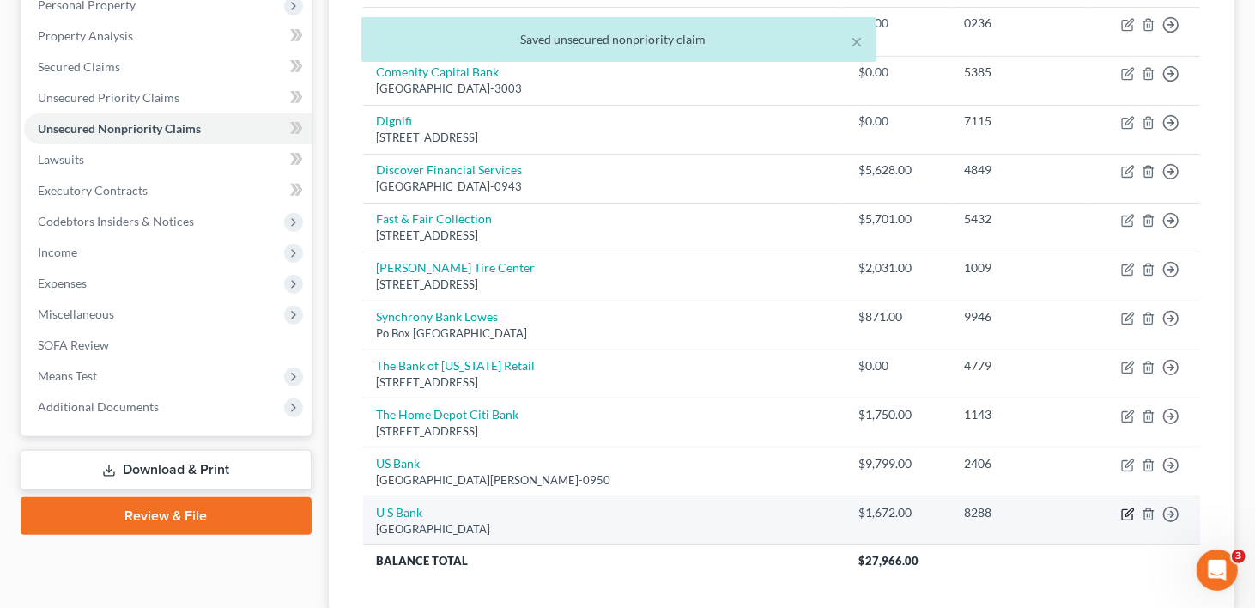
click at [1130, 508] on icon "button" at bounding box center [1130, 512] width 8 height 8
select select "26"
select select "2"
select select "0"
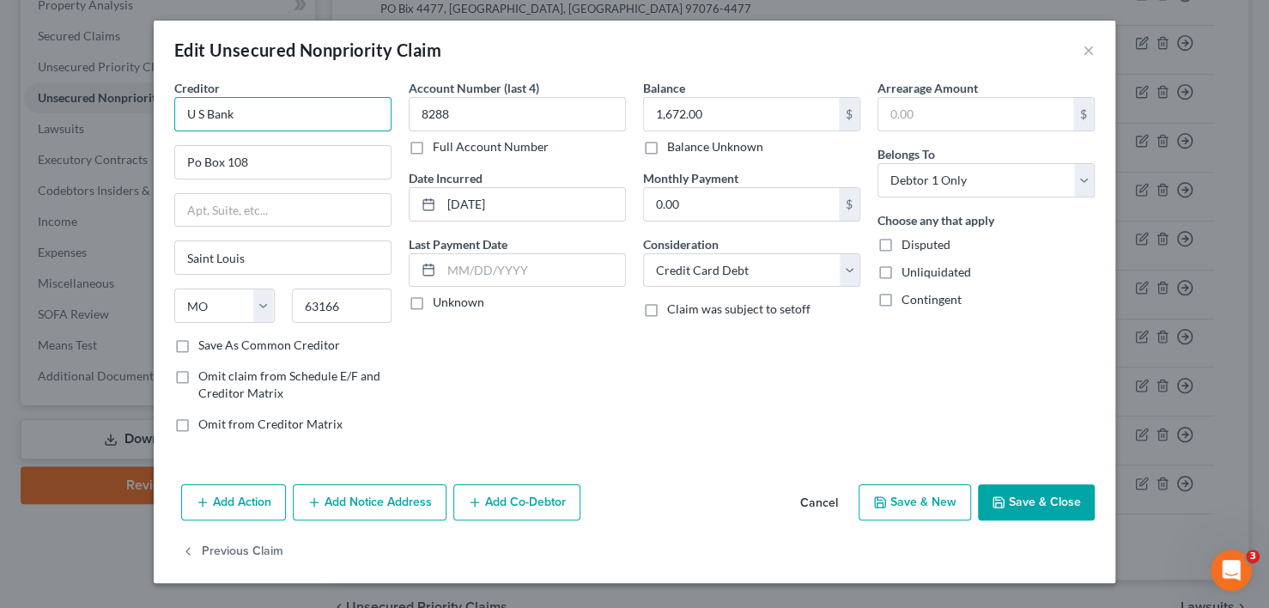
click at [276, 102] on input "U S Bank" at bounding box center [282, 114] width 217 height 34
click at [201, 111] on input "U S Ban" at bounding box center [282, 114] width 217 height 34
click at [199, 111] on input "U S Ban" at bounding box center [282, 114] width 217 height 34
click at [227, 109] on input "US Ban" at bounding box center [282, 114] width 217 height 34
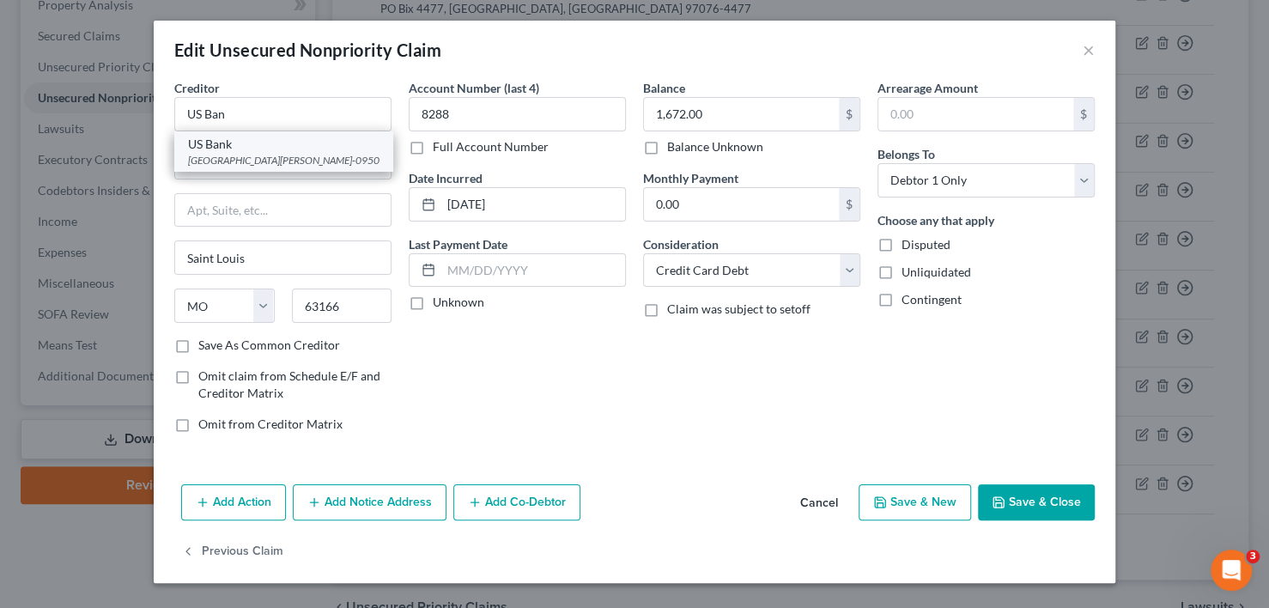
click at [253, 143] on div "US Bank" at bounding box center [283, 144] width 191 height 17
type input "US Bank"
type input "PO Box 1950"
type input "St. [PERSON_NAME]"
select select "24"
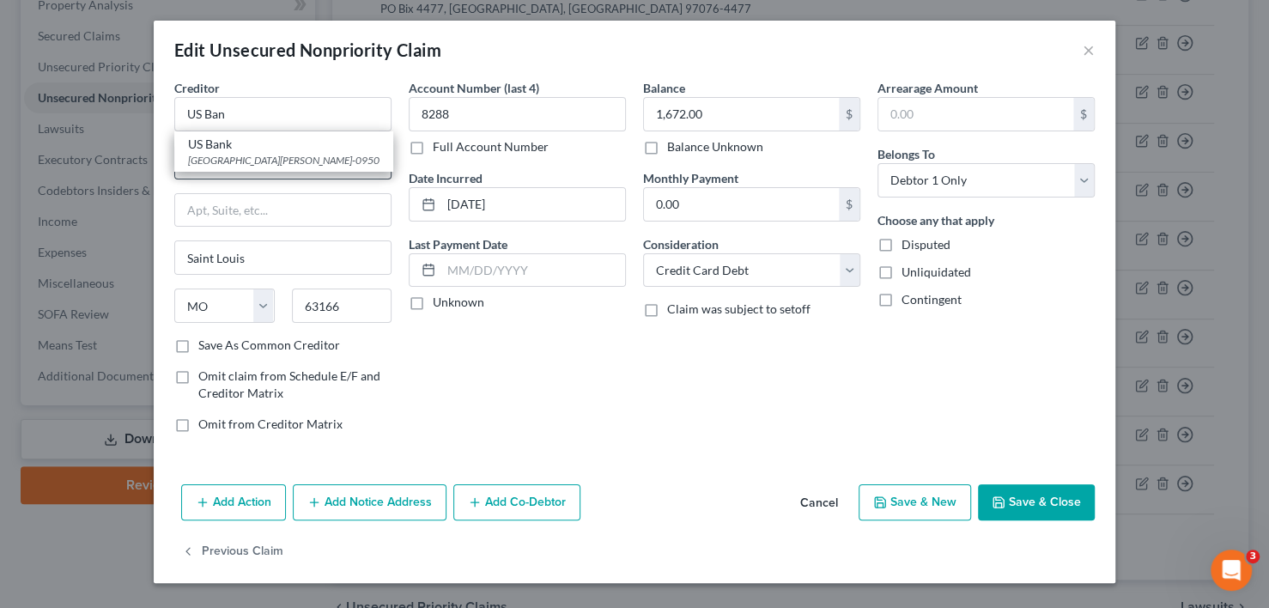
type input "55101-0950"
click at [1005, 495] on icon "button" at bounding box center [999, 502] width 14 height 14
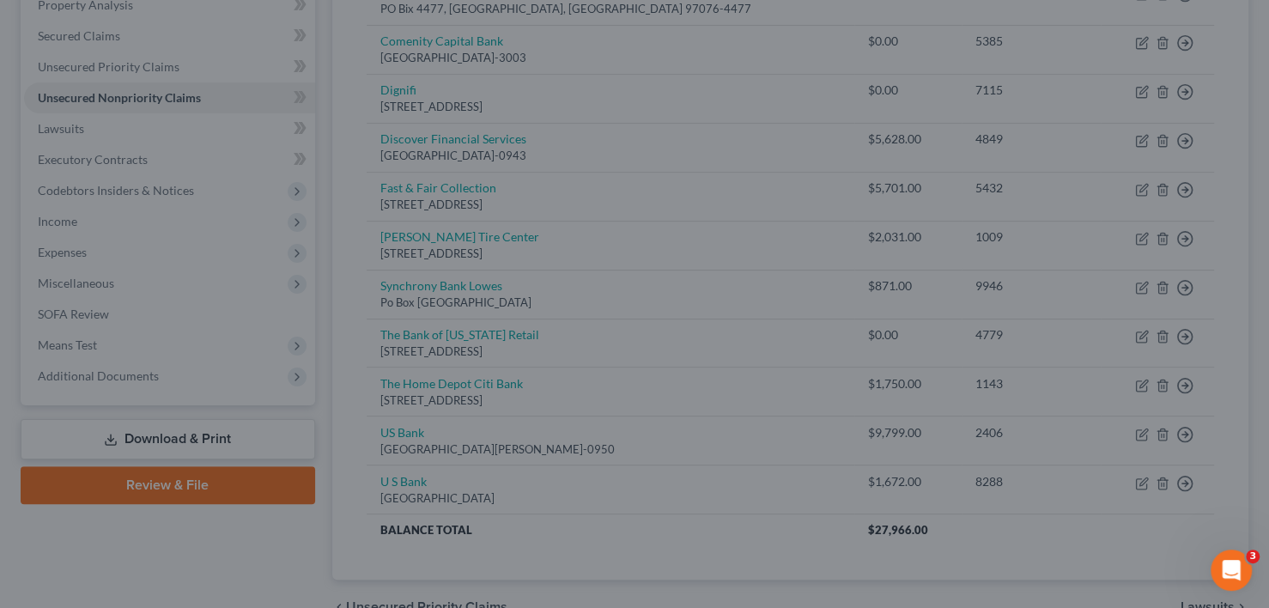
type input "0"
